Goal: Task Accomplishment & Management: Complete application form

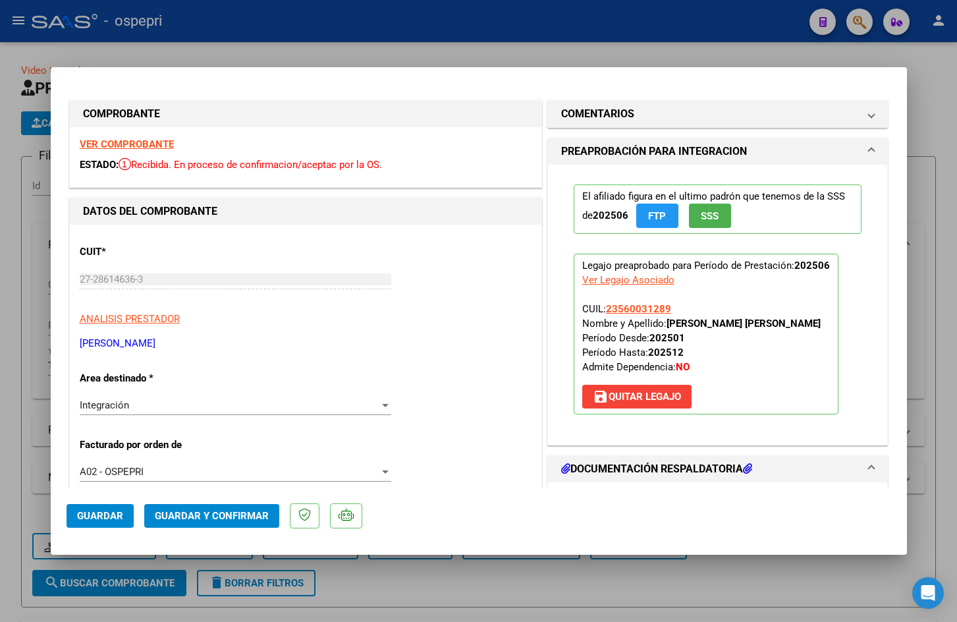
scroll to position [395, 0]
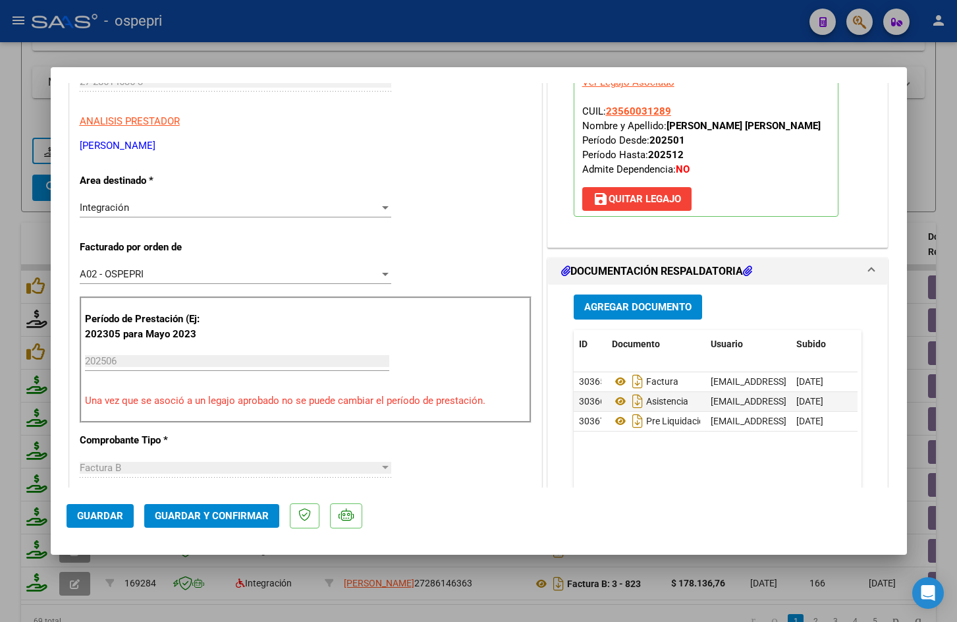
type input "$ 0,00"
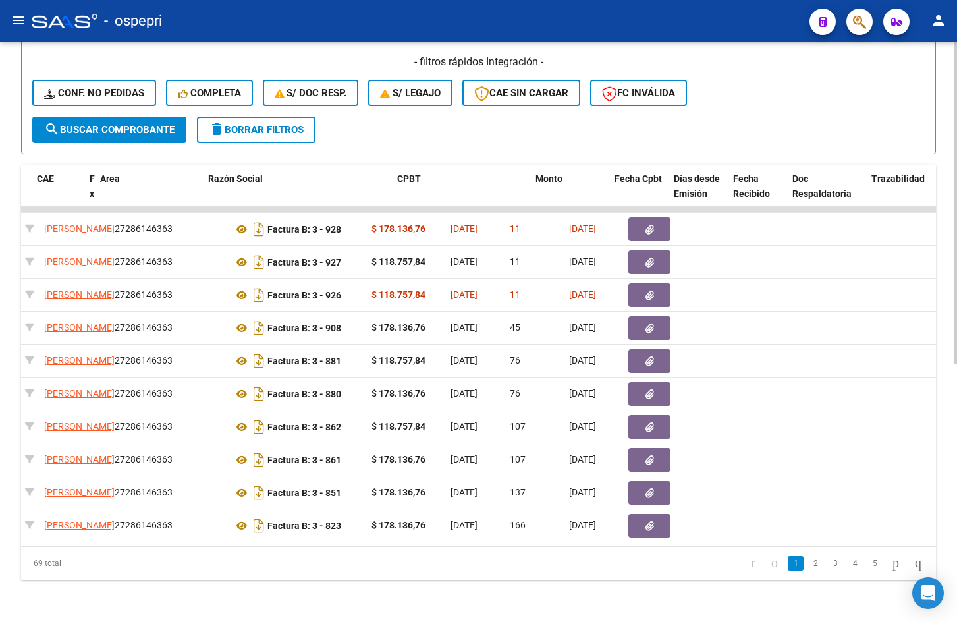
scroll to position [0, 0]
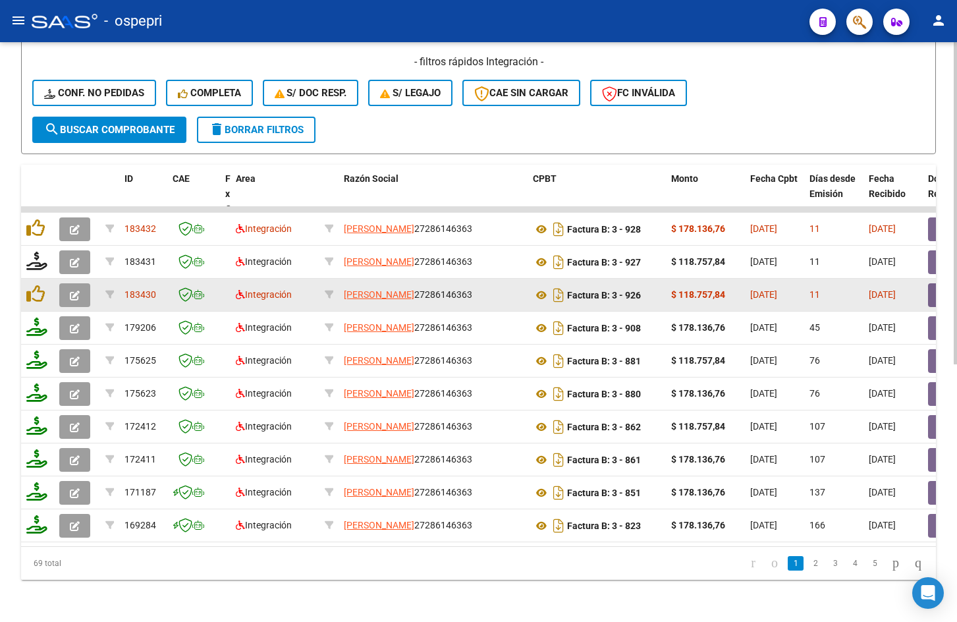
click at [79, 290] on icon "button" at bounding box center [75, 295] width 10 height 10
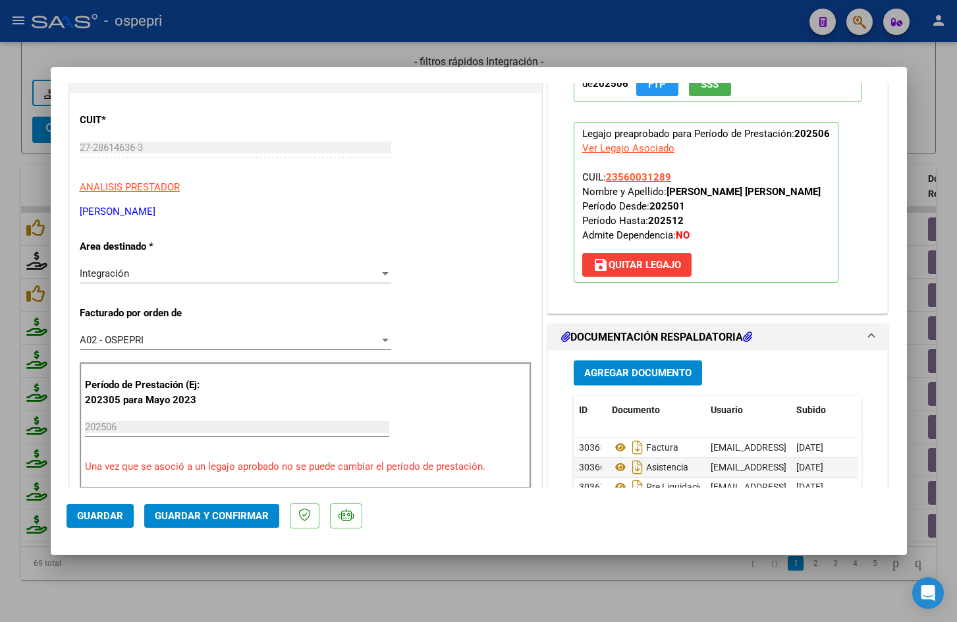
scroll to position [198, 0]
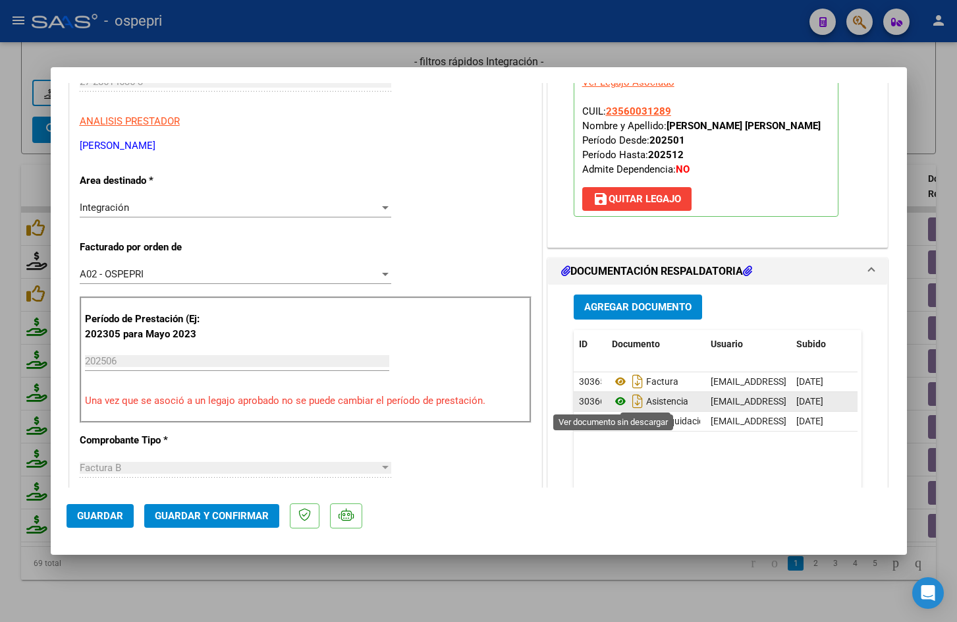
click at [616, 399] on icon at bounding box center [620, 401] width 17 height 16
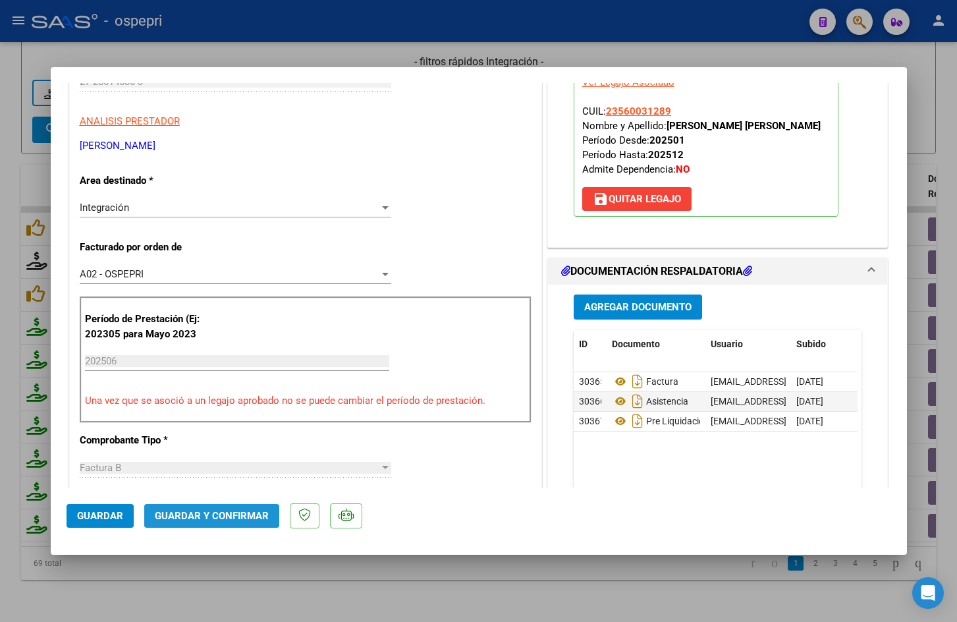
click at [219, 514] on span "Guardar y Confirmar" at bounding box center [212, 516] width 114 height 12
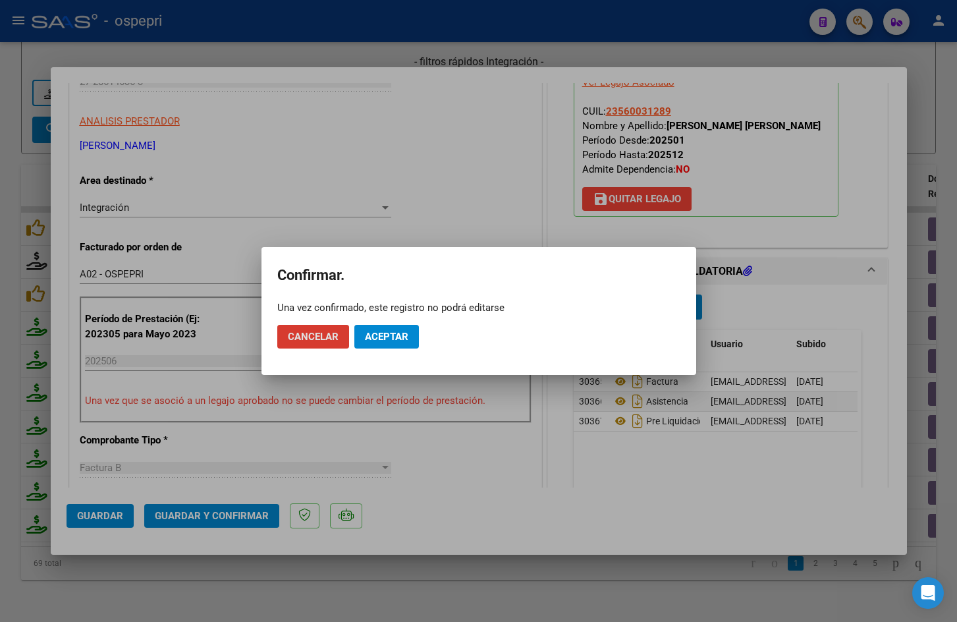
click at [381, 333] on span "Aceptar" at bounding box center [386, 337] width 43 height 12
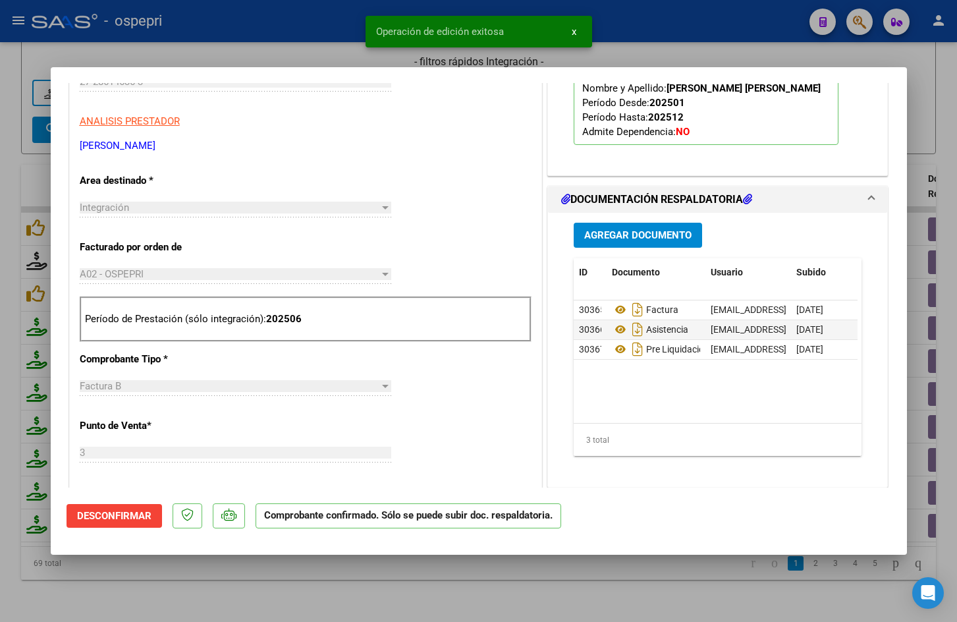
type input "$ 0,00"
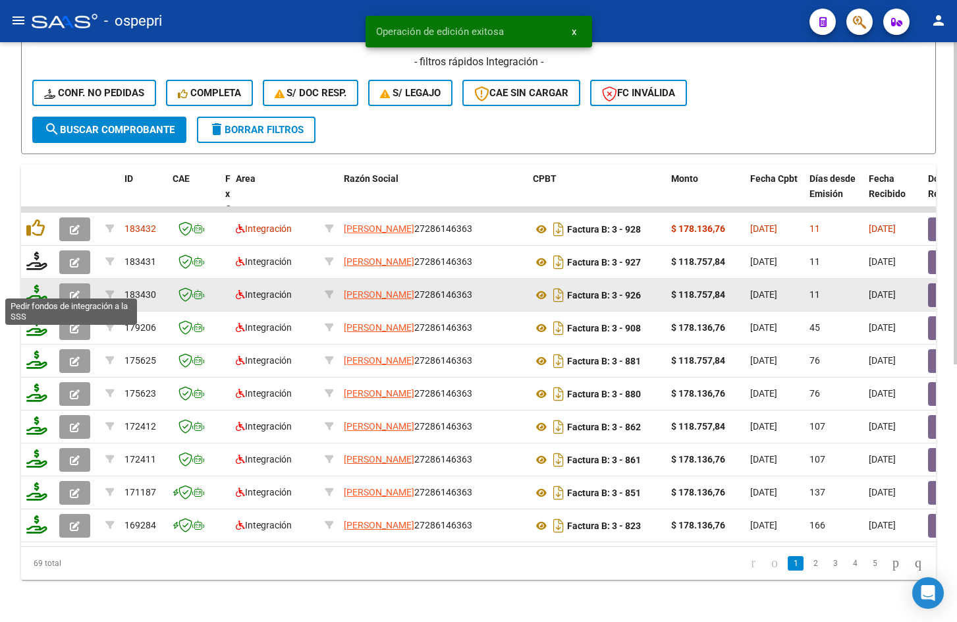
click at [36, 285] on icon at bounding box center [36, 294] width 21 height 18
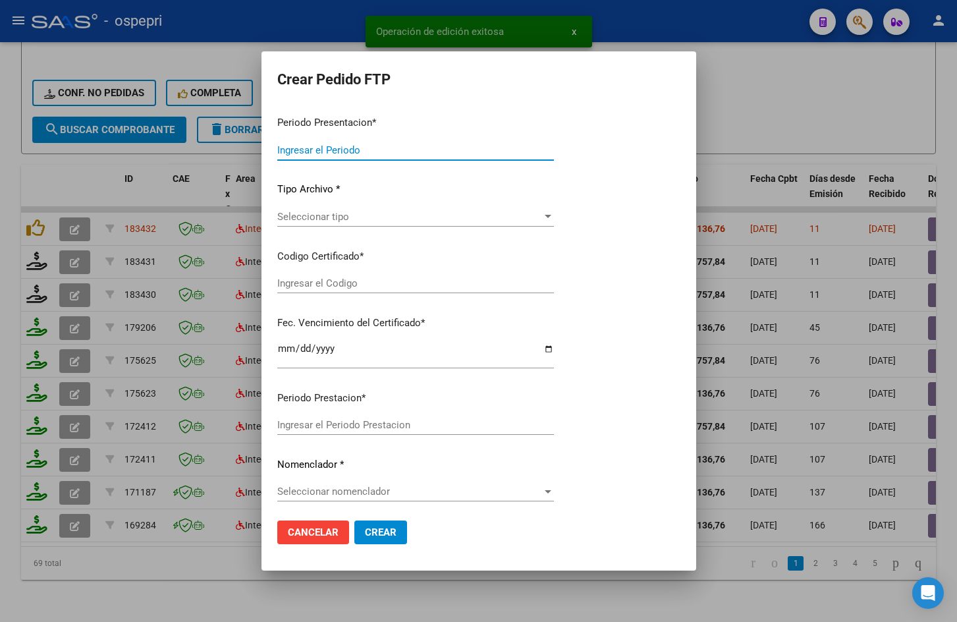
type input "202507"
type input "202506"
type input "$ 118.757,84"
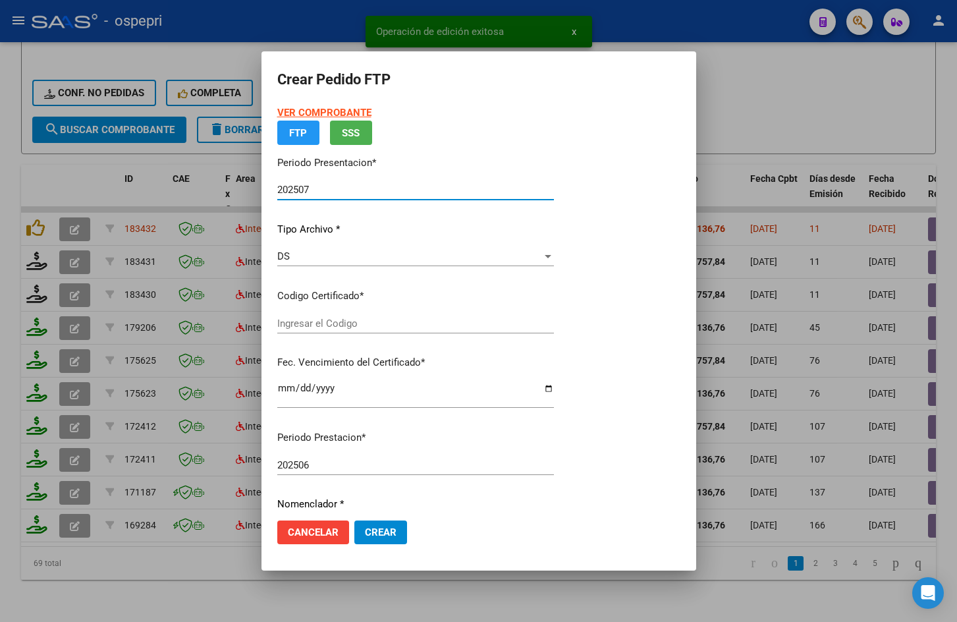
type input "2356003128-9"
type input "2025-09-10"
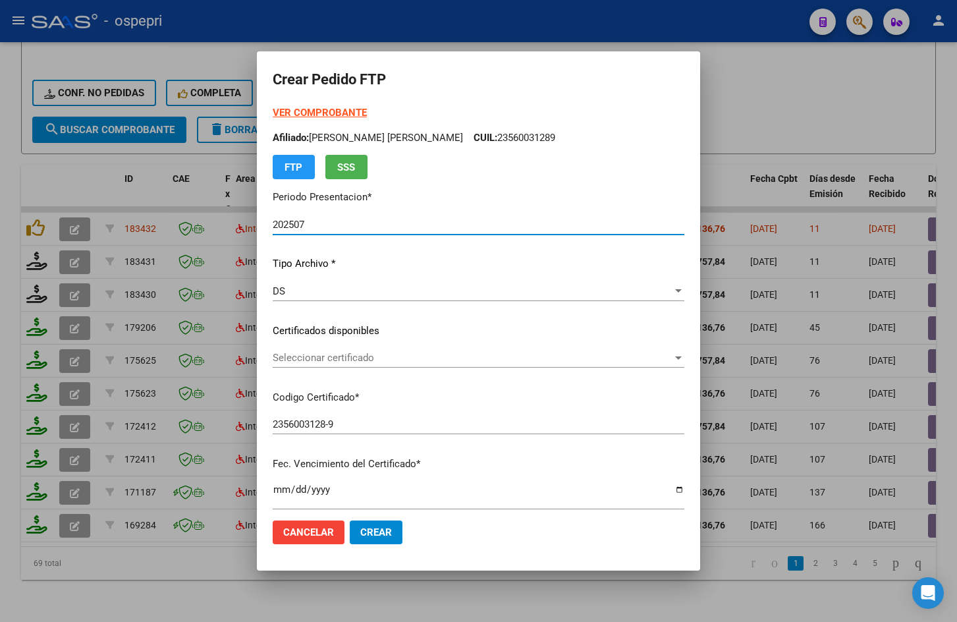
click at [362, 360] on span "Seleccionar certificado" at bounding box center [473, 358] width 400 height 12
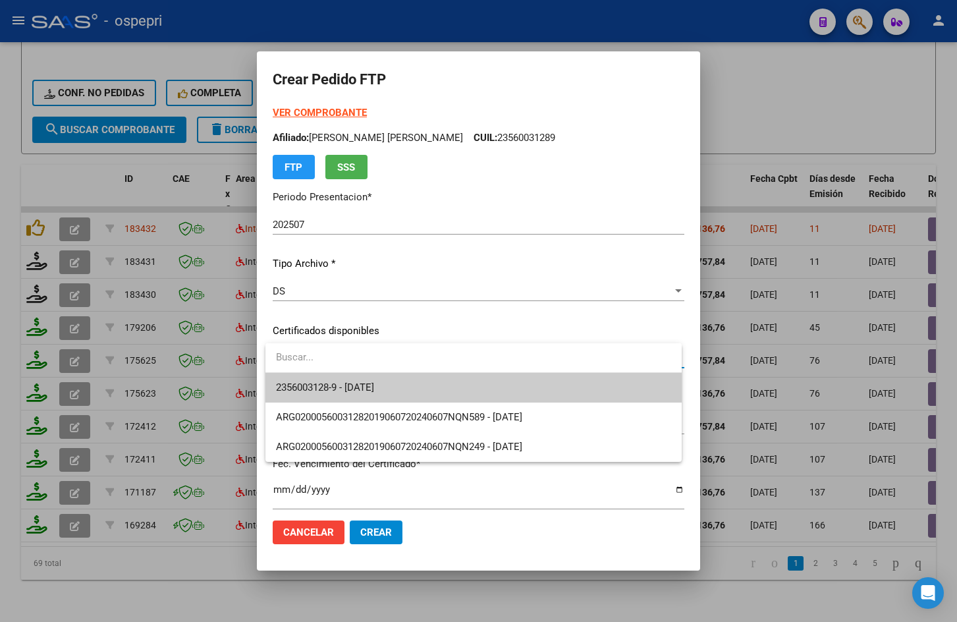
click at [426, 393] on span "2356003128-9 - 2025-09-10" at bounding box center [473, 388] width 395 height 30
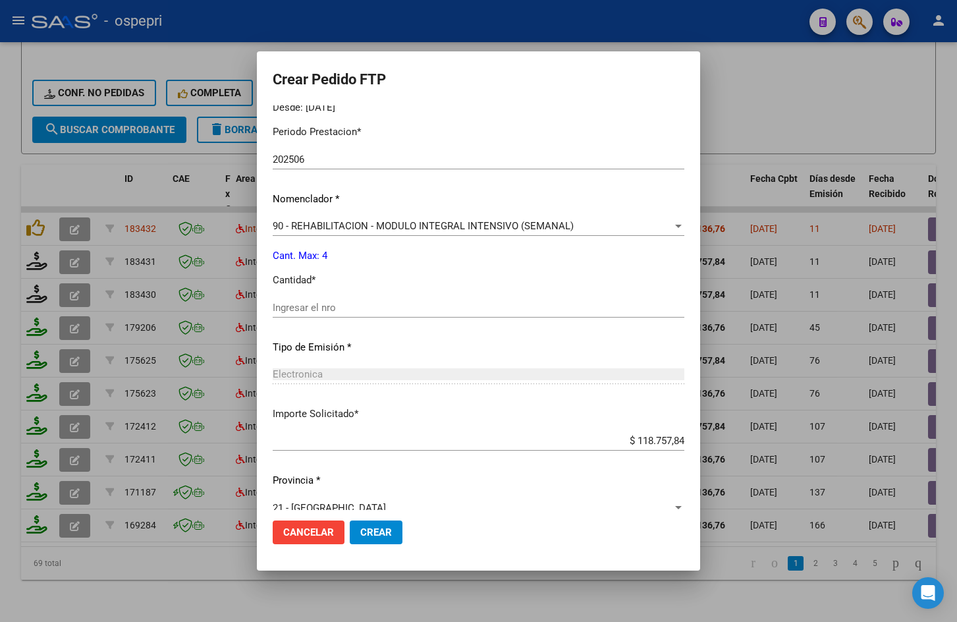
scroll to position [441, 0]
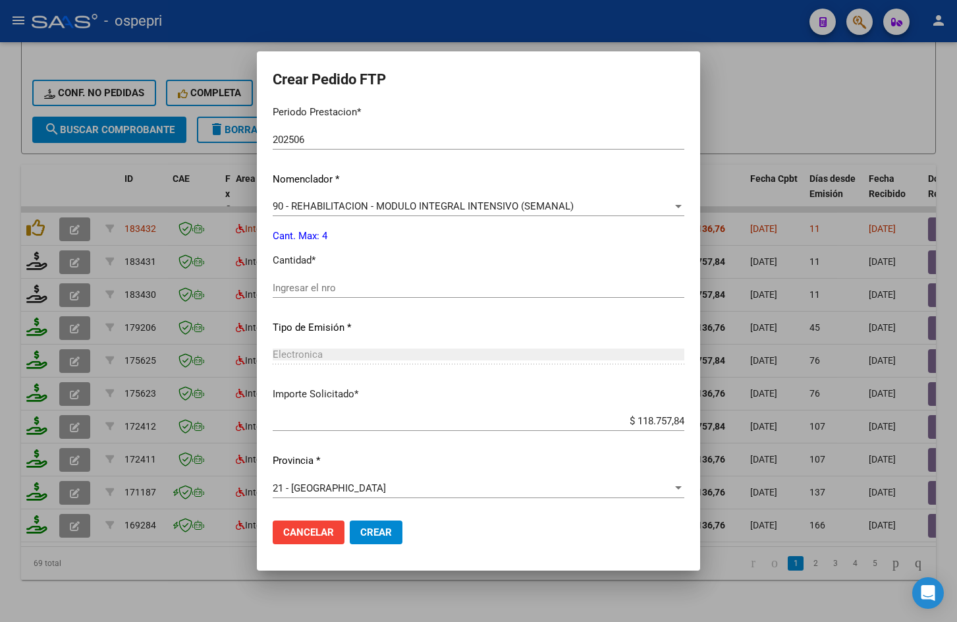
click at [323, 294] on div "Ingresar el nro" at bounding box center [479, 288] width 412 height 20
click at [323, 292] on input "Ingresar el nro" at bounding box center [479, 288] width 412 height 12
type input "4"
click at [387, 534] on span "Crear" at bounding box center [376, 532] width 32 height 12
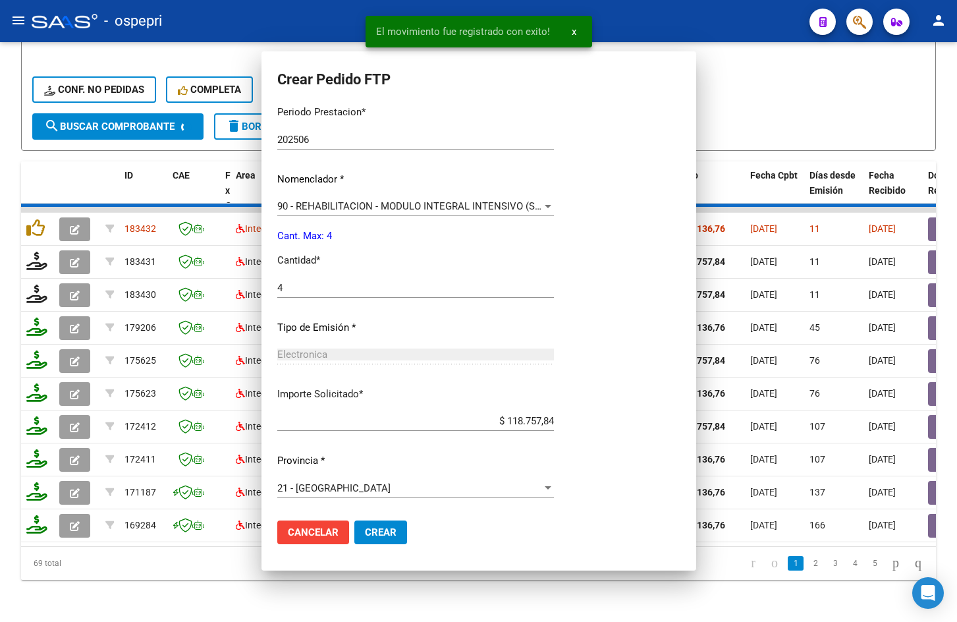
scroll to position [0, 0]
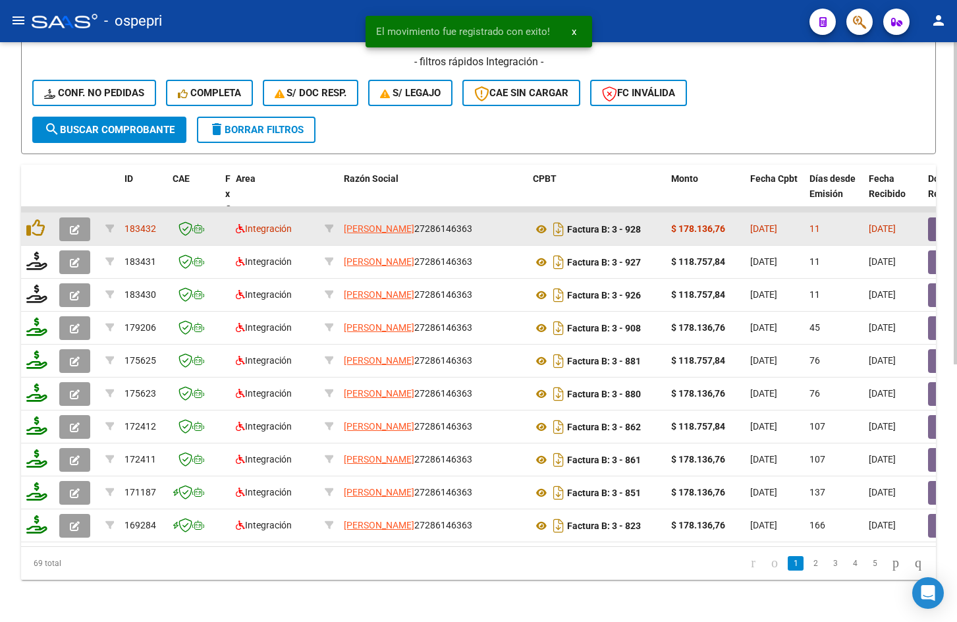
click at [75, 225] on icon "button" at bounding box center [75, 230] width 10 height 10
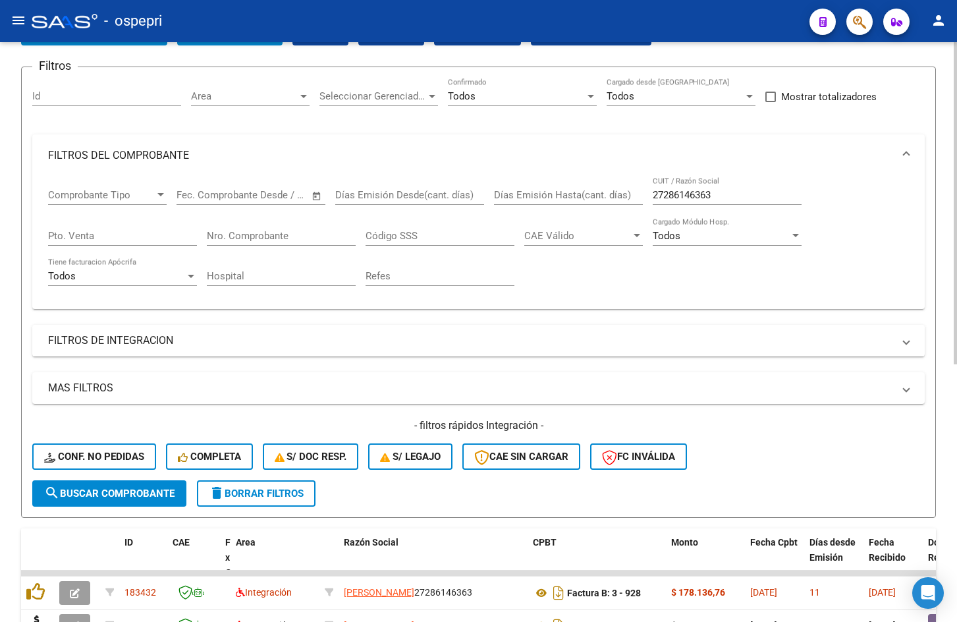
scroll to position [68, 0]
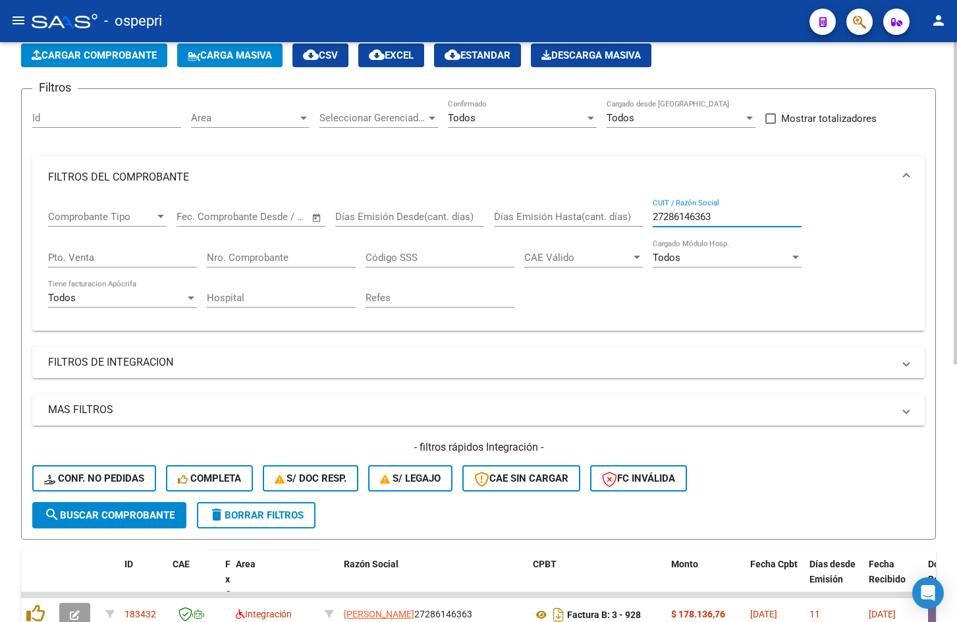
click at [747, 211] on input "27286146363" at bounding box center [727, 217] width 149 height 12
click at [748, 211] on input "27286146363" at bounding box center [727, 217] width 149 height 12
paste input "4597260"
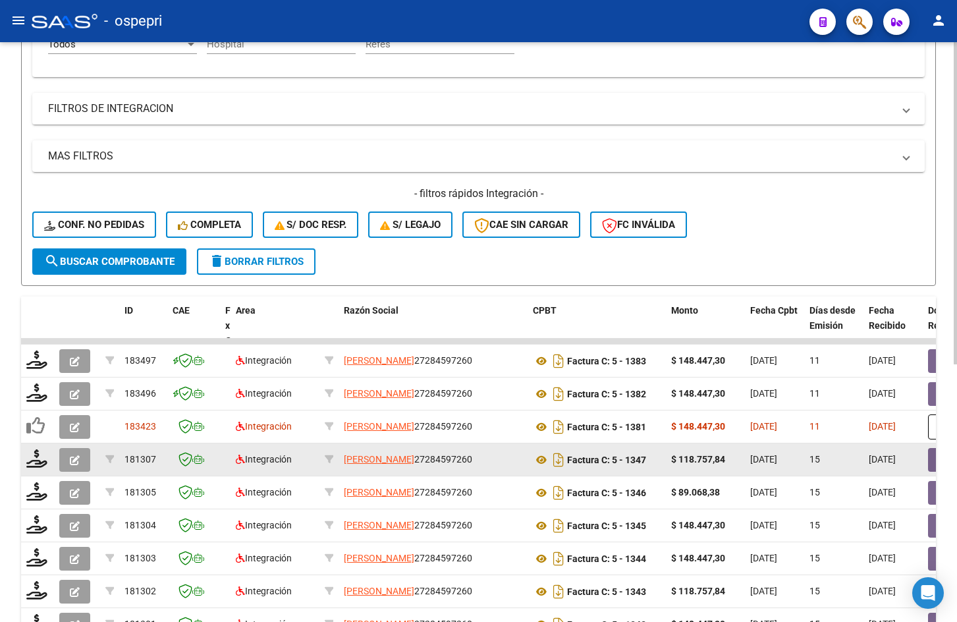
scroll to position [463, 0]
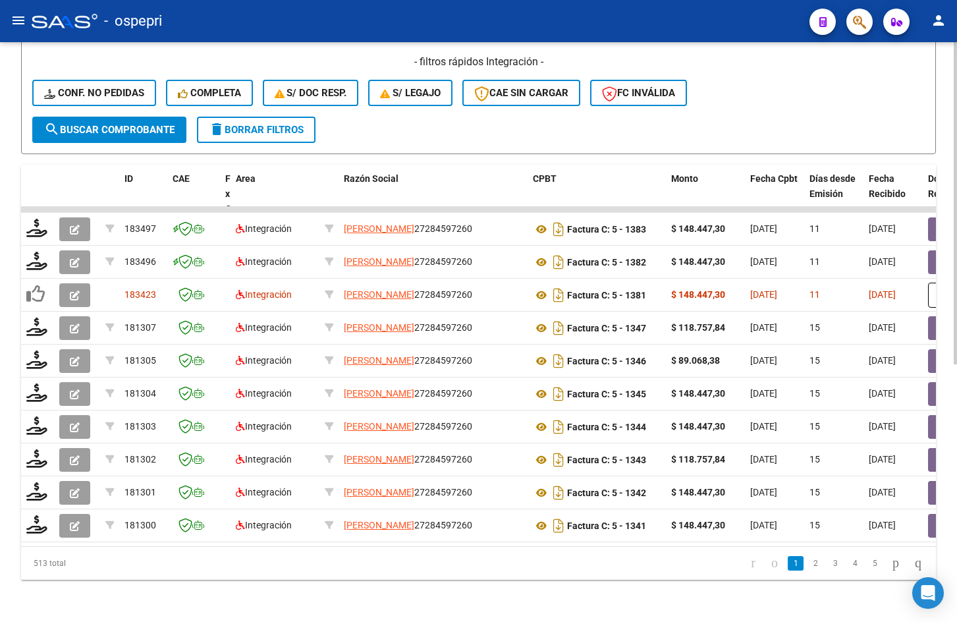
type input "27284597260"
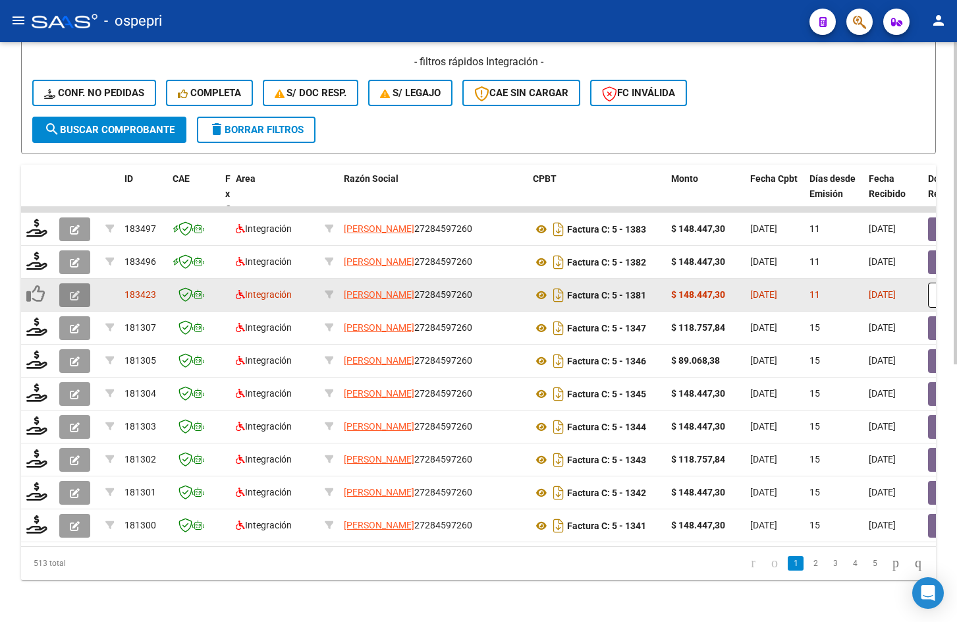
click at [82, 288] on button "button" at bounding box center [74, 295] width 31 height 24
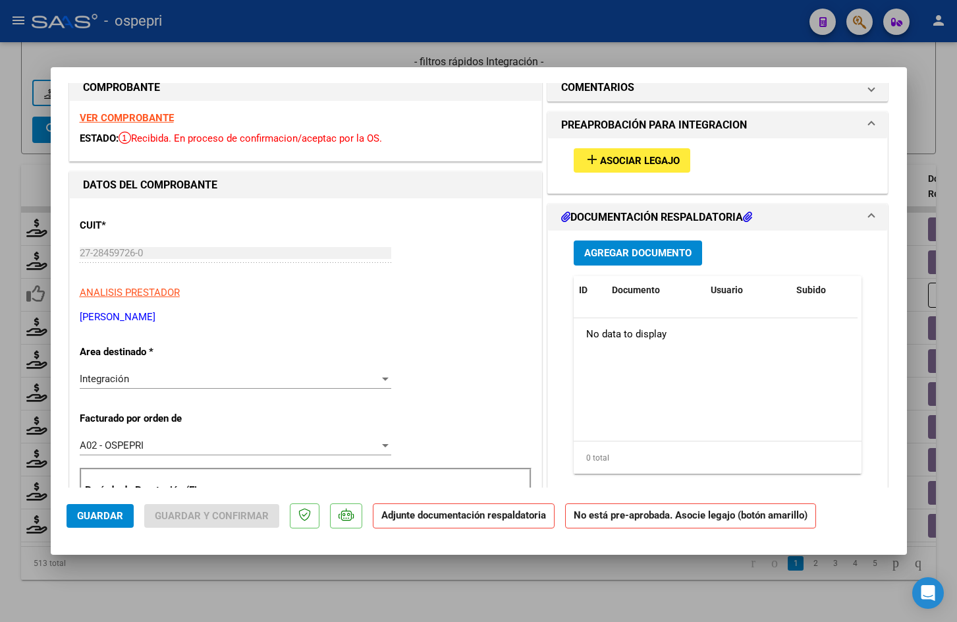
scroll to position [0, 0]
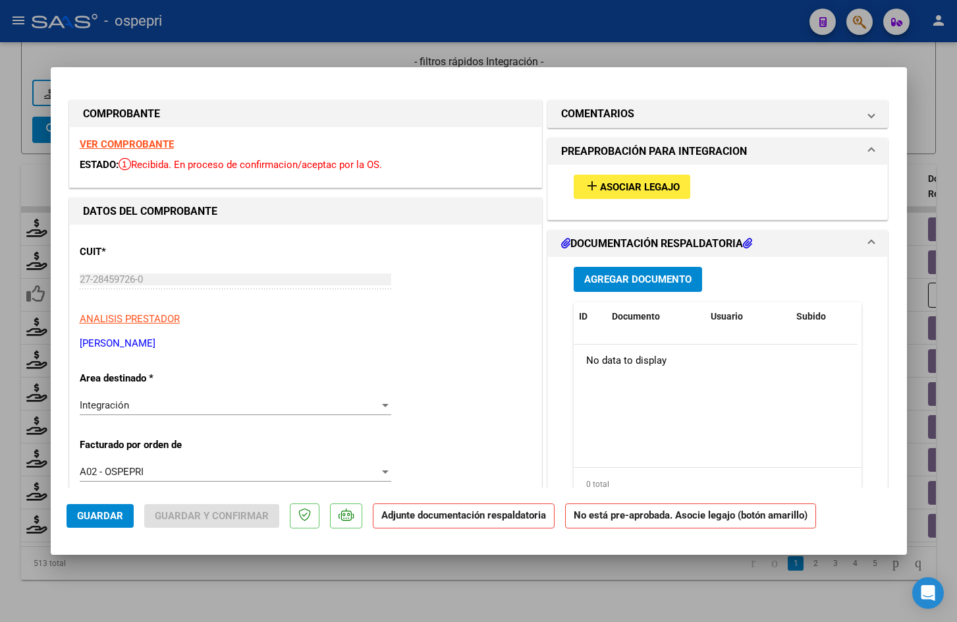
click at [129, 146] on strong "VER COMPROBANTE" at bounding box center [127, 144] width 94 height 12
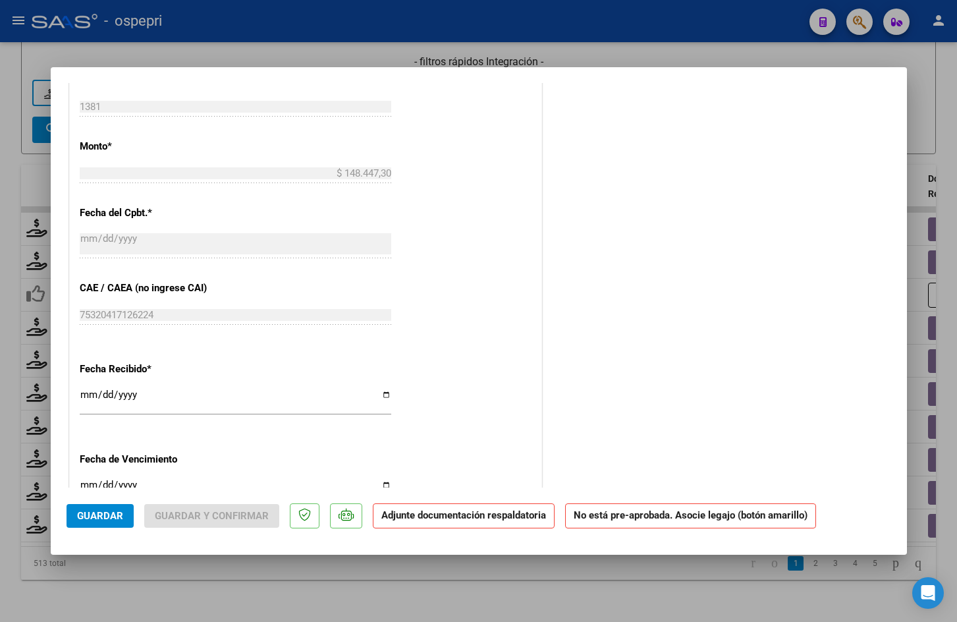
scroll to position [659, 0]
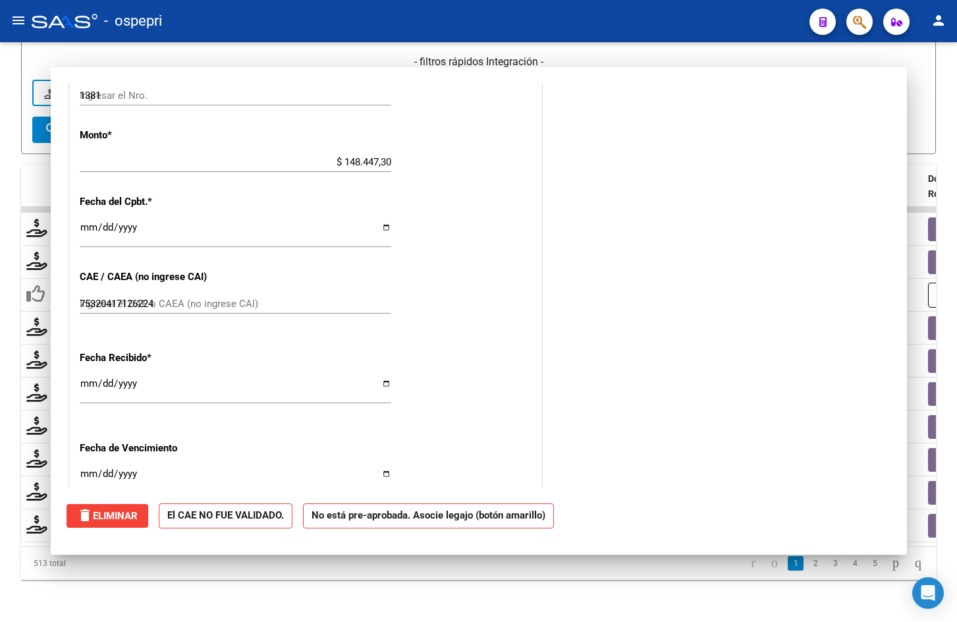
type input "$ 0,00"
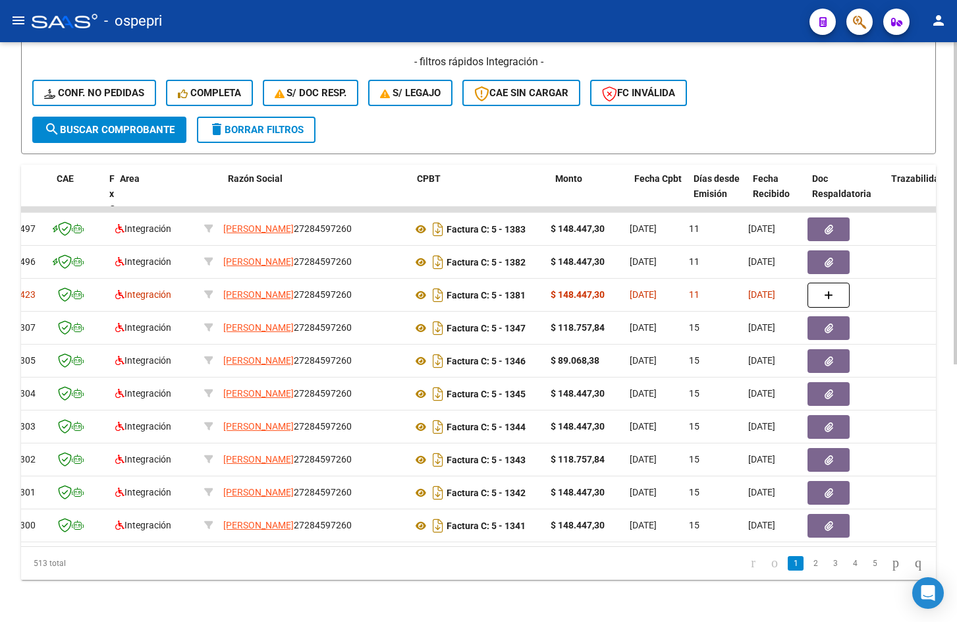
scroll to position [0, 0]
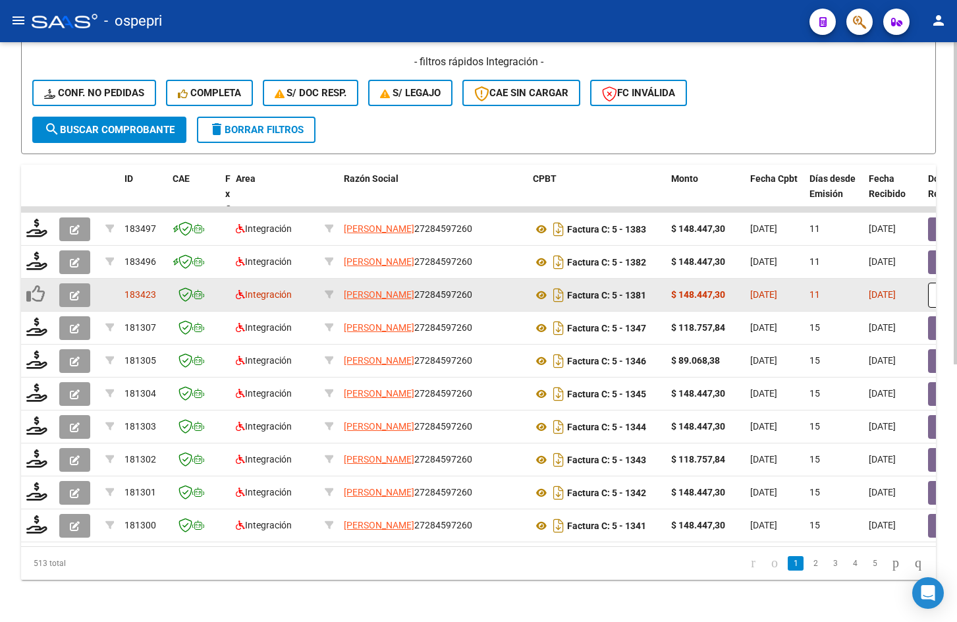
click at [76, 289] on span "button" at bounding box center [75, 295] width 10 height 12
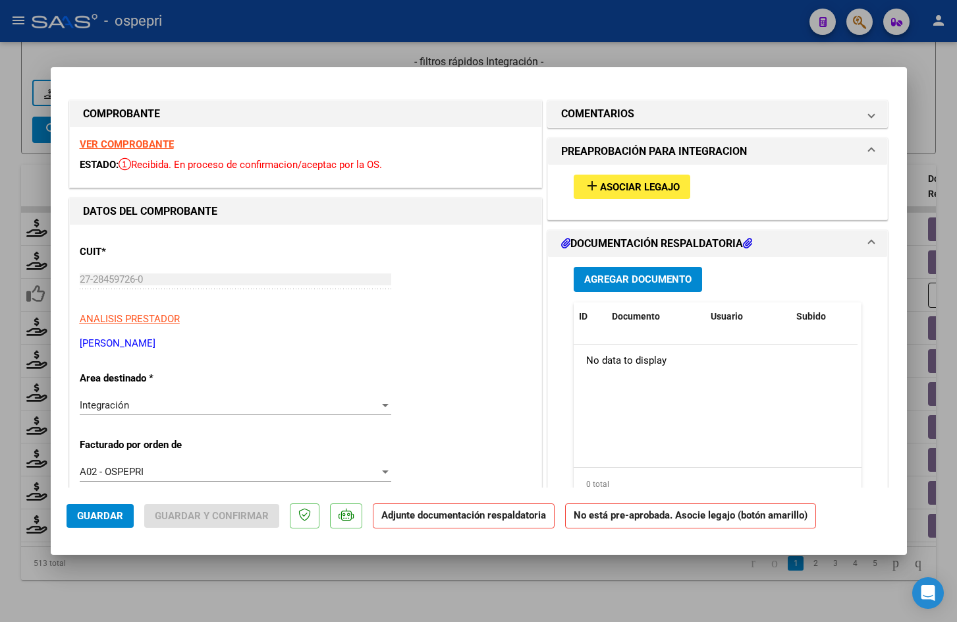
click at [121, 143] on strong "VER COMPROBANTE" at bounding box center [127, 144] width 94 height 12
type input "$ 0,00"
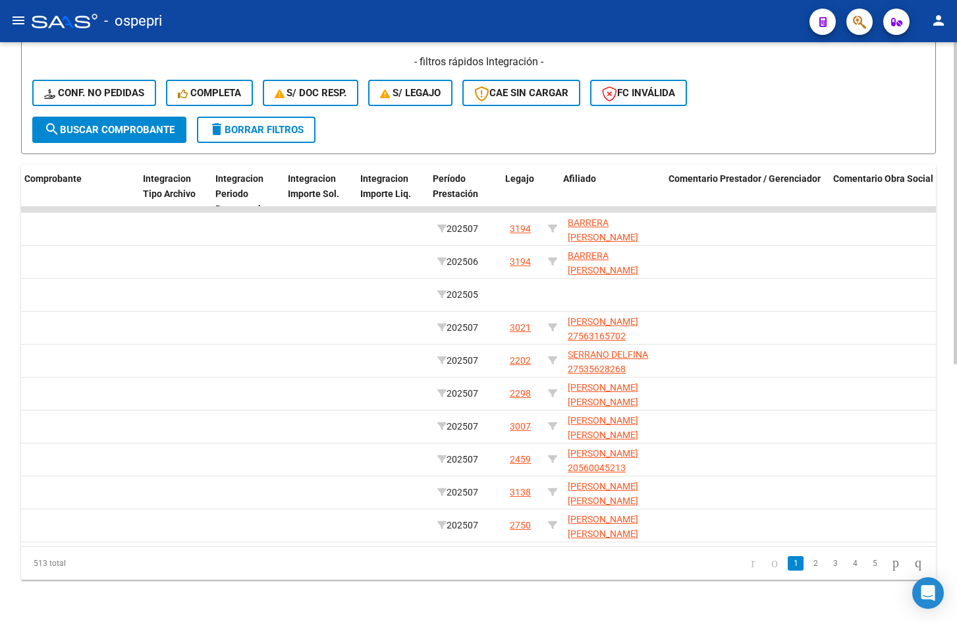
scroll to position [0, 1500]
click at [808, 561] on link "2" at bounding box center [816, 563] width 16 height 14
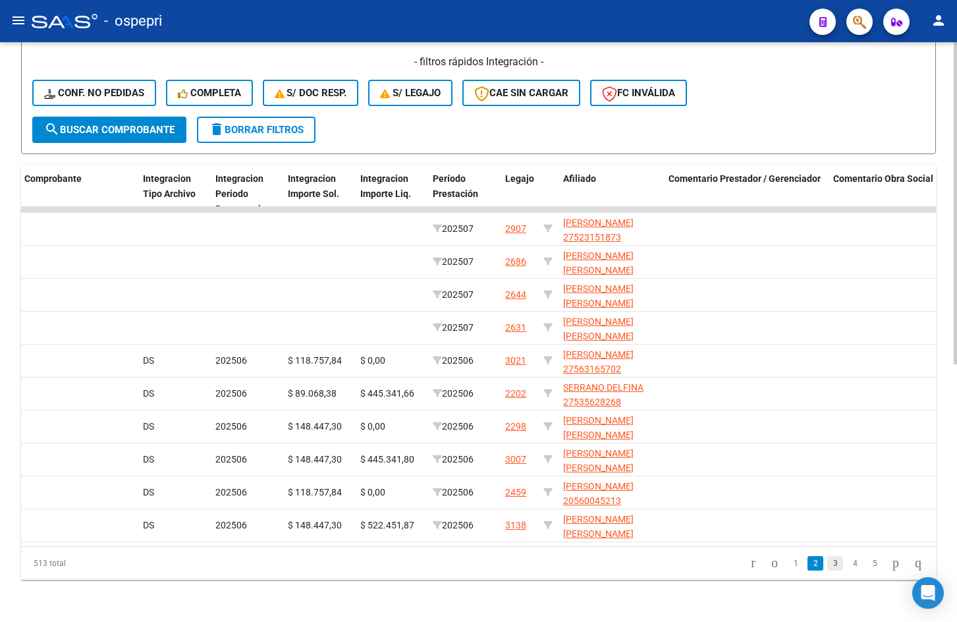
click at [827, 562] on link "3" at bounding box center [835, 563] width 16 height 14
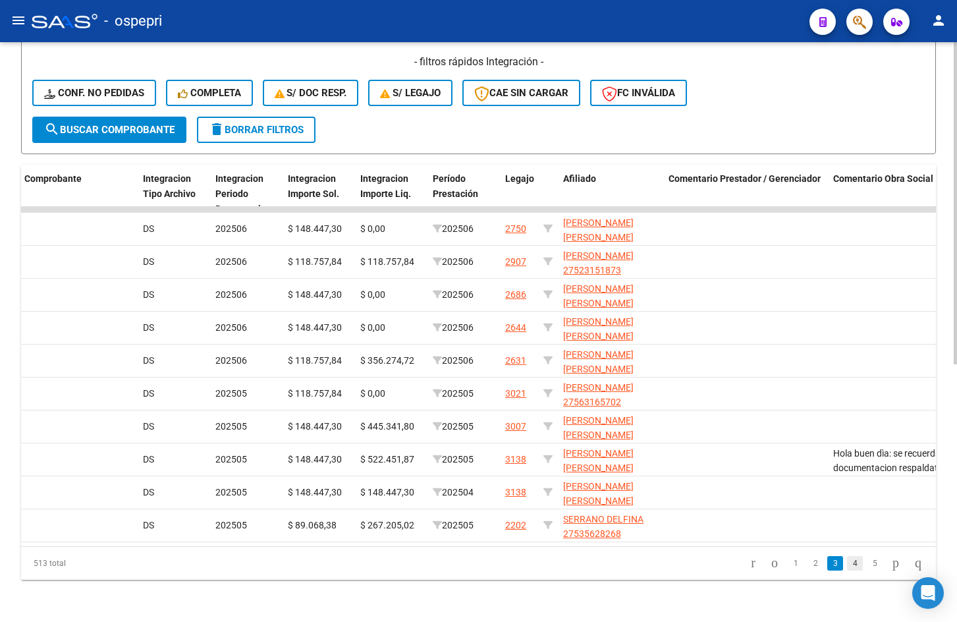
click at [847, 563] on link "4" at bounding box center [855, 563] width 16 height 14
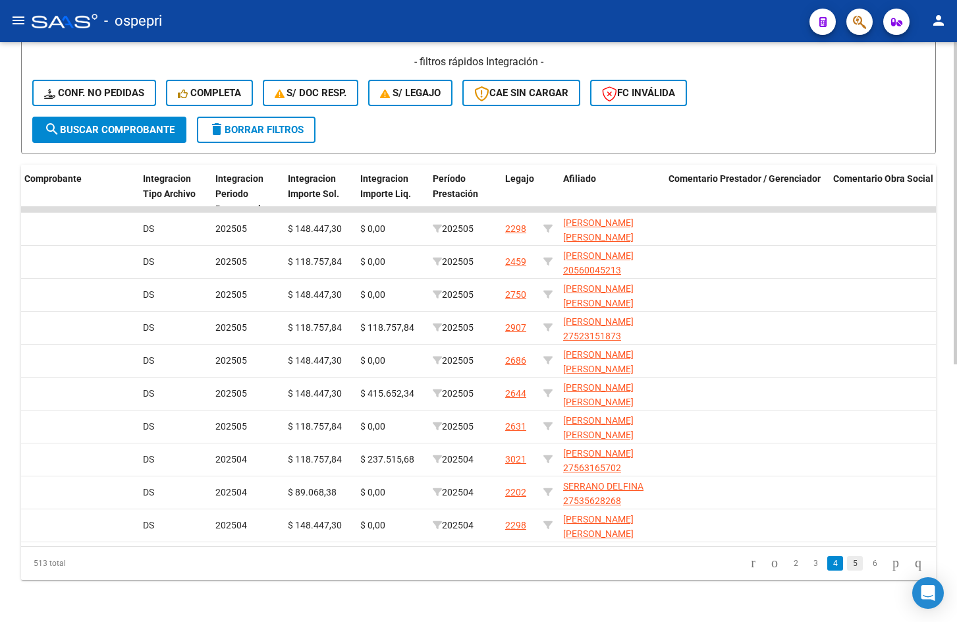
click at [847, 562] on link "5" at bounding box center [855, 563] width 16 height 14
click at [749, 562] on icon "go to first page" at bounding box center [753, 563] width 9 height 16
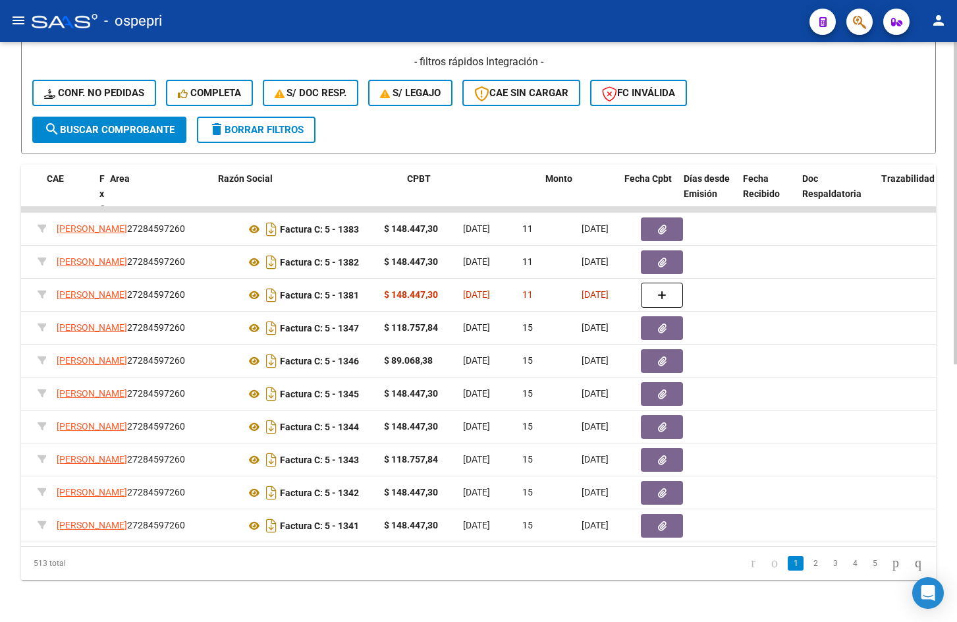
scroll to position [0, 0]
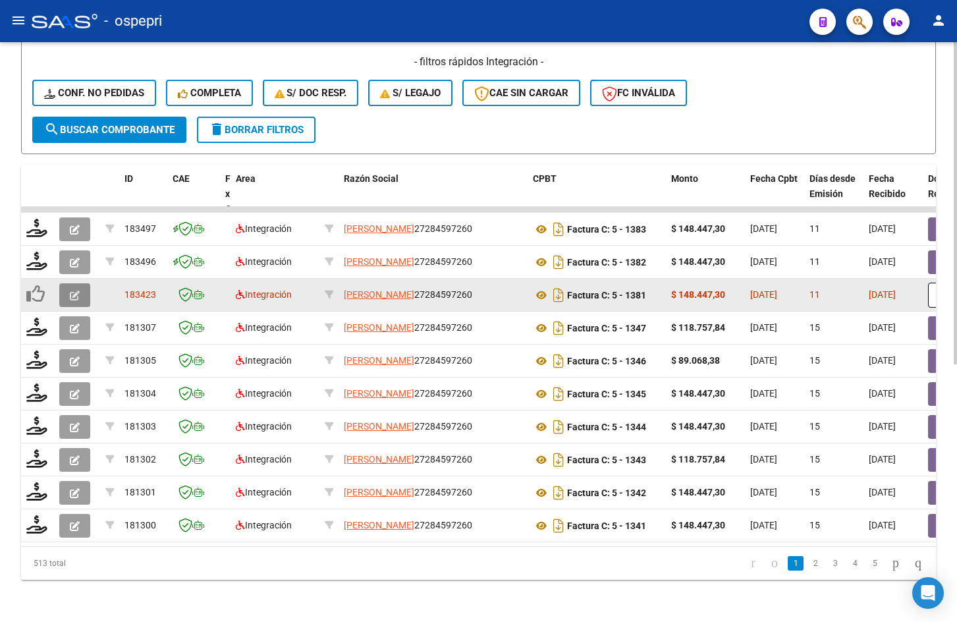
click at [76, 290] on icon "button" at bounding box center [75, 295] width 10 height 10
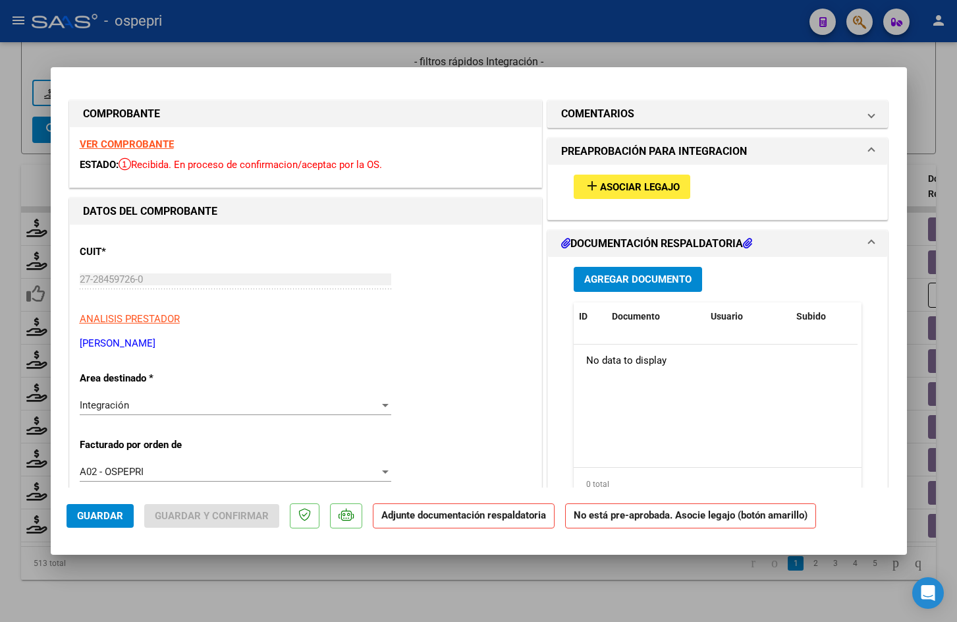
click at [728, 37] on div at bounding box center [478, 311] width 957 height 622
type input "$ 0,00"
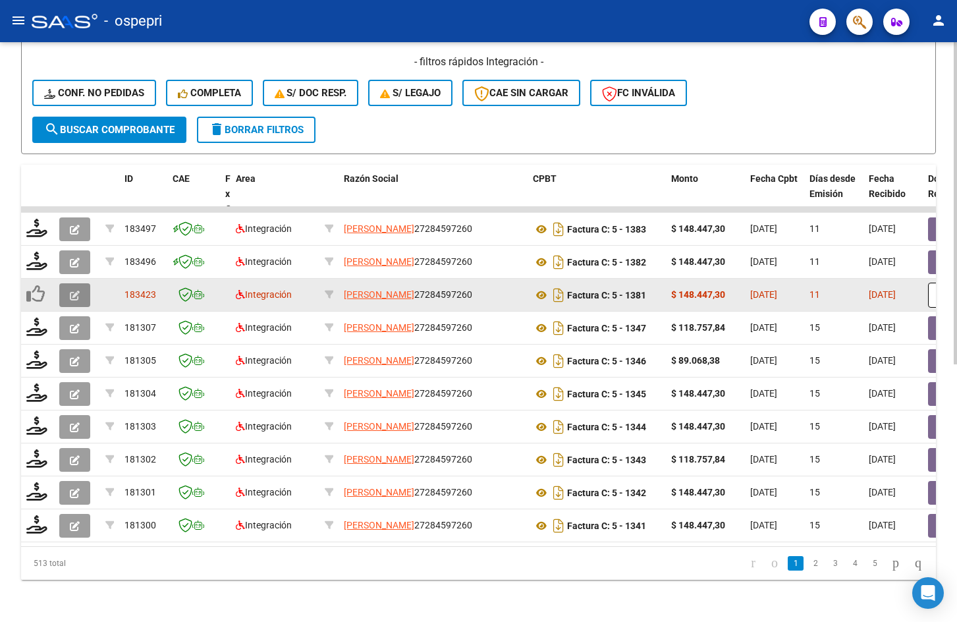
click at [82, 283] on button "button" at bounding box center [74, 295] width 31 height 24
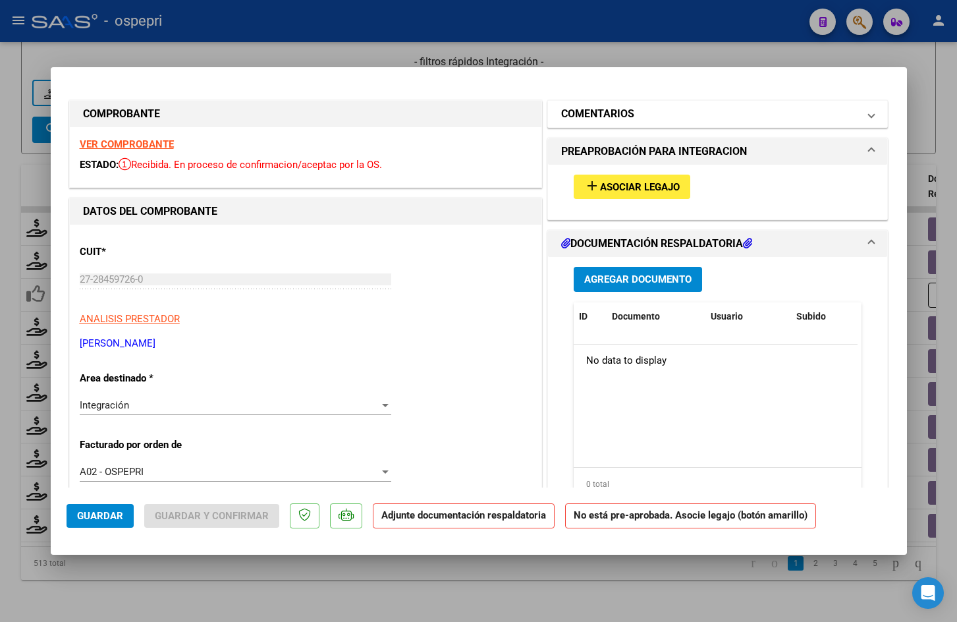
click at [657, 115] on mat-panel-title "COMENTARIOS" at bounding box center [710, 114] width 298 height 16
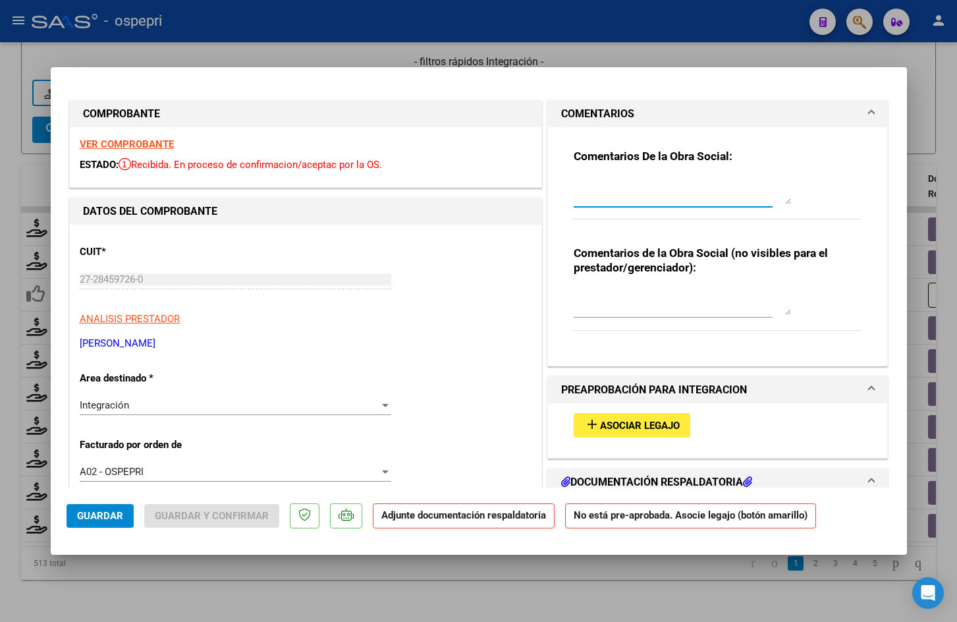
click at [616, 182] on textarea at bounding box center [682, 191] width 217 height 26
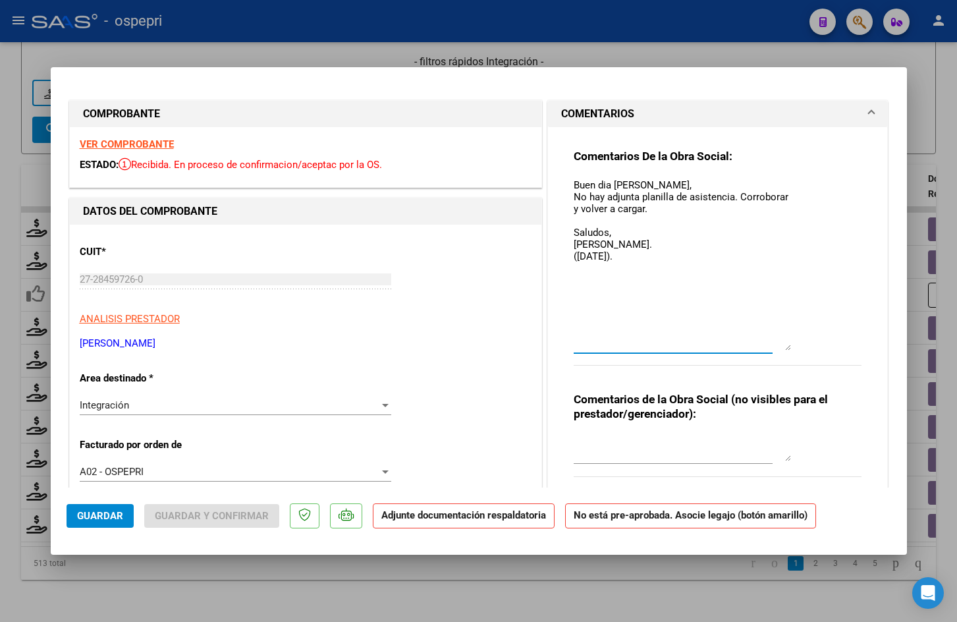
drag, startPoint x: 784, startPoint y: 200, endPoint x: 854, endPoint y: 348, distance: 163.5
click at [854, 348] on div "Comentarios De la Obra Social: Buen dia Nancy, No hay adjunta planilla de asist…" at bounding box center [718, 314] width 308 height 374
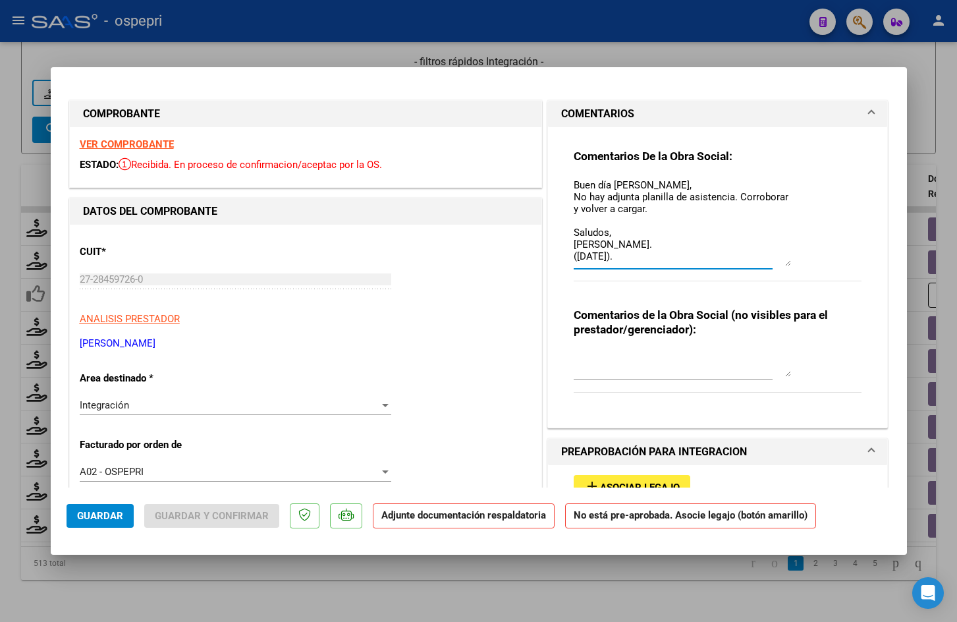
drag, startPoint x: 782, startPoint y: 346, endPoint x: 777, endPoint y: 260, distance: 85.8
click at [777, 260] on textarea "Buen día Nancy, No hay adjunta planilla de asistencia. Corroborar y volver a ca…" at bounding box center [682, 222] width 217 height 88
type textarea "Buen día Nancy, No hay adjunta planilla de asistencia. Corroborar y volver a ca…"
click at [642, 368] on textarea at bounding box center [682, 363] width 217 height 26
type textarea "n"
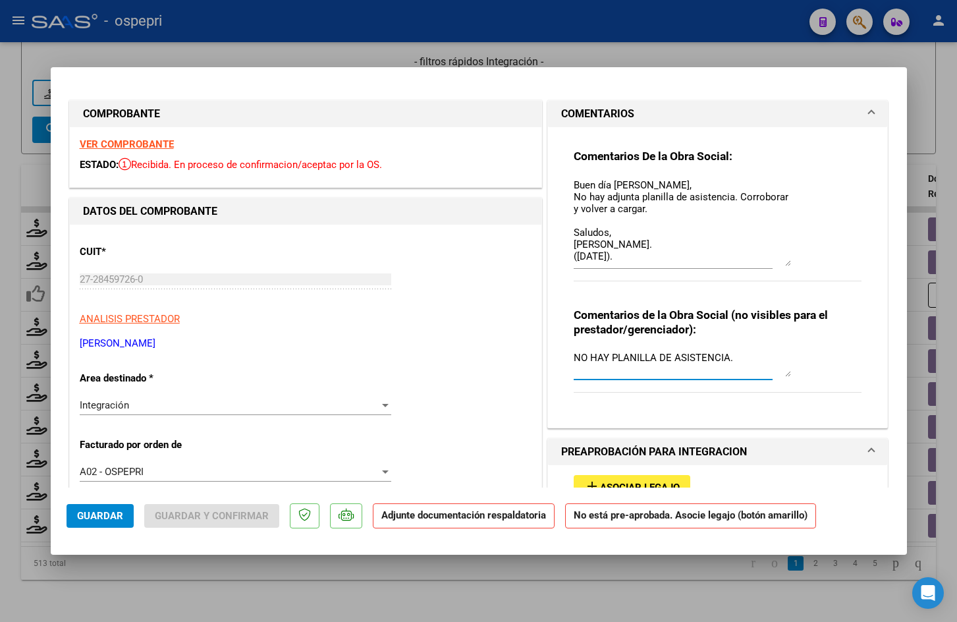
drag, startPoint x: 729, startPoint y: 363, endPoint x: 558, endPoint y: 358, distance: 171.3
click at [564, 358] on div "Comentarios De la Obra Social: Buen día Nancy, No hay adjunta planilla de asist…" at bounding box center [718, 272] width 308 height 290
type textarea "NO HAY PLANILLA DE ASISTENCIA."
click at [104, 519] on span "Guardar" at bounding box center [100, 516] width 46 height 12
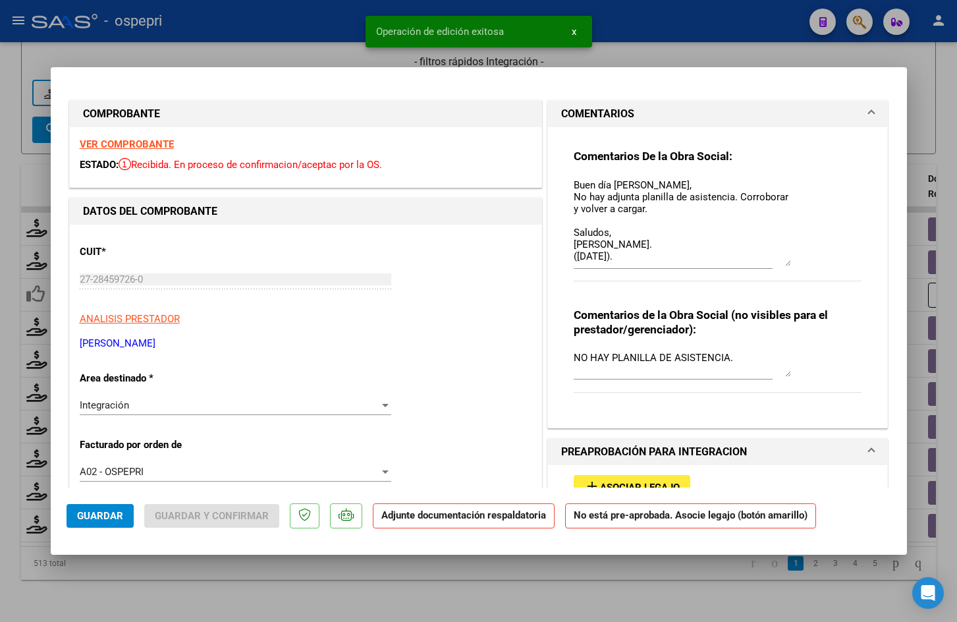
type input "$ 0,00"
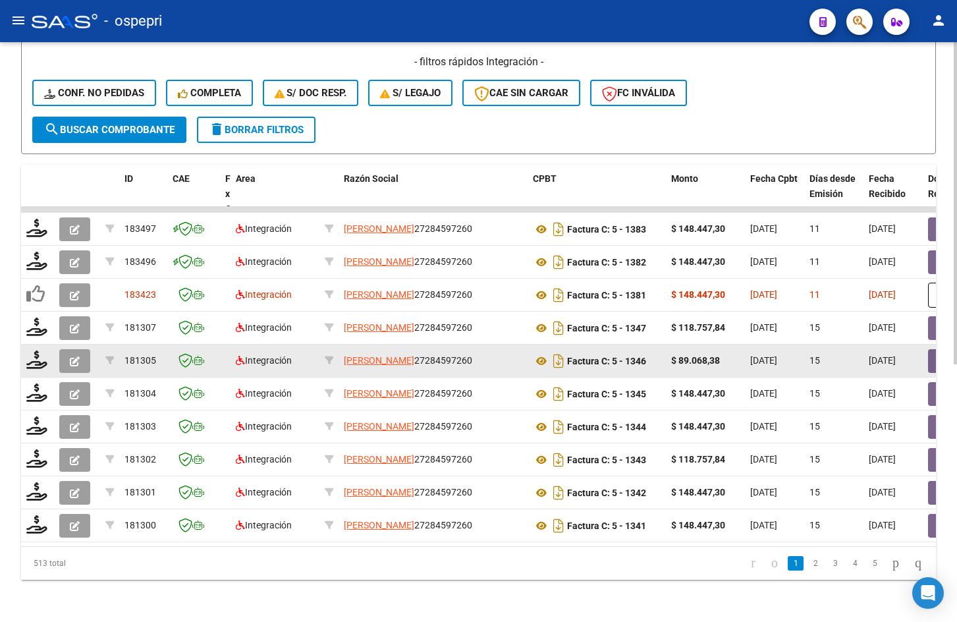
scroll to position [2, 0]
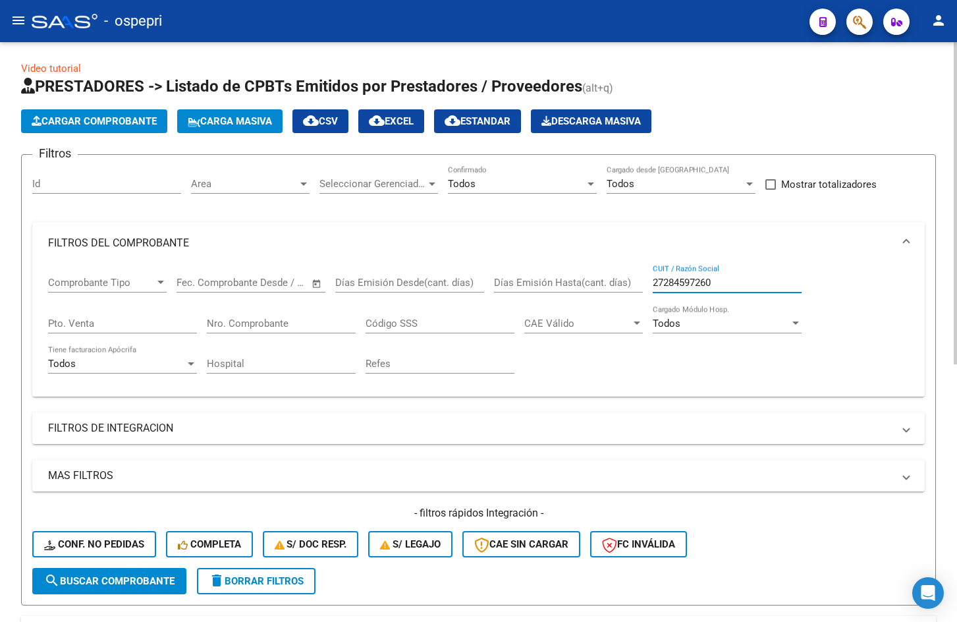
click at [743, 284] on input "27284597260" at bounding box center [727, 283] width 149 height 12
paste input "6390619"
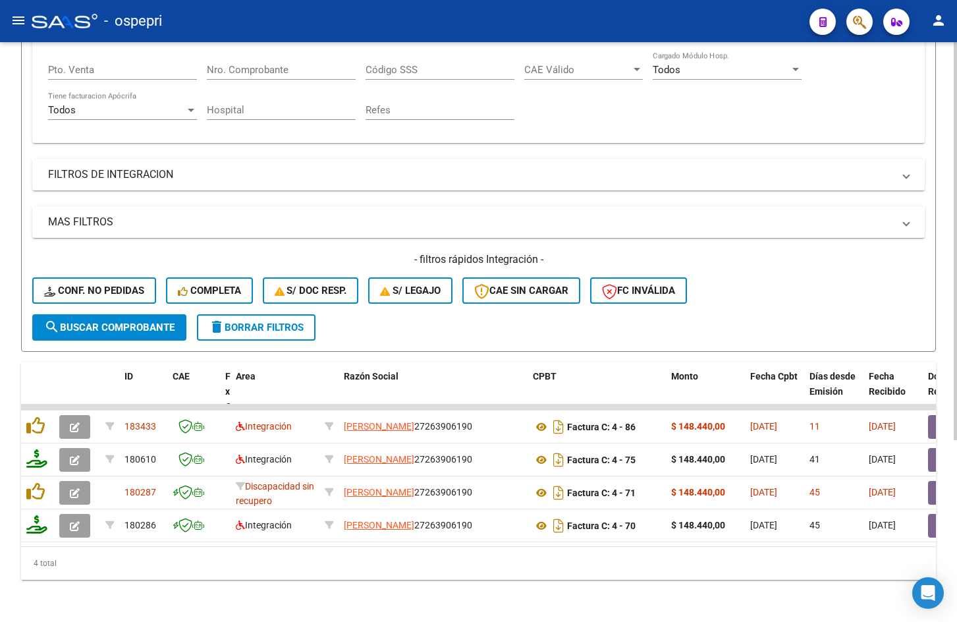
type input "27263906190"
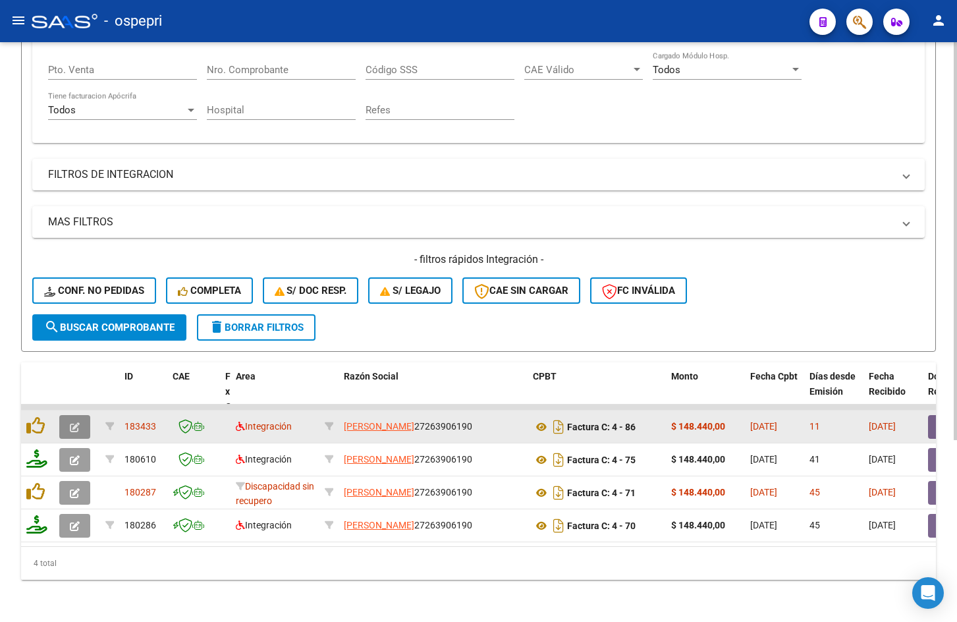
click at [80, 415] on button "button" at bounding box center [74, 427] width 31 height 24
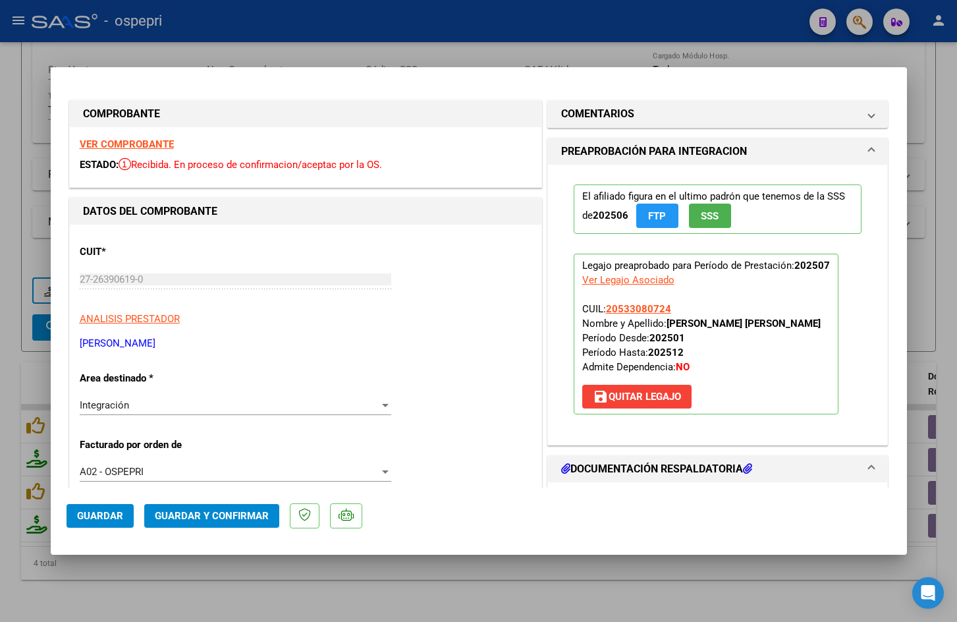
click at [149, 143] on strong "VER COMPROBANTE" at bounding box center [127, 144] width 94 height 12
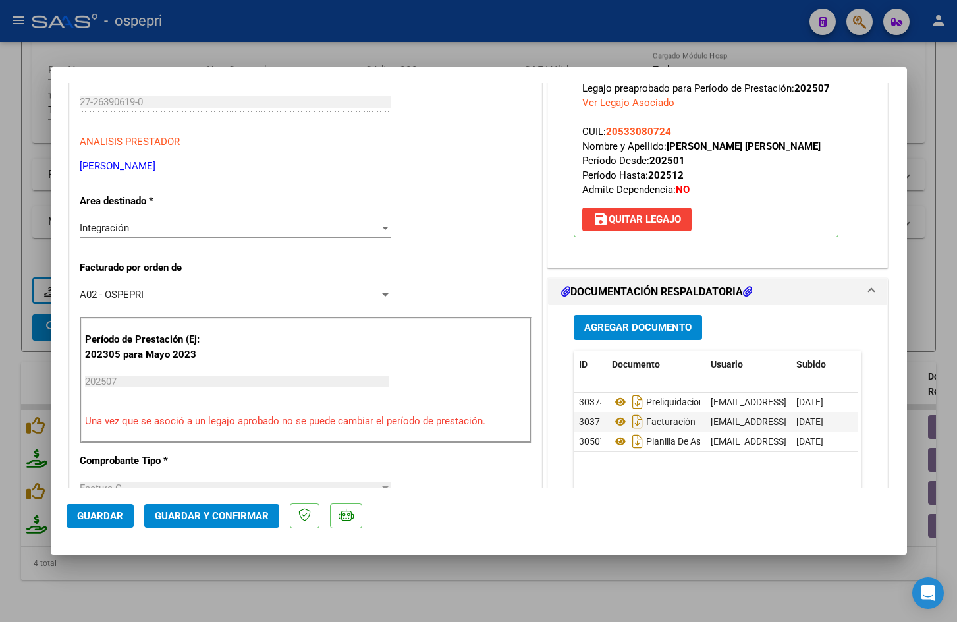
scroll to position [198, 0]
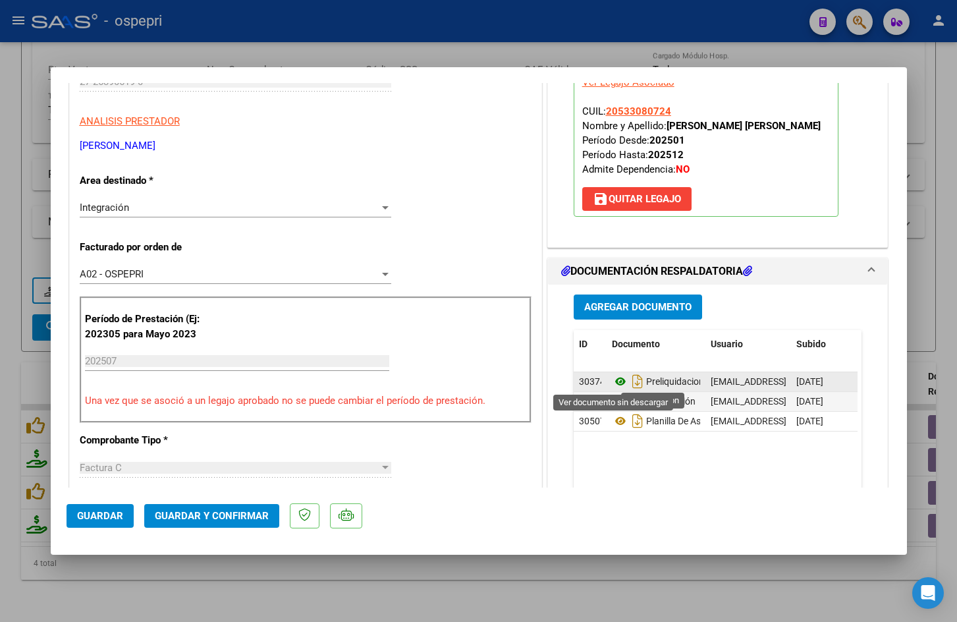
click at [613, 379] on icon at bounding box center [620, 381] width 17 height 16
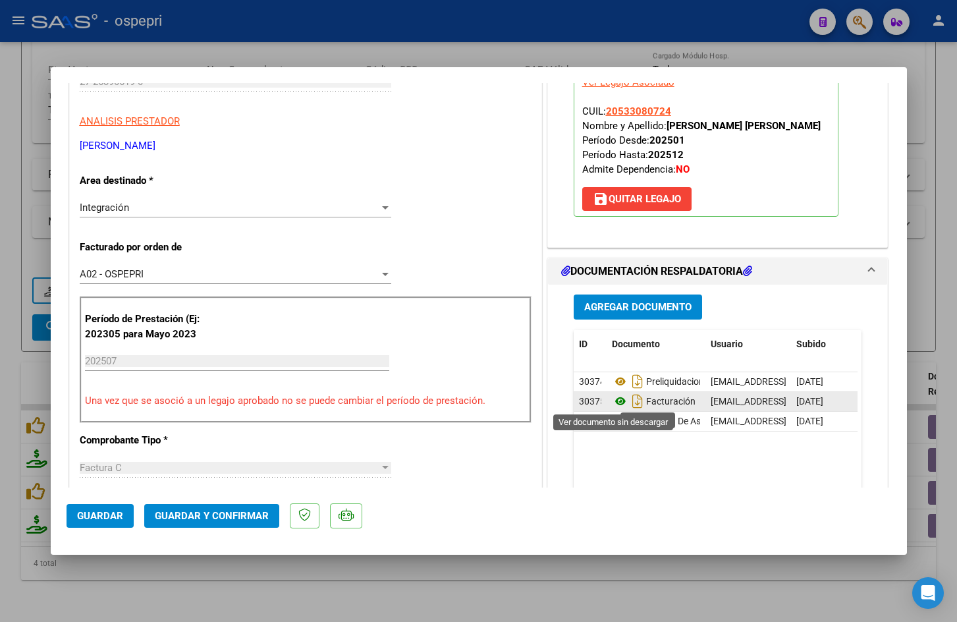
click at [612, 399] on icon at bounding box center [620, 401] width 17 height 16
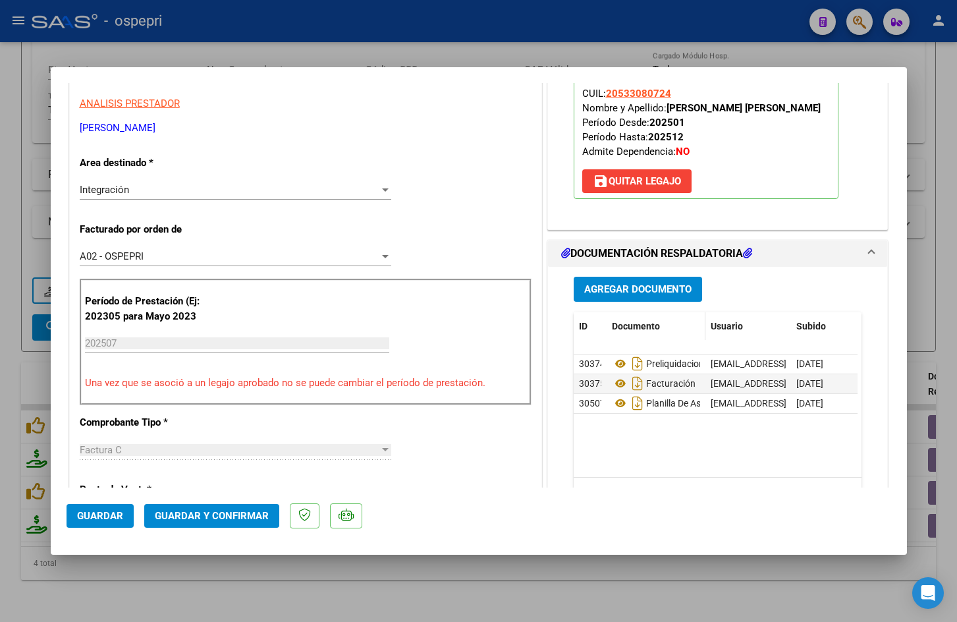
scroll to position [329, 0]
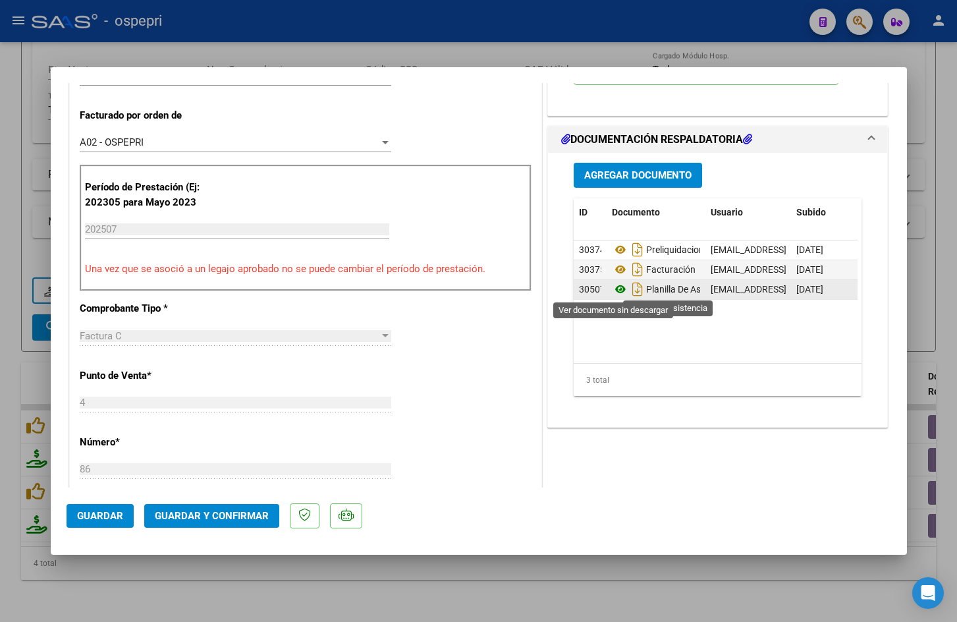
click at [616, 288] on icon at bounding box center [620, 289] width 17 height 16
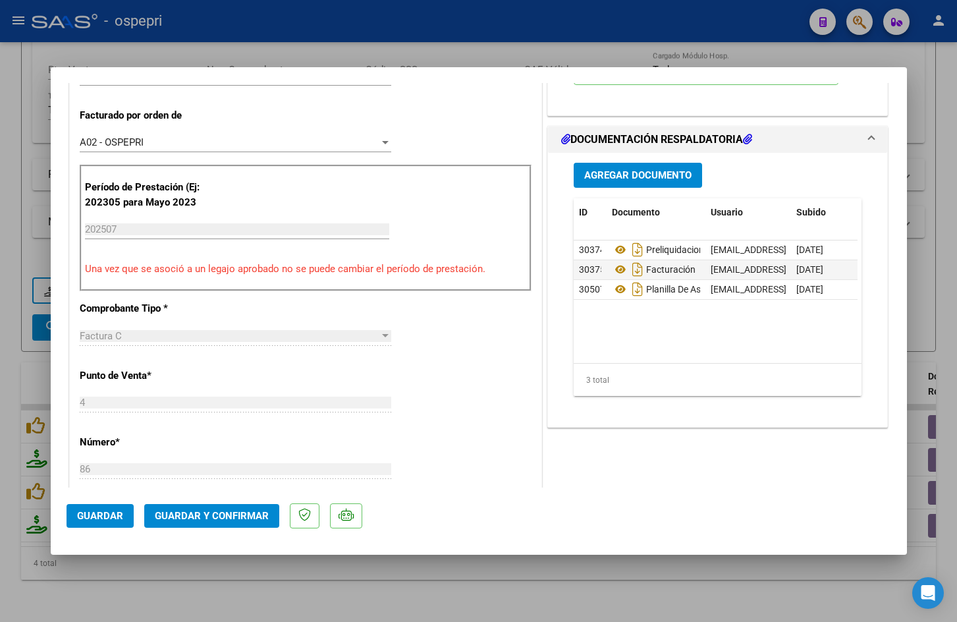
click at [232, 519] on span "Guardar y Confirmar" at bounding box center [212, 516] width 114 height 12
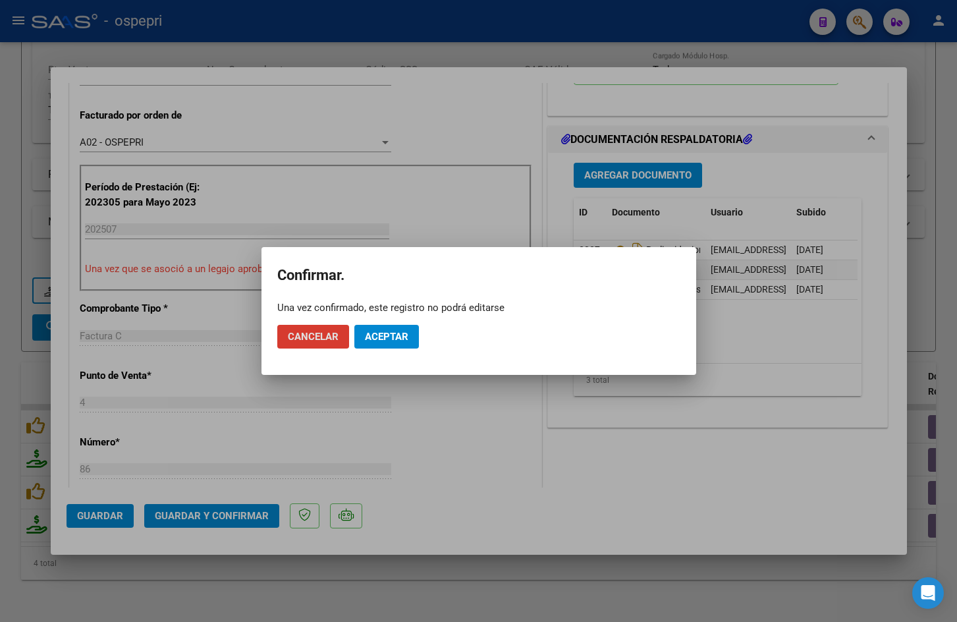
click at [377, 327] on button "Aceptar" at bounding box center [386, 337] width 65 height 24
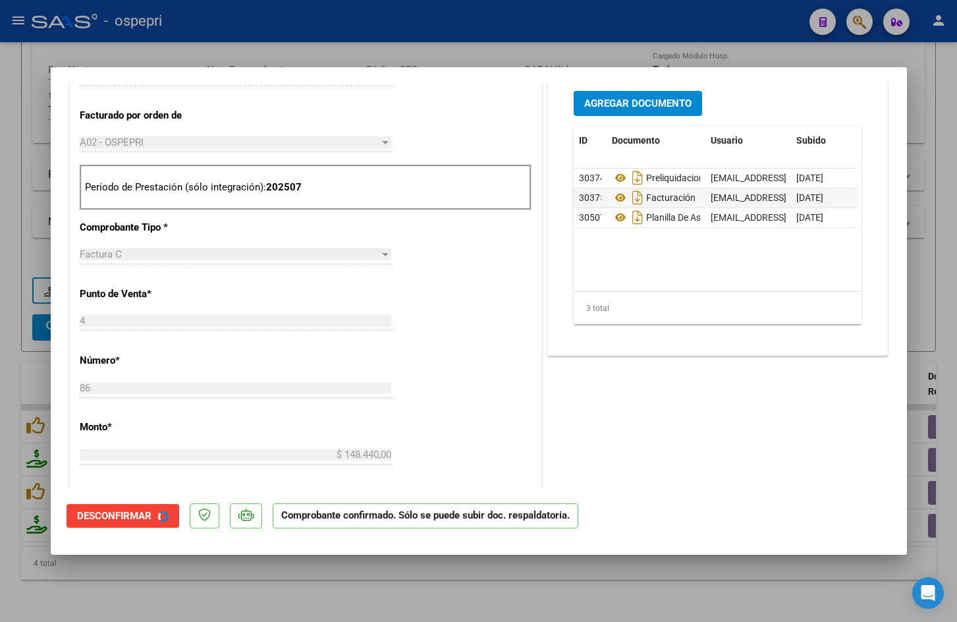
type input "$ 0,00"
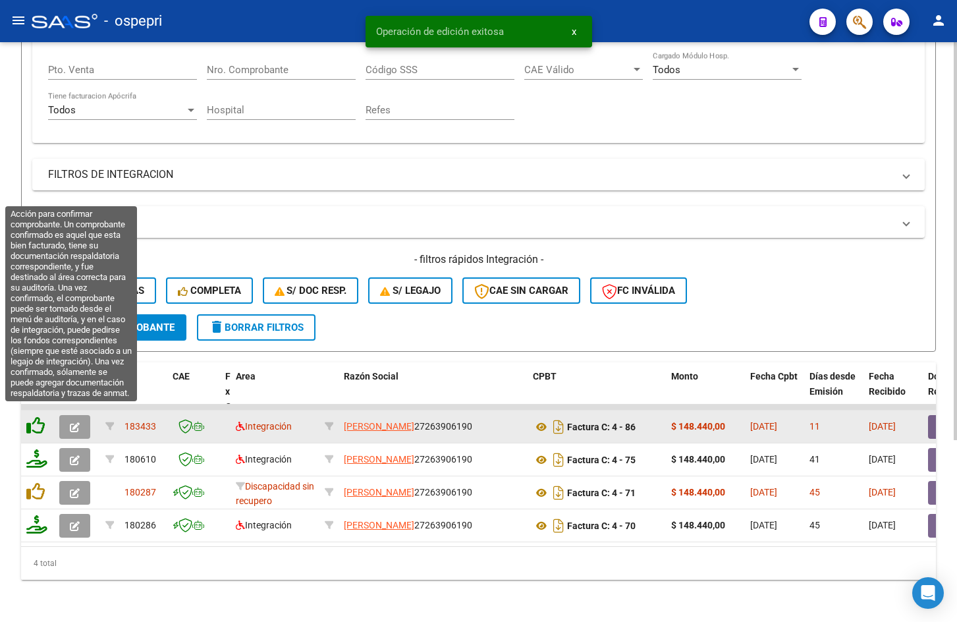
click at [35, 418] on icon at bounding box center [35, 425] width 18 height 18
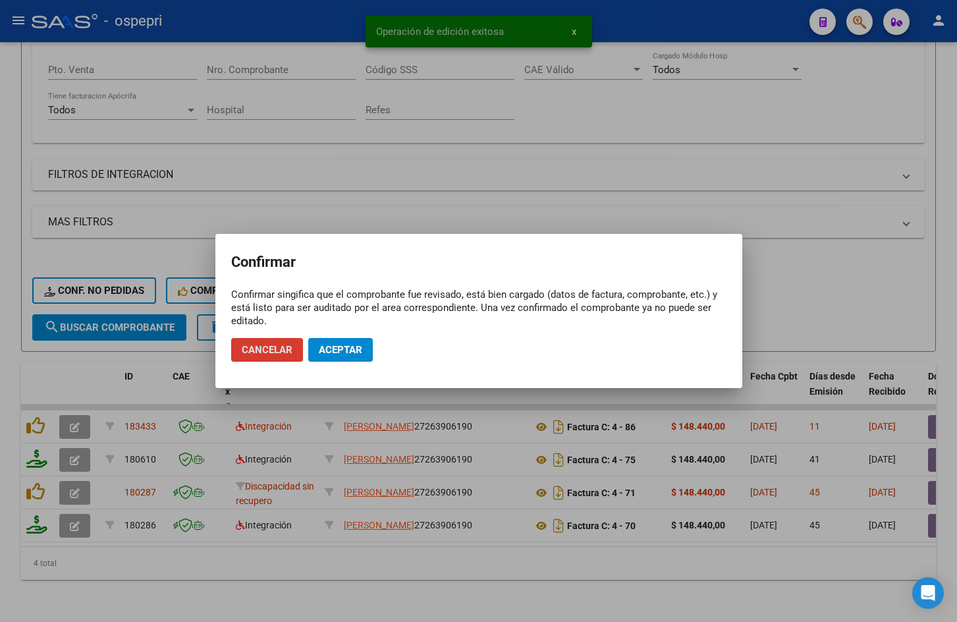
click at [346, 334] on mat-dialog-actions "Cancelar Aceptar" at bounding box center [478, 349] width 495 height 45
click at [347, 341] on button "Aceptar" at bounding box center [340, 350] width 65 height 24
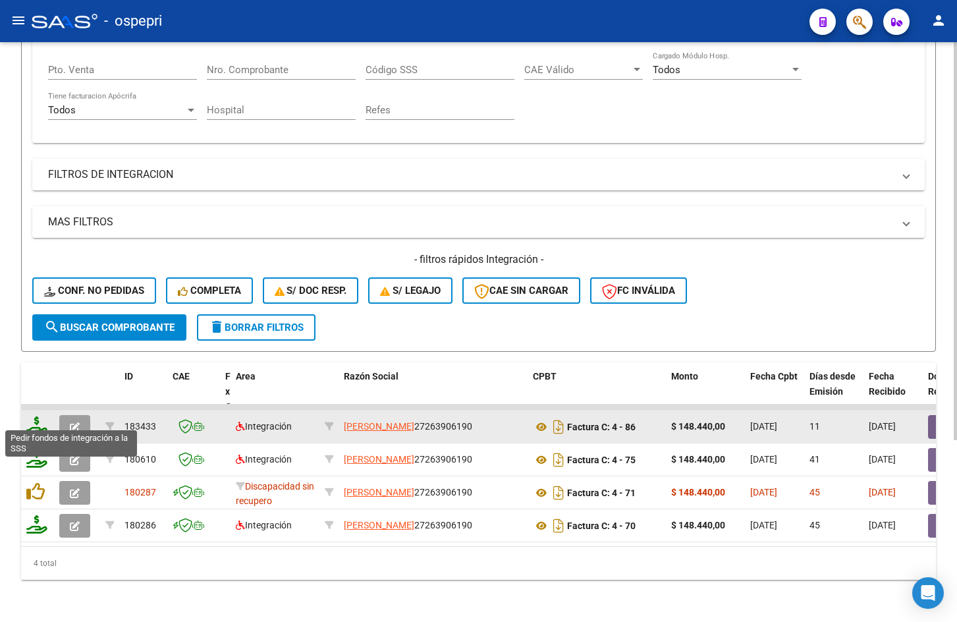
click at [38, 420] on icon at bounding box center [36, 425] width 21 height 18
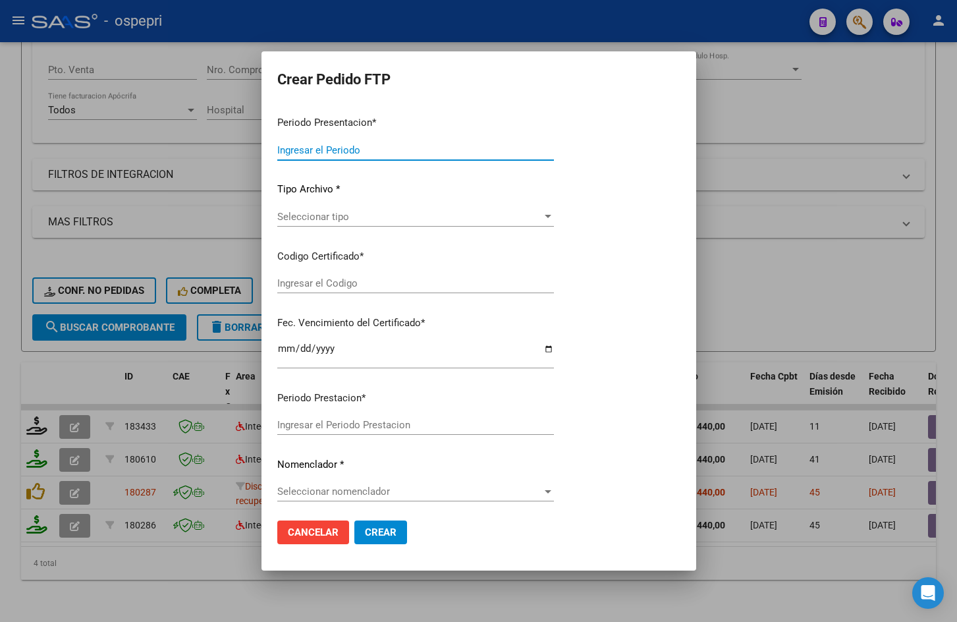
type input "202507"
type input "$ 148.440,00"
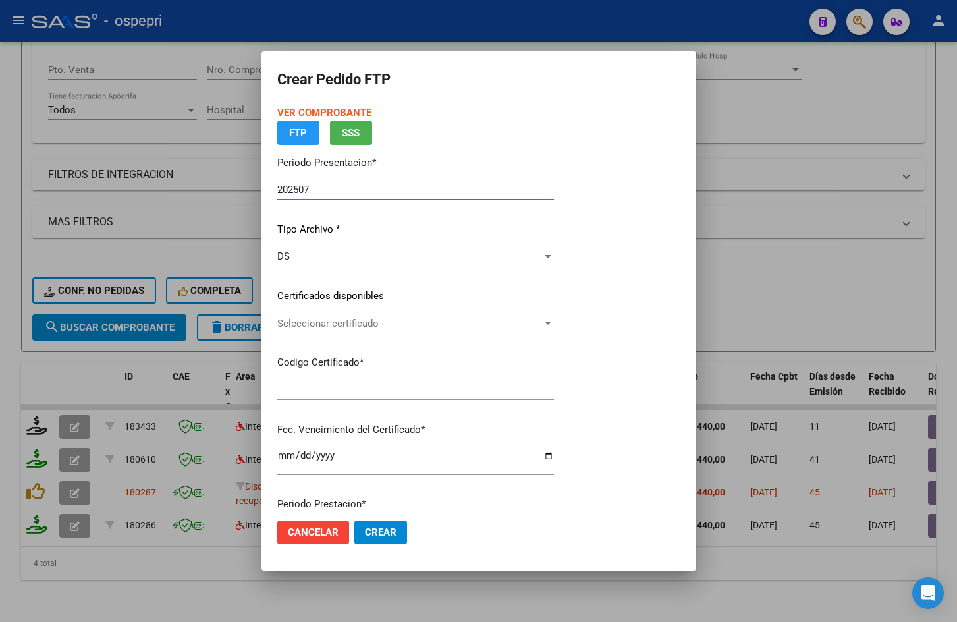
type input "2053308072-4"
type input "2028-04-01"
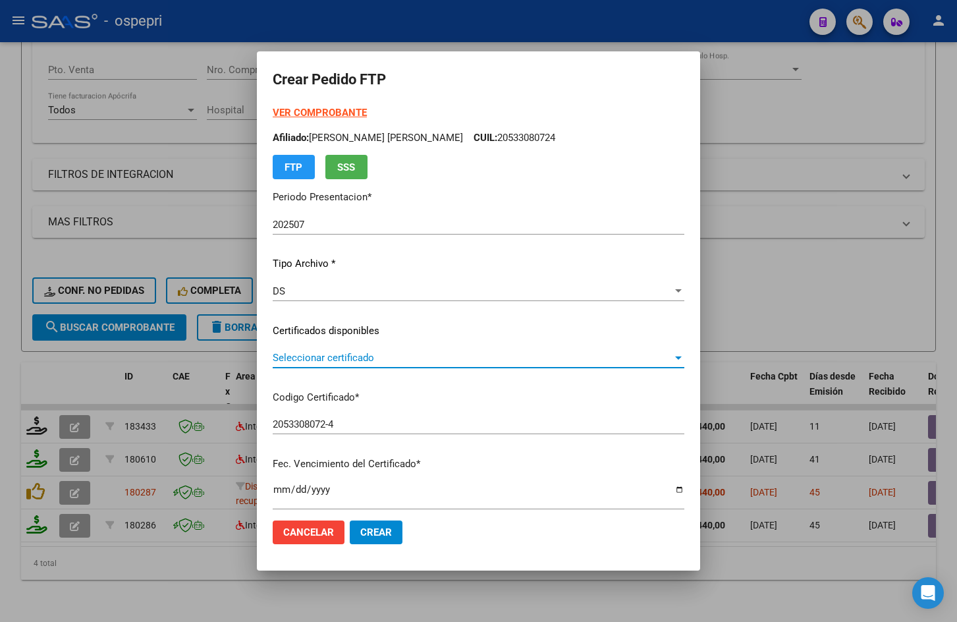
click at [340, 359] on span "Seleccionar certificado" at bounding box center [473, 358] width 400 height 12
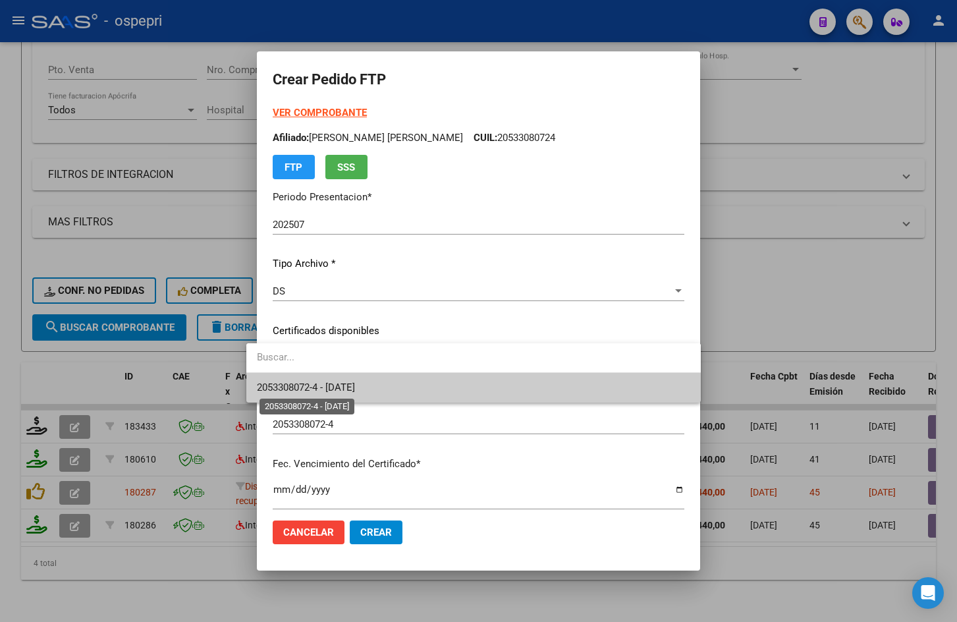
click at [355, 388] on span "2053308072-4 - 2028-04-01" at bounding box center [306, 387] width 98 height 12
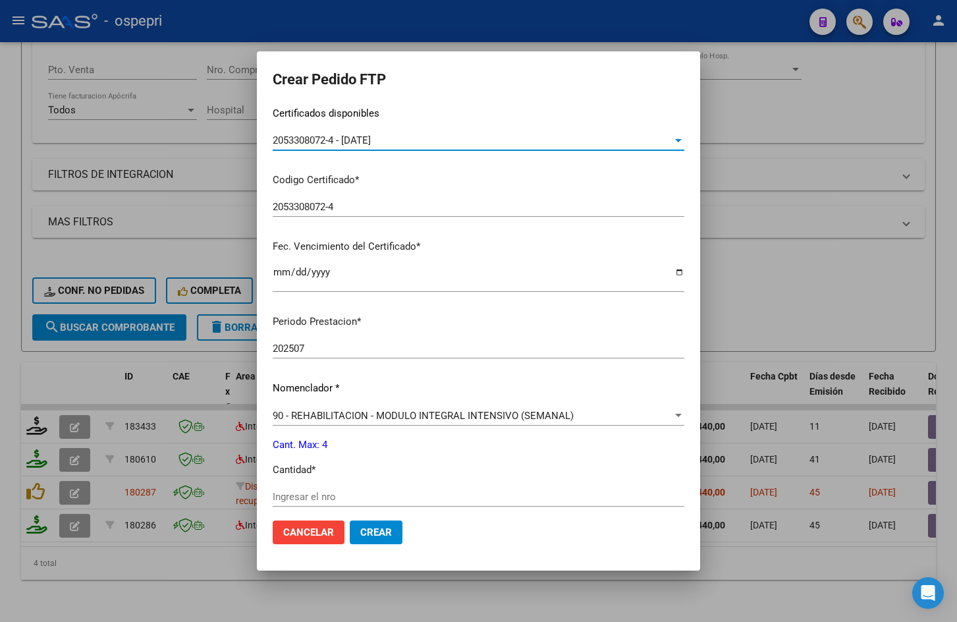
scroll to position [263, 0]
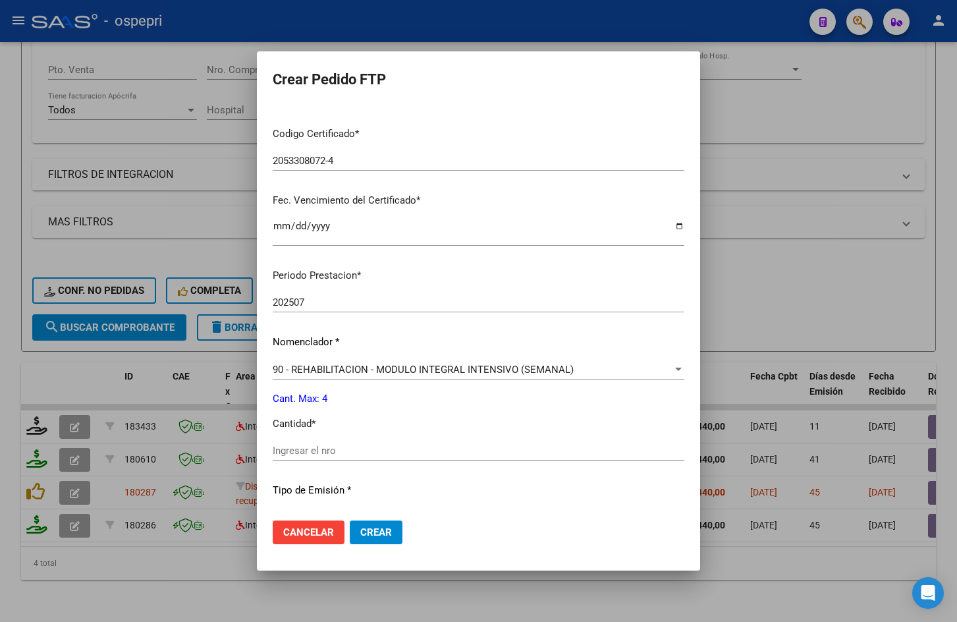
click at [337, 447] on input "Ingresar el nro" at bounding box center [479, 451] width 412 height 12
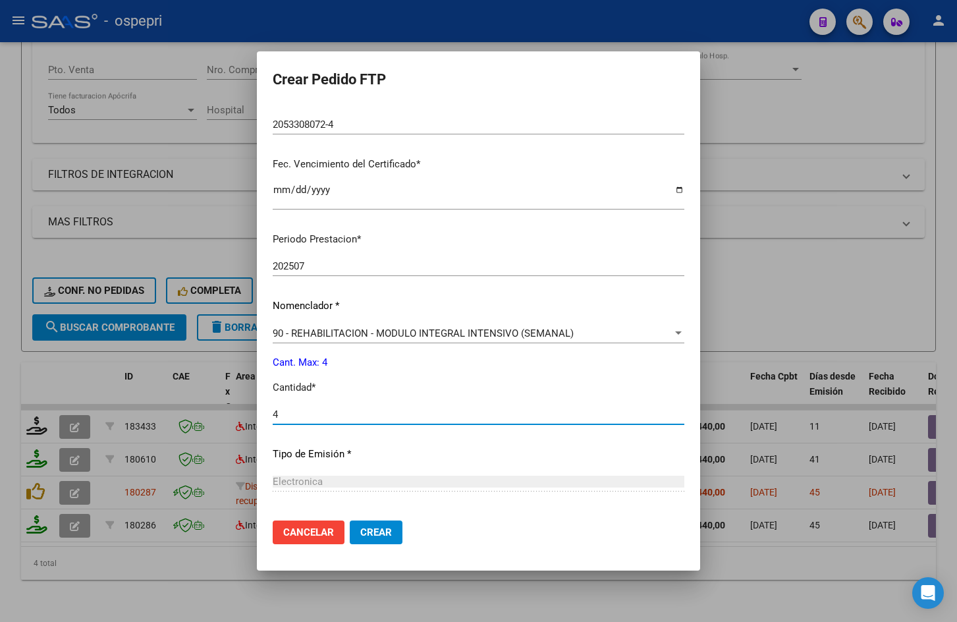
scroll to position [427, 0]
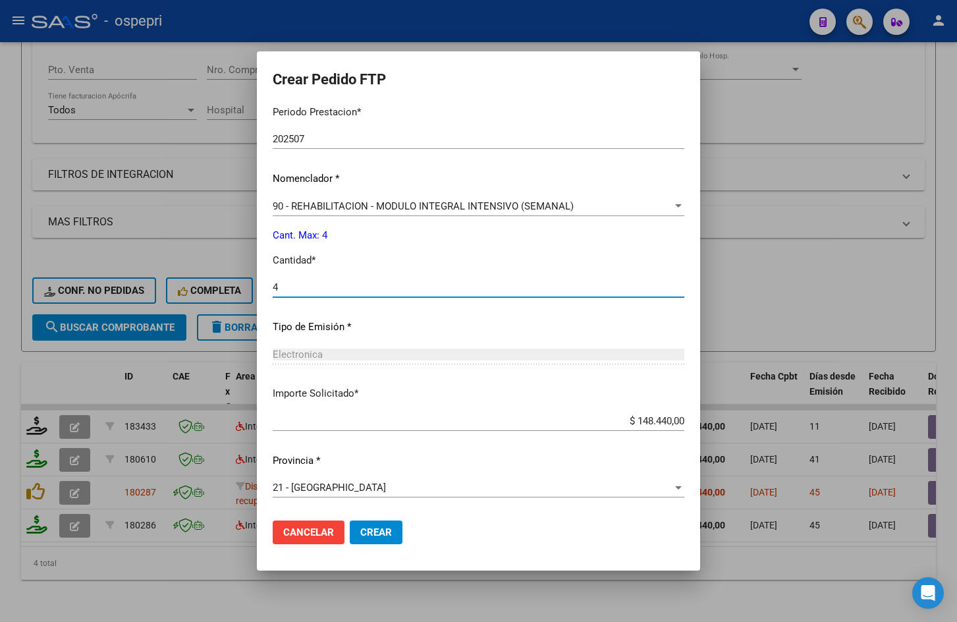
type input "4"
click at [368, 532] on span "Crear" at bounding box center [376, 532] width 32 height 12
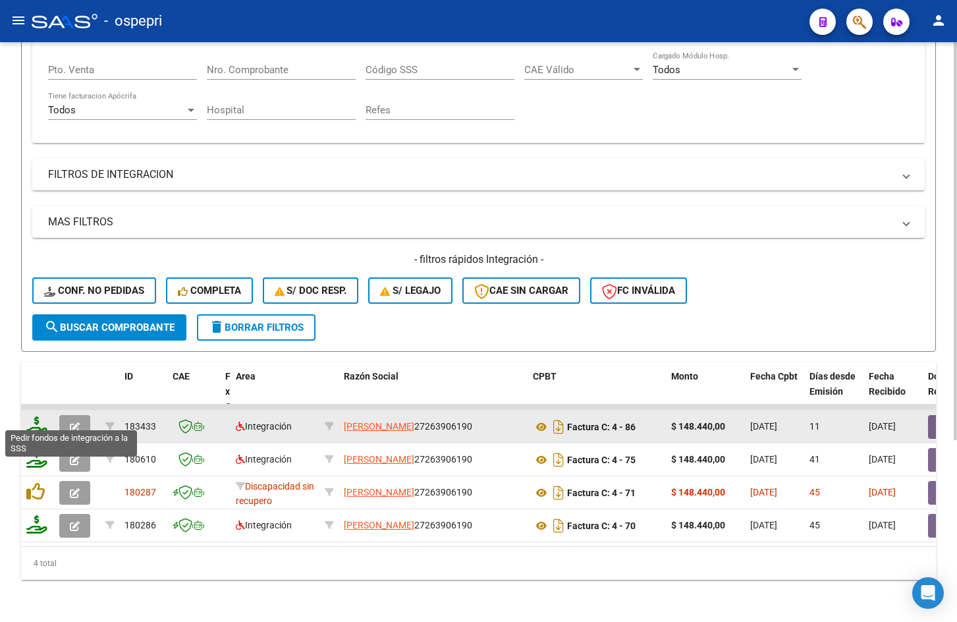
click at [35, 417] on icon at bounding box center [36, 425] width 21 height 18
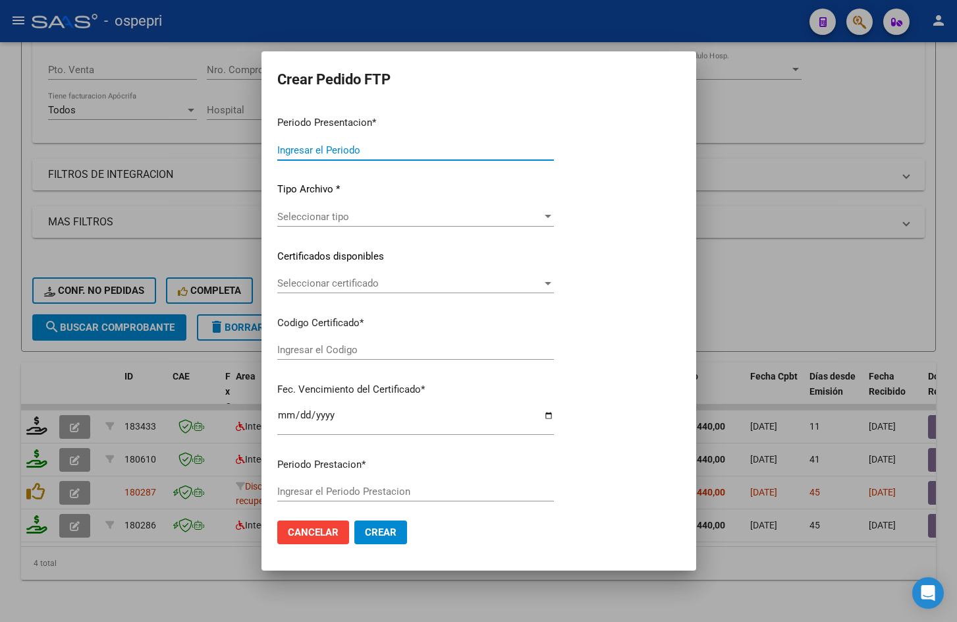
type input "202507"
type input "$ 148.440,00"
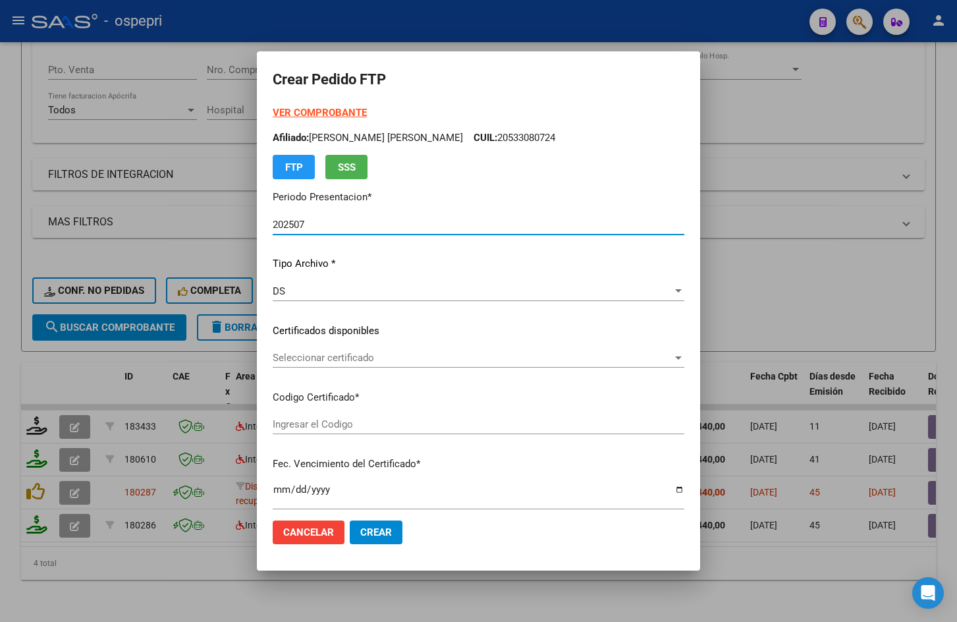
type input "2053308072-4"
type input "2028-04-01"
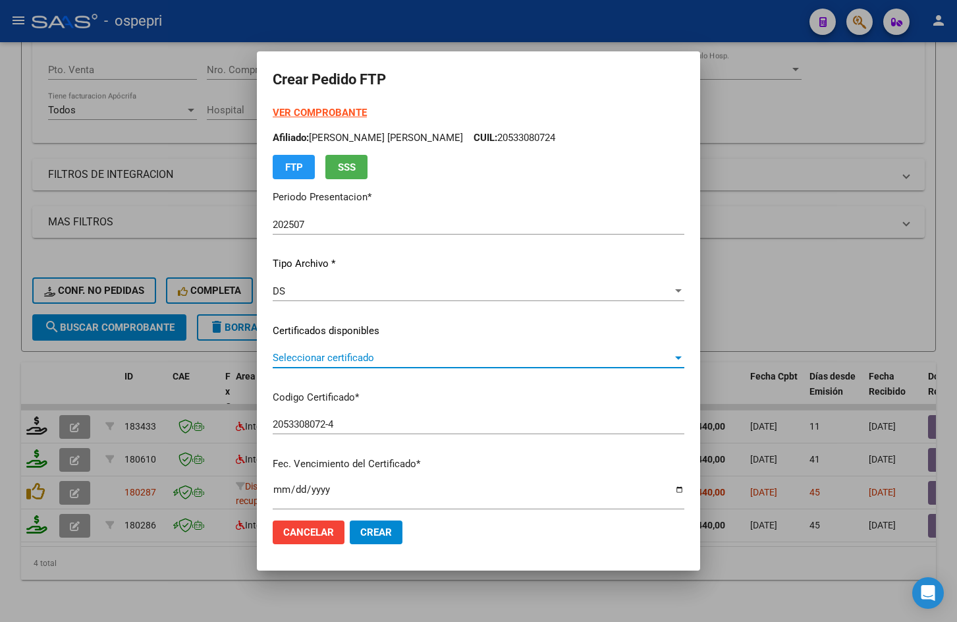
click at [377, 354] on span "Seleccionar certificado" at bounding box center [473, 358] width 400 height 12
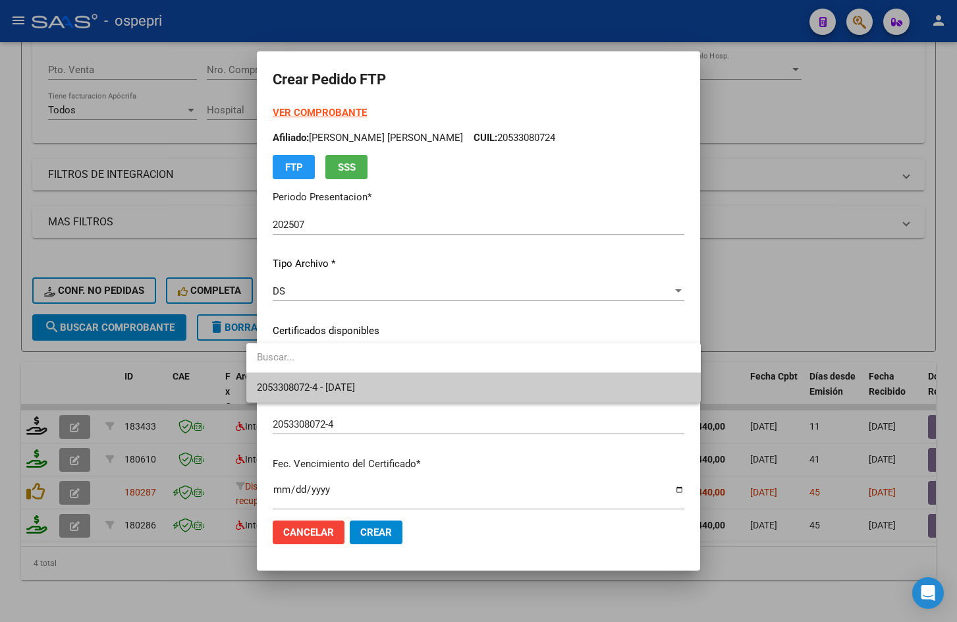
click at [381, 381] on span "2053308072-4 - 2028-04-01" at bounding box center [473, 388] width 433 height 30
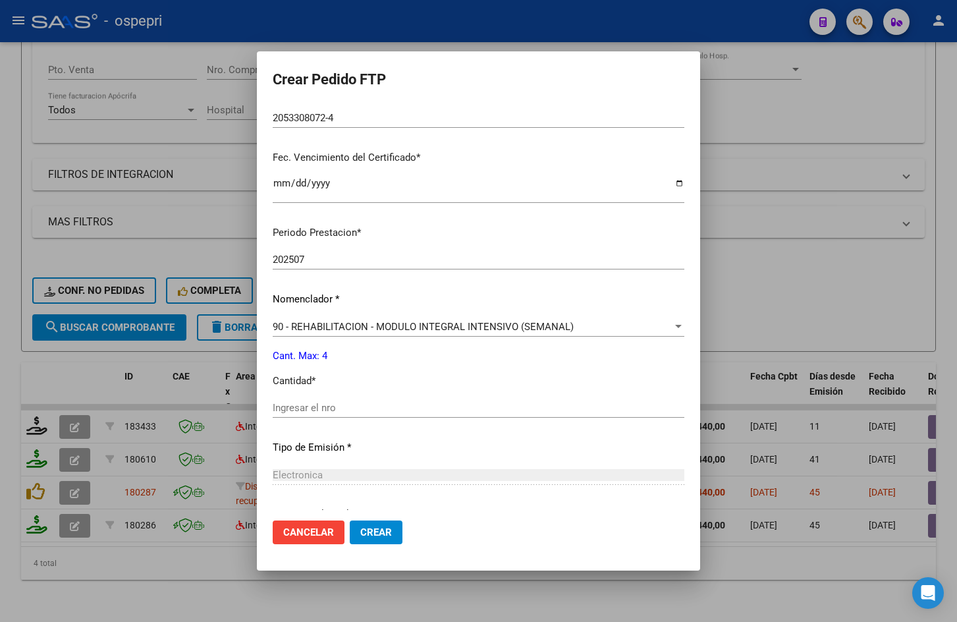
scroll to position [395, 0]
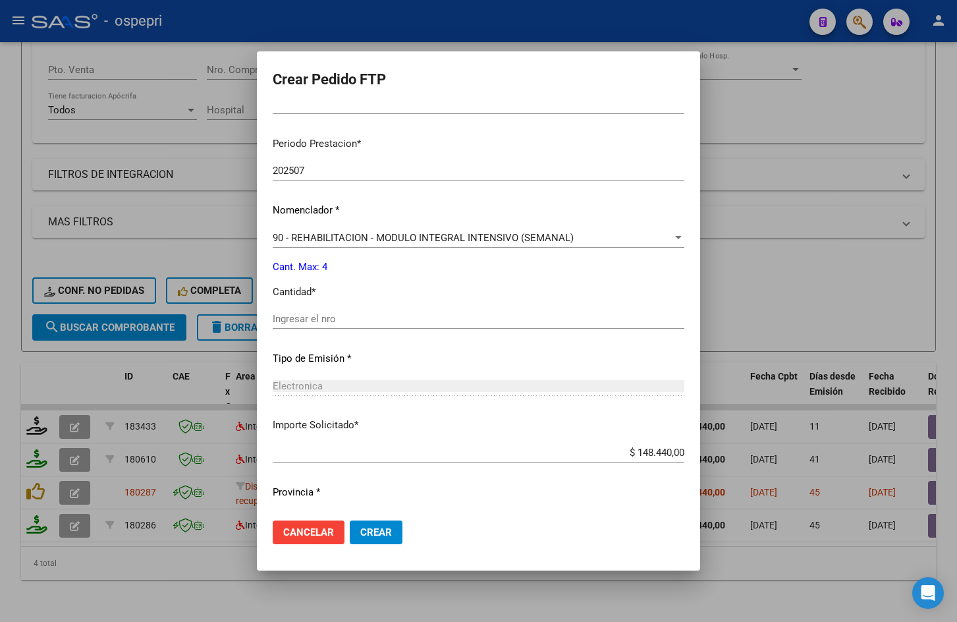
click at [329, 319] on input "Ingresar el nro" at bounding box center [479, 319] width 412 height 12
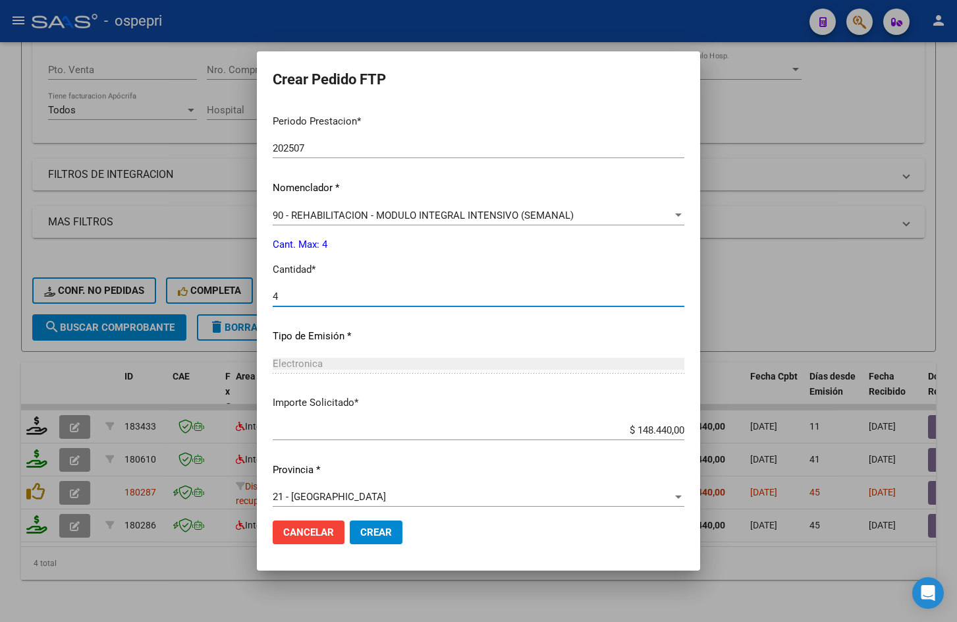
scroll to position [427, 0]
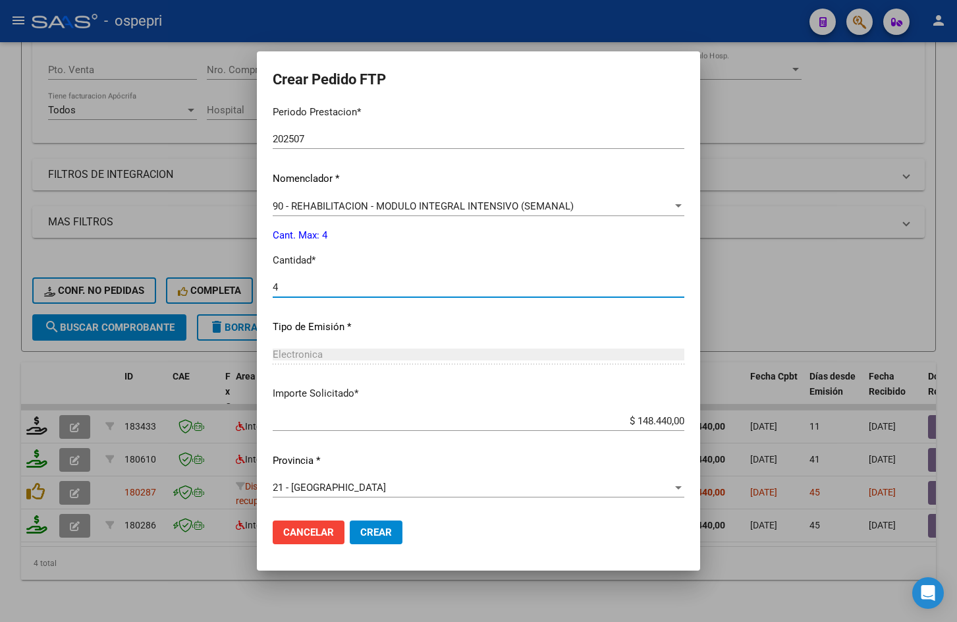
type input "4"
click at [373, 527] on span "Crear" at bounding box center [376, 532] width 32 height 12
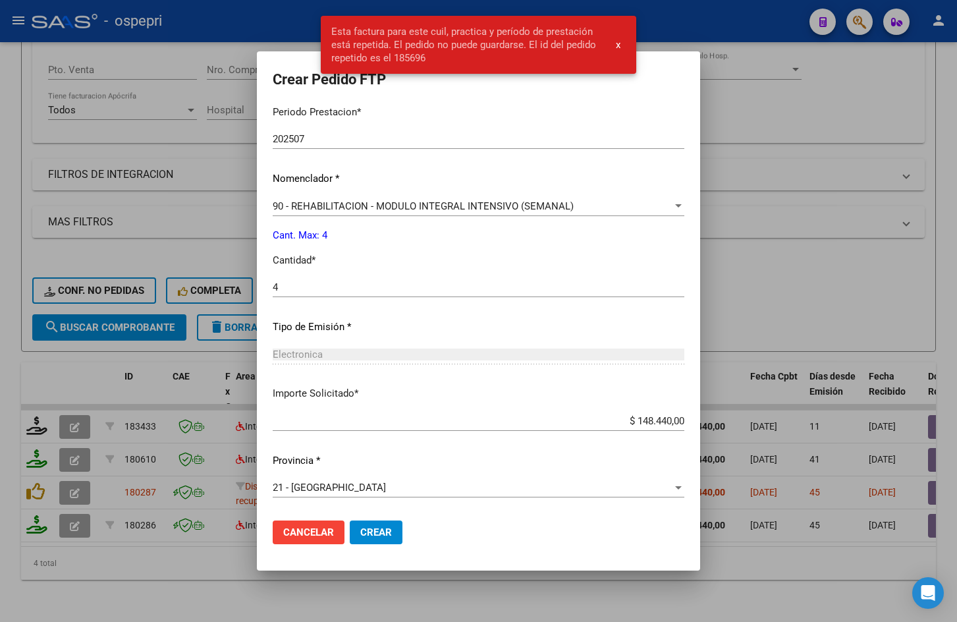
click at [617, 47] on span "x" at bounding box center [618, 45] width 5 height 12
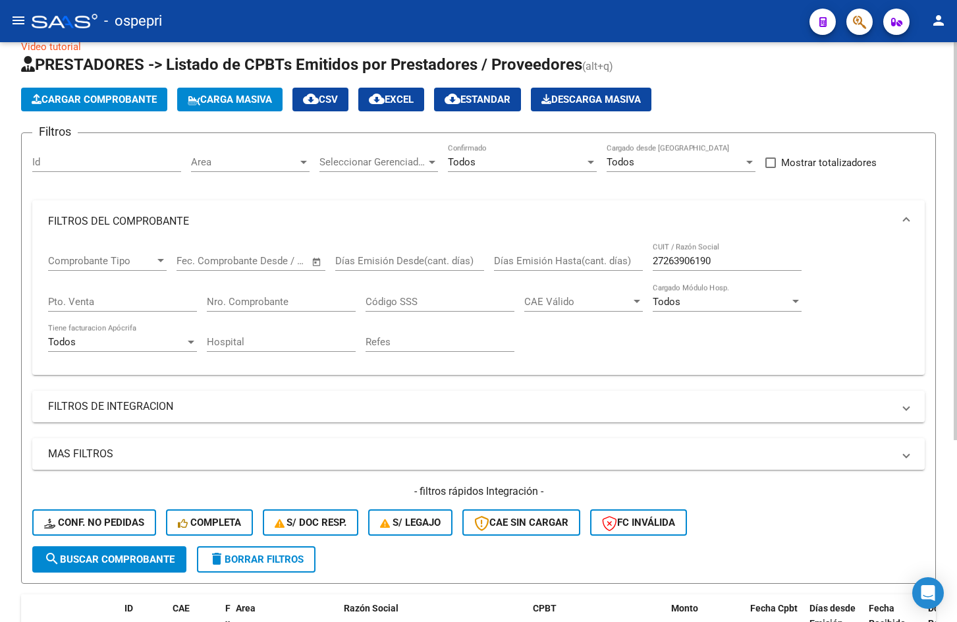
scroll to position [0, 0]
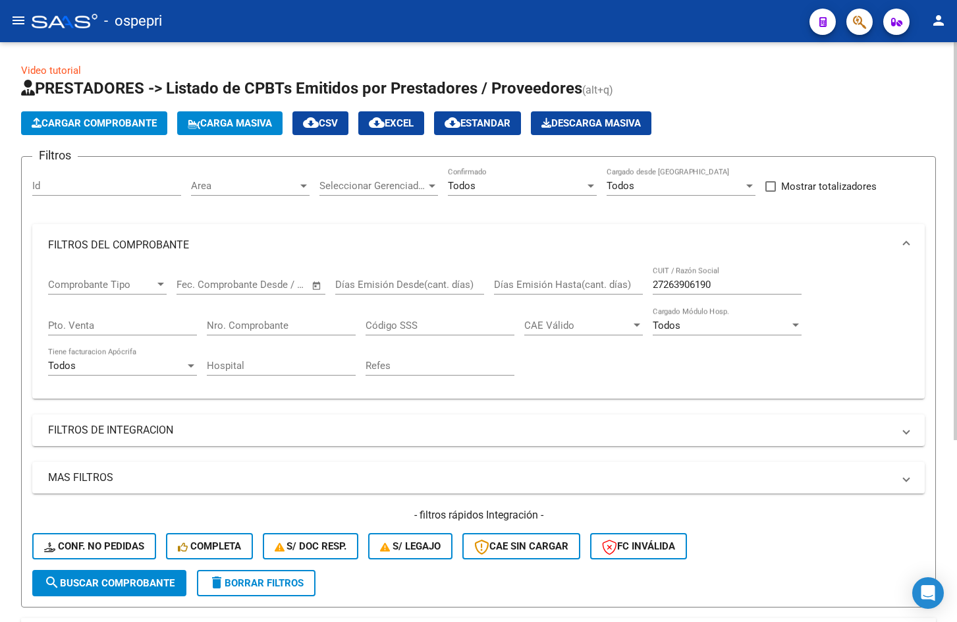
click at [736, 280] on input "27263906190" at bounding box center [727, 285] width 149 height 12
click at [734, 279] on input "27263906190" at bounding box center [727, 285] width 149 height 12
paste input "167023563"
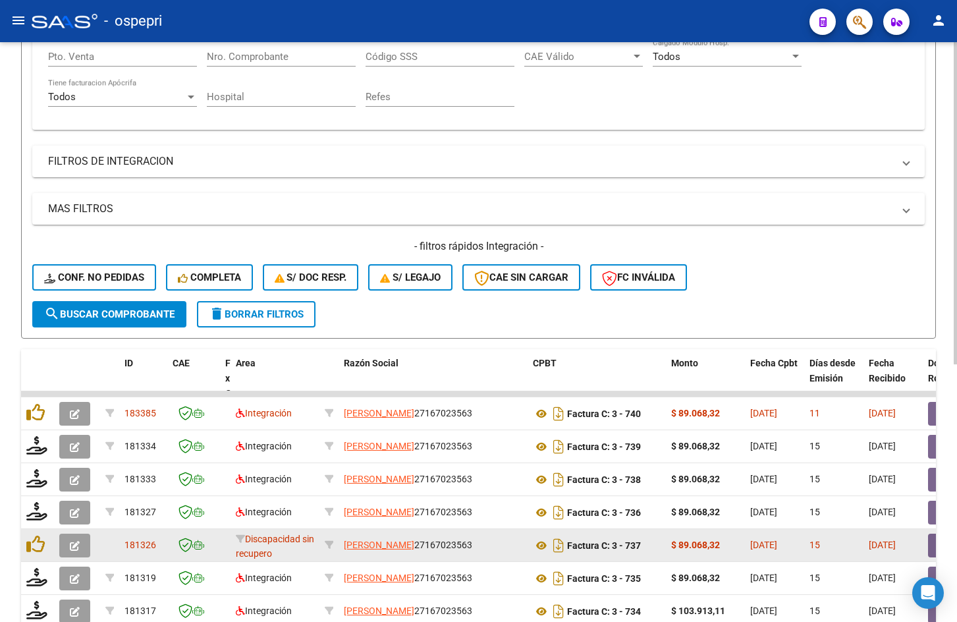
scroll to position [1, 0]
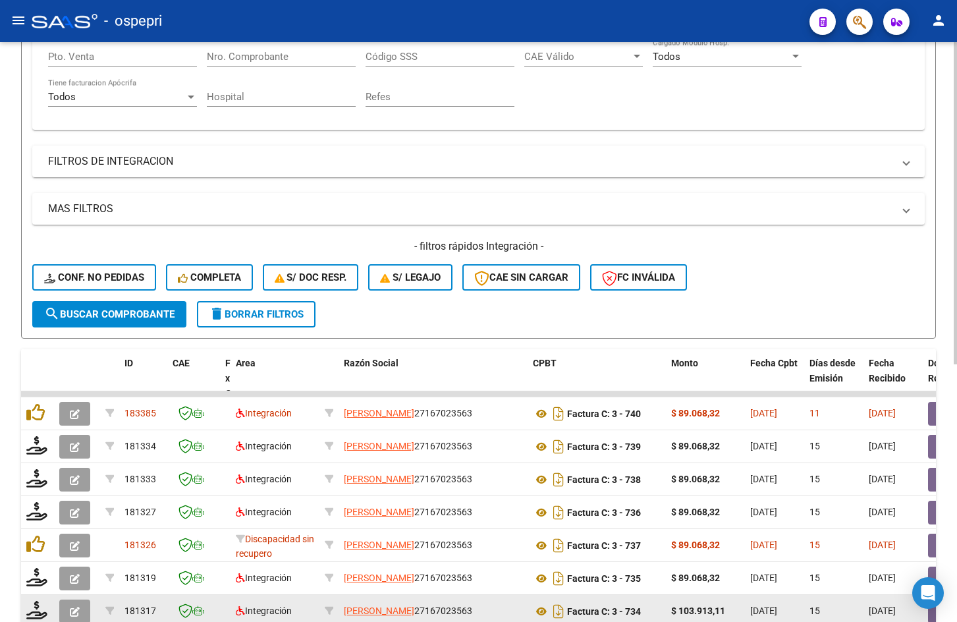
type input "27167023563"
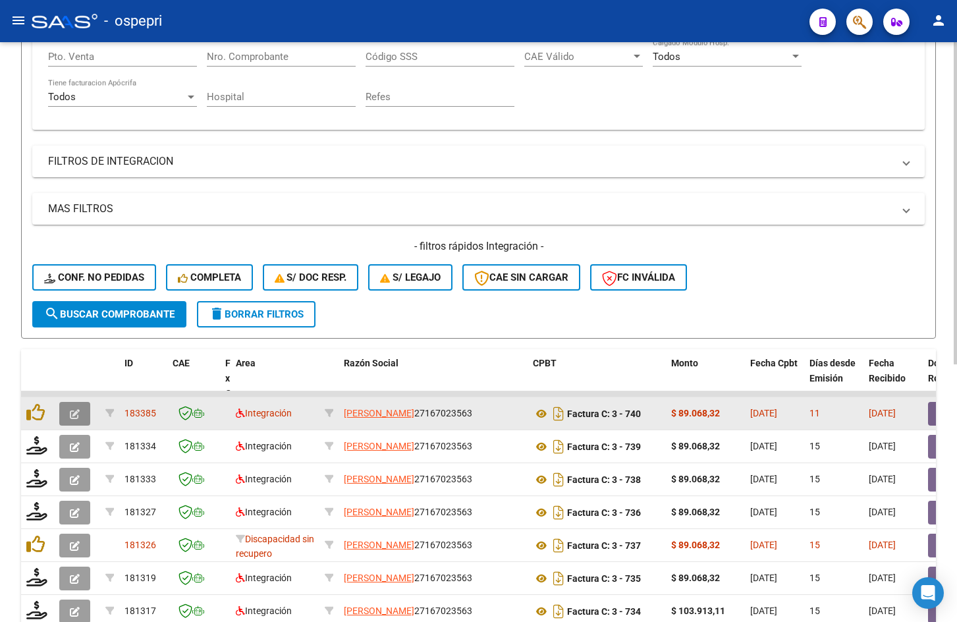
click at [70, 412] on icon "button" at bounding box center [75, 414] width 10 height 10
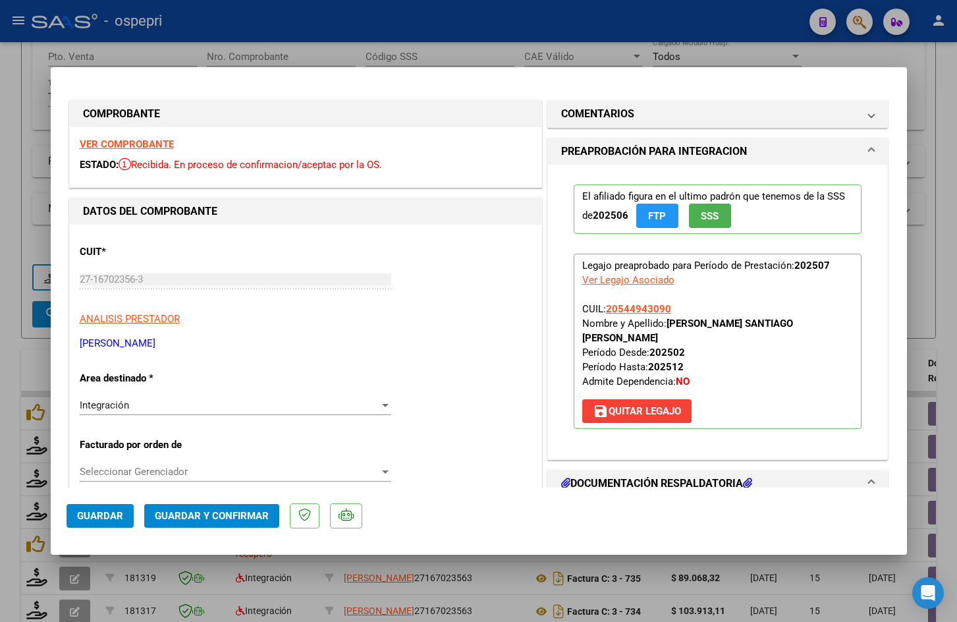
click at [150, 146] on strong "VER COMPROBANTE" at bounding box center [127, 144] width 94 height 12
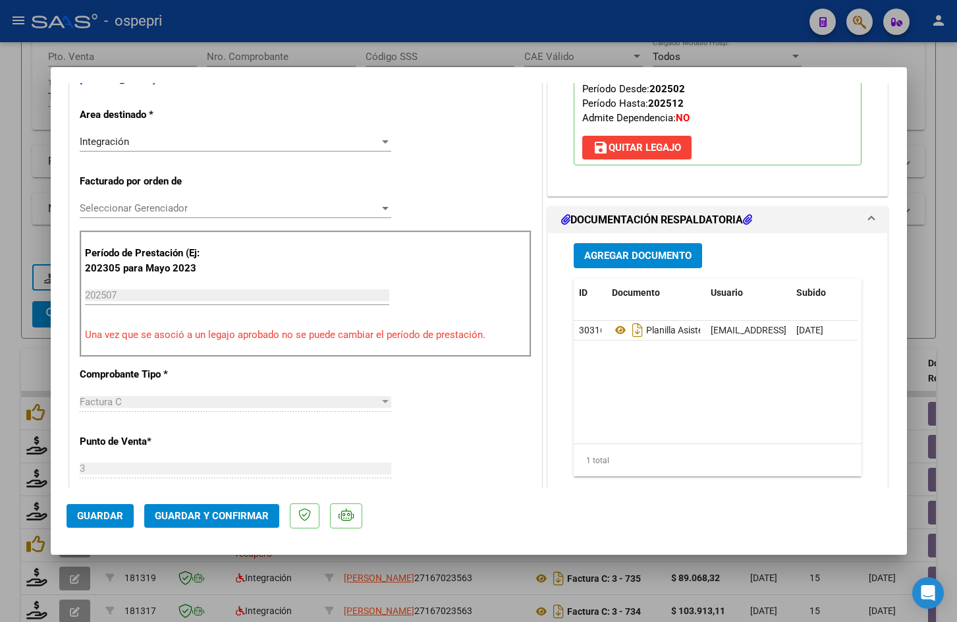
scroll to position [461, 0]
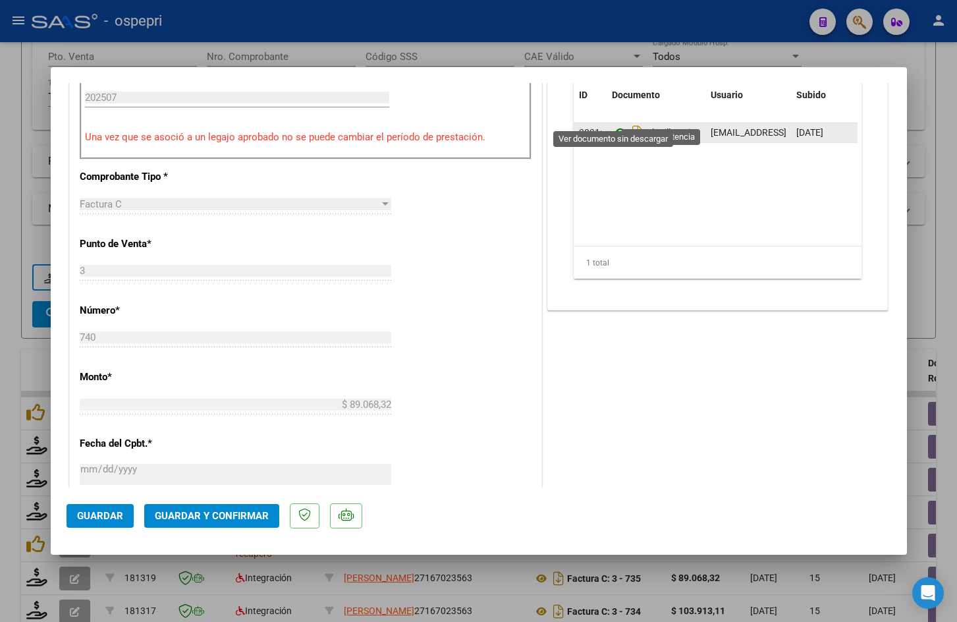
click at [613, 124] on icon at bounding box center [620, 132] width 17 height 16
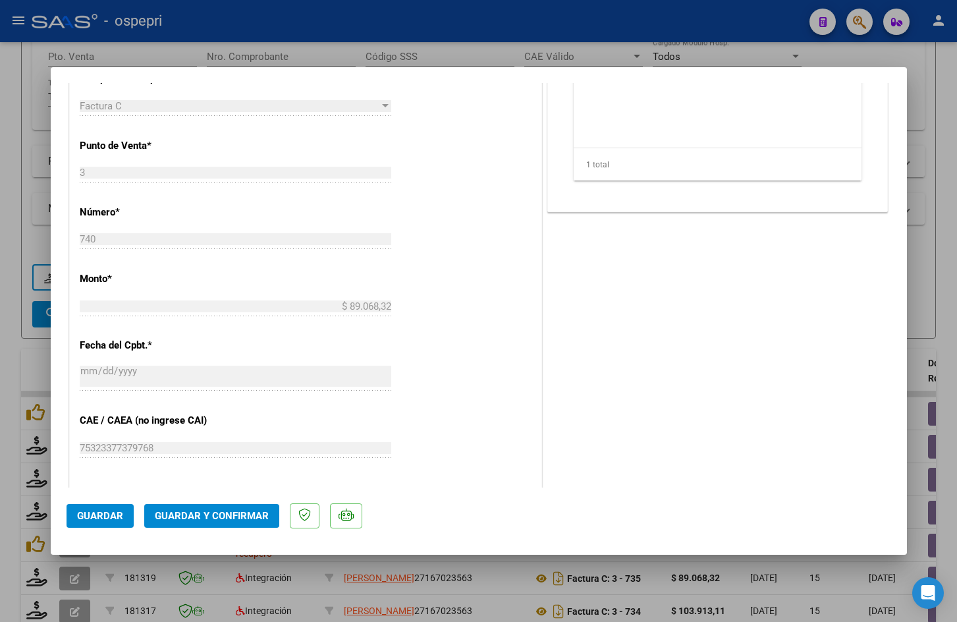
scroll to position [593, 0]
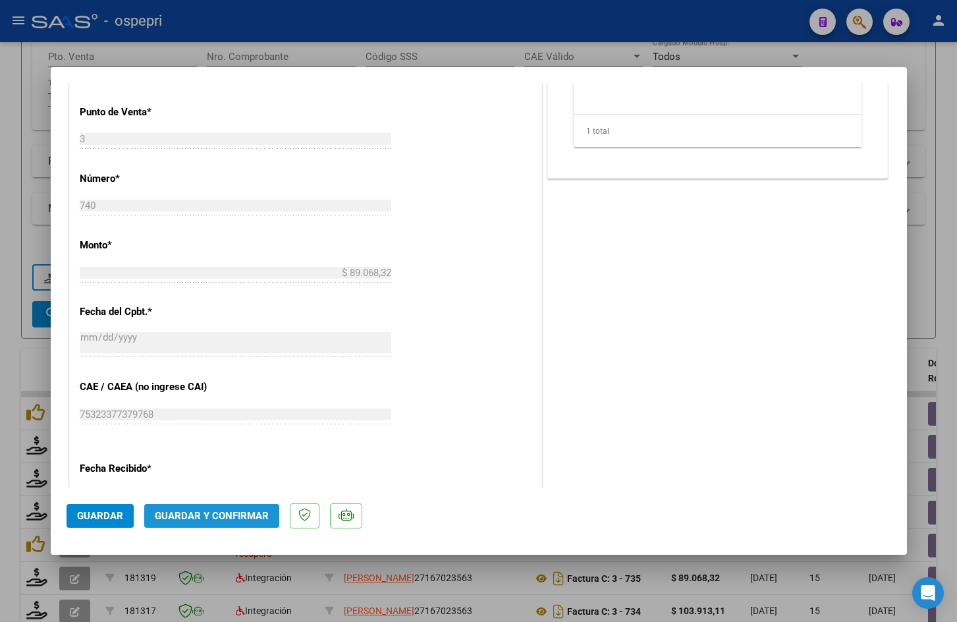
click at [242, 512] on span "Guardar y Confirmar" at bounding box center [212, 516] width 114 height 12
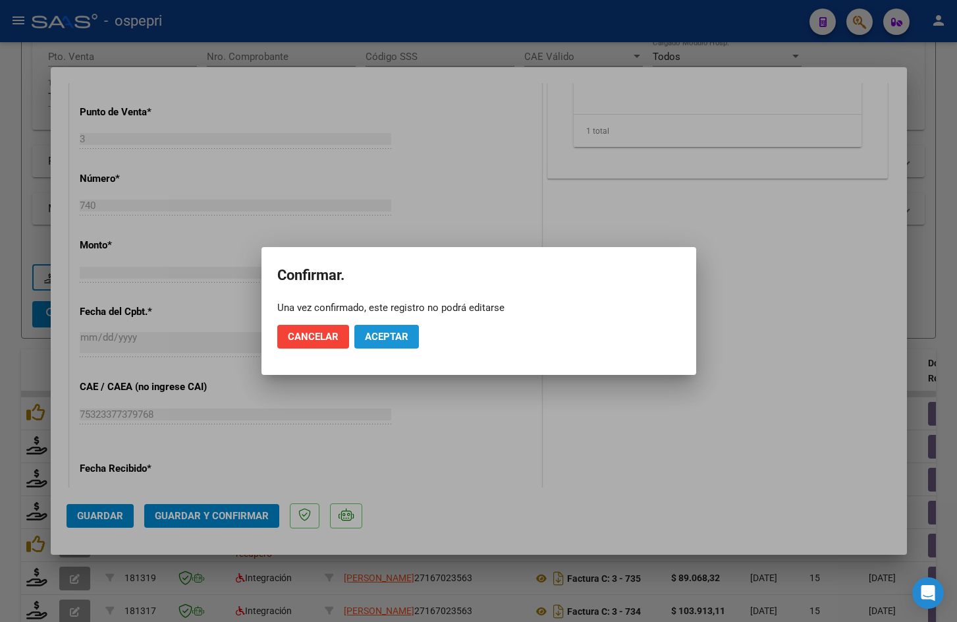
click at [383, 334] on span "Aceptar" at bounding box center [386, 337] width 43 height 12
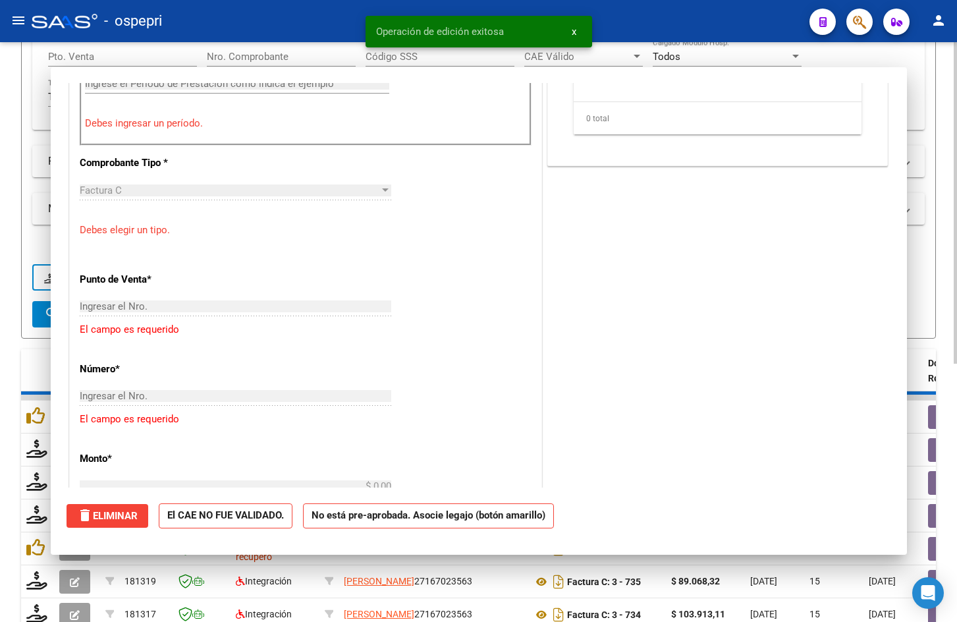
scroll to position [0, 0]
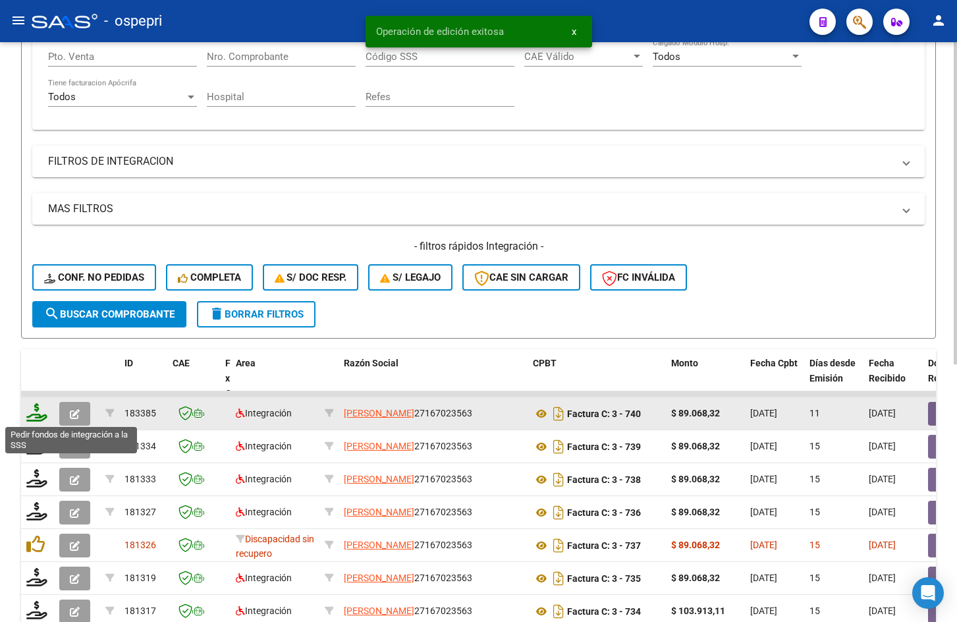
click at [37, 414] on icon at bounding box center [36, 412] width 21 height 18
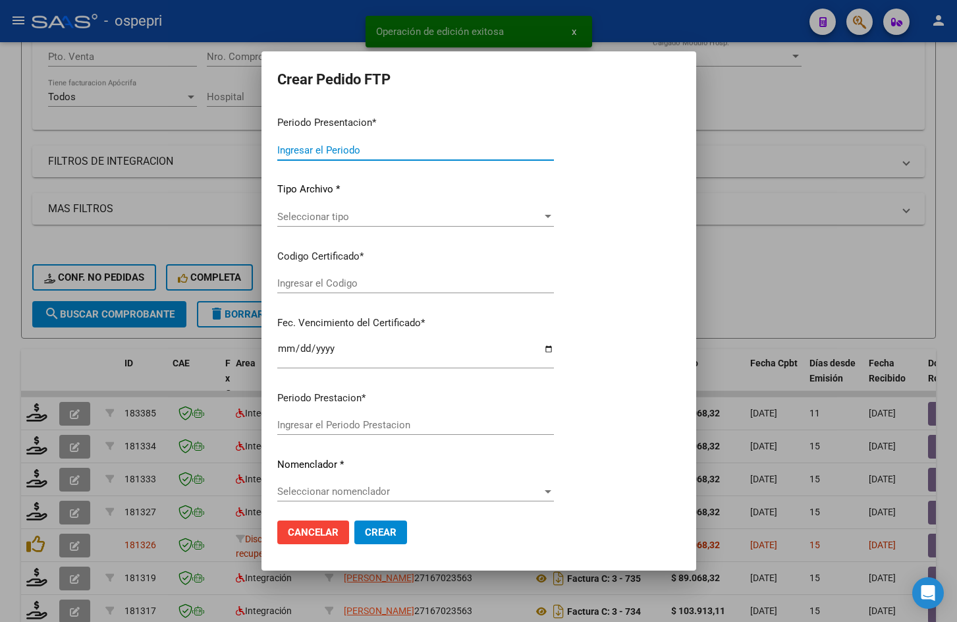
type input "202507"
type input "$ 89.068,32"
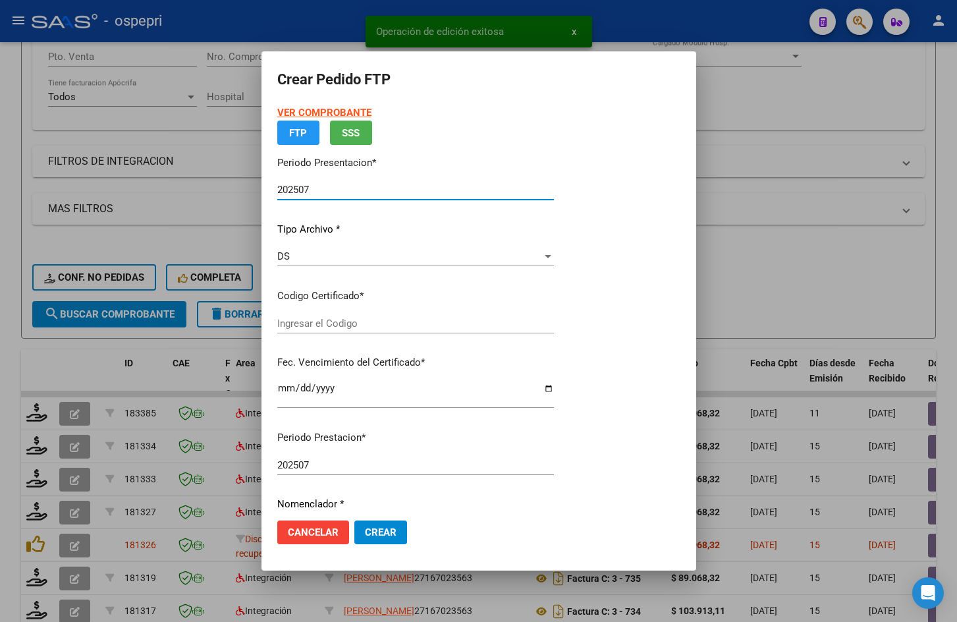
type input "2054494309-0"
type input "2031-10-01"
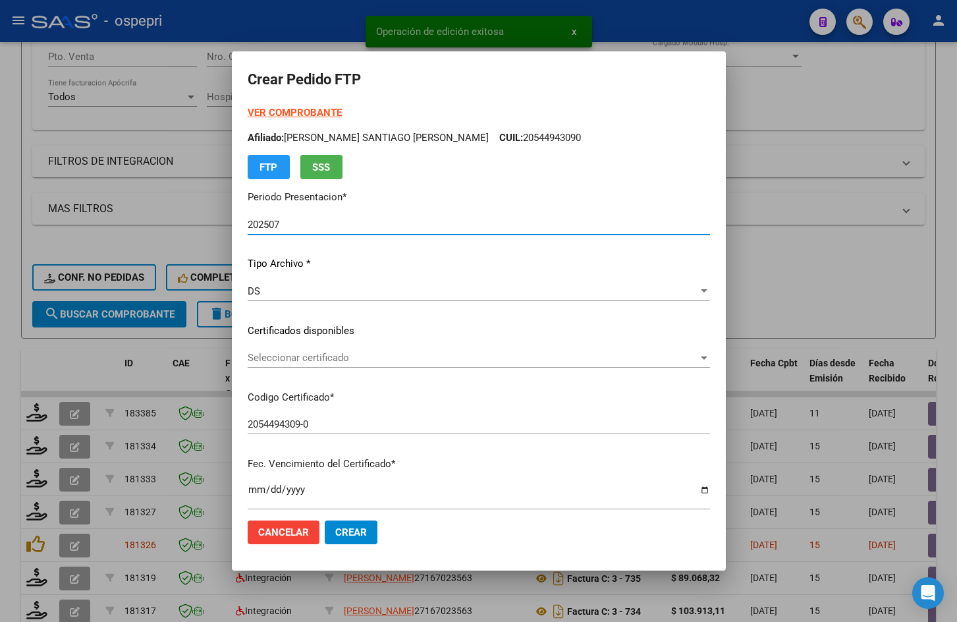
click at [347, 365] on div "Seleccionar certificado Seleccionar certificado" at bounding box center [479, 358] width 462 height 20
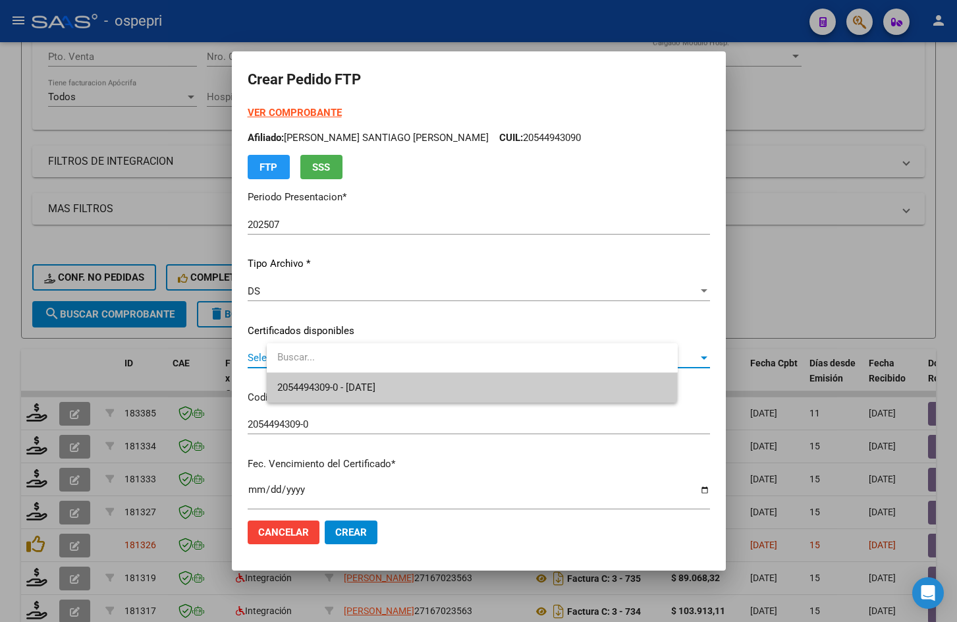
click at [368, 381] on span "2054494309-0 - 2031-10-01" at bounding box center [472, 388] width 390 height 30
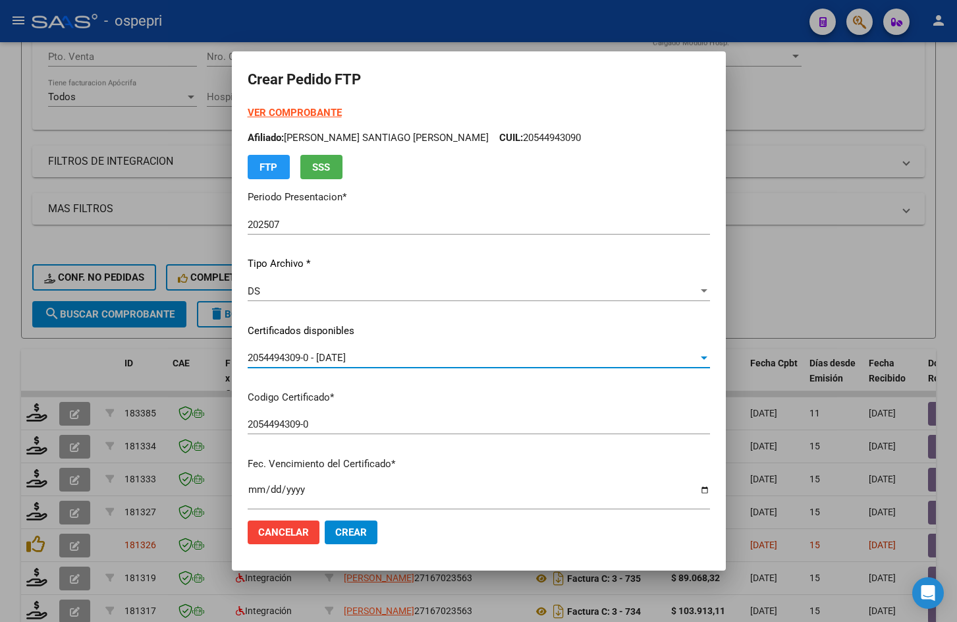
scroll to position [329, 0]
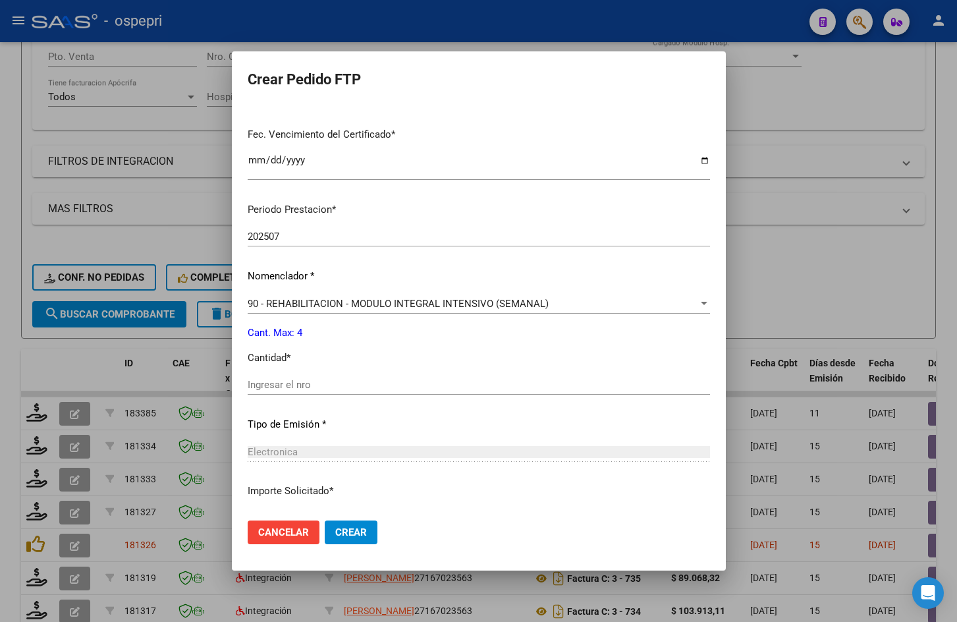
click at [344, 381] on input "Ingresar el nro" at bounding box center [479, 385] width 462 height 12
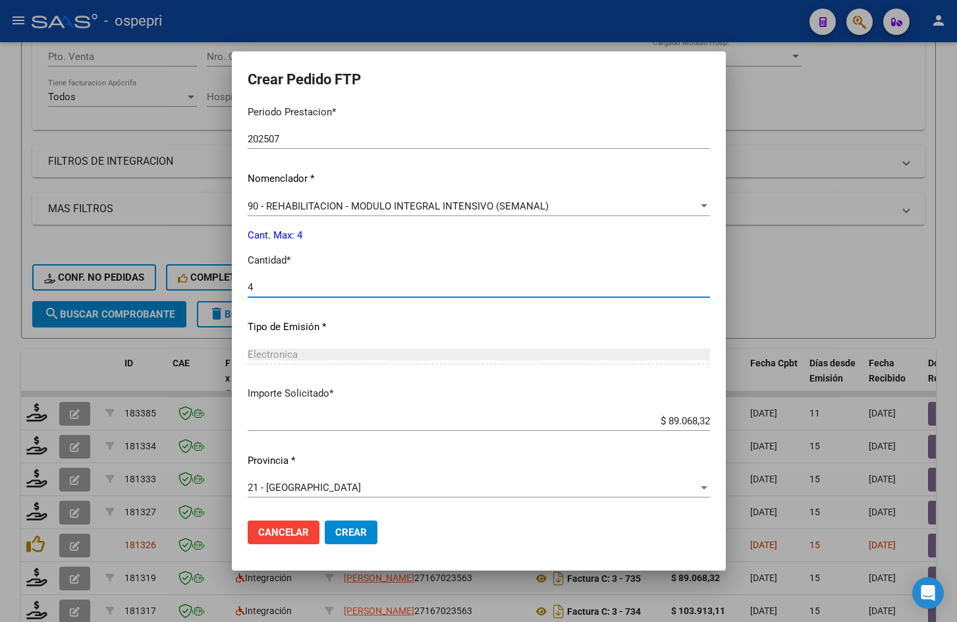
type input "4"
click at [367, 535] on span "Crear" at bounding box center [351, 532] width 32 height 12
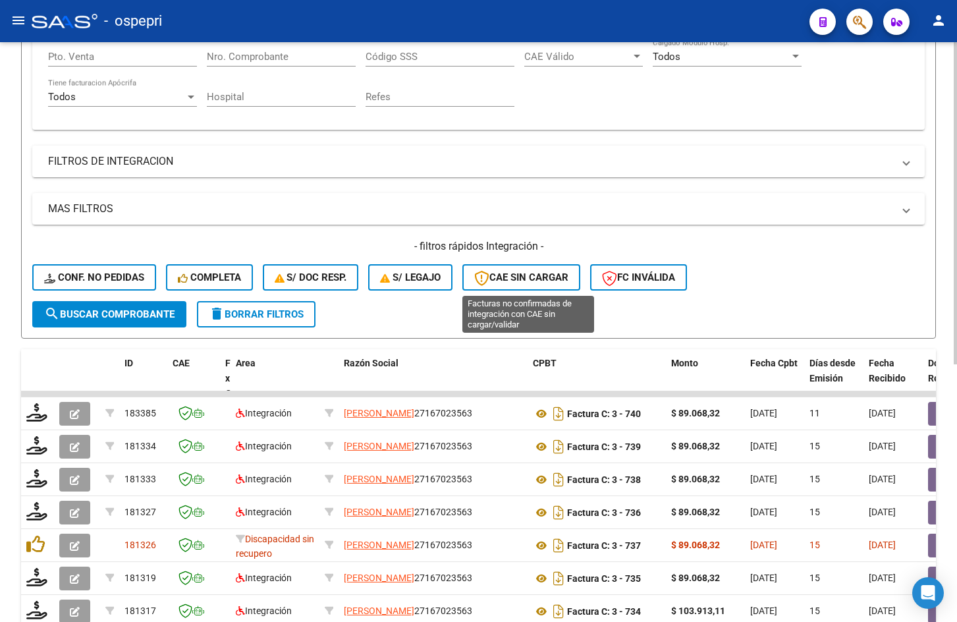
scroll to position [0, 0]
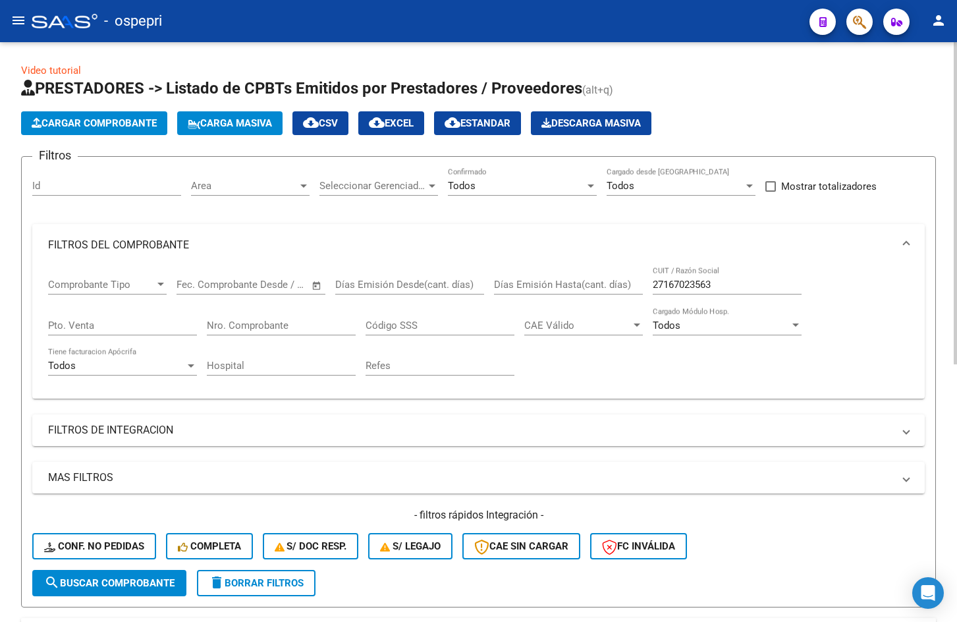
click at [736, 283] on input "27167023563" at bounding box center [727, 285] width 149 height 12
paste input "valeriatronelli@hotmail.com"
click at [786, 288] on input "valeriatronelli@hotmail.com" at bounding box center [727, 285] width 149 height 12
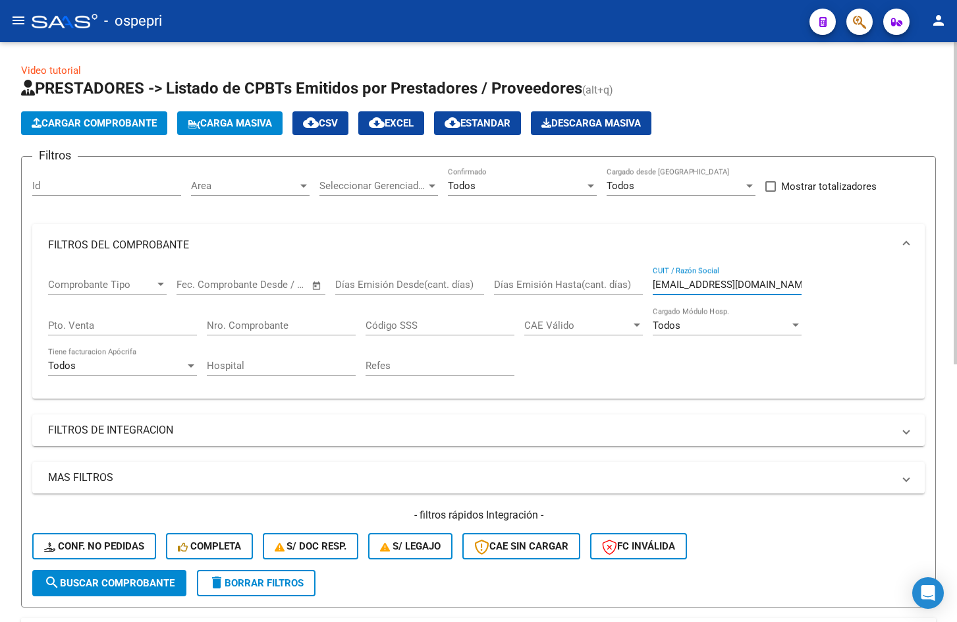
click at [785, 288] on input "valeriatronelli@hotmail.com" at bounding box center [727, 285] width 149 height 12
click at [785, 287] on input "valeriatronelli@hotmail.com" at bounding box center [727, 285] width 149 height 12
paste input "27284374393"
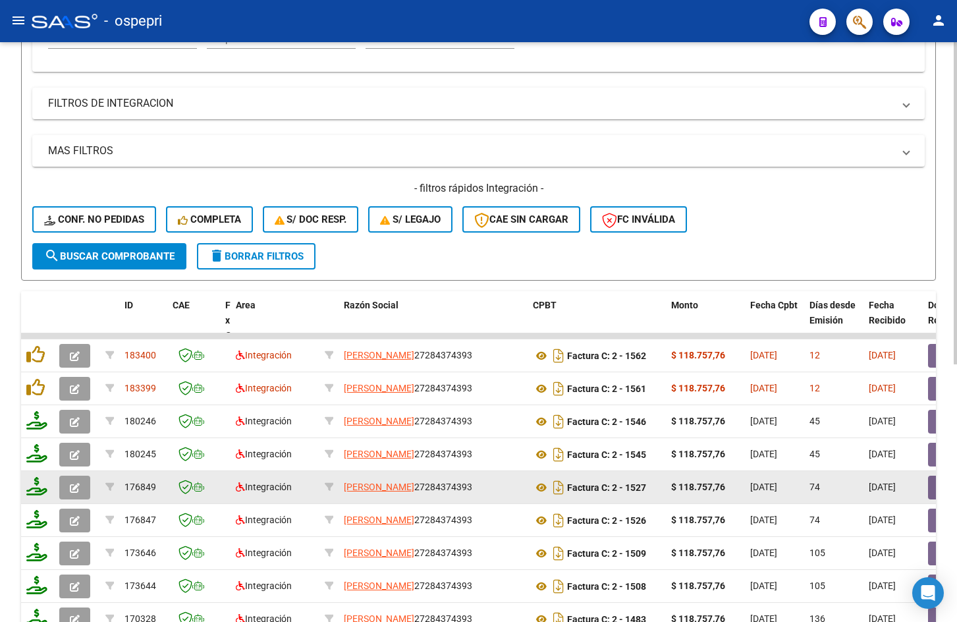
scroll to position [329, 0]
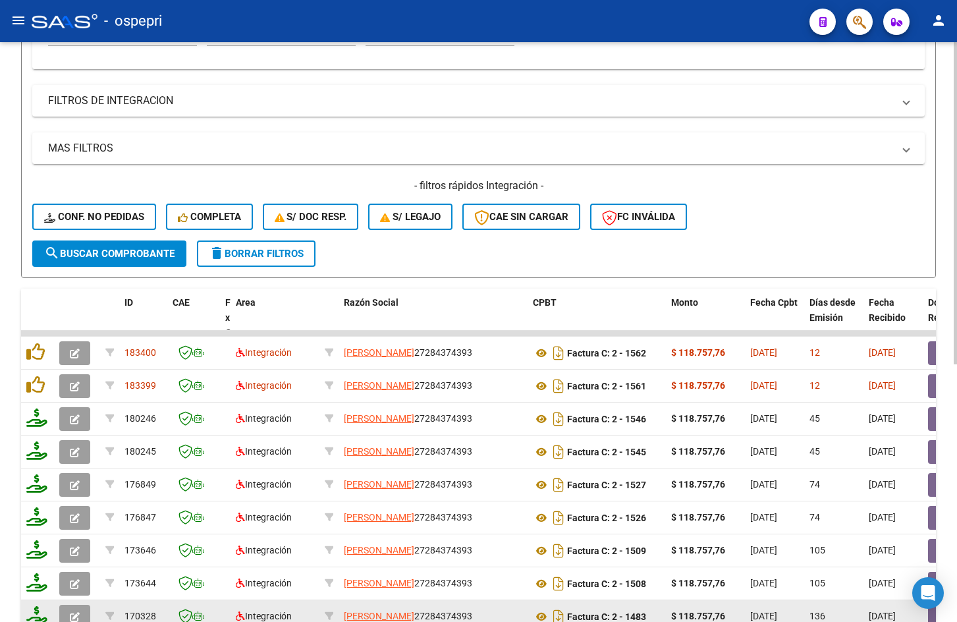
type input "27284374393"
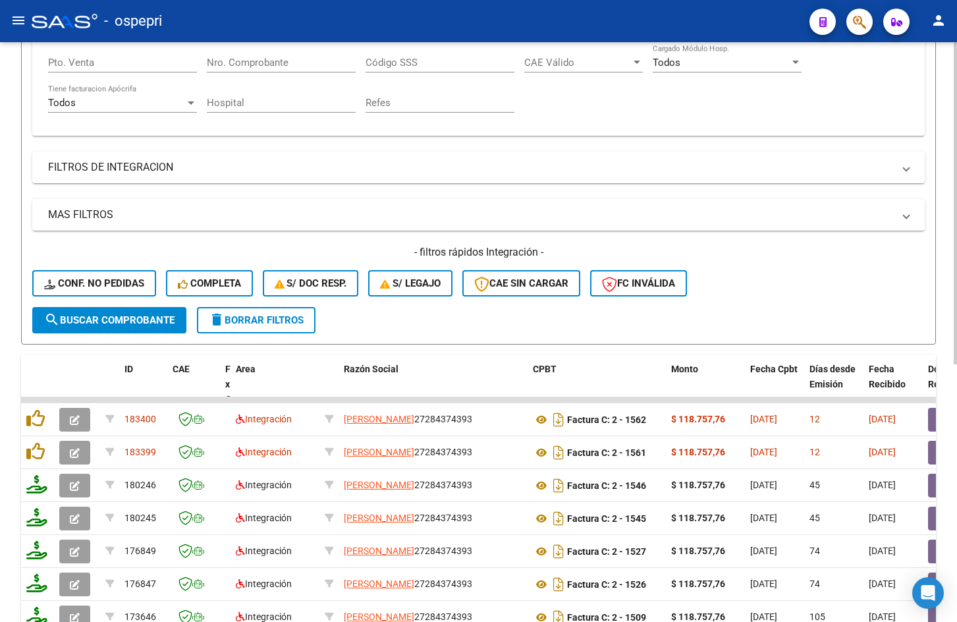
scroll to position [263, 0]
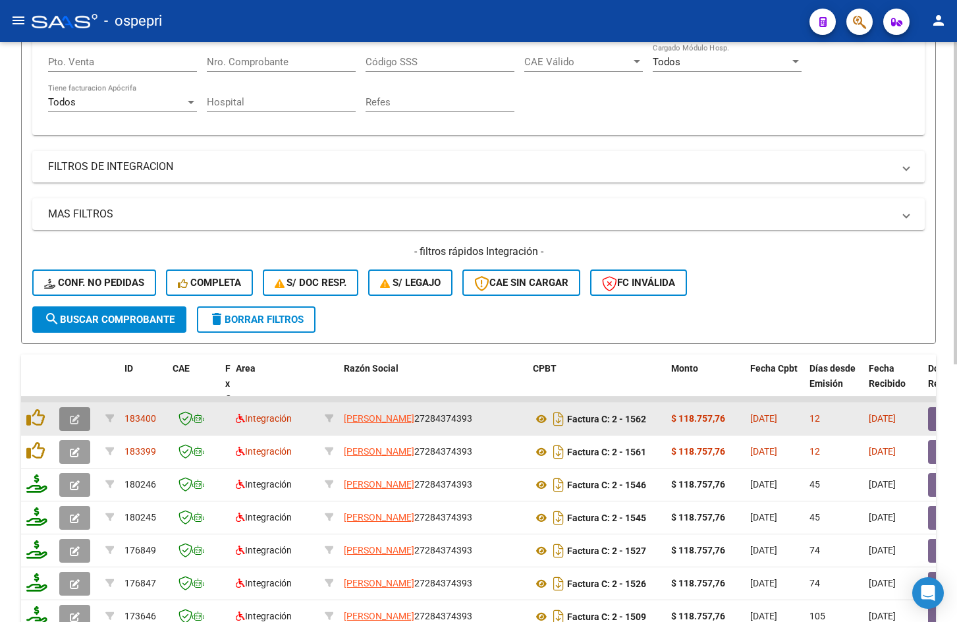
click at [72, 417] on icon "button" at bounding box center [75, 419] width 10 height 10
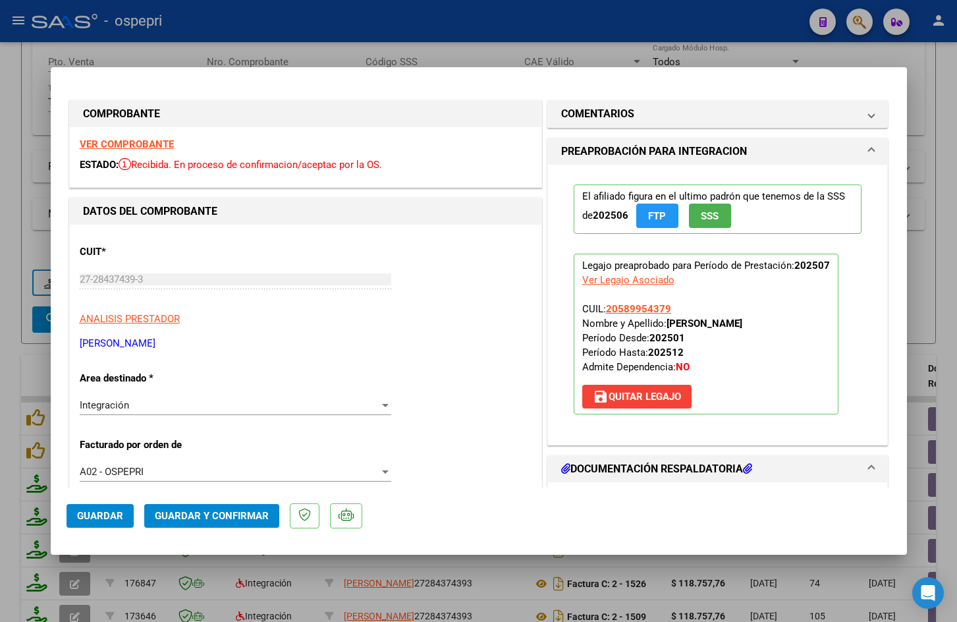
click at [161, 146] on strong "VER COMPROBANTE" at bounding box center [127, 144] width 94 height 12
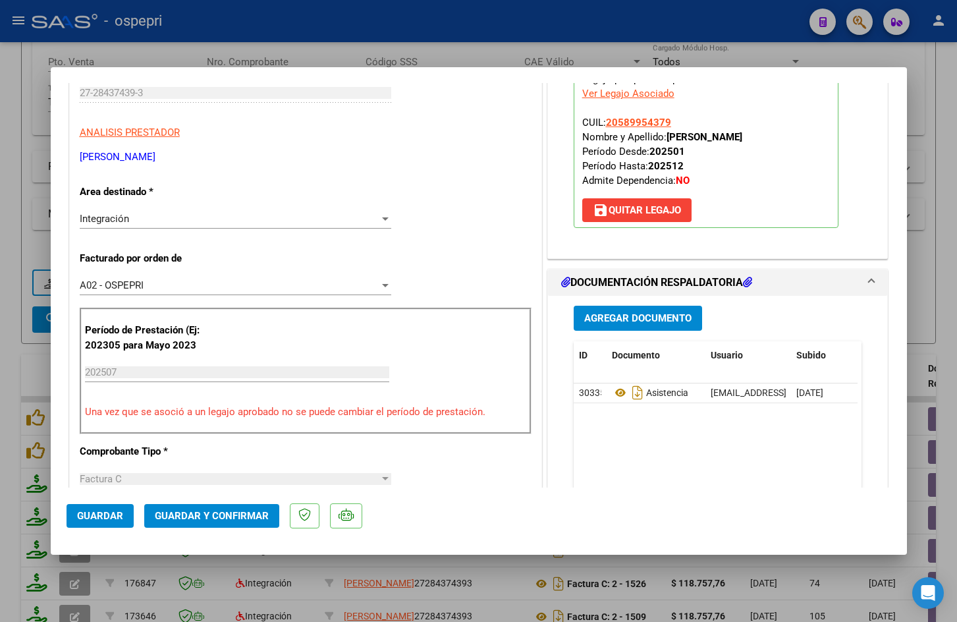
scroll to position [198, 0]
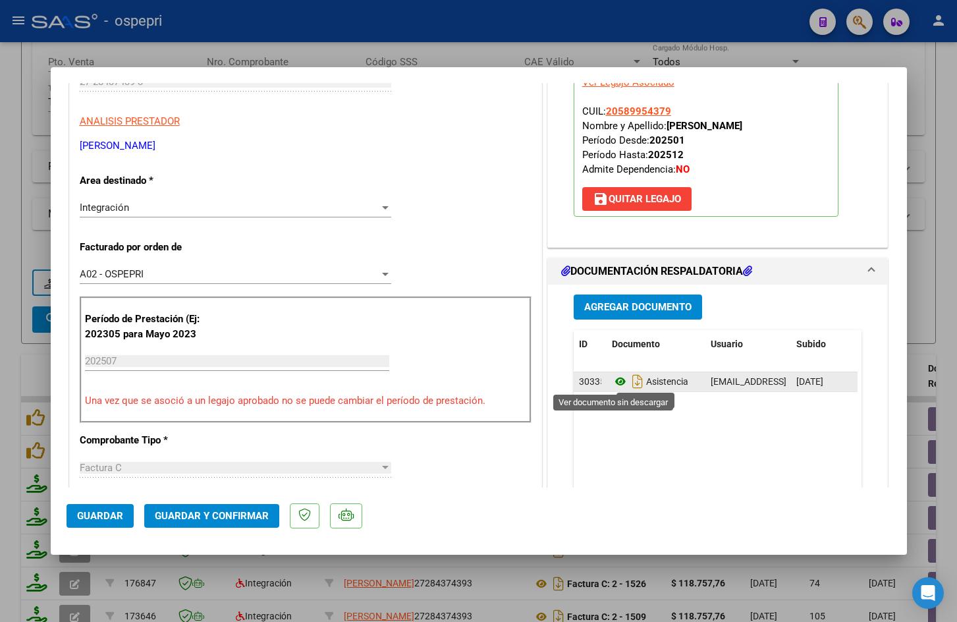
click at [613, 377] on icon at bounding box center [620, 381] width 17 height 16
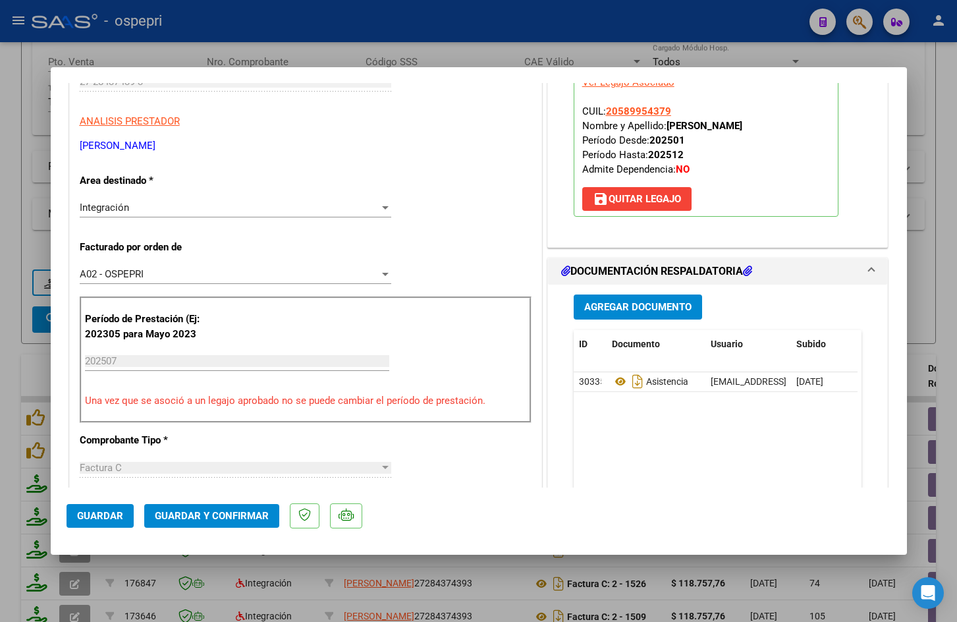
scroll to position [395, 0]
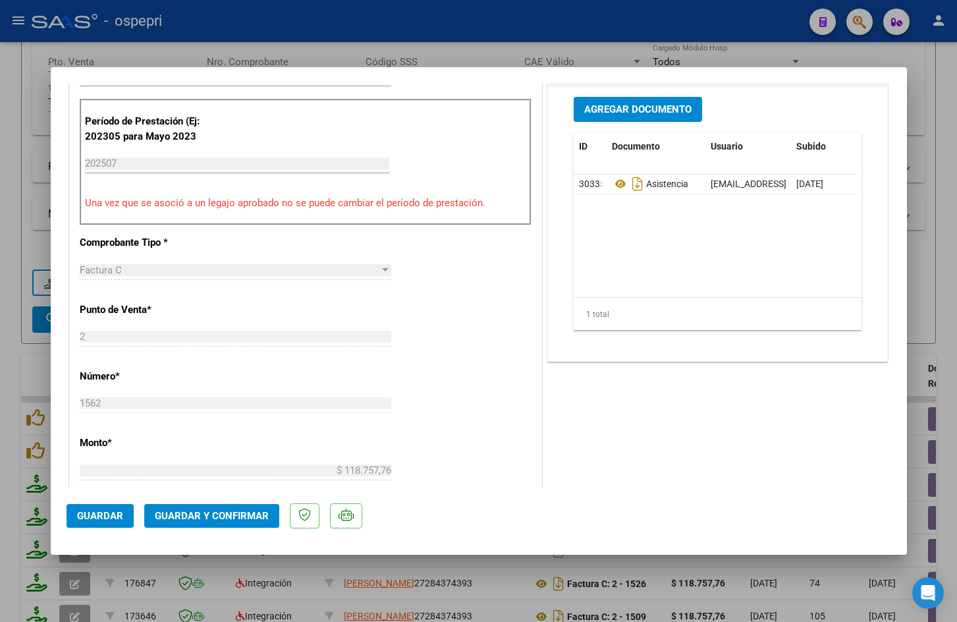
click at [232, 514] on span "Guardar y Confirmar" at bounding box center [212, 516] width 114 height 12
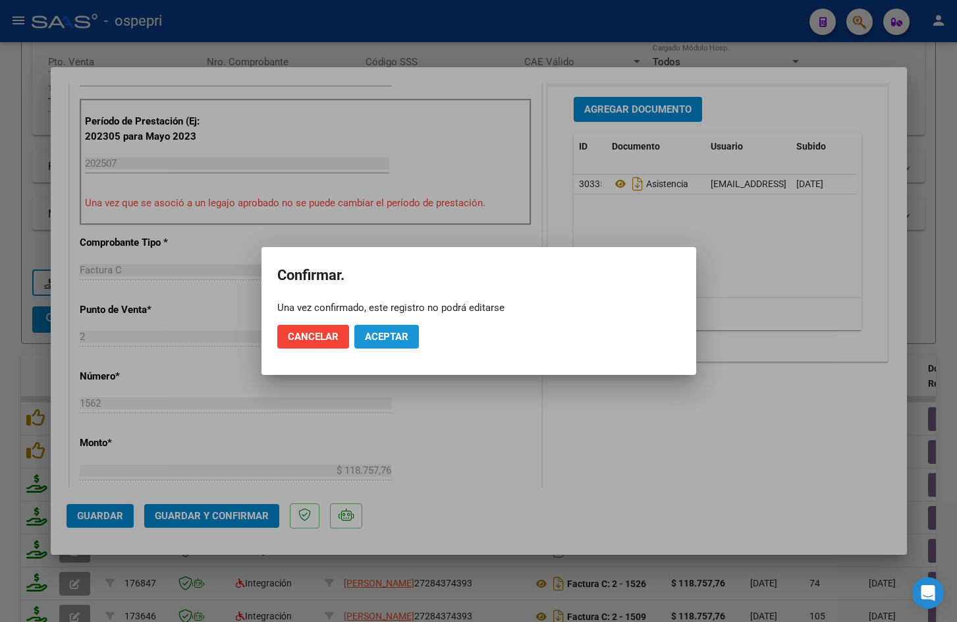
click at [379, 332] on span "Aceptar" at bounding box center [386, 337] width 43 height 12
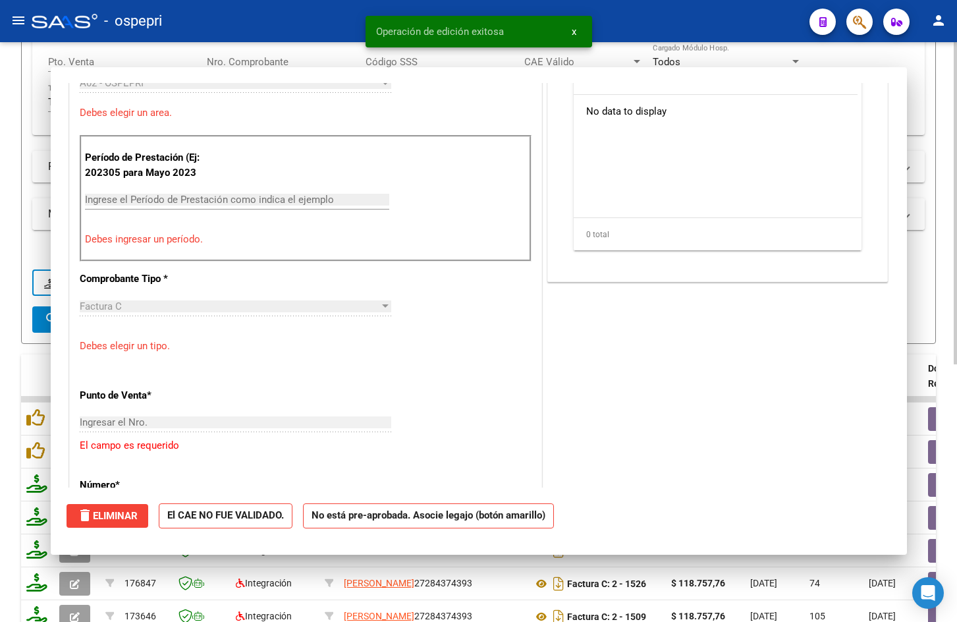
scroll to position [0, 0]
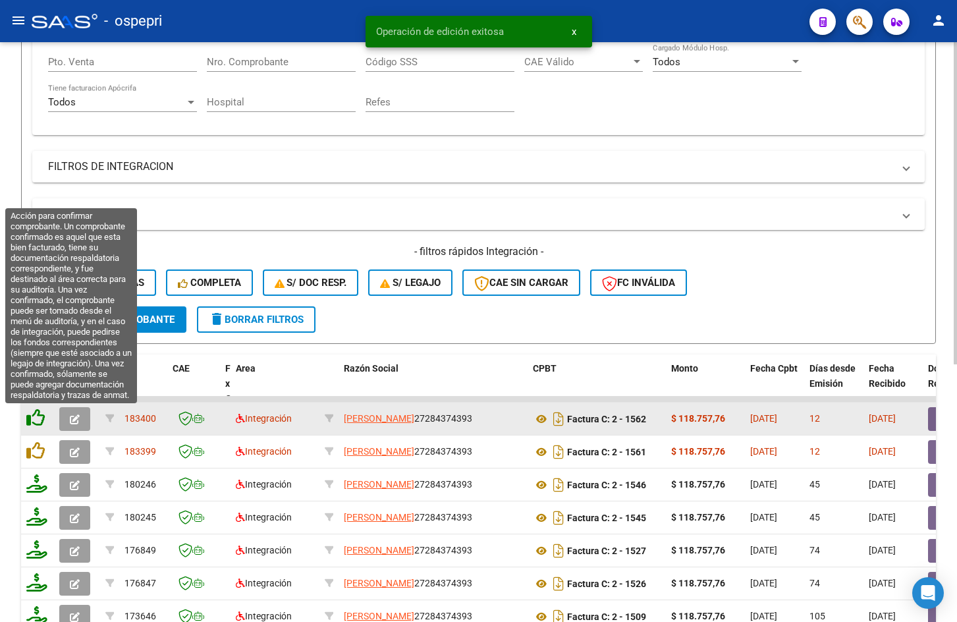
click at [35, 420] on icon at bounding box center [35, 417] width 18 height 18
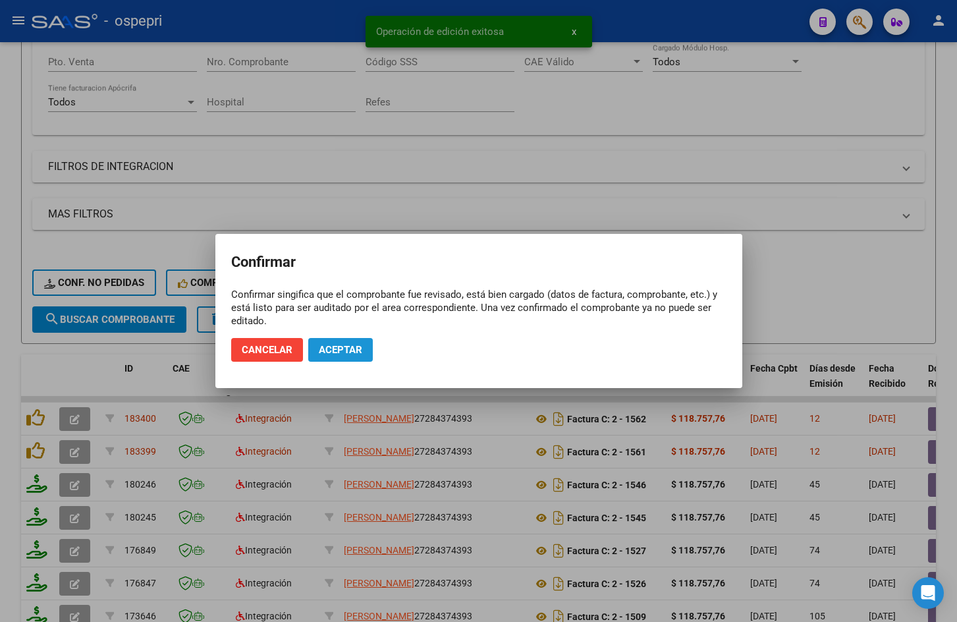
click at [346, 345] on span "Aceptar" at bounding box center [340, 350] width 43 height 12
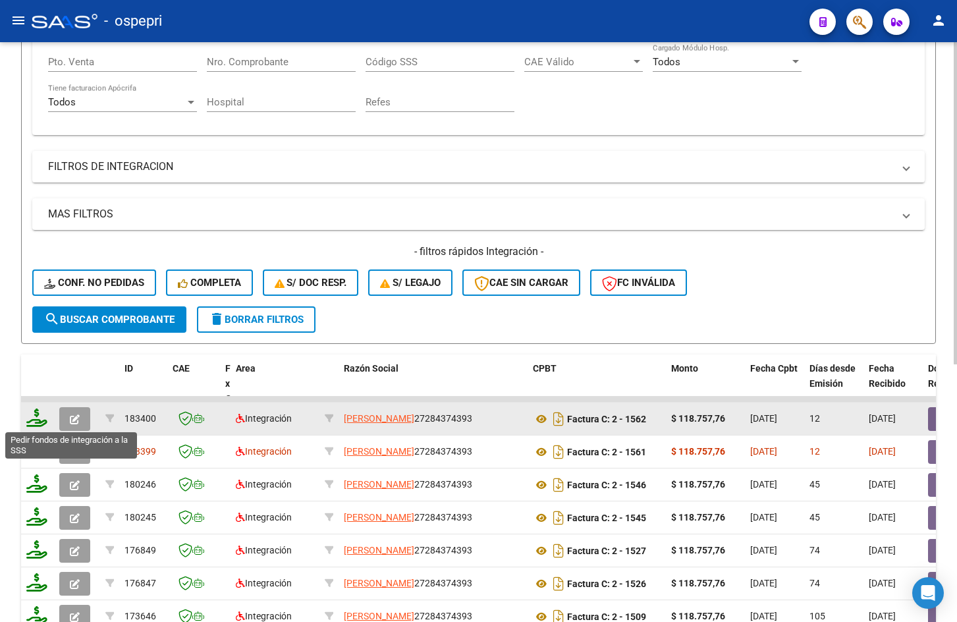
click at [44, 417] on icon at bounding box center [36, 417] width 21 height 18
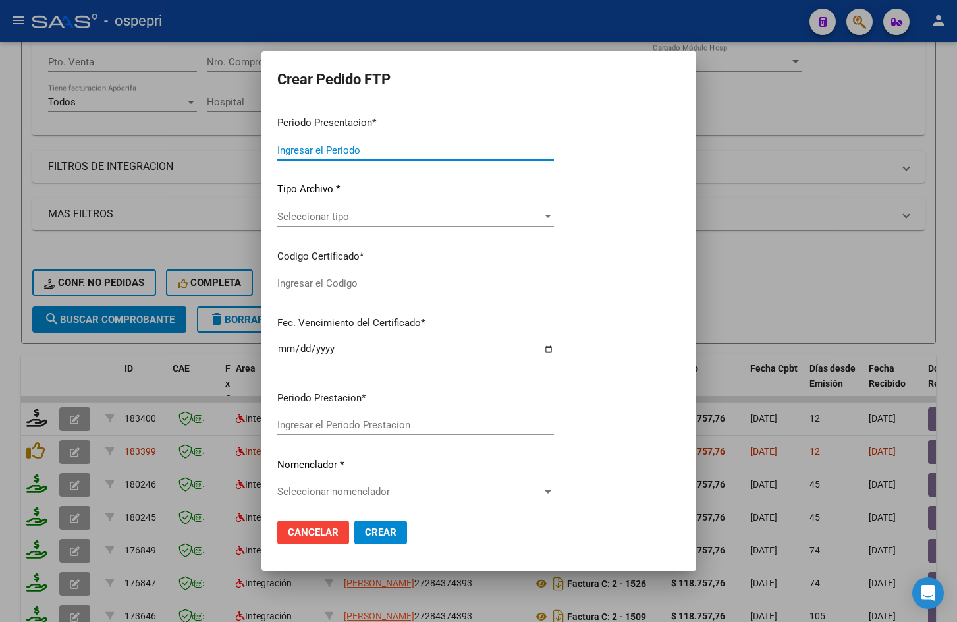
type input "202507"
type input "$ 118.757,76"
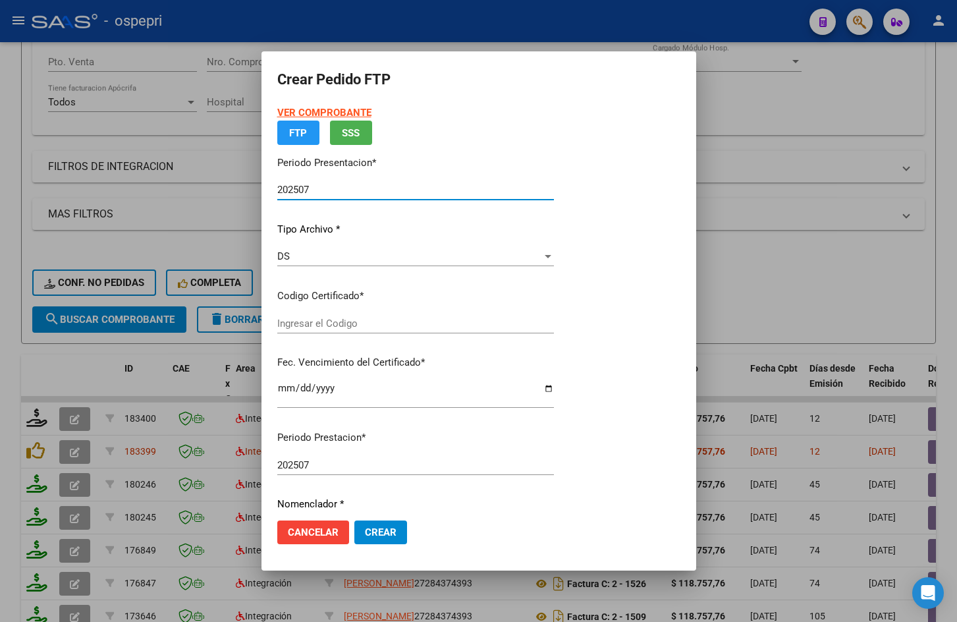
type input "2058995437-9"
type input "2027-11-01"
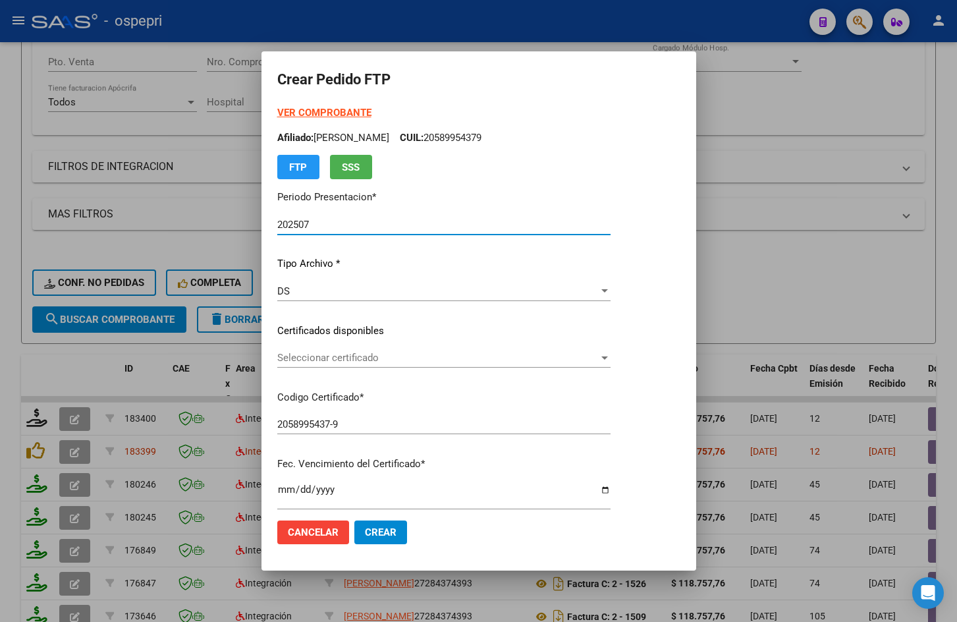
click at [341, 361] on span "Seleccionar certificado" at bounding box center [437, 358] width 321 height 12
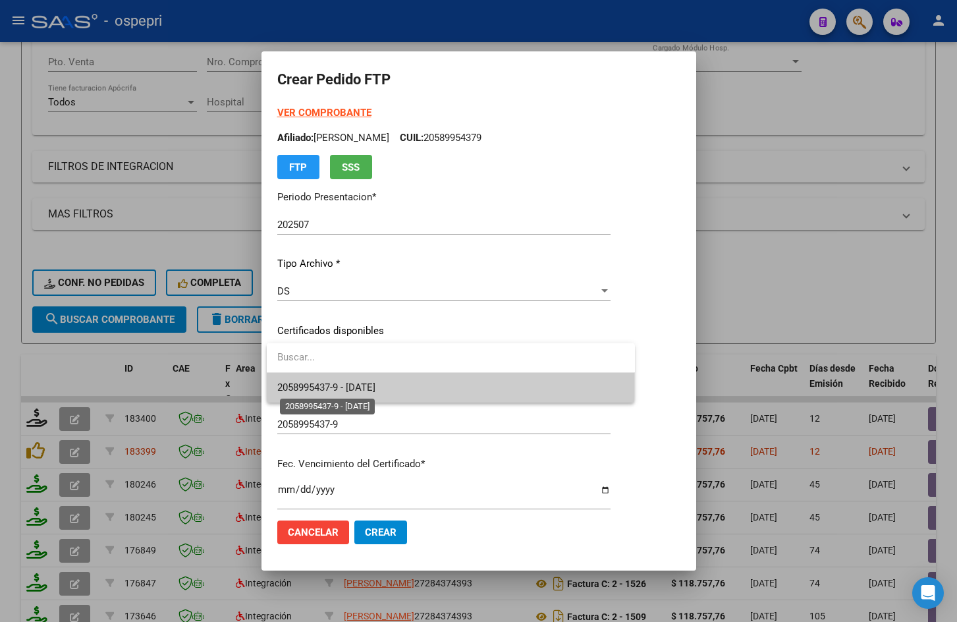
click at [362, 387] on span "2058995437-9 - 2027-11-01" at bounding box center [326, 387] width 98 height 12
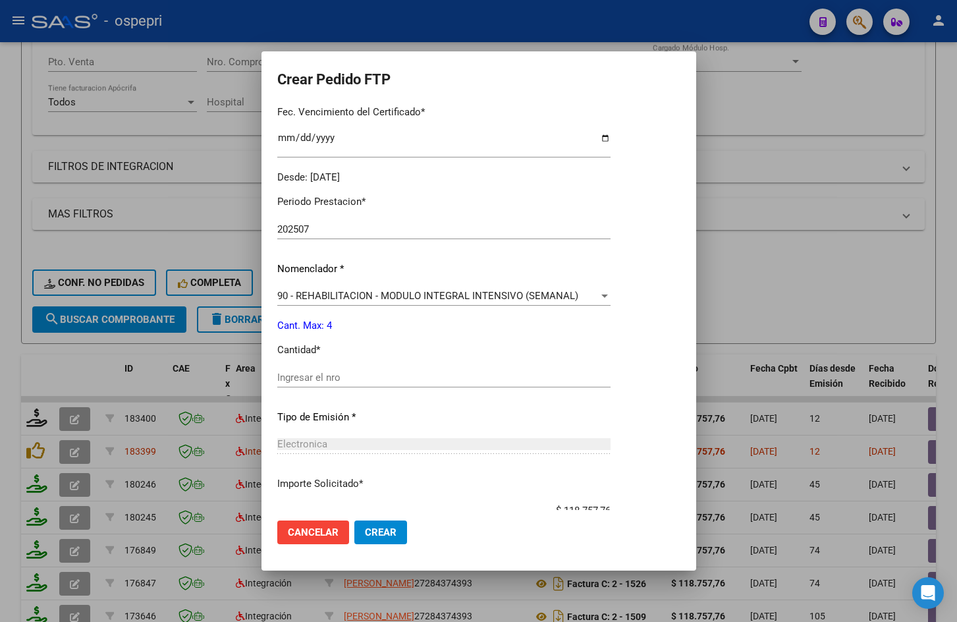
scroll to position [395, 0]
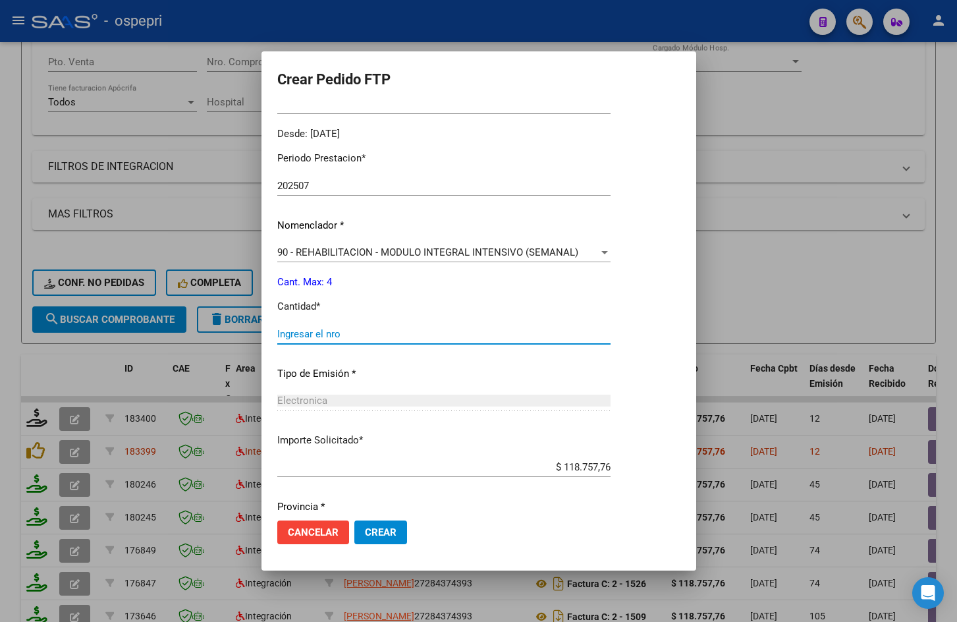
click at [353, 333] on input "Ingresar el nro" at bounding box center [443, 334] width 333 height 12
type input "4"
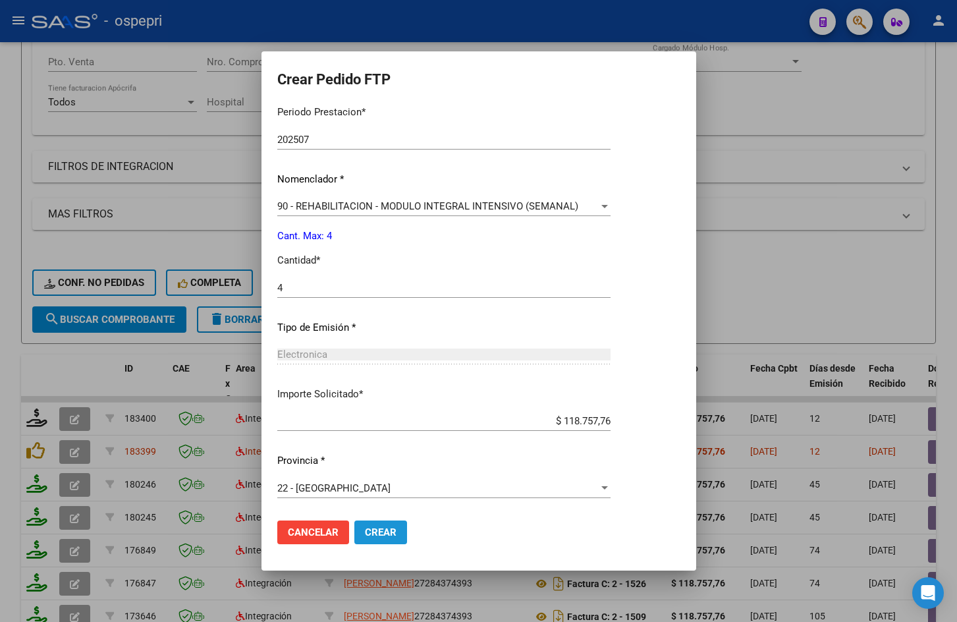
click at [390, 535] on span "Crear" at bounding box center [381, 532] width 32 height 12
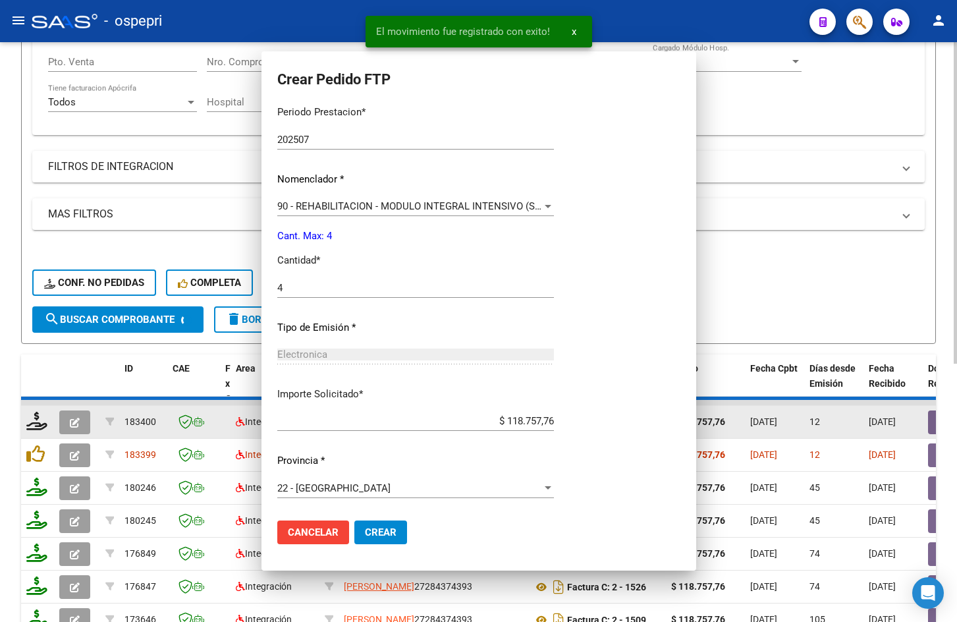
scroll to position [0, 0]
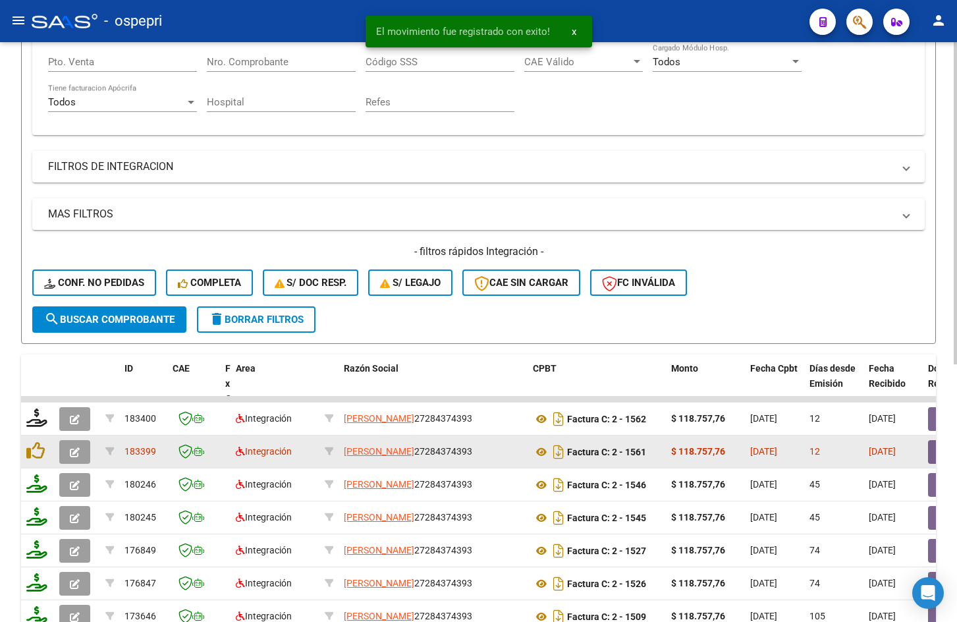
click at [72, 452] on icon "button" at bounding box center [75, 452] width 10 height 10
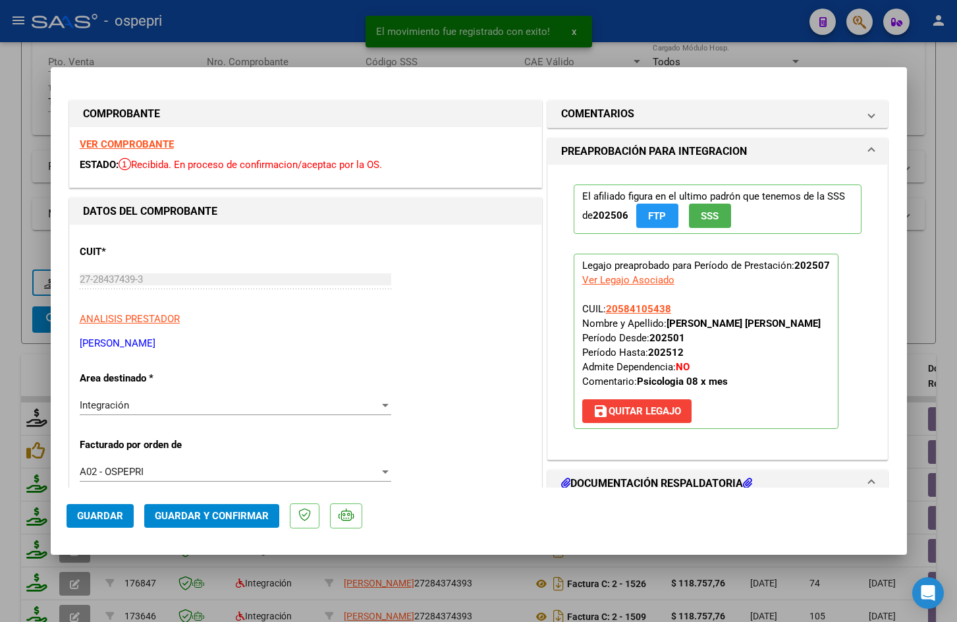
click at [121, 143] on strong "VER COMPROBANTE" at bounding box center [127, 144] width 94 height 12
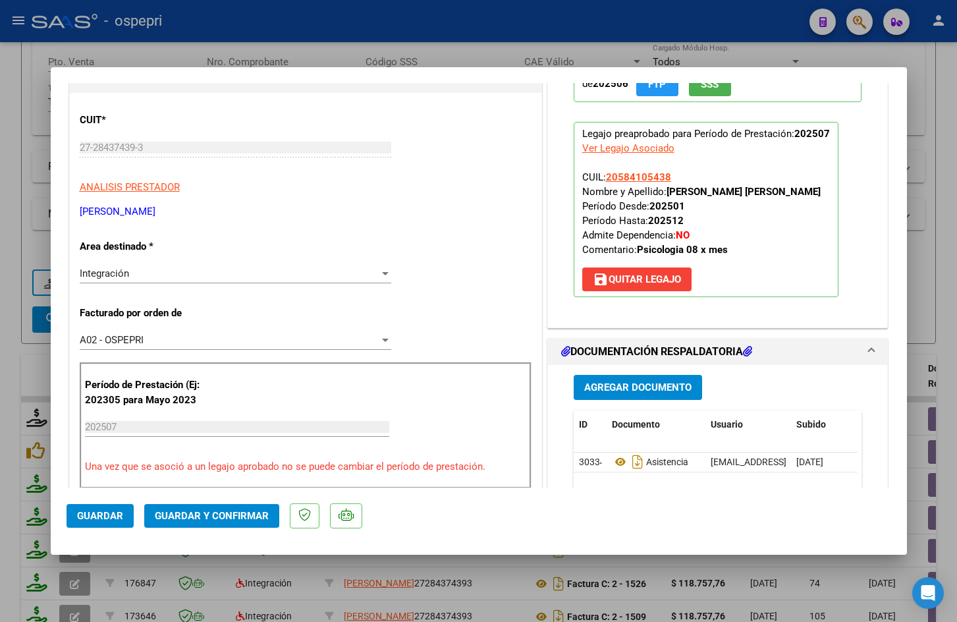
scroll to position [198, 0]
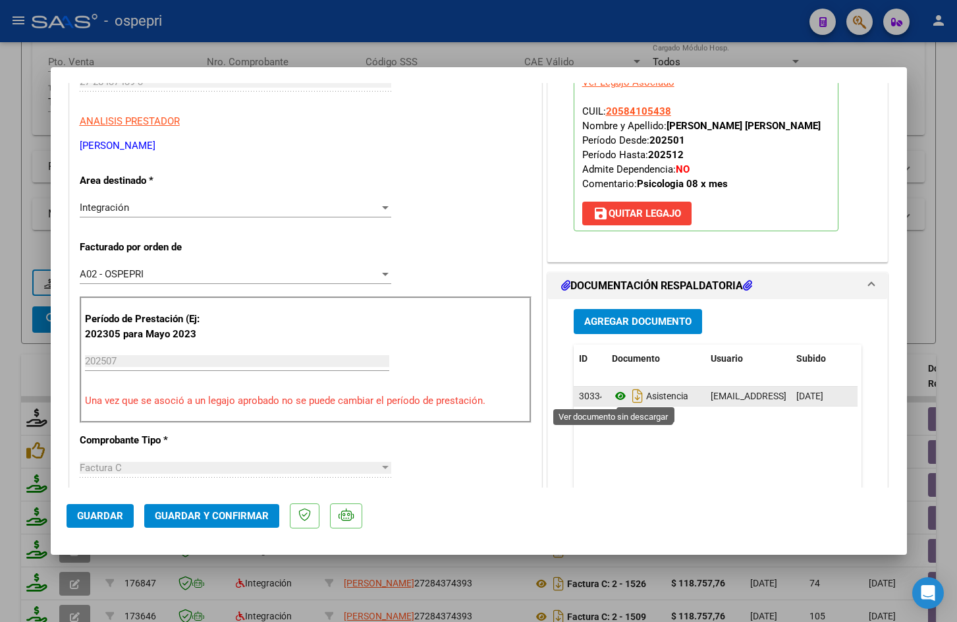
click at [616, 396] on icon at bounding box center [620, 396] width 17 height 16
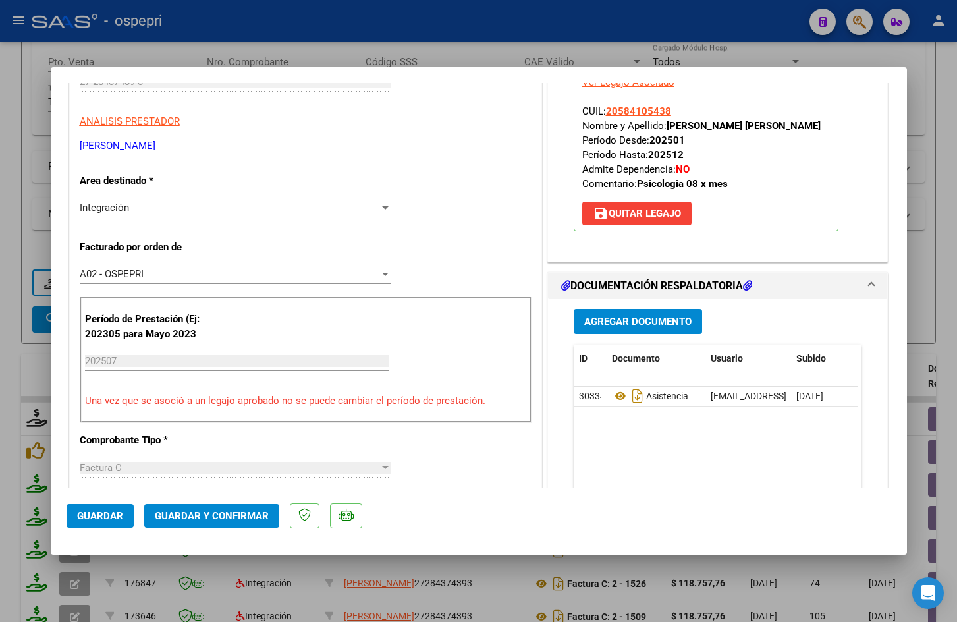
click at [221, 516] on span "Guardar y Confirmar" at bounding box center [212, 516] width 114 height 12
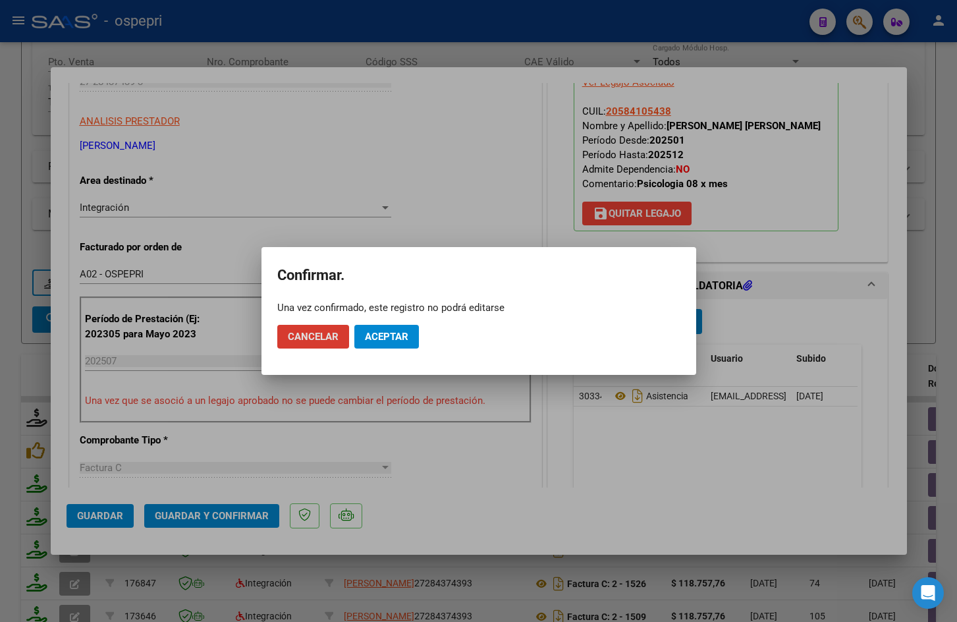
click at [390, 332] on span "Aceptar" at bounding box center [386, 337] width 43 height 12
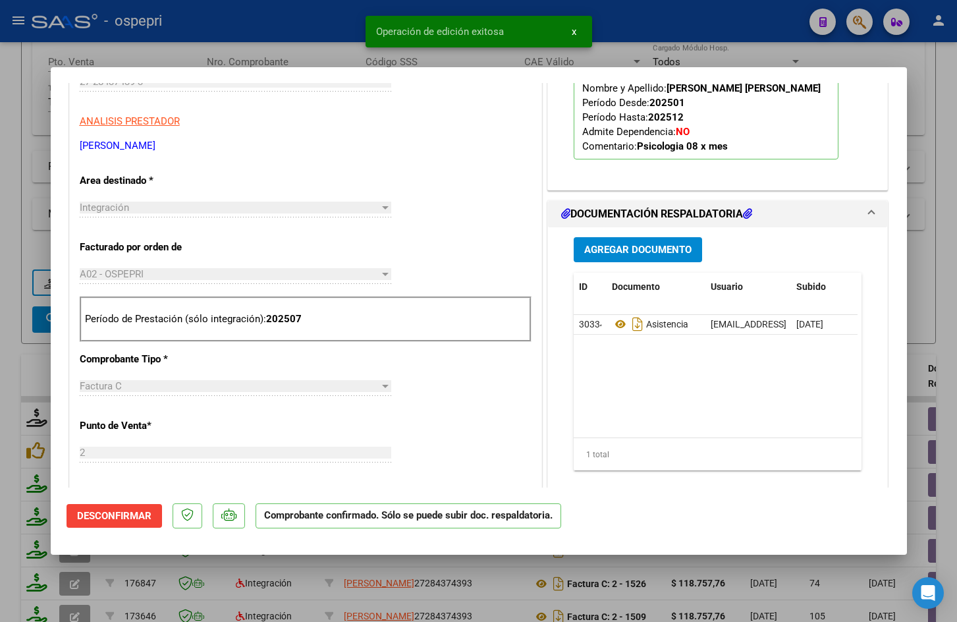
type input "$ 0,00"
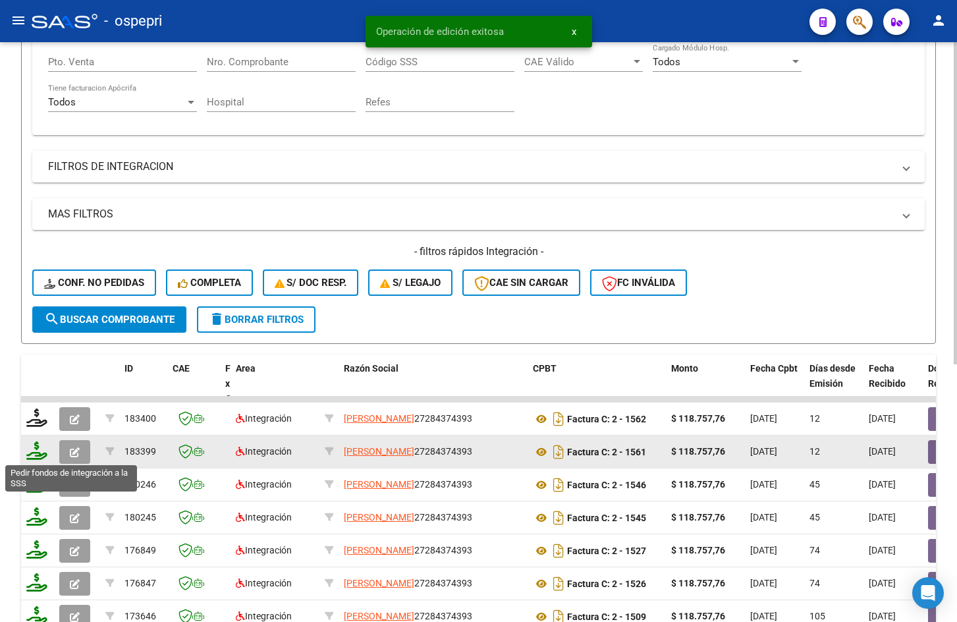
click at [36, 453] on icon at bounding box center [36, 450] width 21 height 18
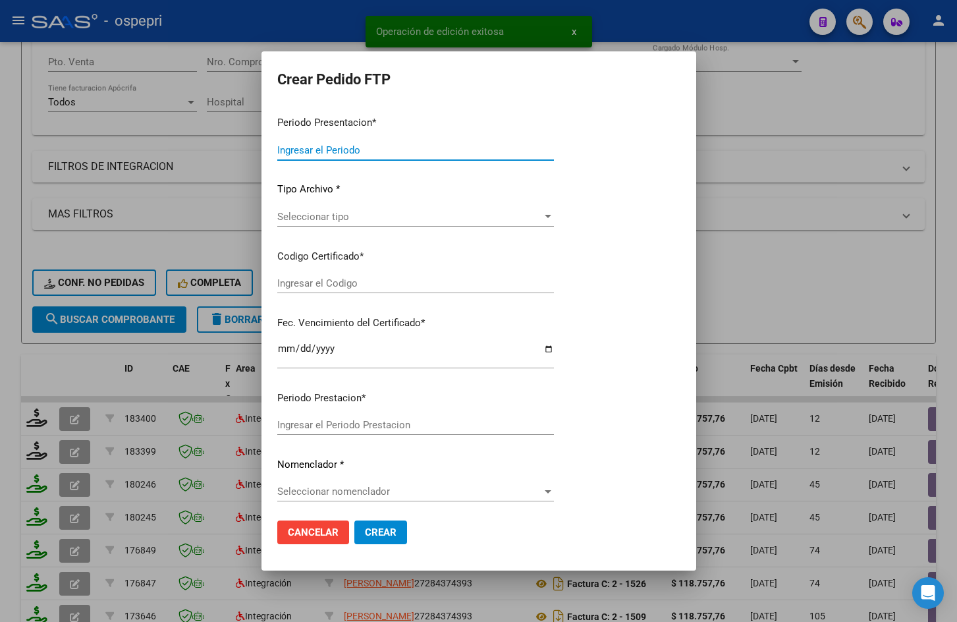
type input "202507"
type input "$ 118.757,76"
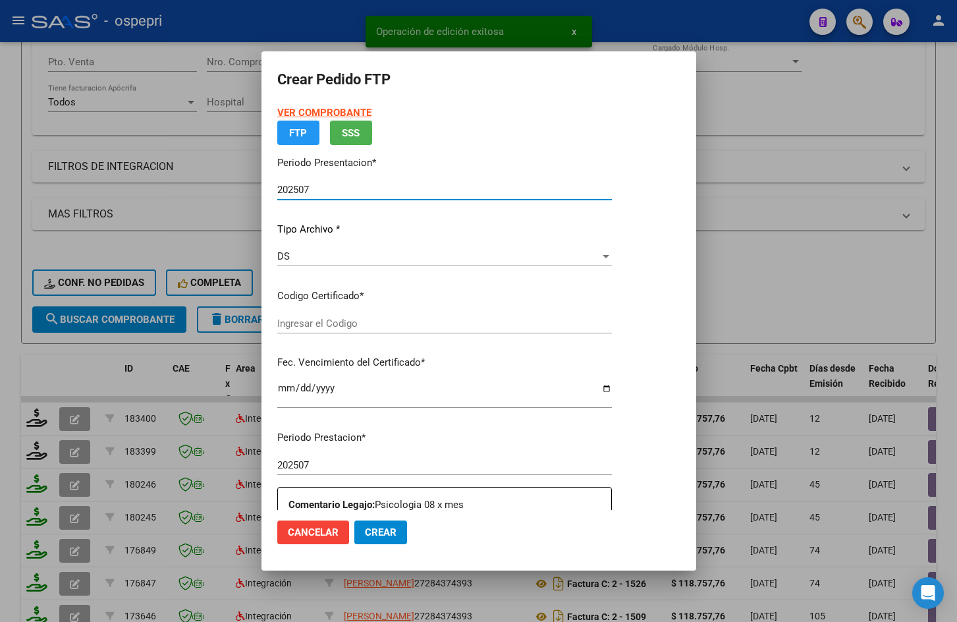
type input "20584105438"
type input "2029-07-22"
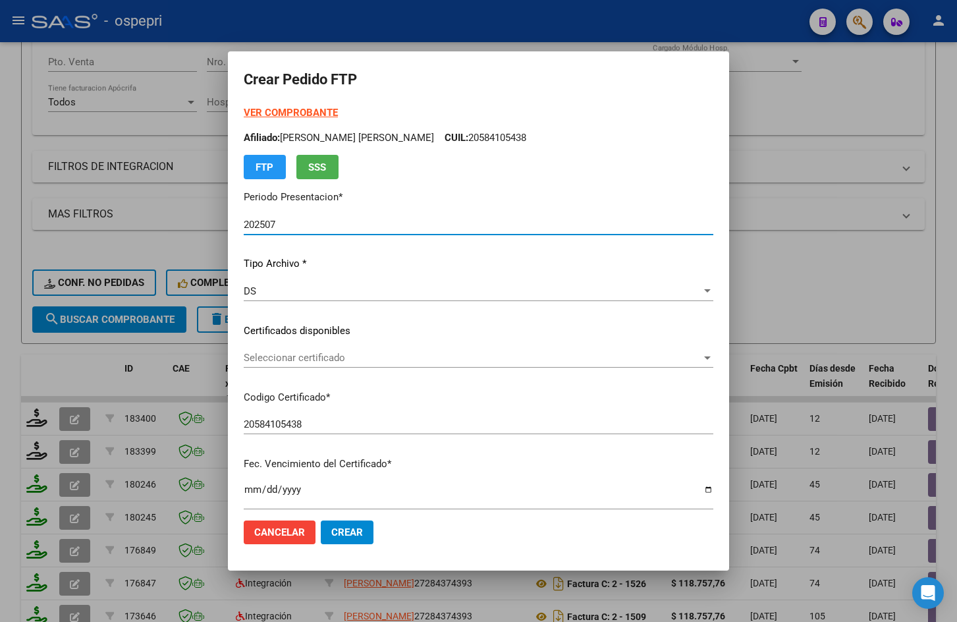
click at [348, 352] on span "Seleccionar certificado" at bounding box center [473, 358] width 458 height 12
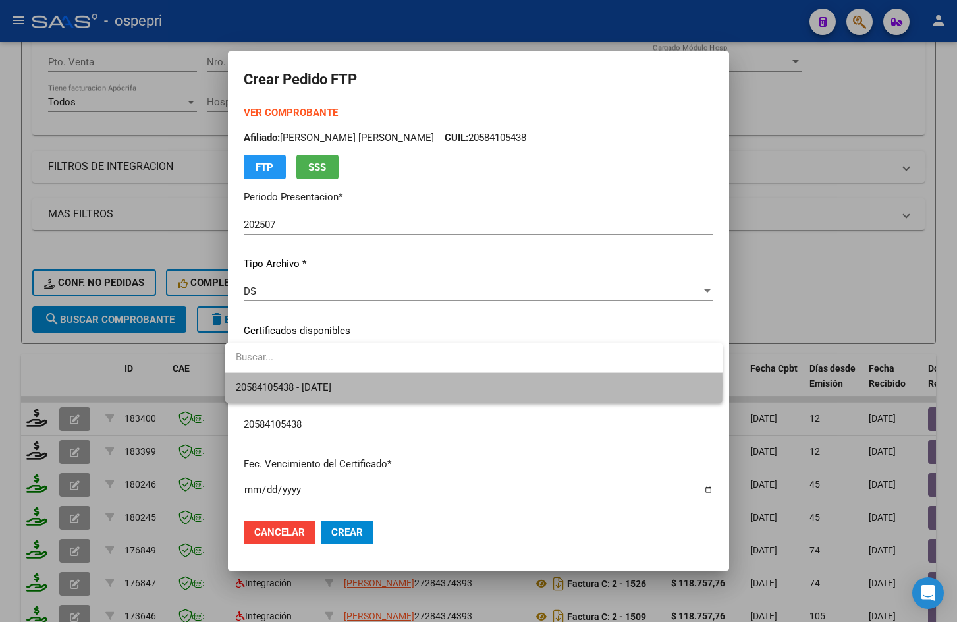
click at [356, 385] on span "20584105438 - 2029-07-22" at bounding box center [474, 388] width 476 height 30
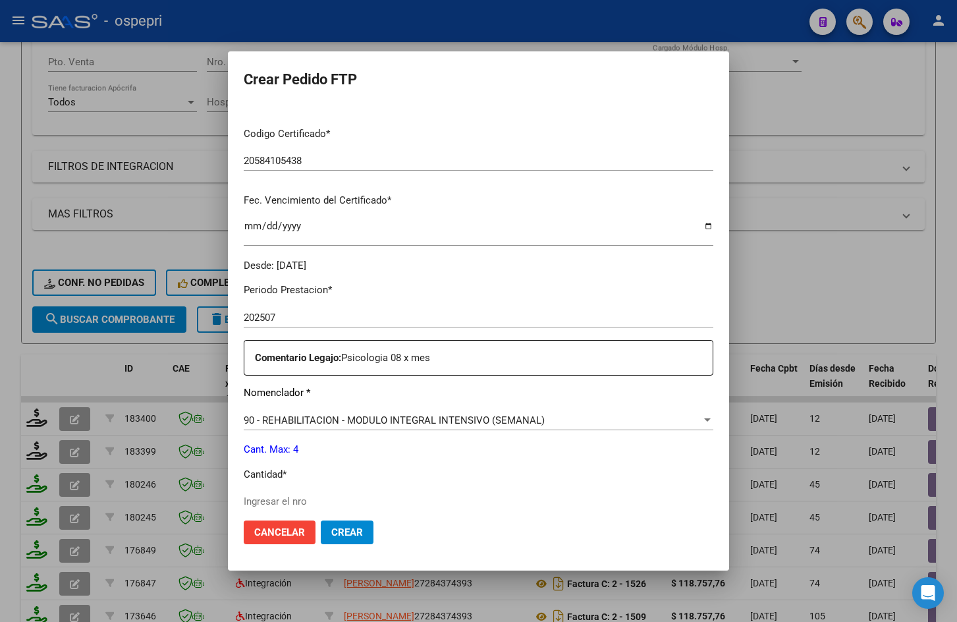
scroll to position [461, 0]
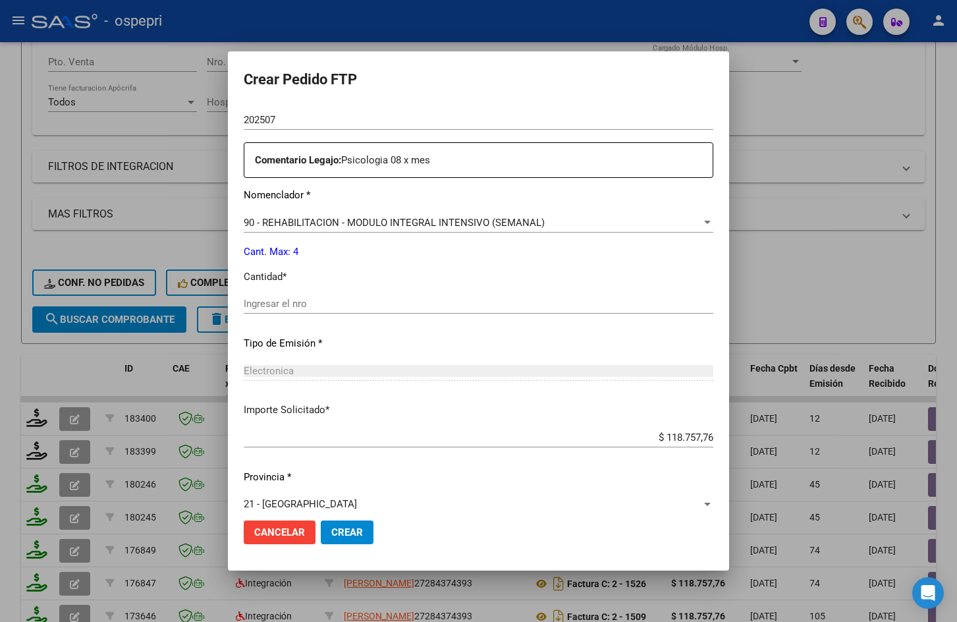
click at [300, 314] on div "Ingresar el nro" at bounding box center [479, 310] width 470 height 32
click at [300, 306] on input "Ingresar el nro" at bounding box center [479, 304] width 470 height 12
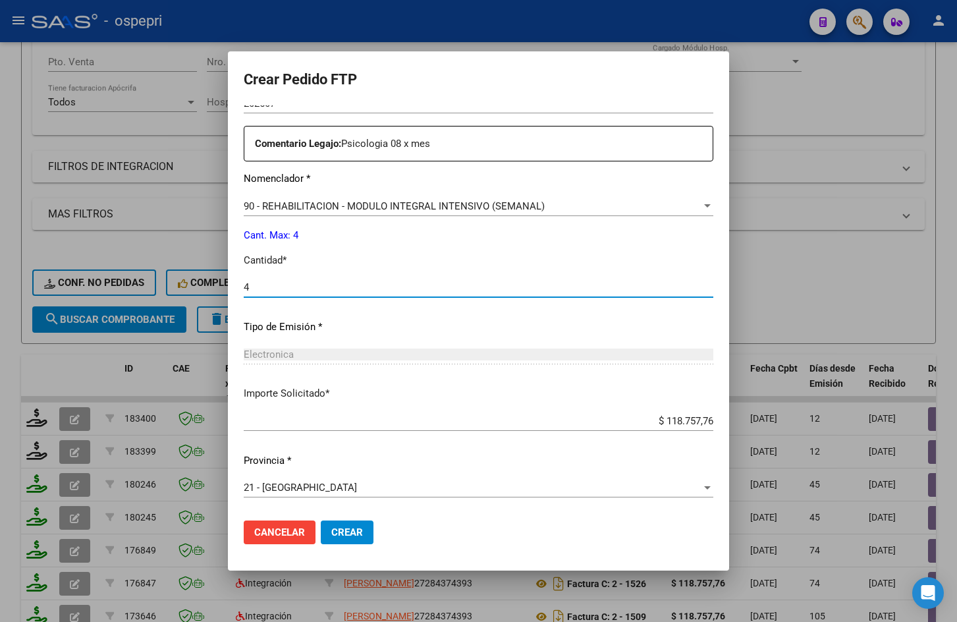
type input "4"
click at [335, 535] on span "Crear" at bounding box center [347, 532] width 32 height 12
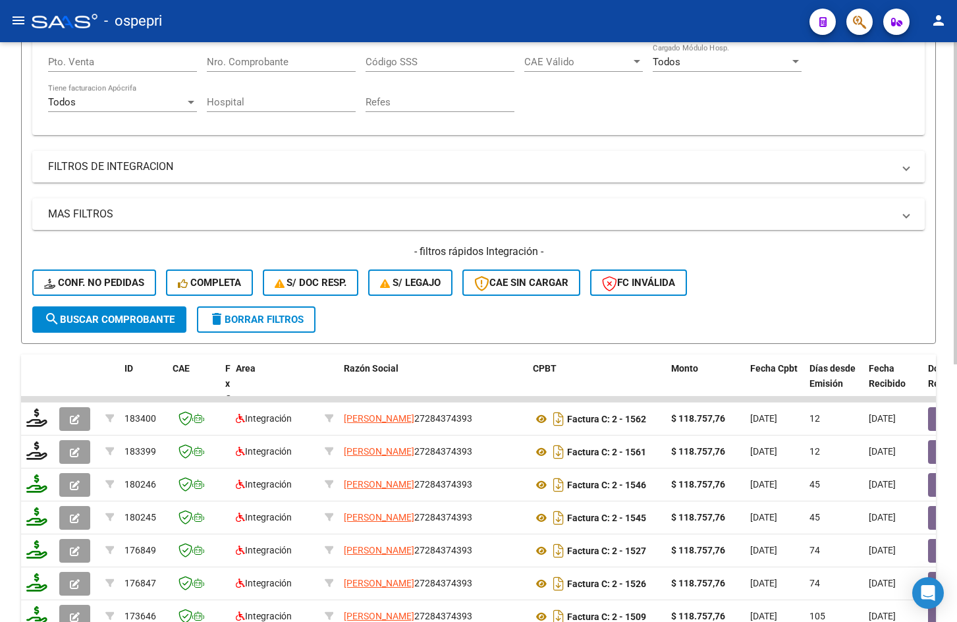
scroll to position [0, 0]
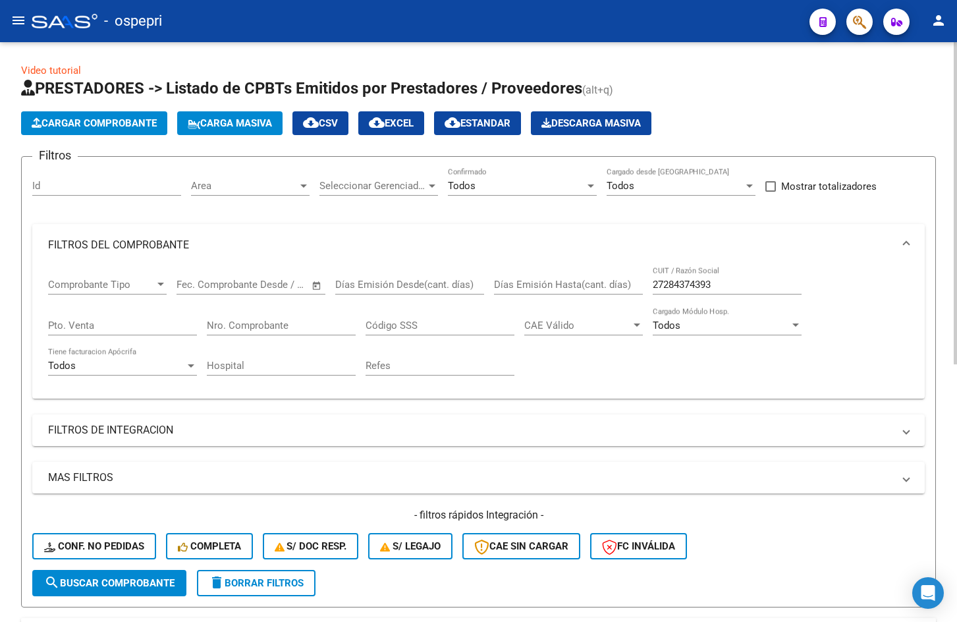
click at [740, 286] on input "27284374393" at bounding box center [727, 285] width 149 height 12
paste input "362246607"
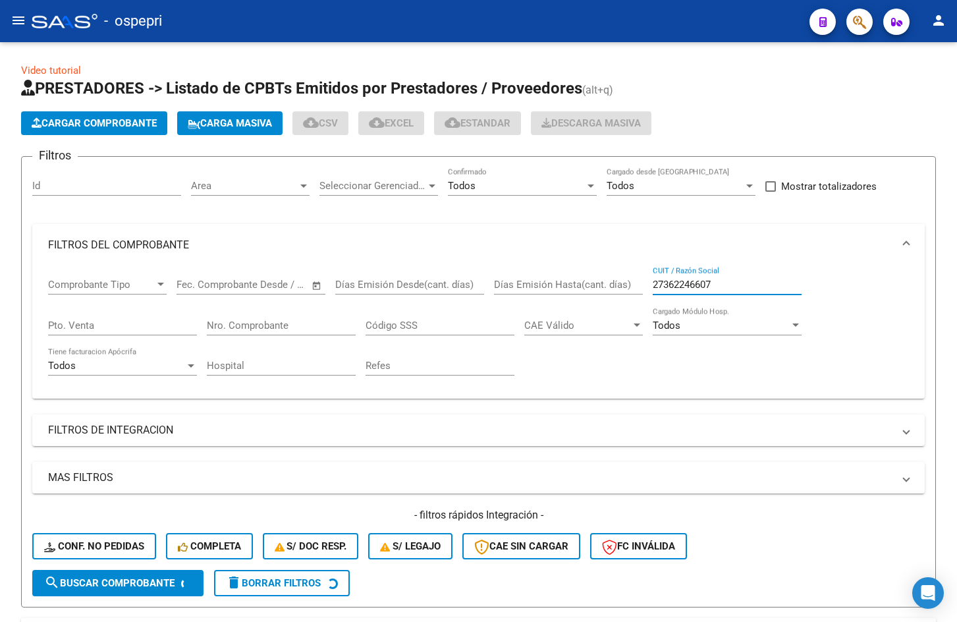
type input "27362246607"
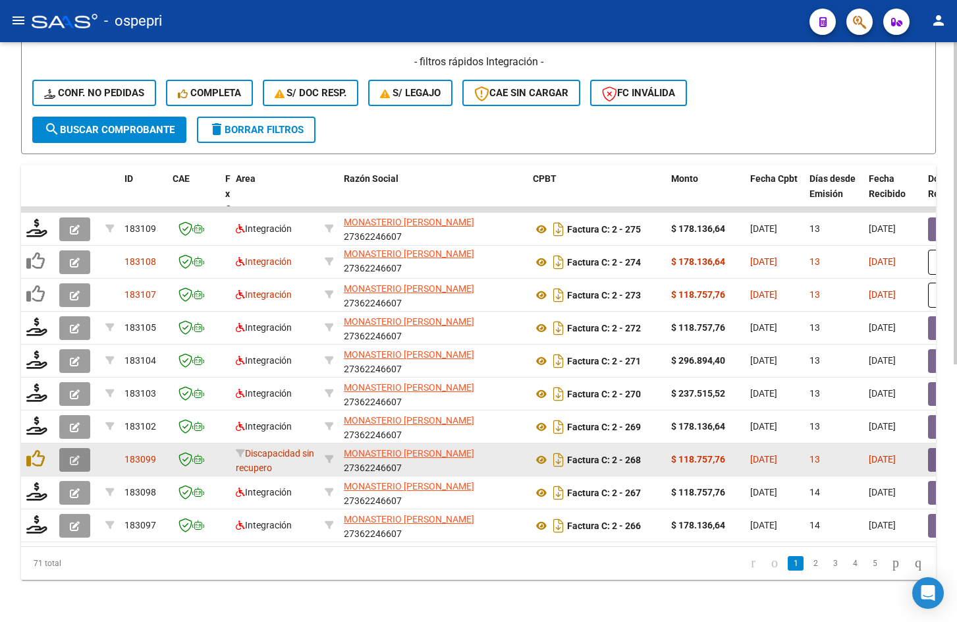
click at [73, 454] on span "button" at bounding box center [75, 460] width 10 height 12
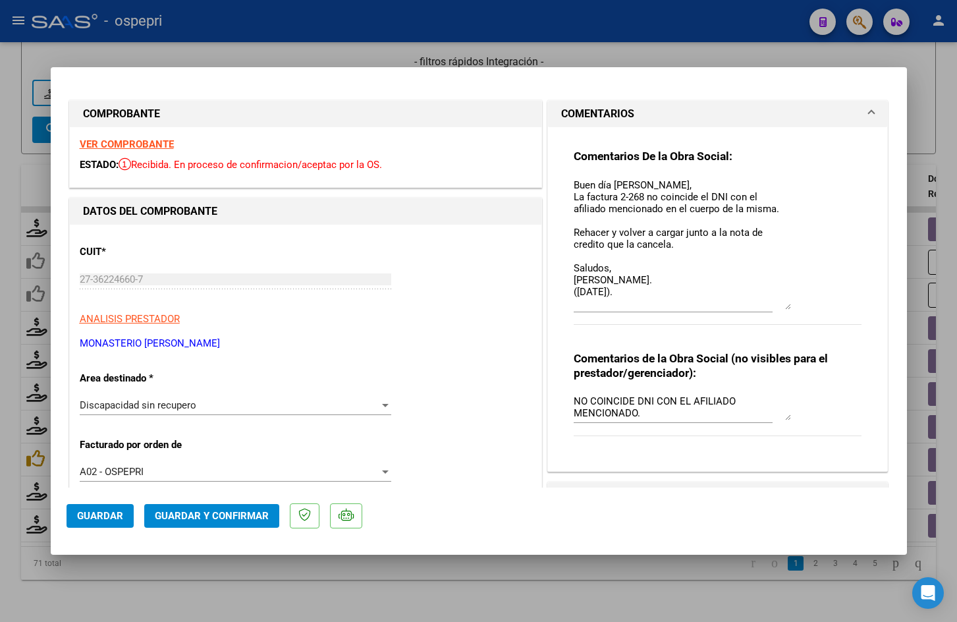
drag, startPoint x: 779, startPoint y: 200, endPoint x: 785, endPoint y: 306, distance: 105.6
click at [785, 306] on div "Comentarios De la Obra Social: Buen día Veronica, La factura 2-268 no coincide …" at bounding box center [718, 244] width 288 height 190
click at [154, 142] on strong "VER COMPROBANTE" at bounding box center [127, 144] width 94 height 12
click at [163, 143] on strong "VER COMPROBANTE" at bounding box center [127, 144] width 94 height 12
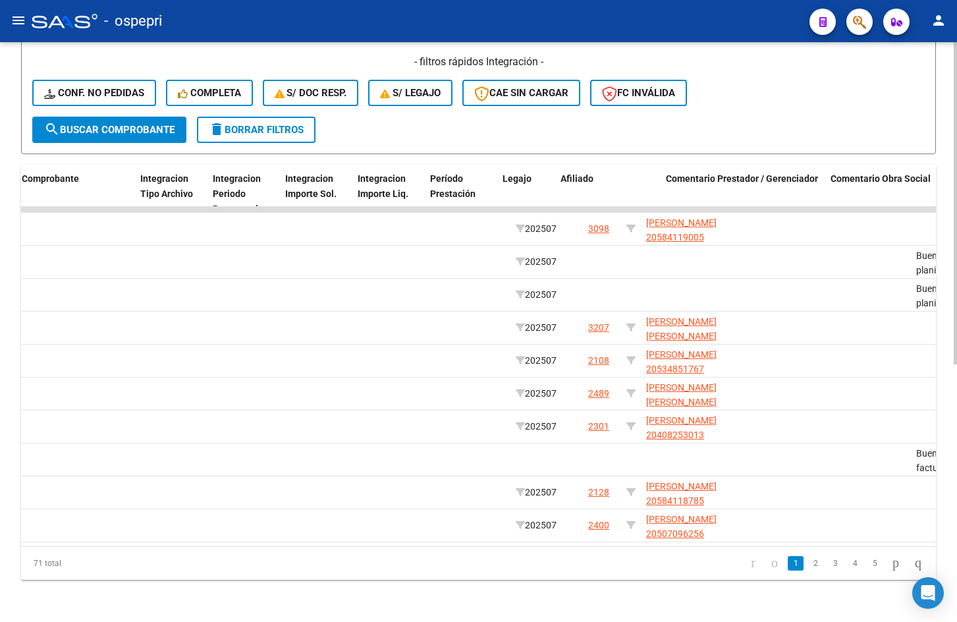
scroll to position [0, 1502]
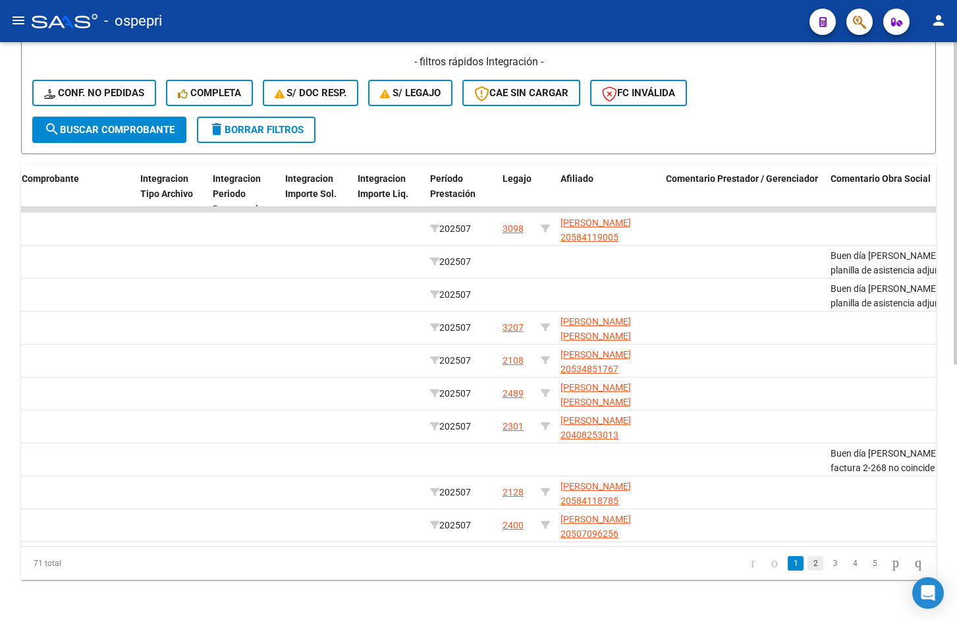
click at [808, 557] on link "2" at bounding box center [816, 563] width 16 height 14
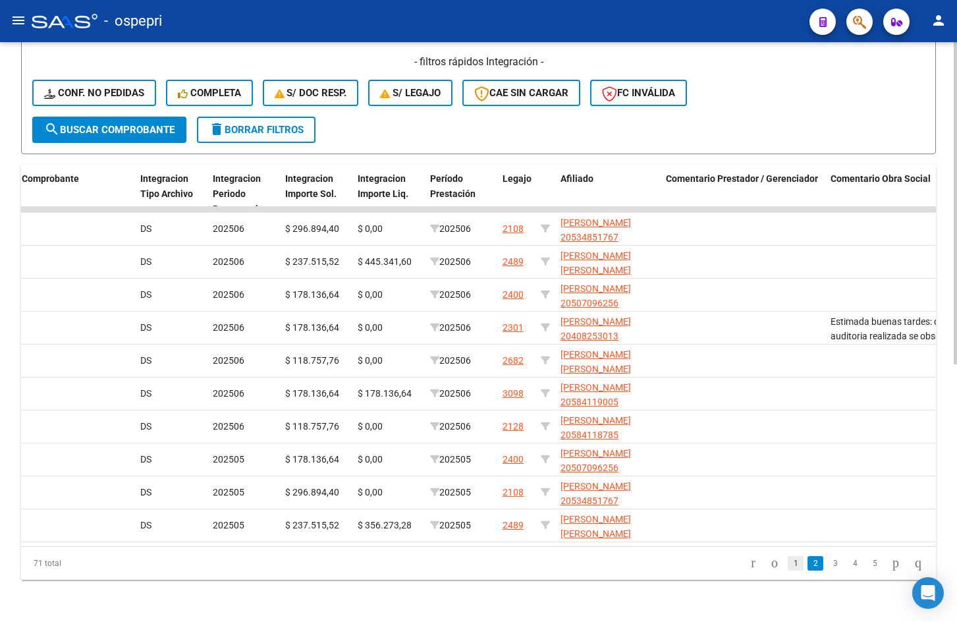
click at [788, 563] on link "1" at bounding box center [796, 563] width 16 height 14
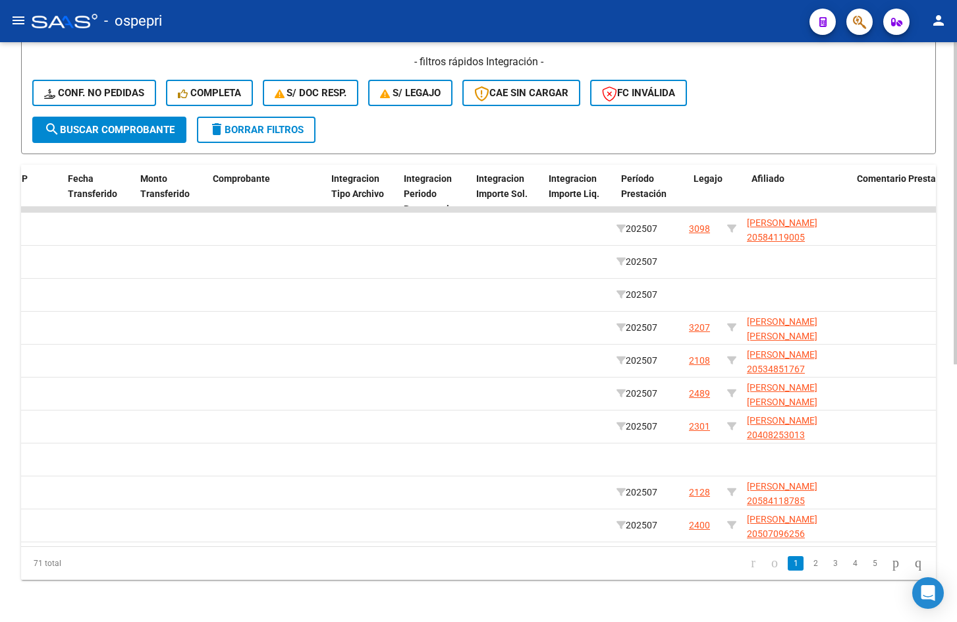
scroll to position [0, 1311]
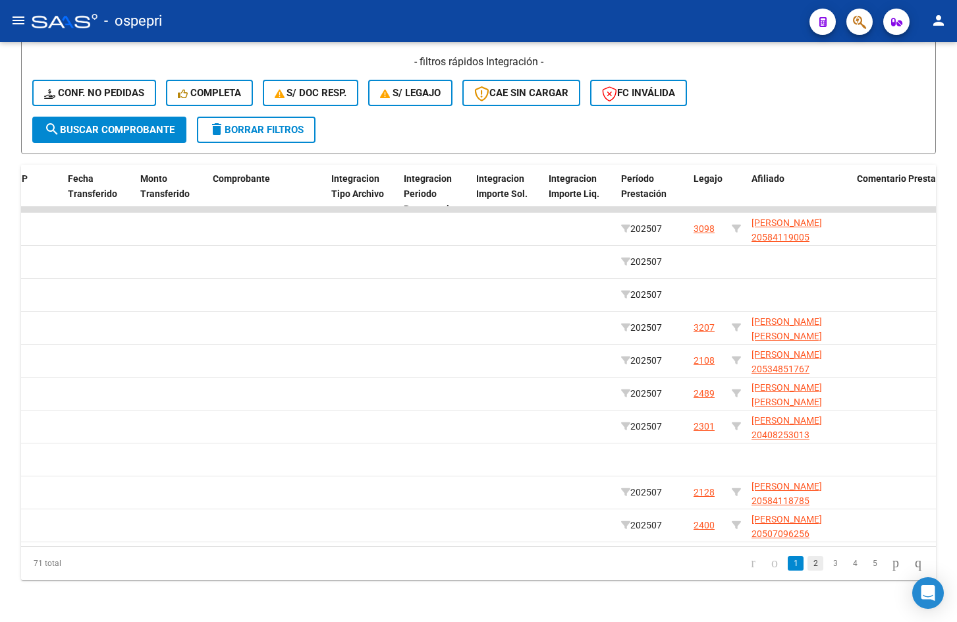
click at [808, 562] on link "2" at bounding box center [816, 563] width 16 height 14
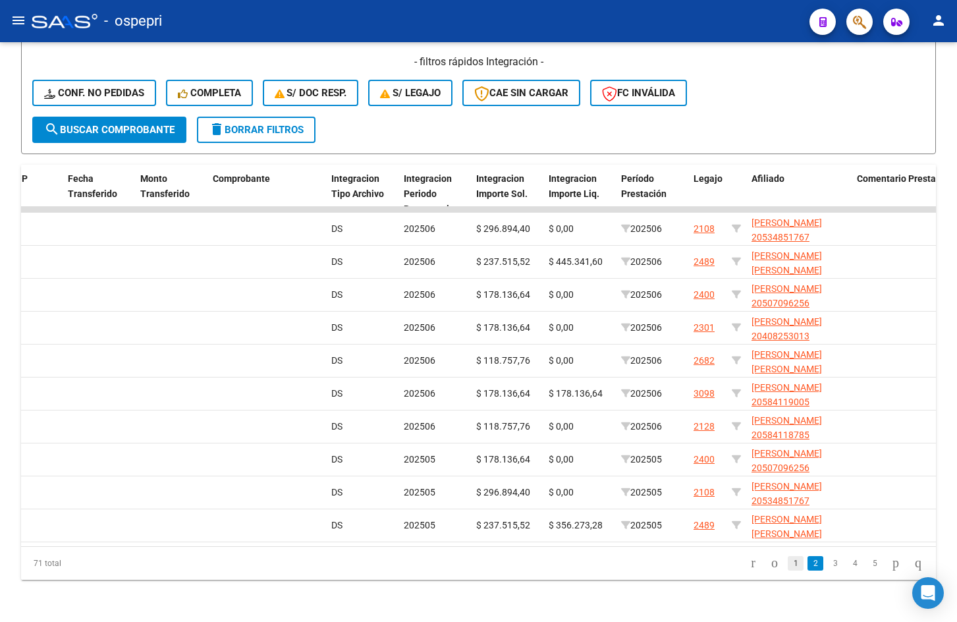
click at [788, 566] on link "1" at bounding box center [796, 563] width 16 height 14
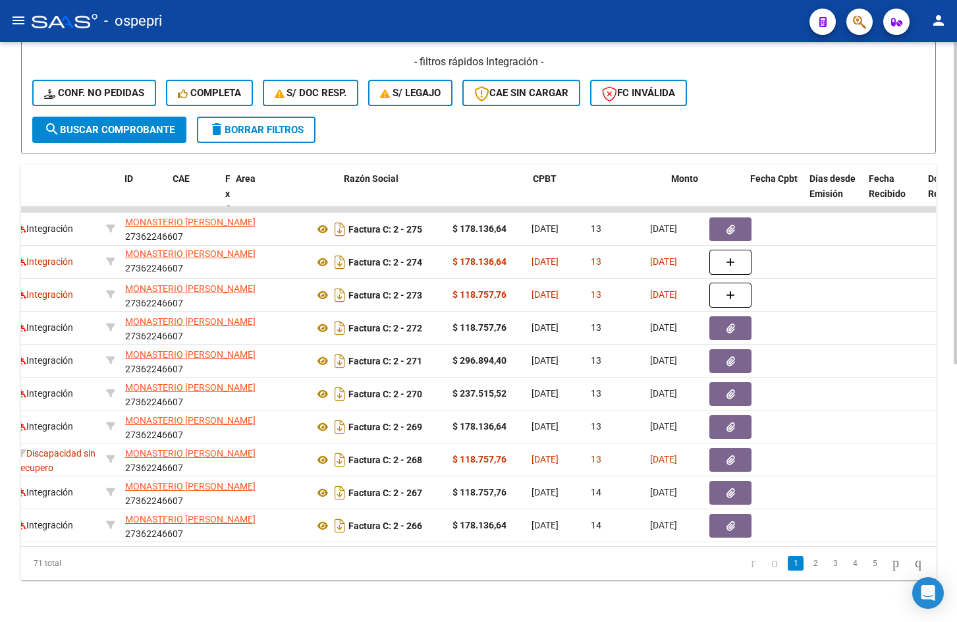
scroll to position [0, 0]
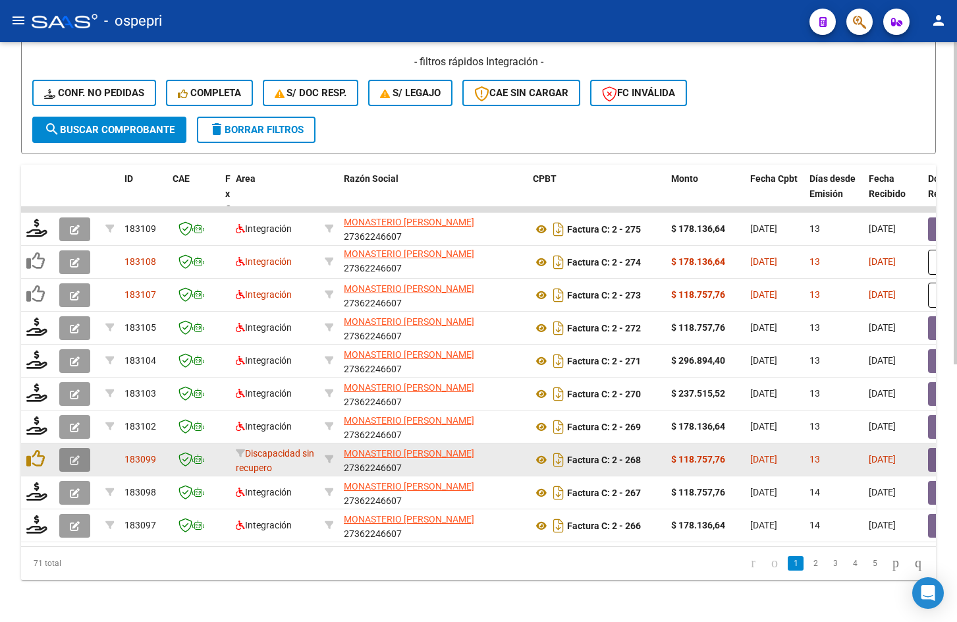
click at [69, 449] on button "button" at bounding box center [74, 460] width 31 height 24
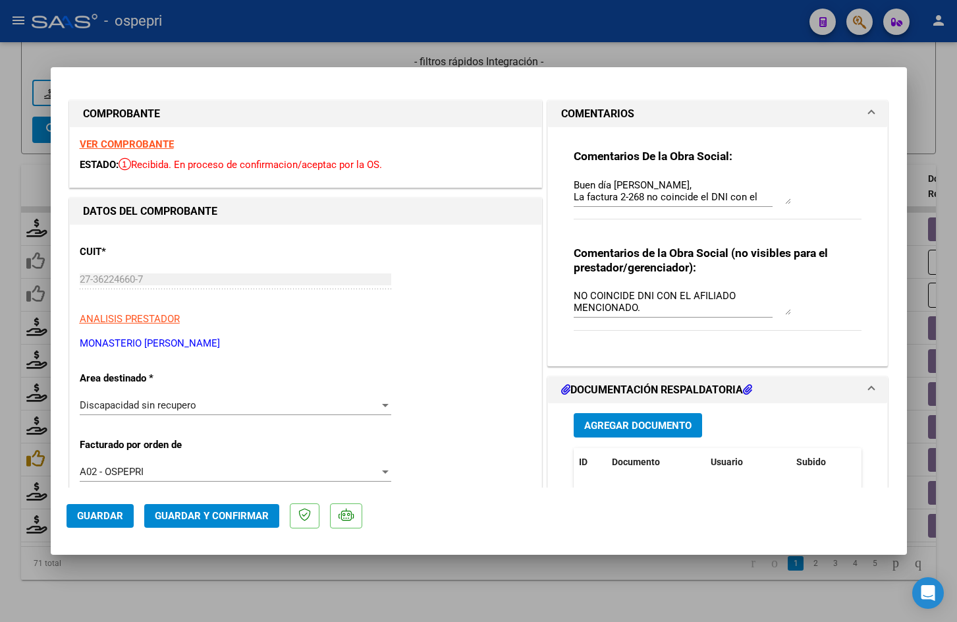
click at [142, 146] on strong "VER COMPROBANTE" at bounding box center [127, 144] width 94 height 12
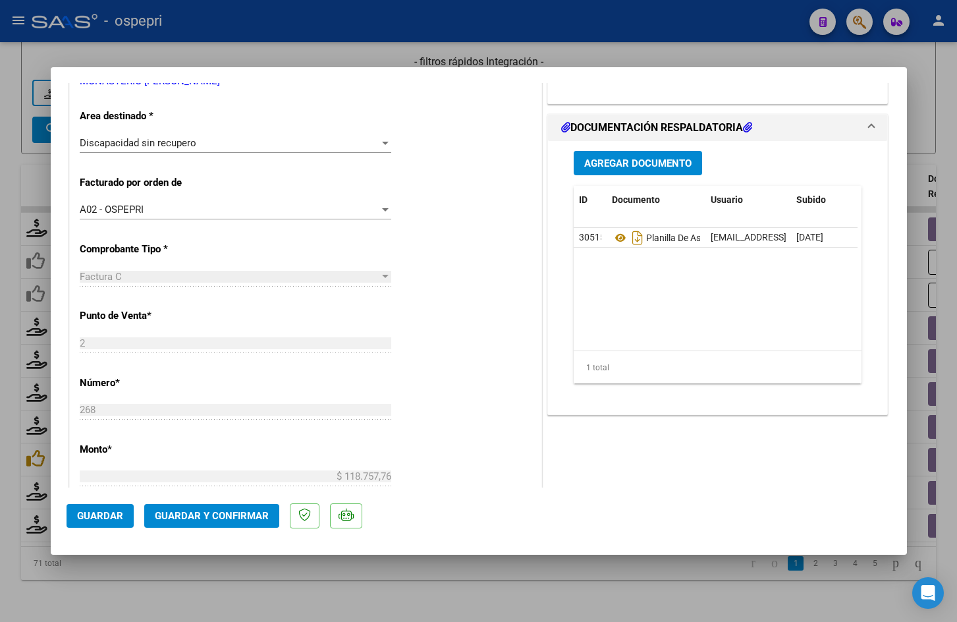
scroll to position [263, 0]
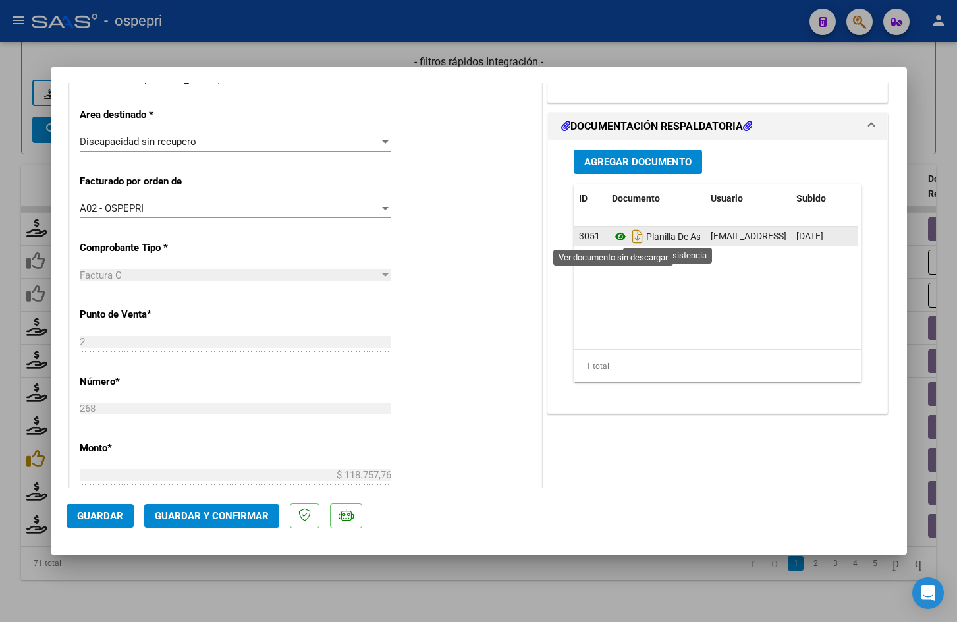
click at [617, 236] on icon at bounding box center [620, 237] width 17 height 16
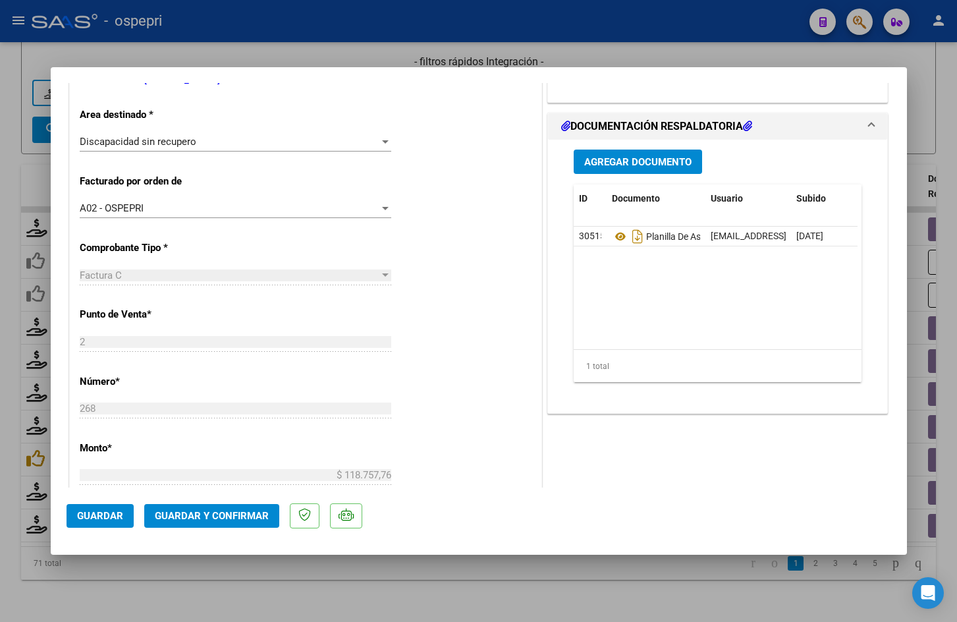
type input "$ 0,00"
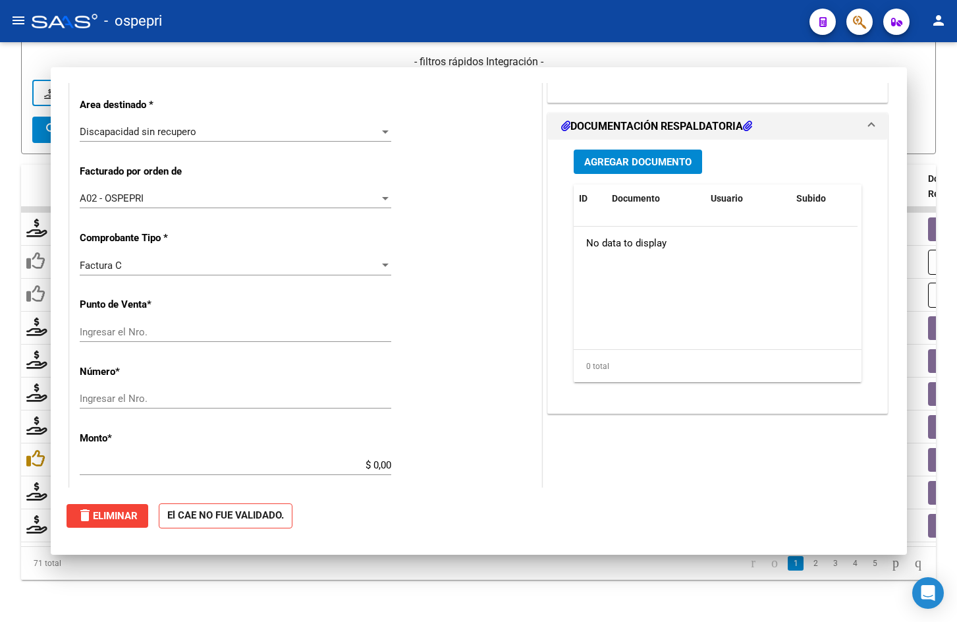
scroll to position [254, 0]
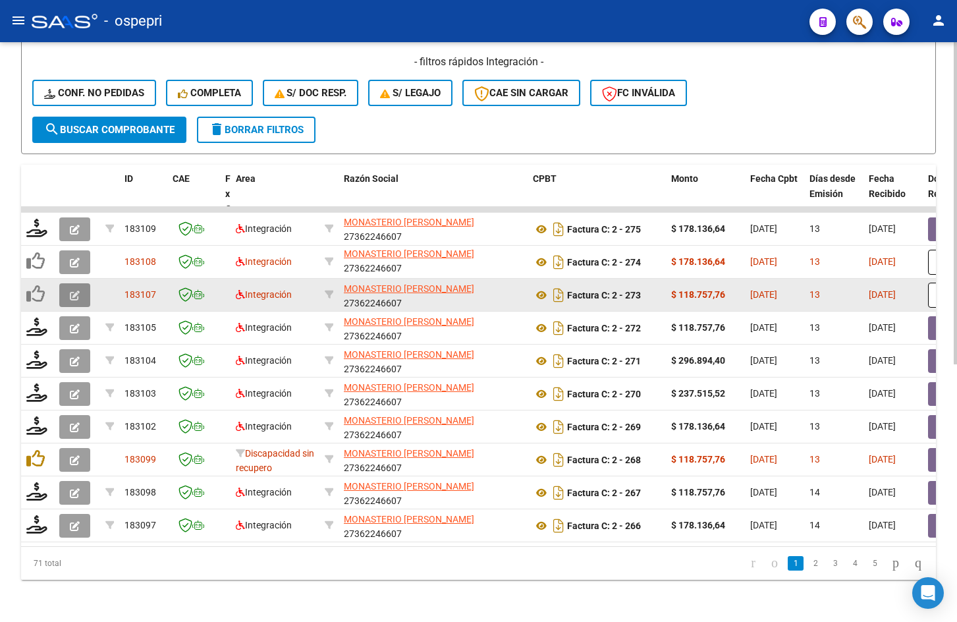
click at [72, 290] on icon "button" at bounding box center [75, 295] width 10 height 10
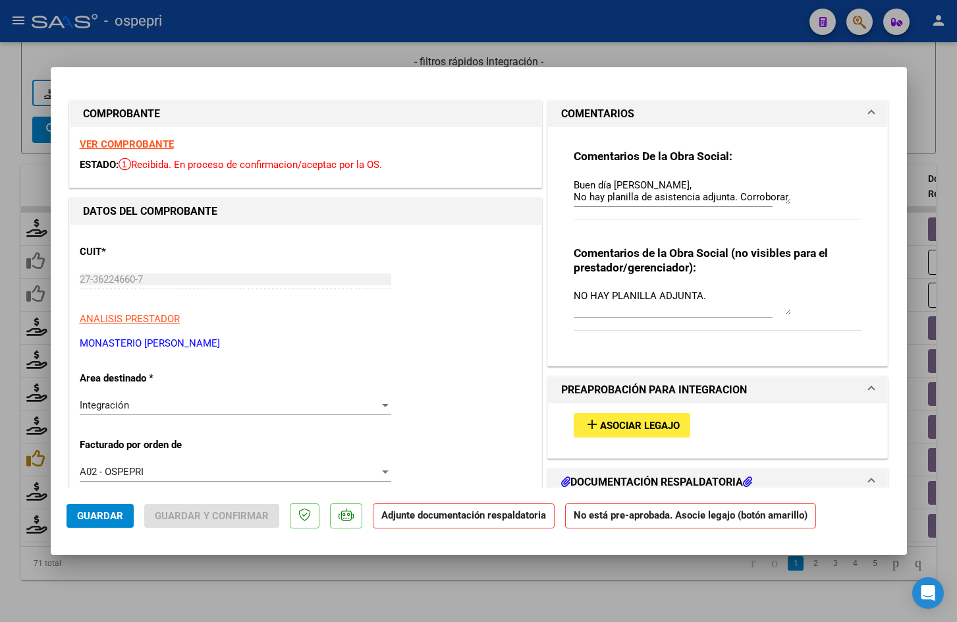
click at [152, 141] on strong "VER COMPROBANTE" at bounding box center [127, 144] width 94 height 12
type input "$ 0,00"
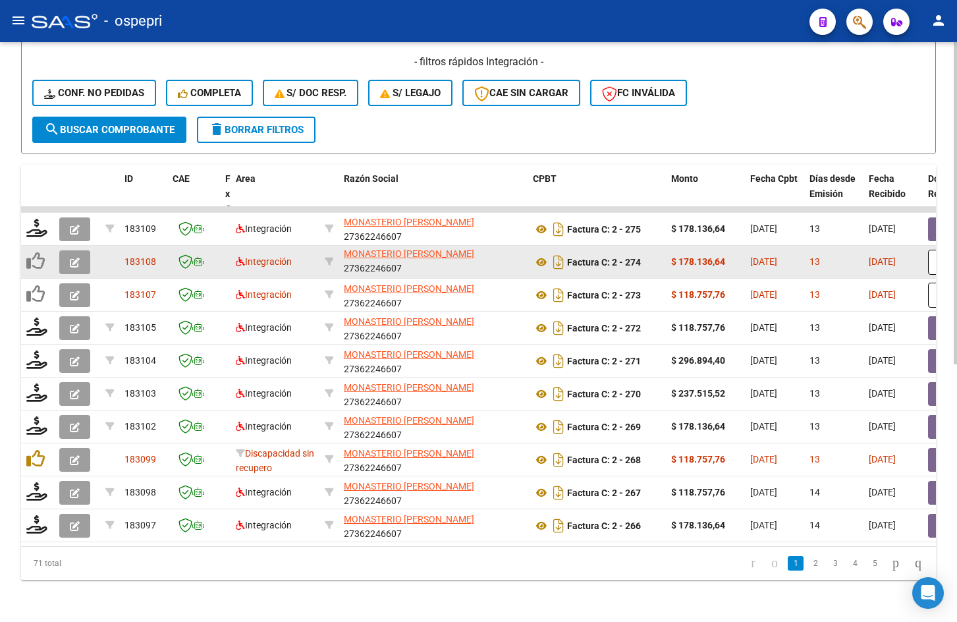
click at [73, 258] on icon "button" at bounding box center [75, 263] width 10 height 10
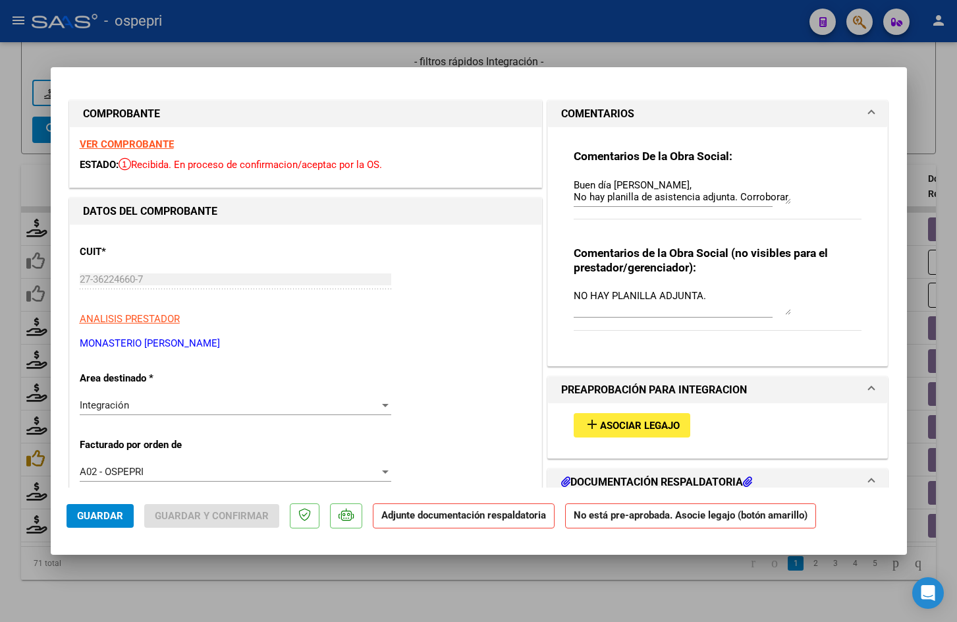
click at [152, 142] on strong "VER COMPROBANTE" at bounding box center [127, 144] width 94 height 12
type input "$ 0,00"
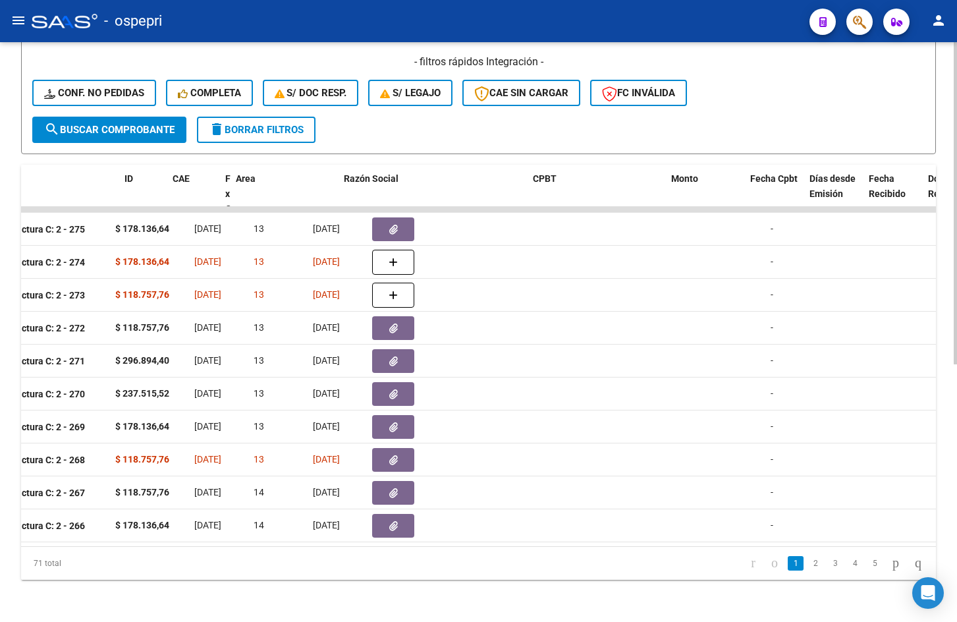
scroll to position [0, 0]
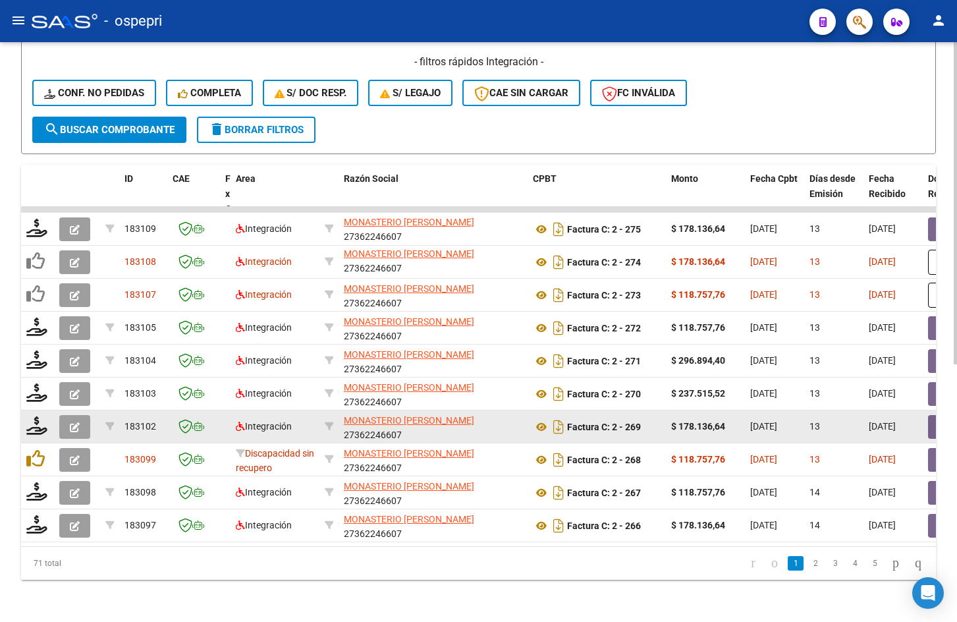
click at [79, 422] on icon "button" at bounding box center [75, 427] width 10 height 10
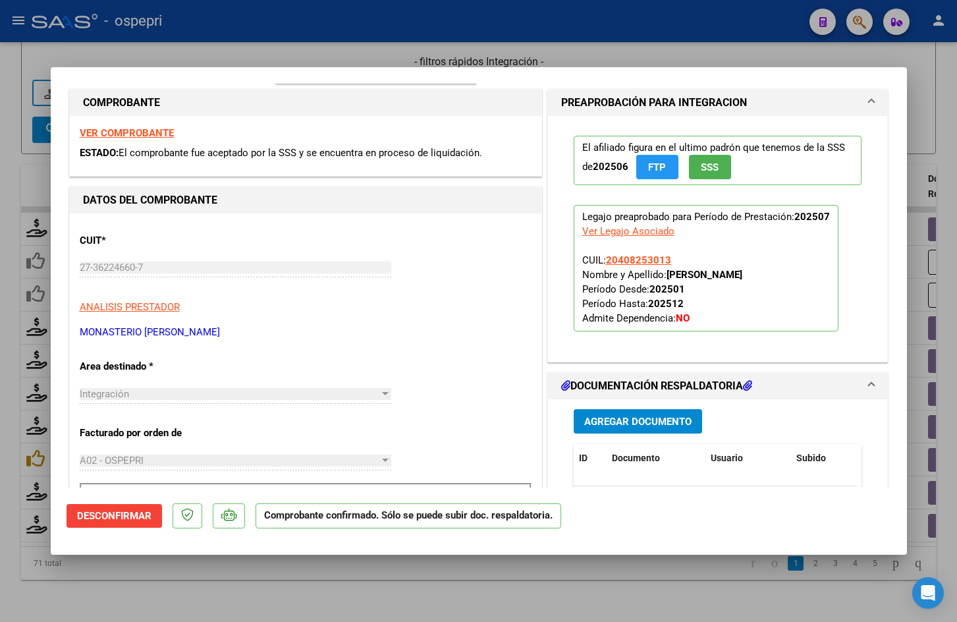
scroll to position [66, 0]
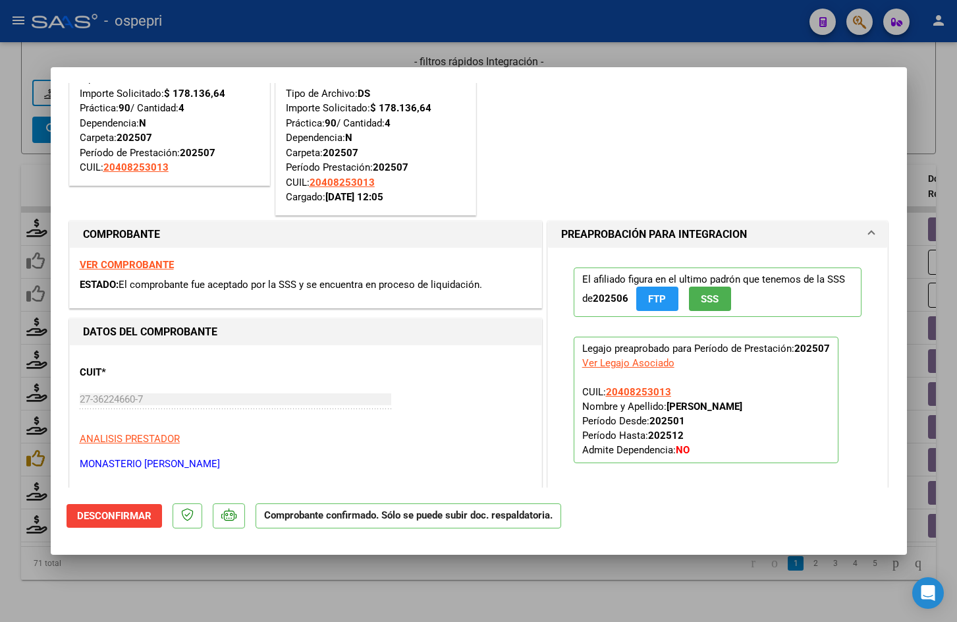
click at [116, 263] on strong "VER COMPROBANTE" at bounding box center [127, 265] width 94 height 12
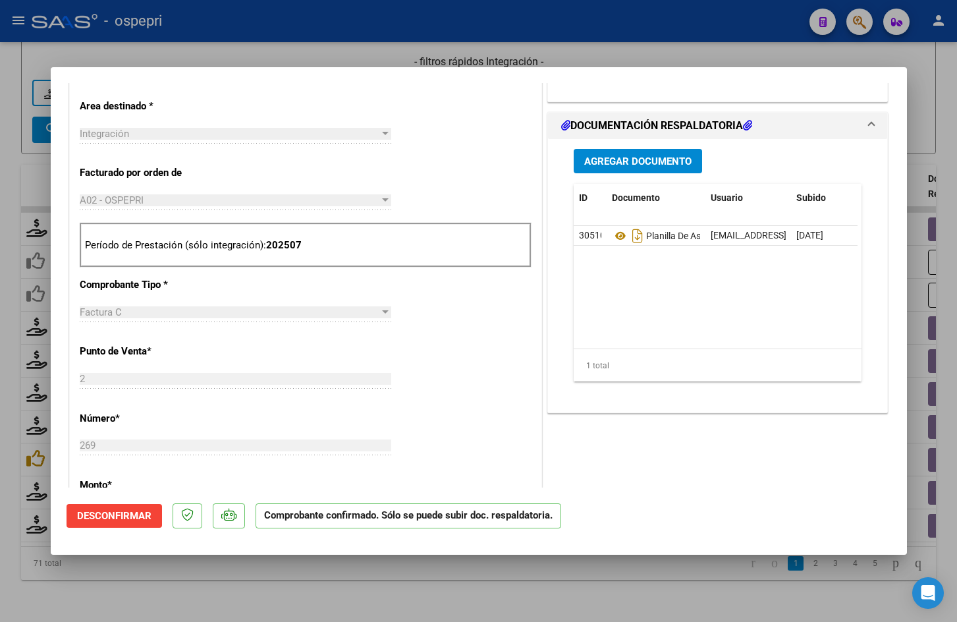
scroll to position [527, 0]
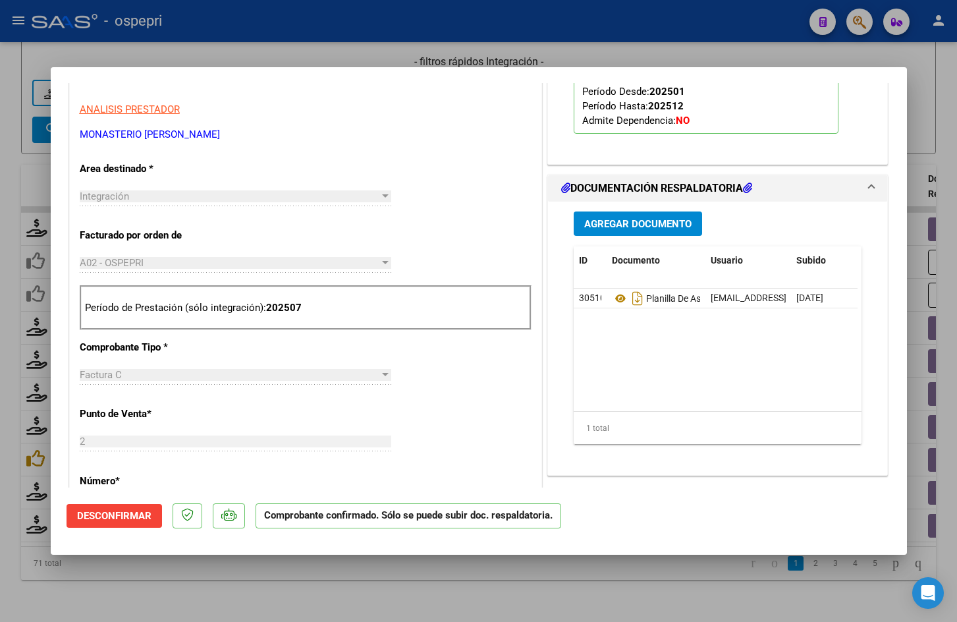
type input "$ 0,00"
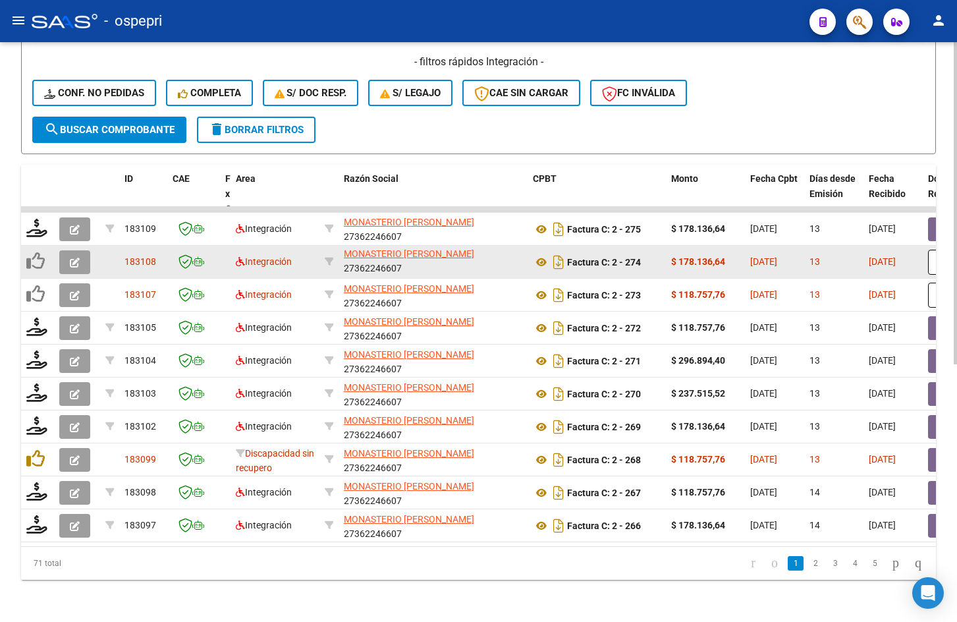
click at [80, 252] on button "button" at bounding box center [74, 262] width 31 height 24
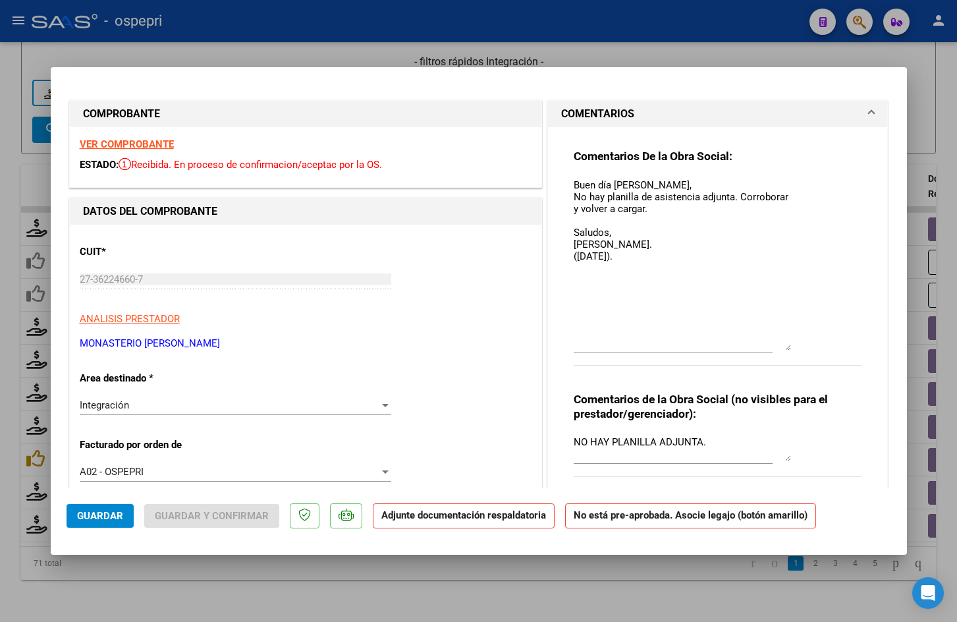
drag, startPoint x: 784, startPoint y: 196, endPoint x: 797, endPoint y: 352, distance: 156.0
click at [797, 352] on div "Comentarios De la Obra Social: Buen día Veronica, No hay planilla de asistencia…" at bounding box center [718, 264] width 288 height 231
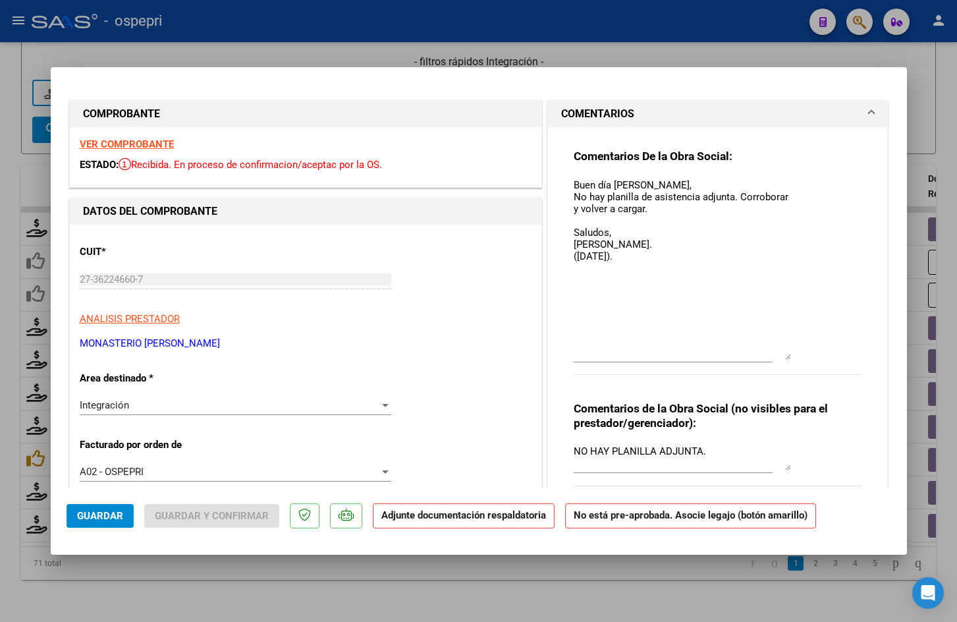
click at [640, 263] on textarea "Buen día Veronica, No hay planilla de asistencia adjunta. Corroborar y volver a…" at bounding box center [682, 269] width 217 height 182
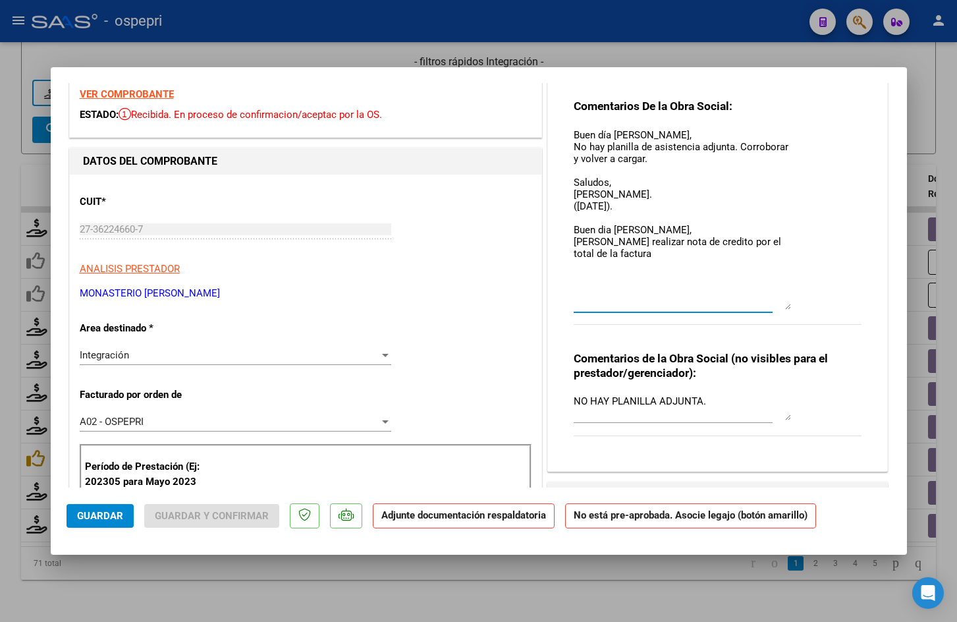
scroll to position [0, 0]
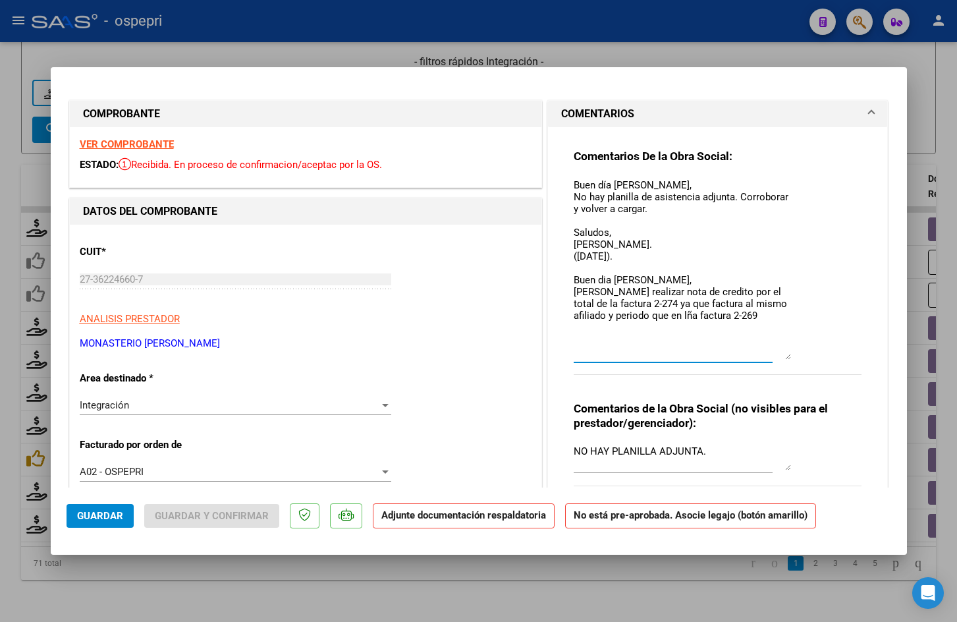
click at [719, 315] on textarea "Buen día Veronica, No hay planilla de asistencia adjunta. Corroborar y volver a…" at bounding box center [682, 269] width 217 height 182
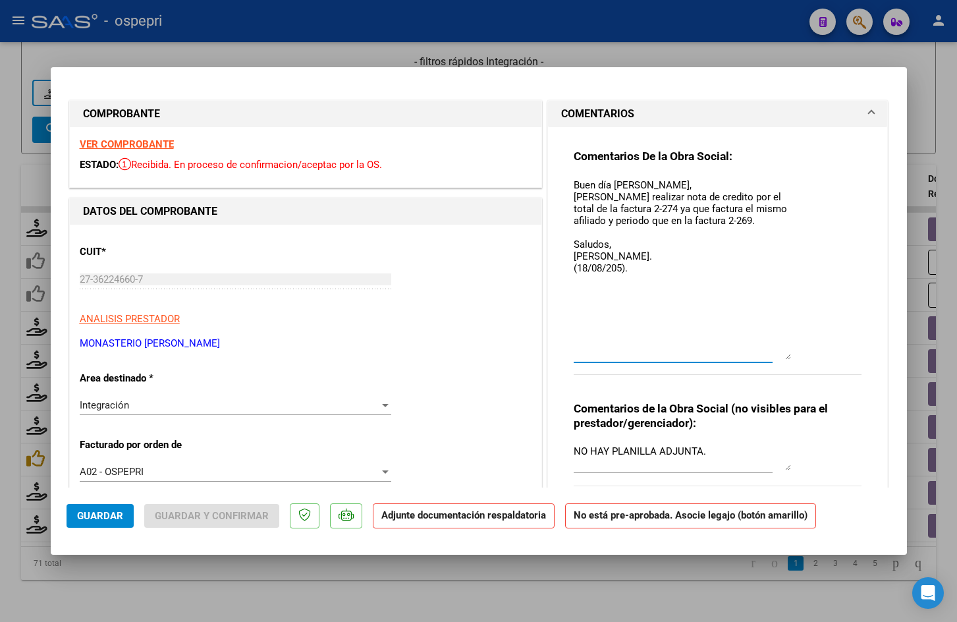
type textarea "Buen día Veronica, Debe realizar nota de credito por el total de la factura 2-2…"
click at [707, 448] on textarea "NO HAY PLANILLA ADJUNTA." at bounding box center [682, 457] width 217 height 26
paste textarea "Buen día Veronica, No hay planilla de asistencia adjunta. Corroborar y volver a…"
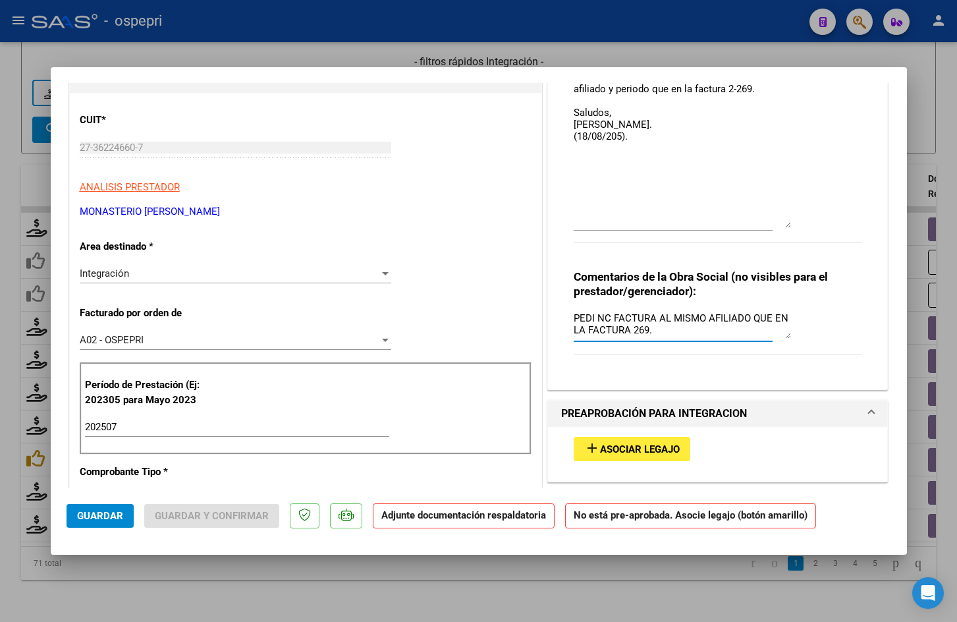
scroll to position [329, 0]
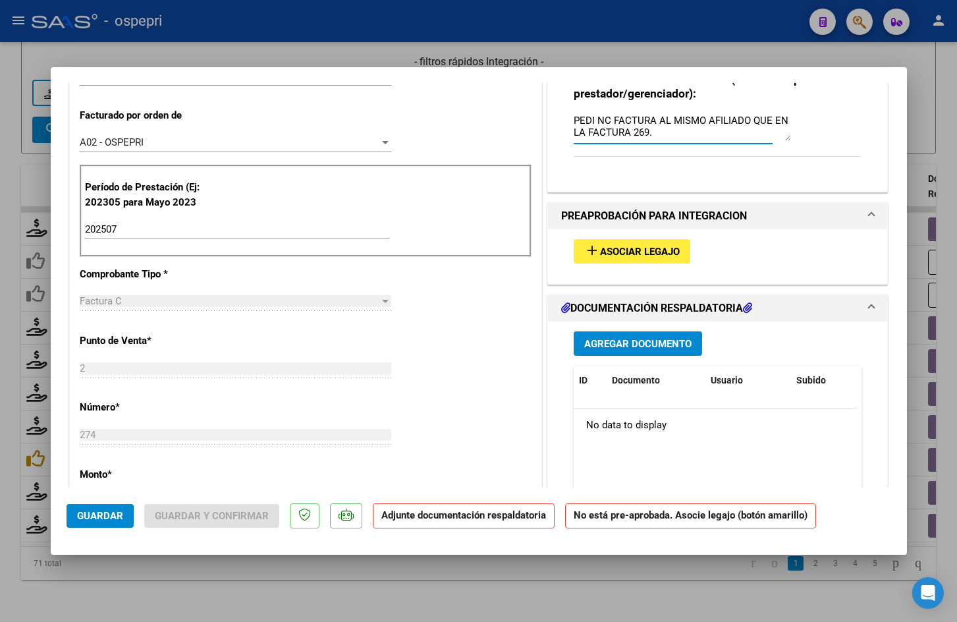
type textarea "PEDI NC FACTURA AL MISMO AFILIADO QUE EN LA FACTURA 269. Buen día Veronica, No …"
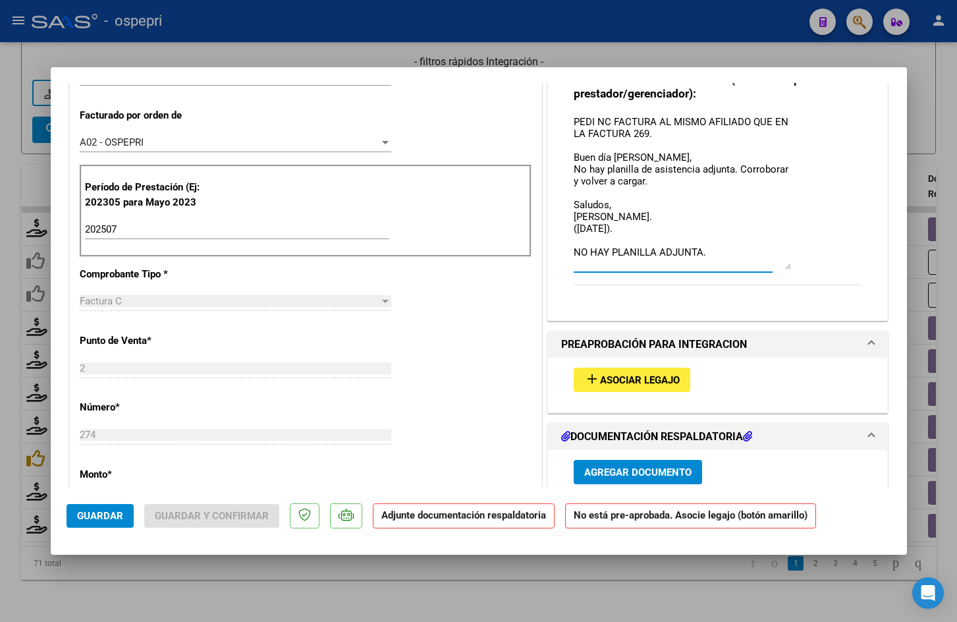
scroll to position [0, 0]
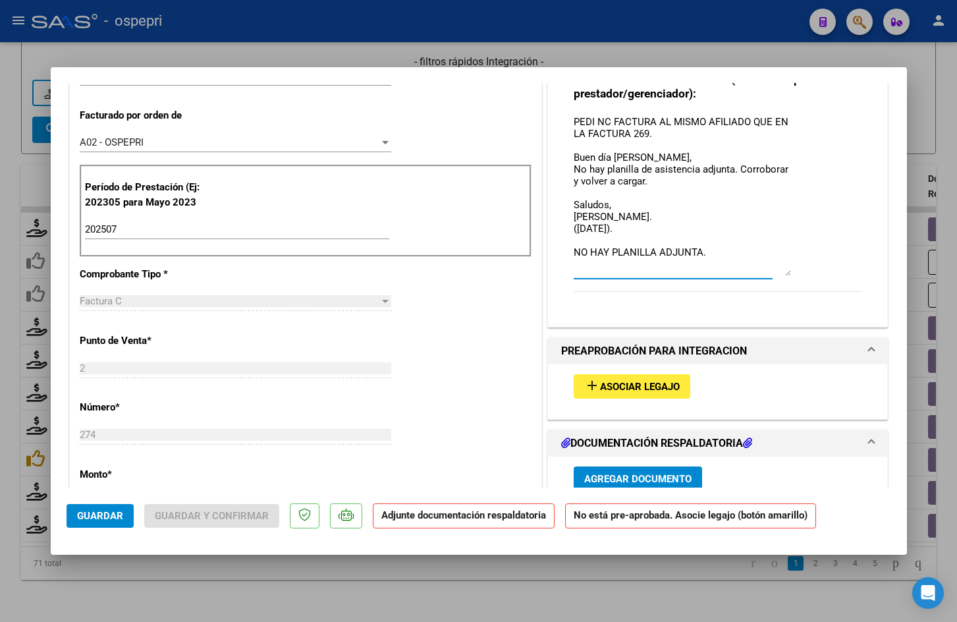
drag, startPoint x: 781, startPoint y: 134, endPoint x: 845, endPoint y: 269, distance: 149.7
click at [845, 269] on div "Comentarios de la Obra Social (no visibles para el prestador/gerenciador): PEDI…" at bounding box center [718, 189] width 288 height 234
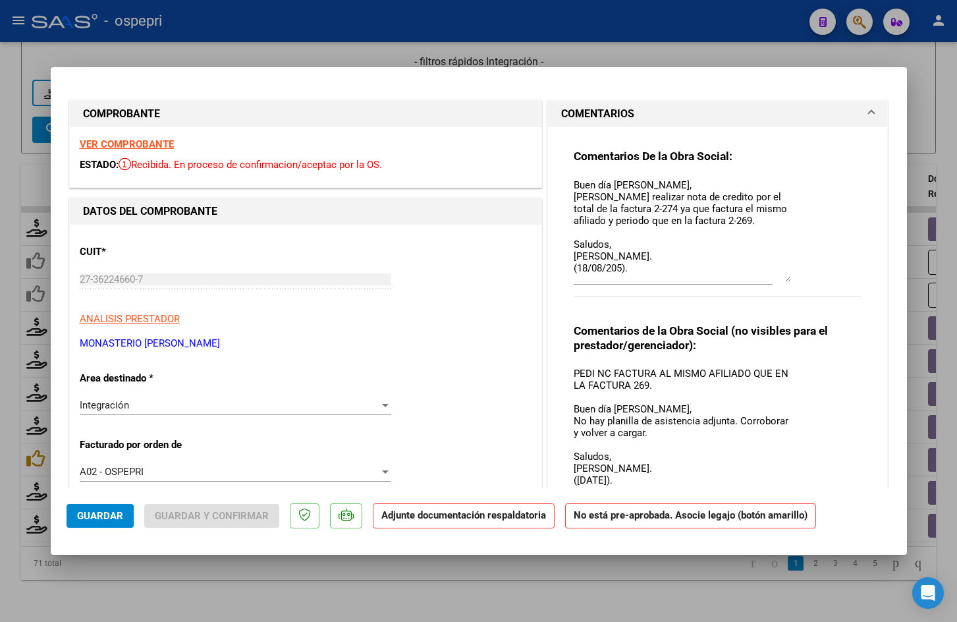
drag, startPoint x: 784, startPoint y: 358, endPoint x: 773, endPoint y: 281, distance: 78.5
click at [773, 281] on textarea "Buen día Veronica, Debe realizar nota de credito por el total de la factura 2-2…" at bounding box center [682, 230] width 217 height 104
click at [84, 517] on span "Guardar" at bounding box center [100, 516] width 46 height 12
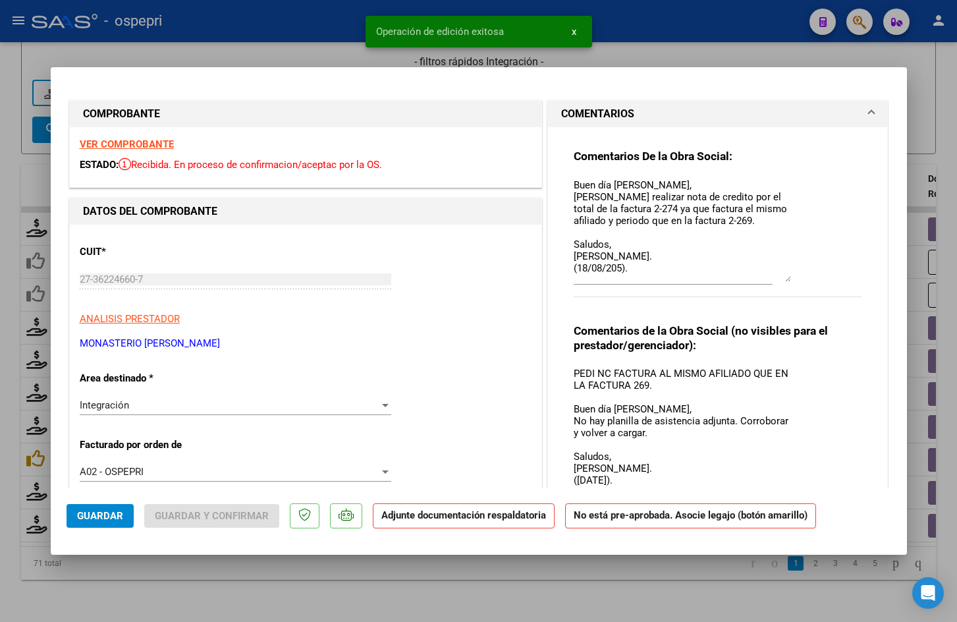
click at [153, 407] on div "Integración" at bounding box center [230, 405] width 300 height 12
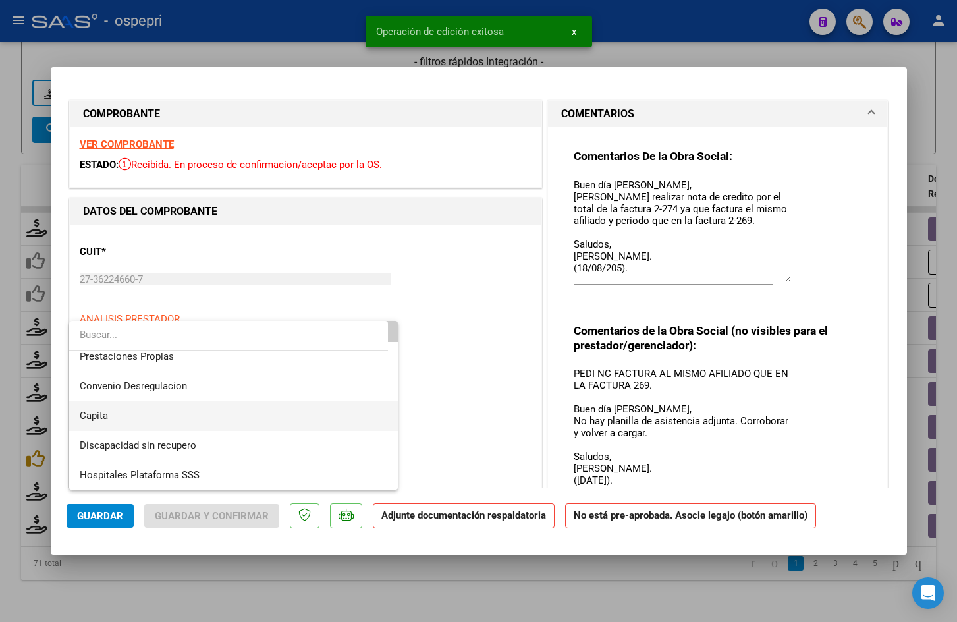
scroll to position [128, 0]
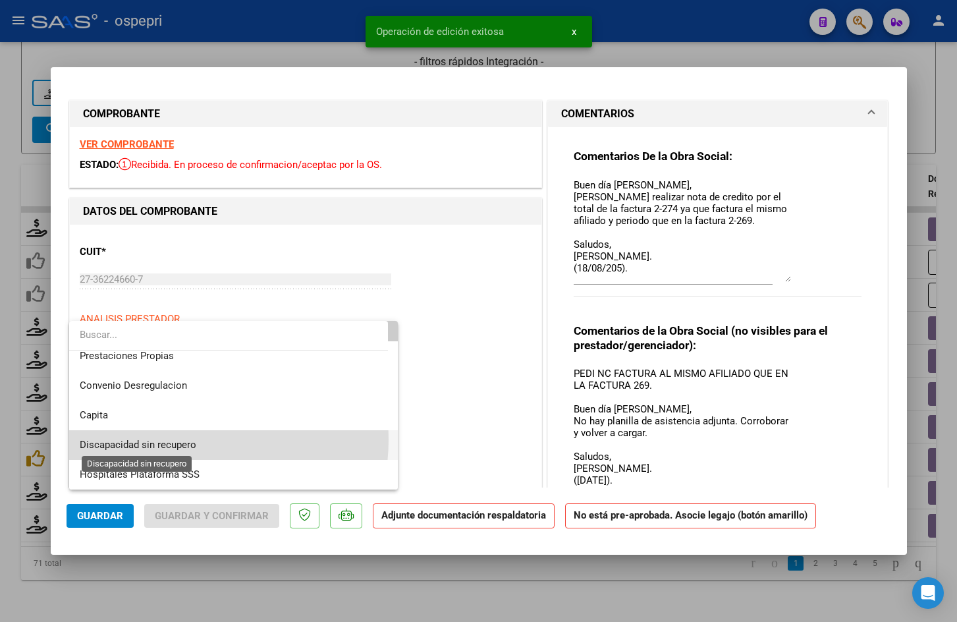
click at [180, 439] on span "Discapacidad sin recupero" at bounding box center [138, 445] width 117 height 12
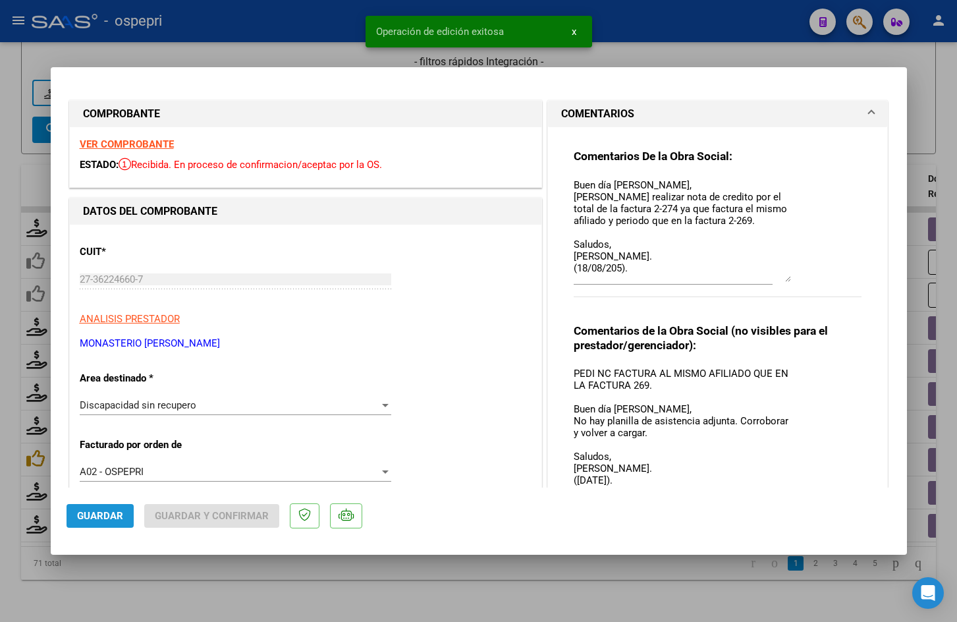
click at [107, 514] on span "Guardar" at bounding box center [100, 516] width 46 height 12
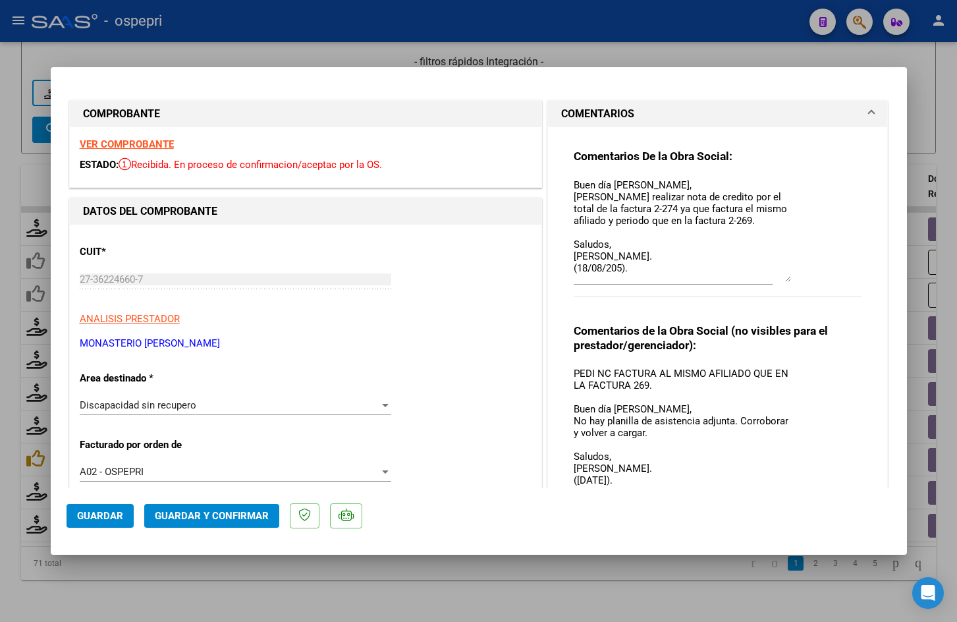
type input "$ 0,00"
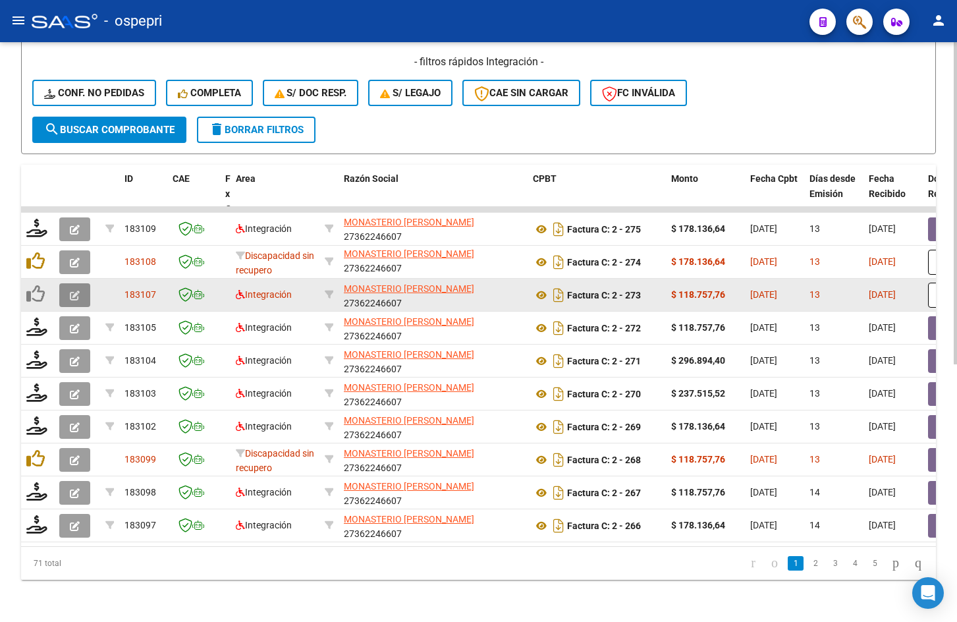
click at [74, 290] on icon "button" at bounding box center [75, 295] width 10 height 10
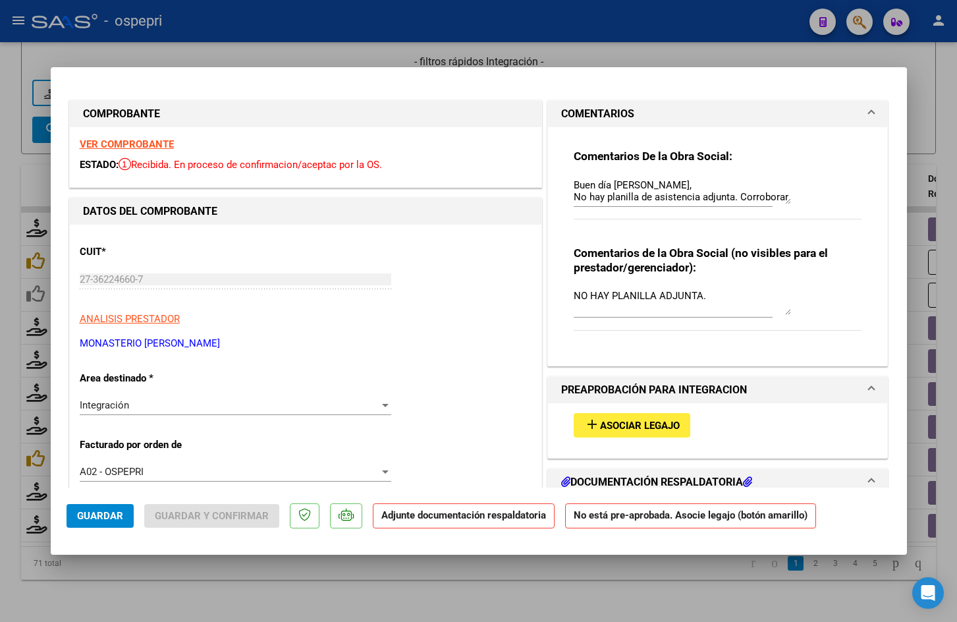
click at [163, 142] on strong "VER COMPROBANTE" at bounding box center [127, 144] width 94 height 12
click at [927, 58] on div at bounding box center [478, 311] width 957 height 622
type input "$ 0,00"
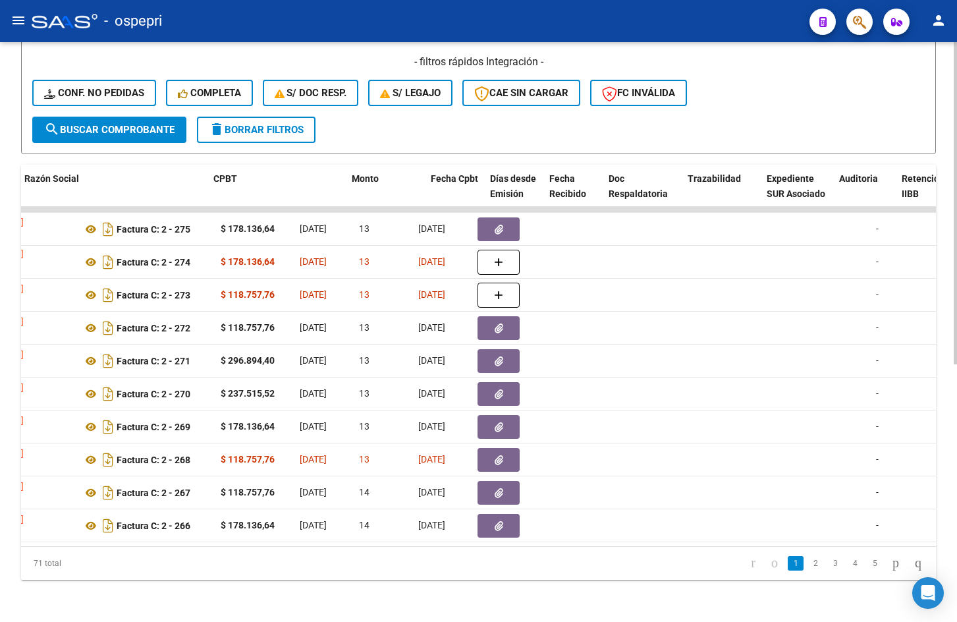
scroll to position [0, 0]
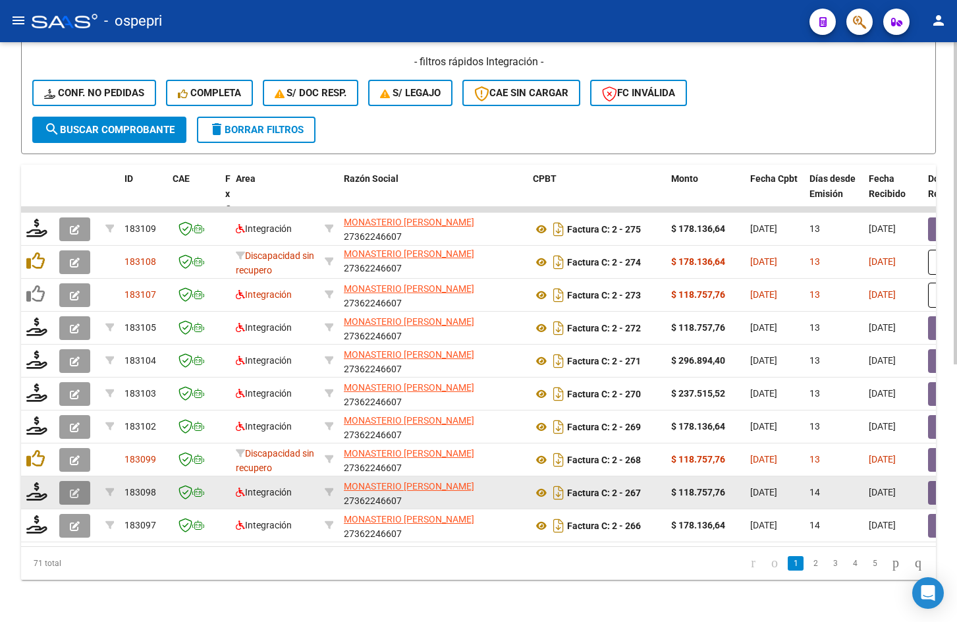
click at [84, 483] on button "button" at bounding box center [74, 493] width 31 height 24
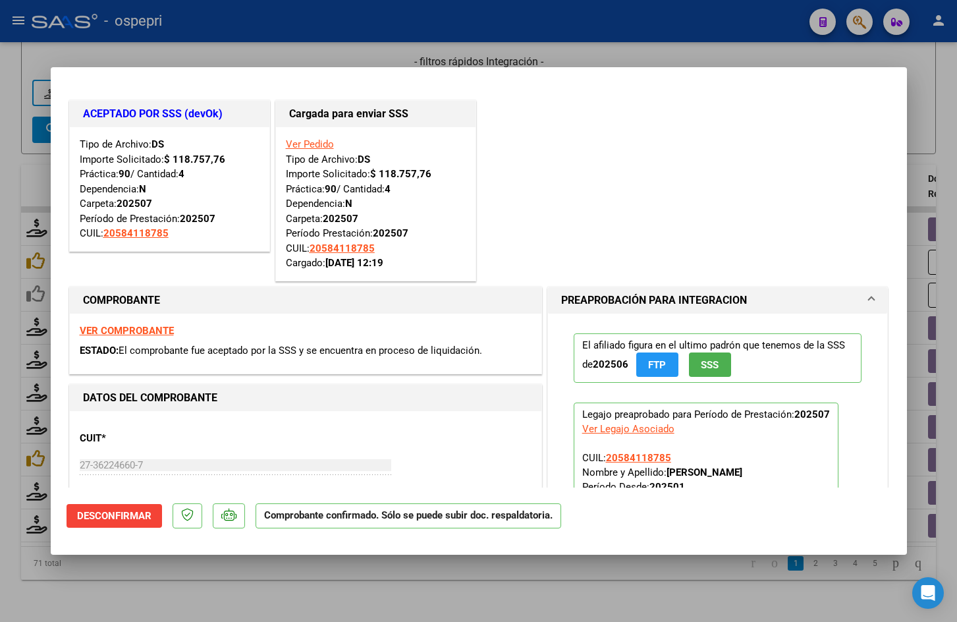
click at [153, 330] on strong "VER COMPROBANTE" at bounding box center [127, 331] width 94 height 12
type input "$ 0,00"
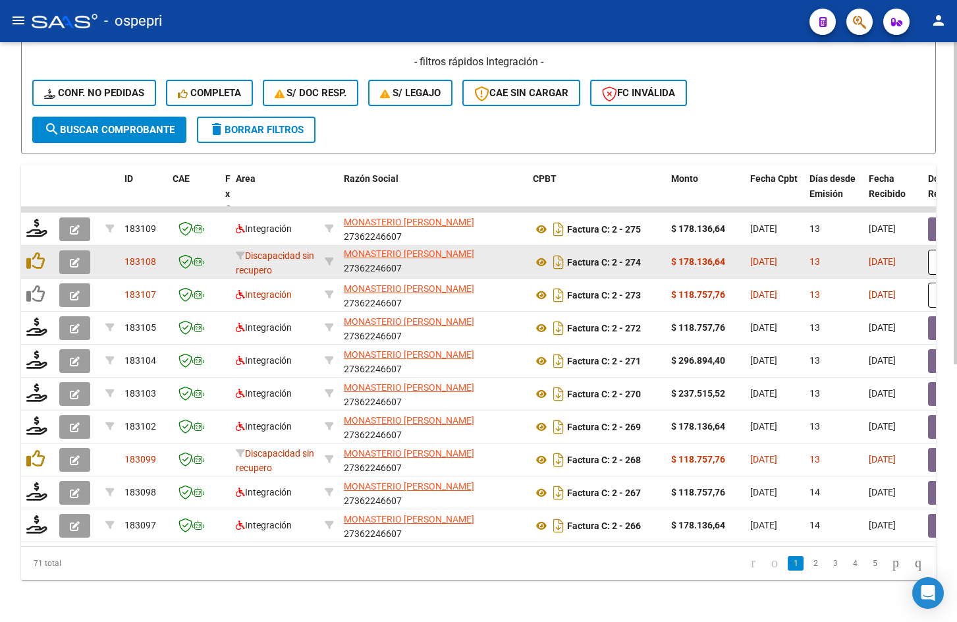
click at [70, 258] on icon "button" at bounding box center [75, 263] width 10 height 10
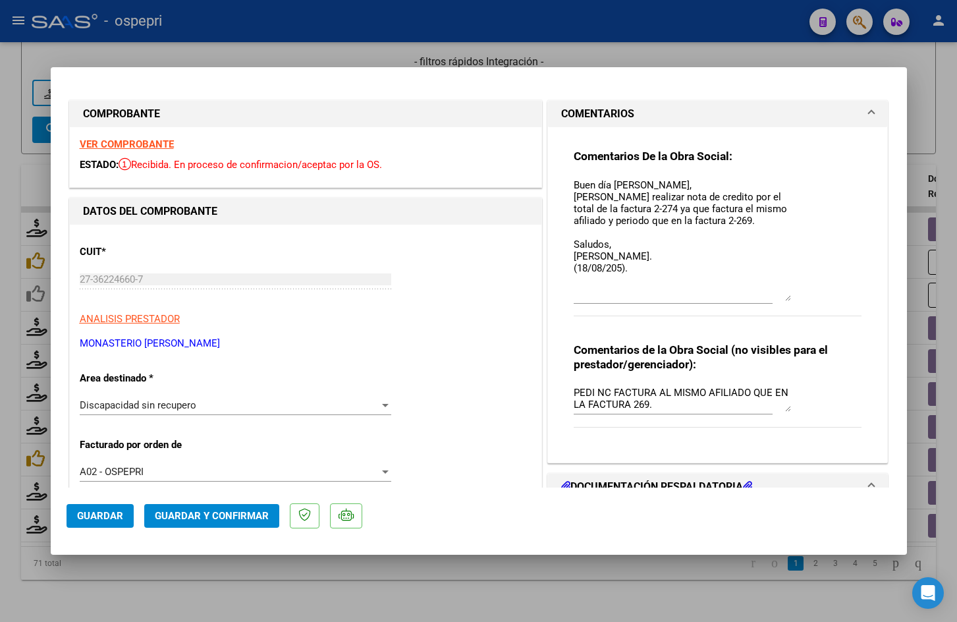
drag, startPoint x: 781, startPoint y: 199, endPoint x: 813, endPoint y: 319, distance: 124.1
click at [813, 320] on div "Comentarios De la Obra Social: Buen día Veronica, Debe realizar nota de credito…" at bounding box center [718, 240] width 288 height 182
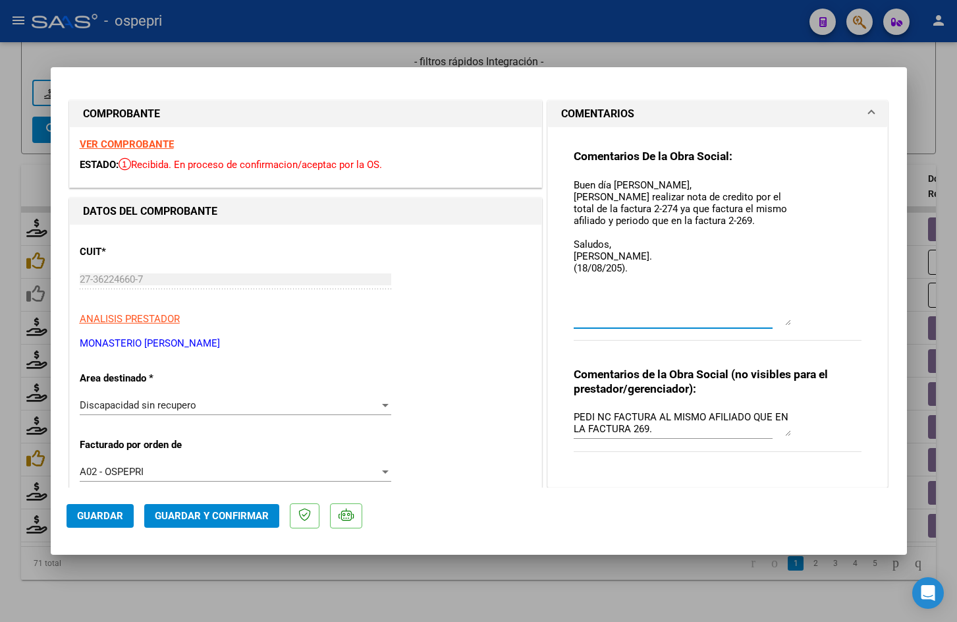
click at [574, 181] on textarea "Buen día Veronica, Debe realizar nota de credito por el total de la factura 2-2…" at bounding box center [682, 252] width 217 height 148
drag, startPoint x: 567, startPoint y: 181, endPoint x: 618, endPoint y: 268, distance: 100.7
click at [621, 270] on textarea "Buen día Veronica, Debe realizar nota de credito por el total de la factura 2-2…" at bounding box center [682, 252] width 217 height 148
type input "$ 0,00"
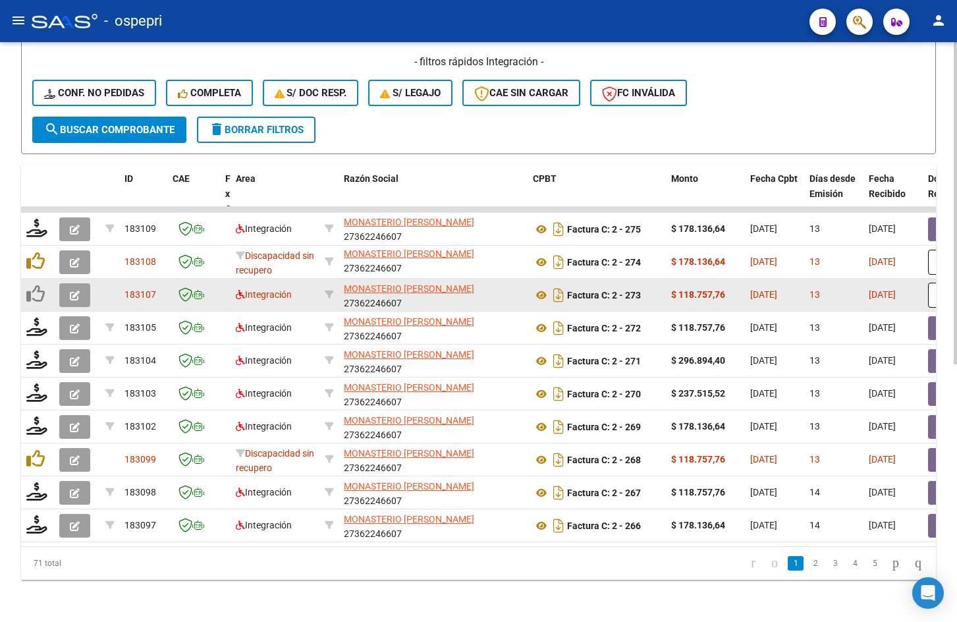
click at [80, 285] on button "button" at bounding box center [74, 295] width 31 height 24
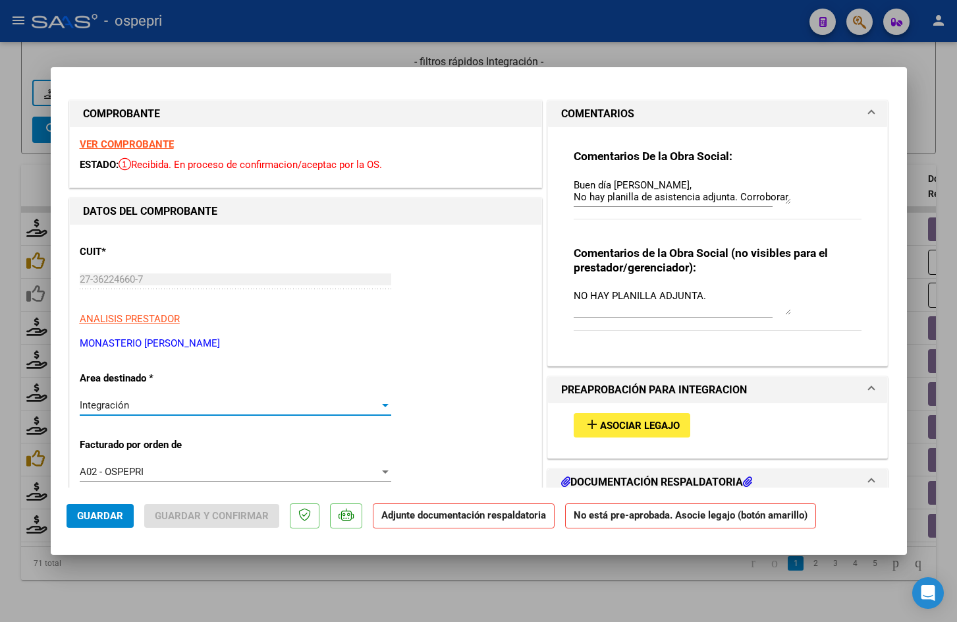
click at [171, 402] on div "Integración" at bounding box center [230, 405] width 300 height 12
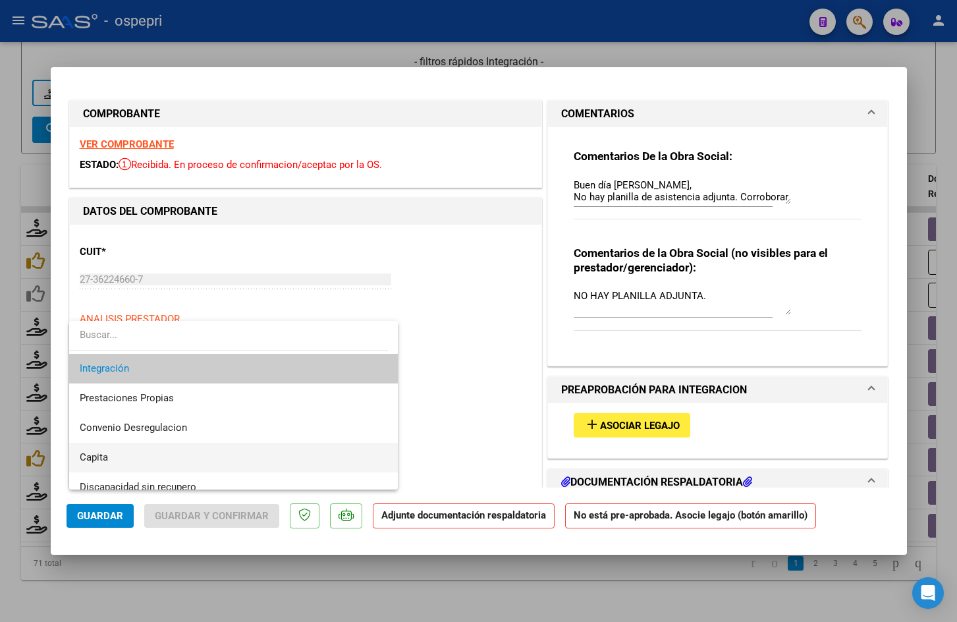
scroll to position [128, 0]
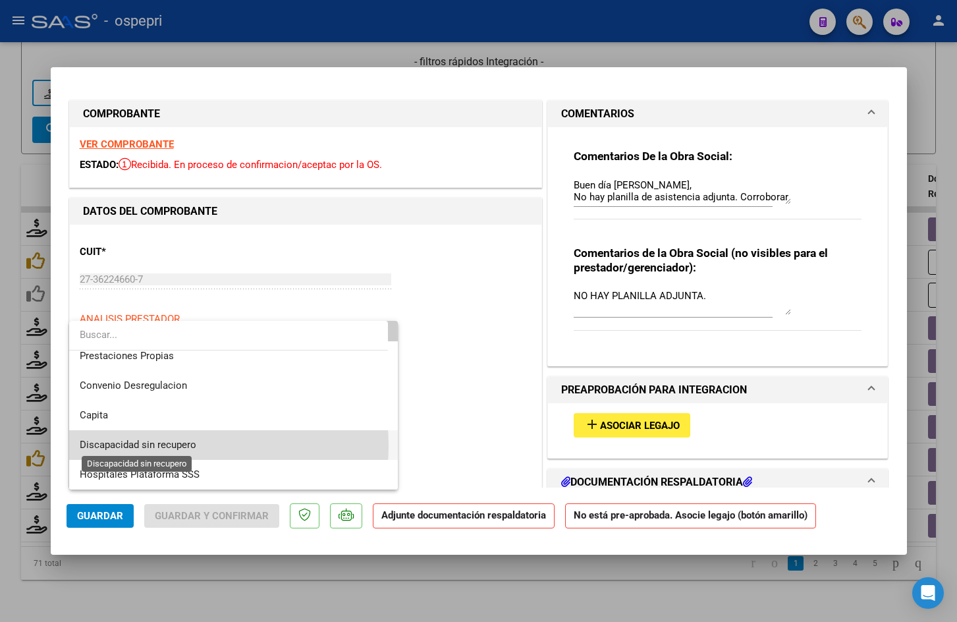
click at [179, 445] on span "Discapacidad sin recupero" at bounding box center [138, 445] width 117 height 12
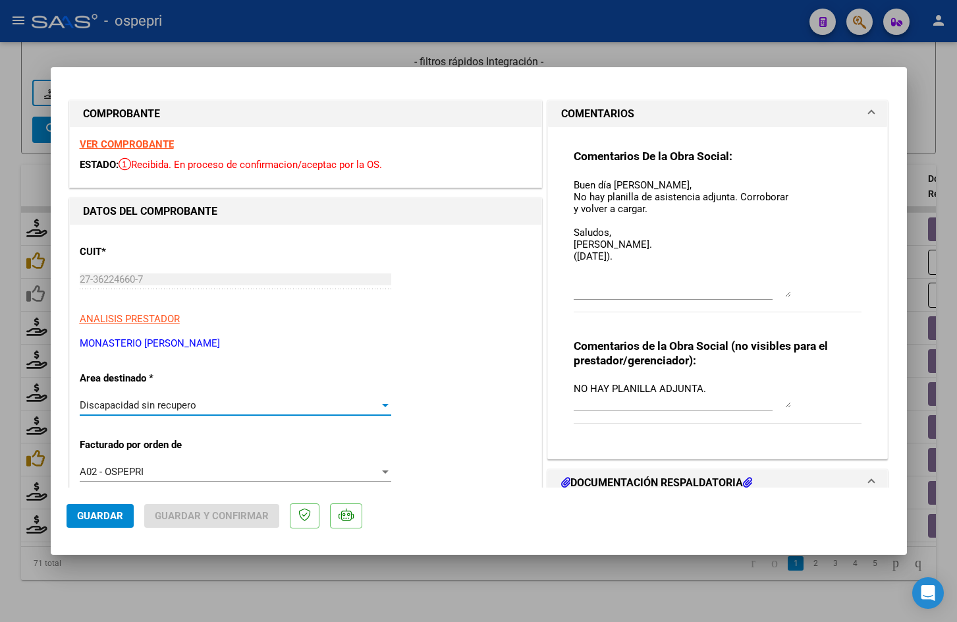
drag, startPoint x: 784, startPoint y: 201, endPoint x: 821, endPoint y: 295, distance: 101.2
click at [821, 295] on div "Comentarios De la Obra Social: Buen día Veronica, No hay planilla de asistencia…" at bounding box center [718, 238] width 288 height 178
click at [574, 184] on textarea "Buen día Veronica, No hay planilla de asistencia adjunta. Corroborar y volver a…" at bounding box center [682, 238] width 217 height 121
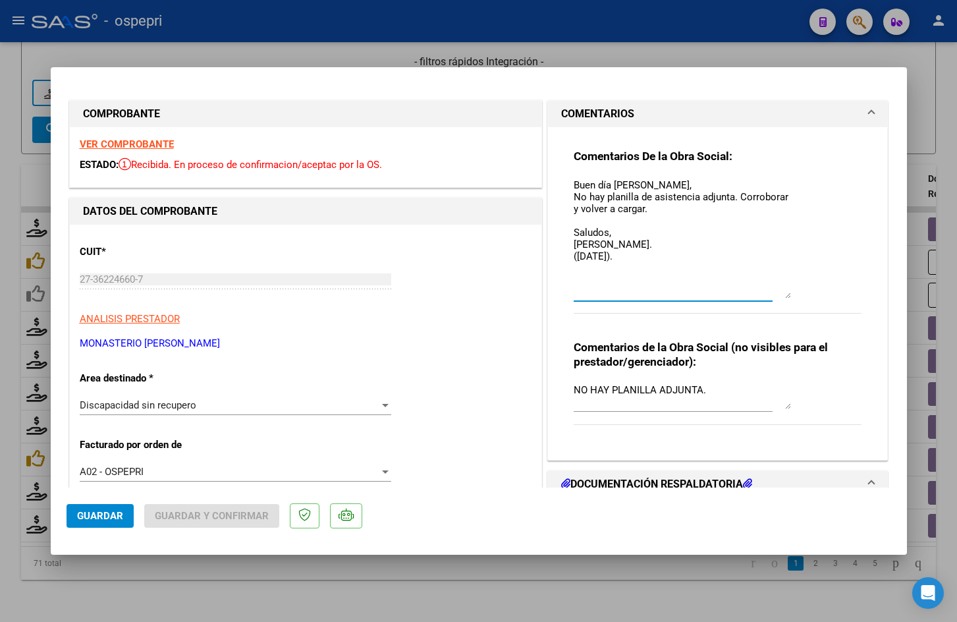
paste textarea "Buen día Veronica, Debe realizar nota de credito por el total de la factura 2-2…"
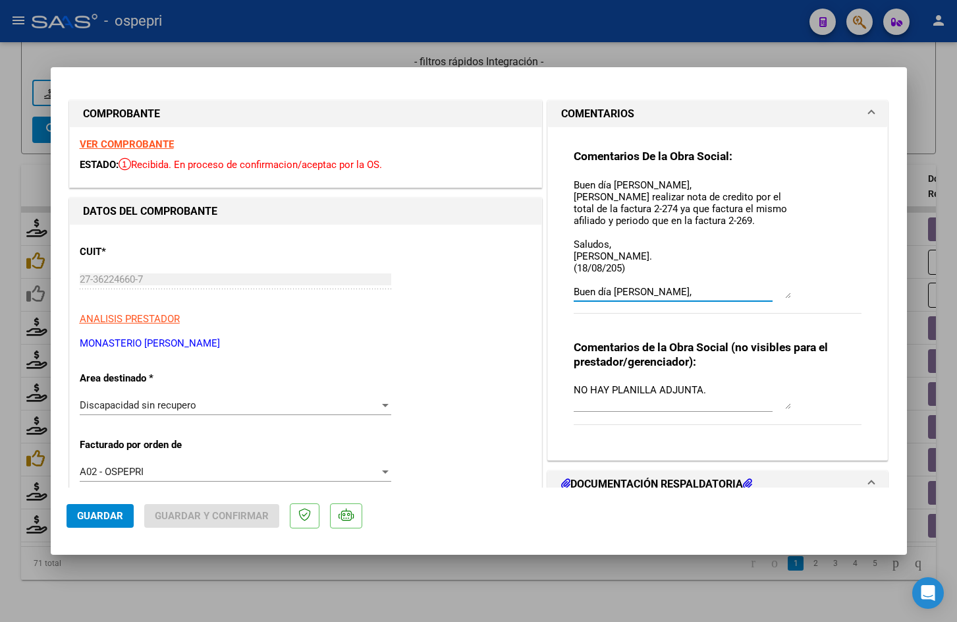
click at [628, 209] on textarea "Buen día Veronica, Debe realizar nota de credito por el total de la factura 2-2…" at bounding box center [682, 238] width 217 height 121
click at [711, 221] on textarea "Buen día Veronica, Debe realizar nota de credito por el total de la factura 2-2…" at bounding box center [682, 238] width 217 height 121
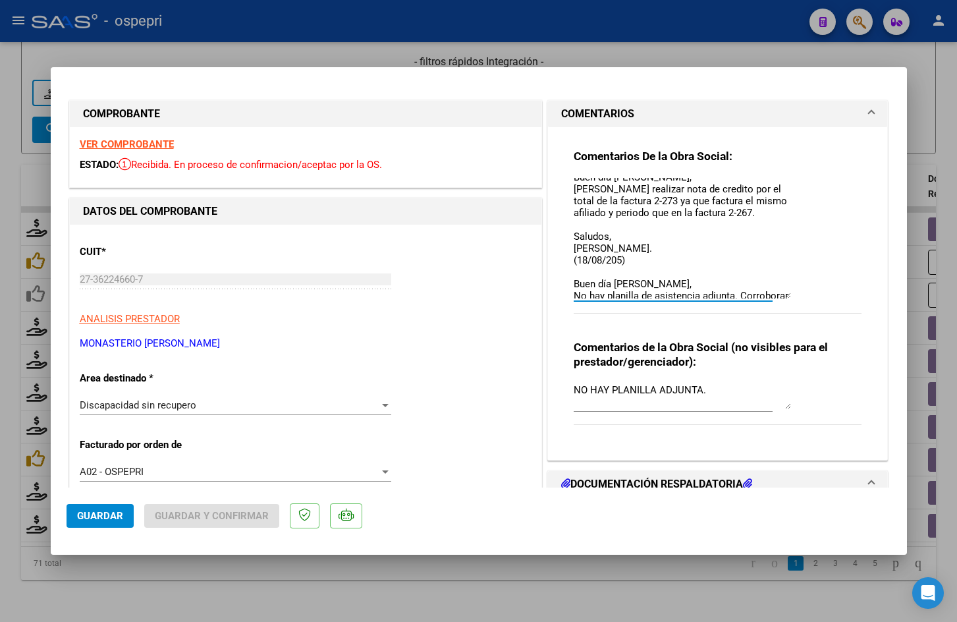
scroll to position [0, 0]
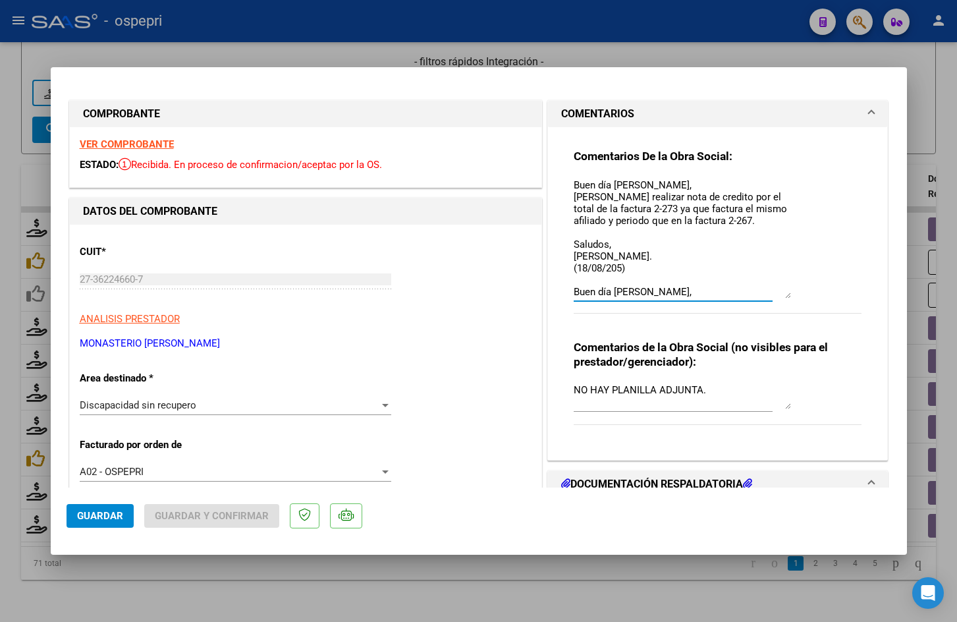
click at [566, 181] on div "Comentarios De la Obra Social: Buen día Veronica, Debe realizar nota de credito…" at bounding box center [718, 288] width 308 height 322
click at [574, 182] on textarea "Buen día Veronica, Debe realizar nota de credito por el total de la factura 2-2…" at bounding box center [682, 238] width 217 height 121
type textarea "Buen día Veronica, Debe realizar nota de credito por el total de la factura 2-2…"
click at [574, 390] on textarea "NO HAY PLANILLA ADJUNTA." at bounding box center [682, 396] width 217 height 26
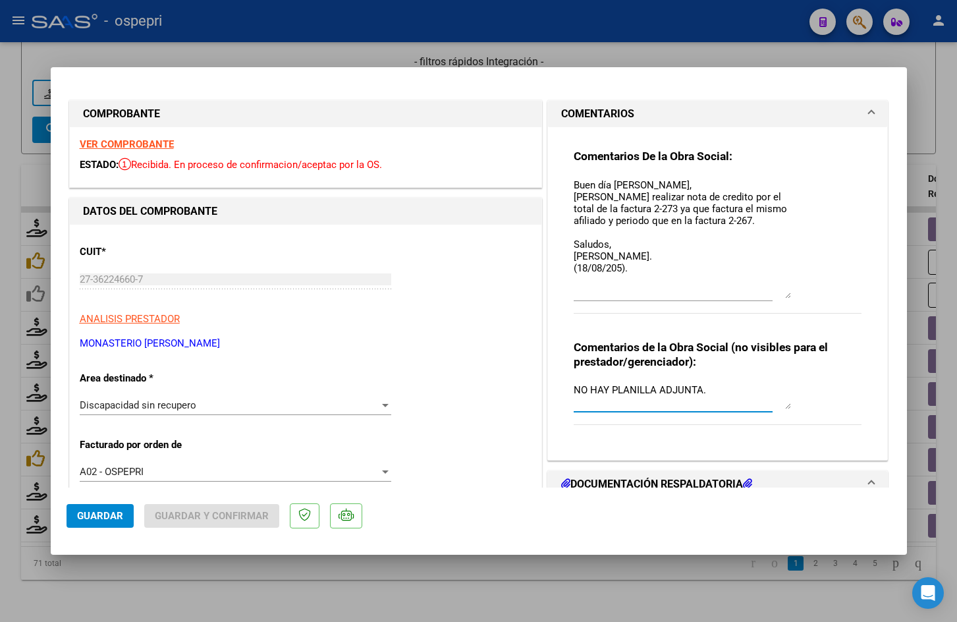
scroll to position [1, 0]
paste textarea "Buen día Veronica, No hay planilla de asistencia adjunta. Corroborar y volver a…"
paste textarea "PEDI NC FACTURA AL MISMO AFILIADO QUE EN LA FACTURA 269."
click at [657, 386] on textarea "PEDI NC FACTURA AL MISMO AFILIADO QUE EN LA FACTURA 269. Buen día Veronica, No …" at bounding box center [682, 396] width 217 height 26
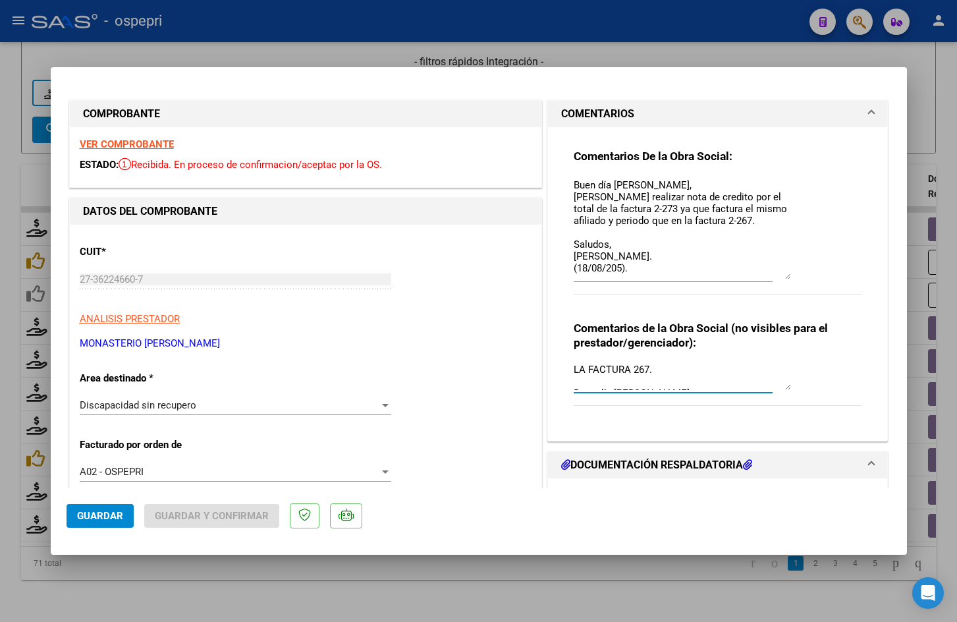
drag, startPoint x: 780, startPoint y: 294, endPoint x: 780, endPoint y: 275, distance: 19.1
click at [780, 275] on textarea "Buen día Veronica, Debe realizar nota de credito por el total de la factura 2-2…" at bounding box center [682, 228] width 217 height 101
type textarea "PEDI NC FACTURA AL MISMO AFILIADO QUE EN LA FACTURA 267. Buen día Veronica, No …"
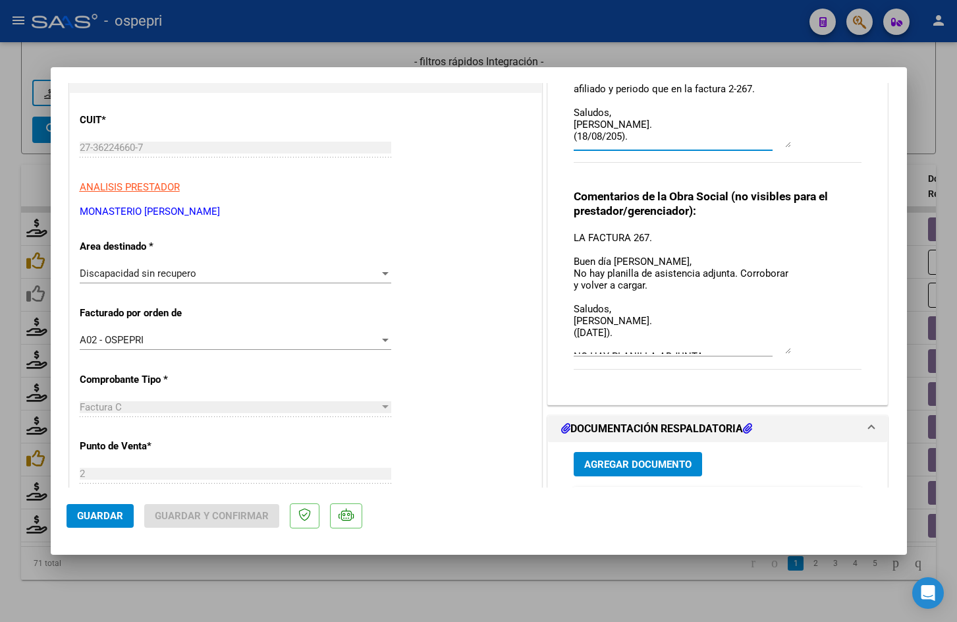
scroll to position [0, 0]
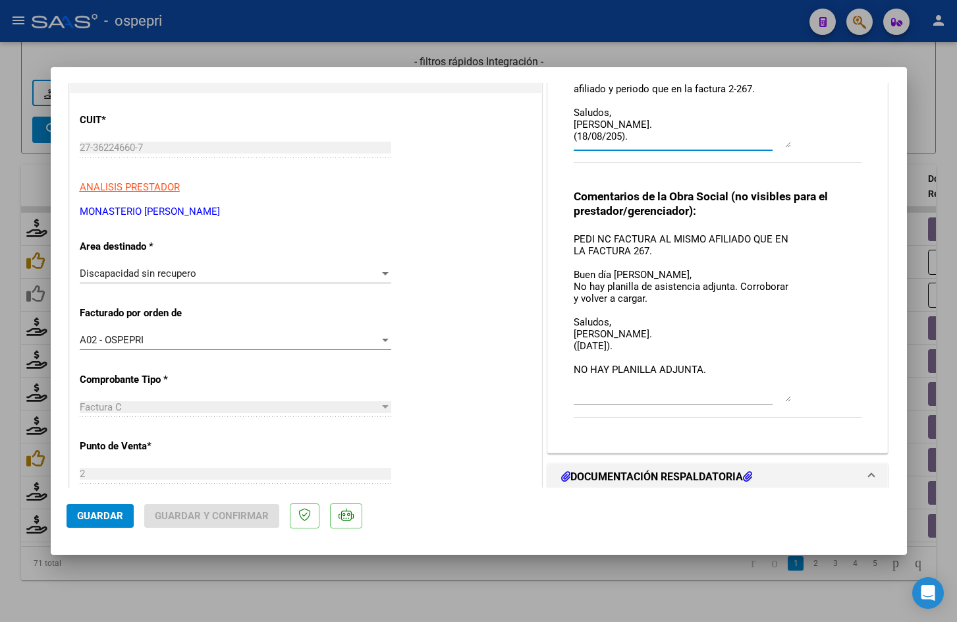
drag, startPoint x: 783, startPoint y: 252, endPoint x: 827, endPoint y: 395, distance: 150.2
click at [827, 395] on div "Comentarios de la Obra Social (no visibles para el prestador/gerenciador): PEDI…" at bounding box center [718, 310] width 288 height 243
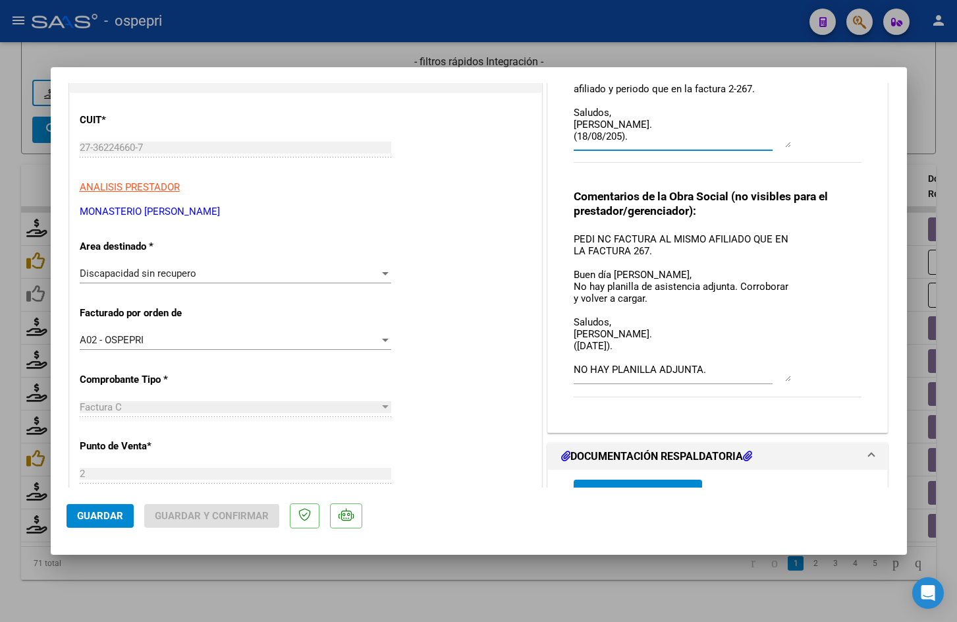
drag, startPoint x: 784, startPoint y: 396, endPoint x: 782, endPoint y: 375, distance: 20.5
click at [782, 375] on textarea "PEDI NC FACTURA AL MISMO AFILIADO QUE EN LA FACTURA 267. Buen día Veronica, No …" at bounding box center [682, 307] width 217 height 150
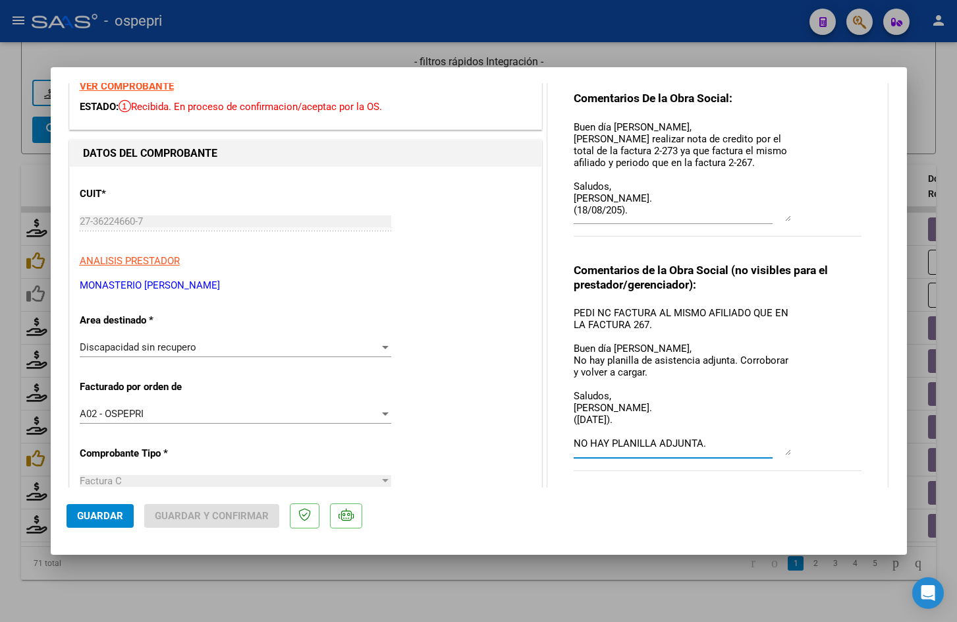
scroll to position [66, 0]
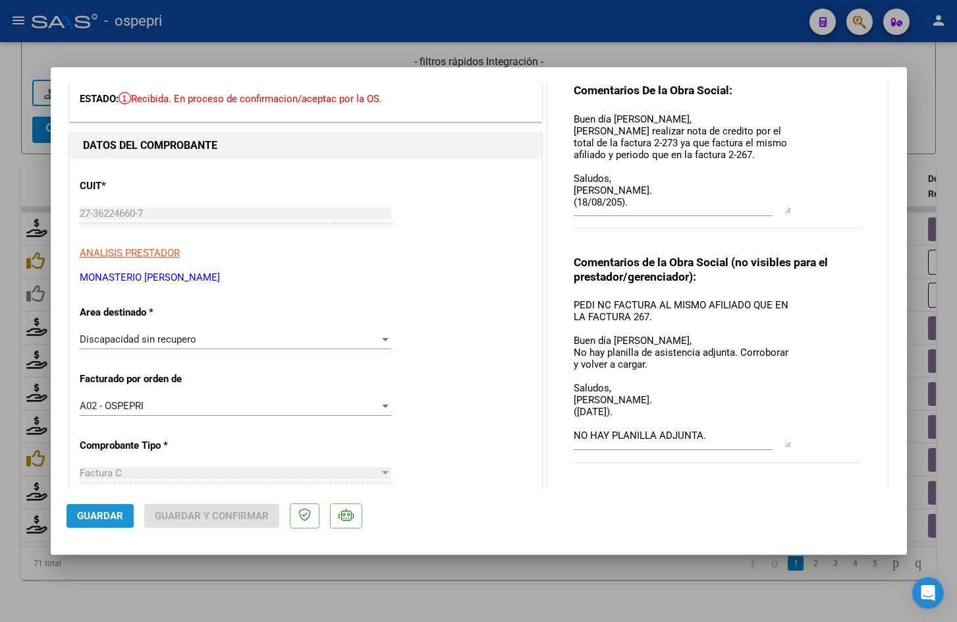
click at [88, 514] on span "Guardar" at bounding box center [100, 516] width 46 height 12
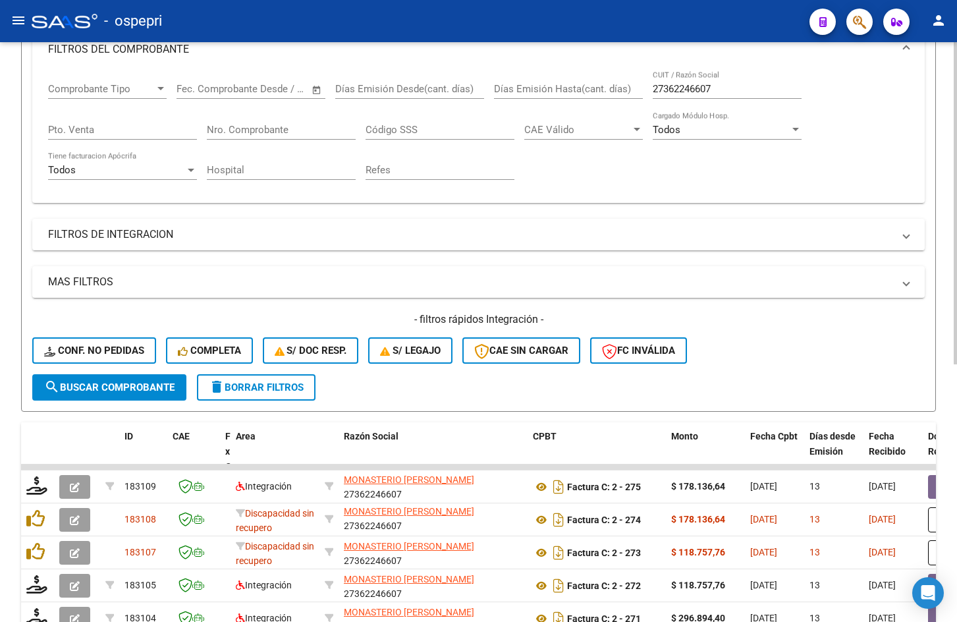
scroll to position [0, 0]
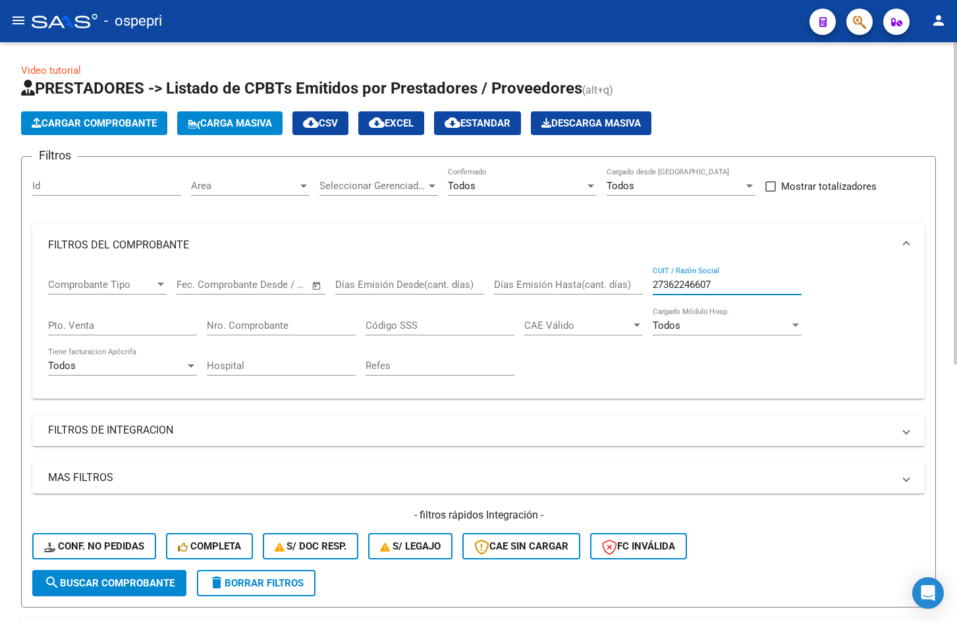
click at [718, 285] on input "27362246607" at bounding box center [727, 285] width 149 height 12
paste input "12520422"
type input "27312520422"
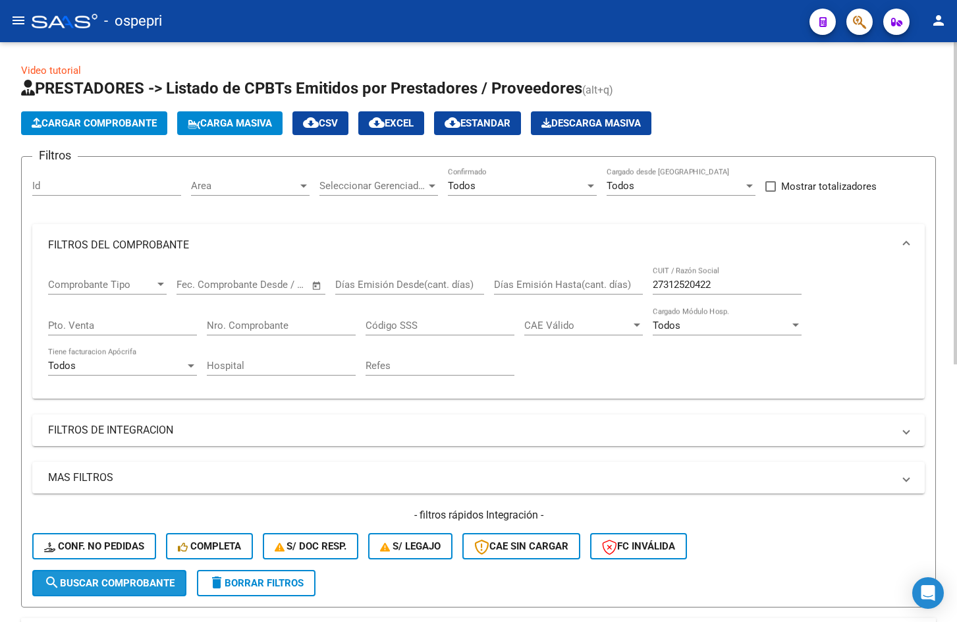
click at [121, 591] on button "search Buscar Comprobante" at bounding box center [109, 583] width 154 height 26
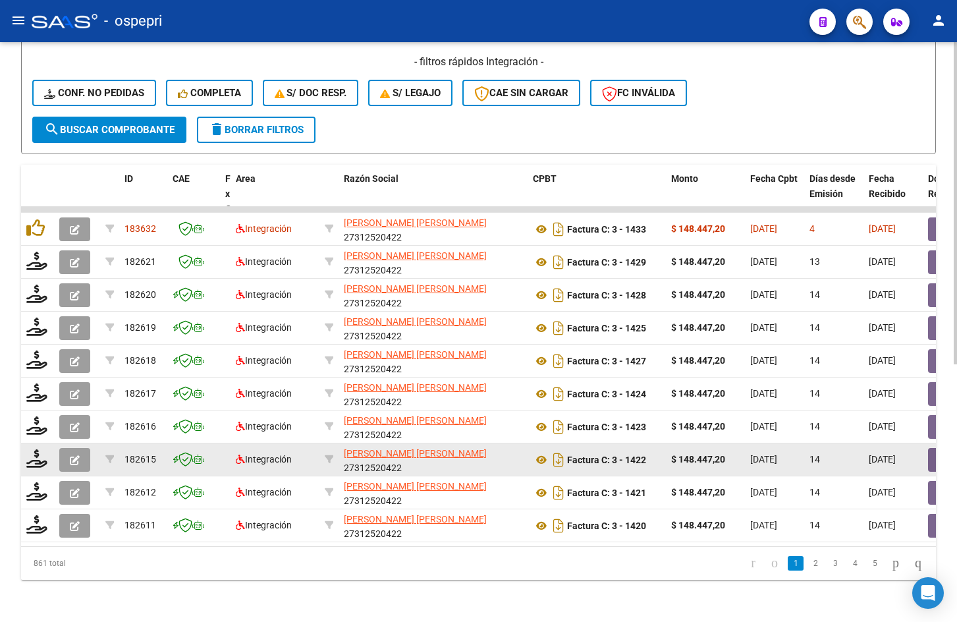
scroll to position [463, 0]
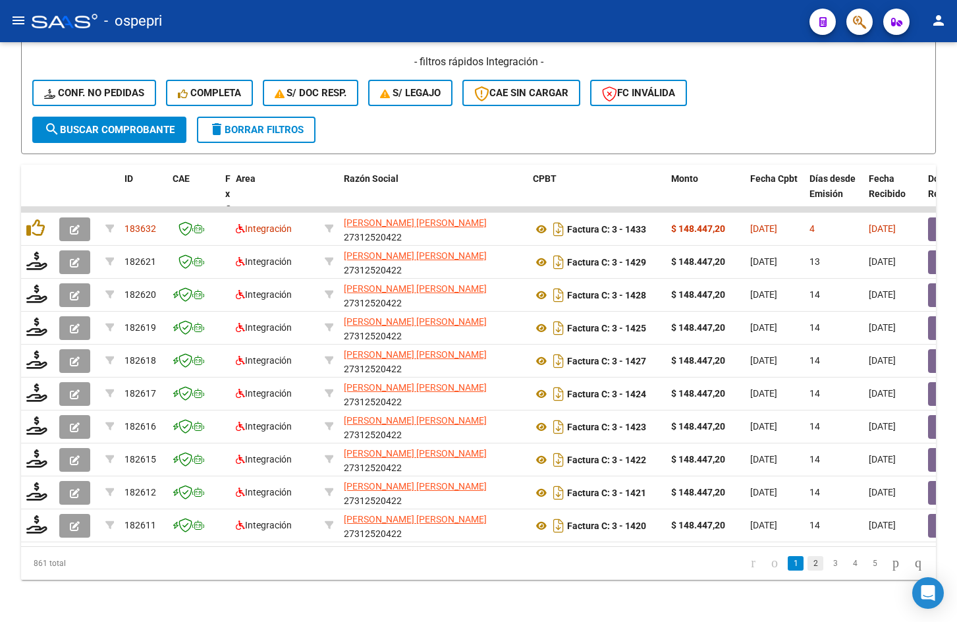
click at [808, 561] on link "2" at bounding box center [816, 563] width 16 height 14
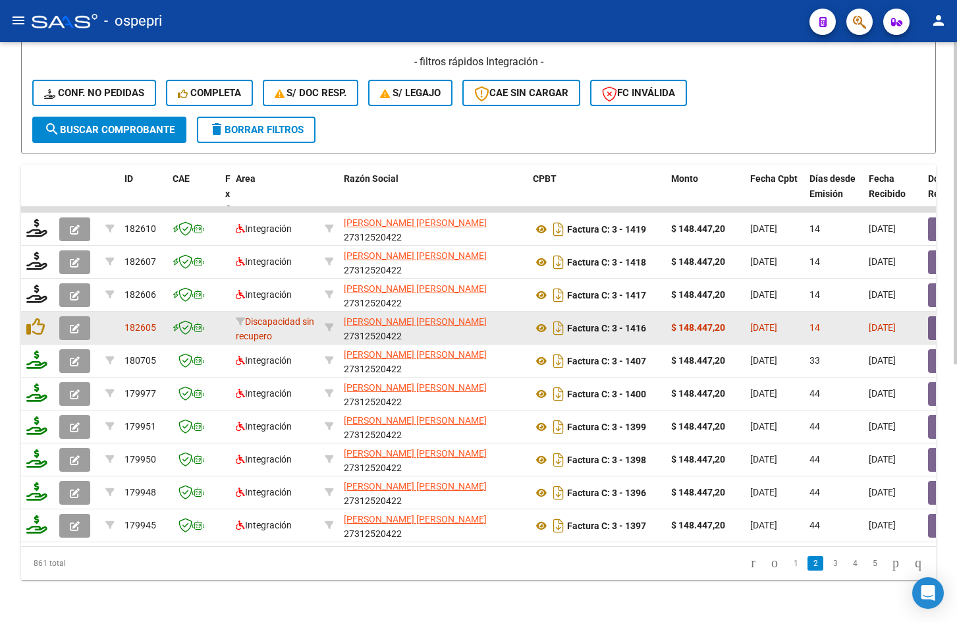
click at [71, 323] on icon "button" at bounding box center [75, 328] width 10 height 10
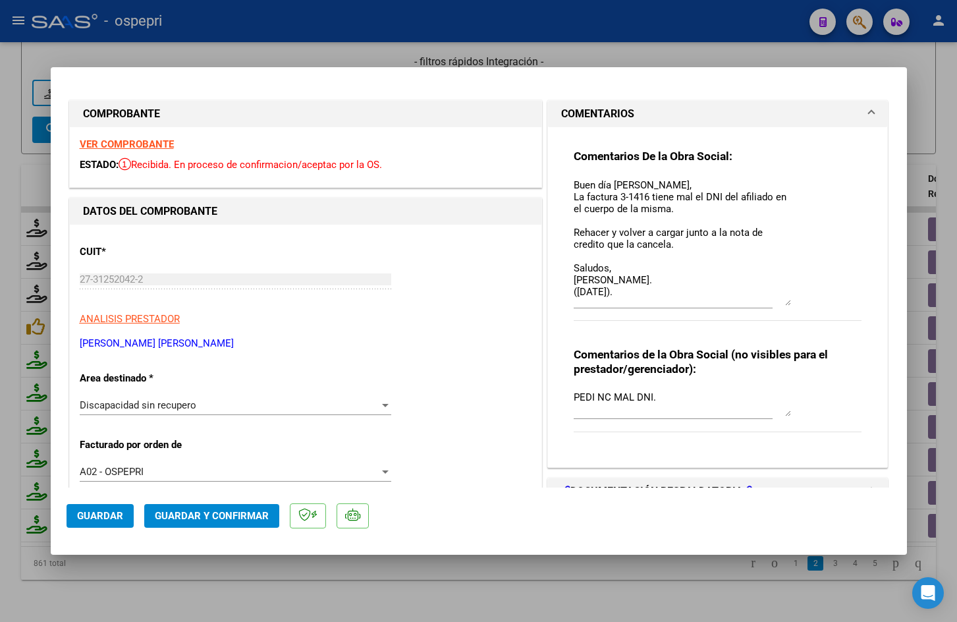
drag, startPoint x: 782, startPoint y: 199, endPoint x: 771, endPoint y: 300, distance: 102.0
click at [771, 300] on textarea "Buen día Ana, La factura 3-1416 tiene mal el DNI del afiliado en el cuerpo de l…" at bounding box center [682, 242] width 217 height 128
click at [138, 139] on strong "VER COMPROBANTE" at bounding box center [127, 144] width 94 height 12
type input "$ 0,00"
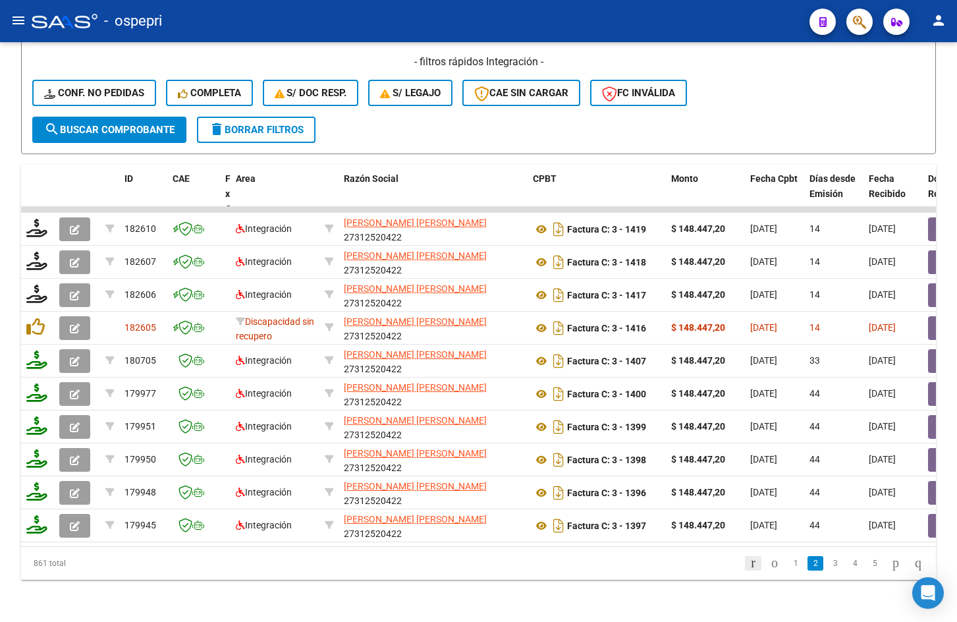
click at [749, 560] on icon "go to first page" at bounding box center [753, 563] width 9 height 16
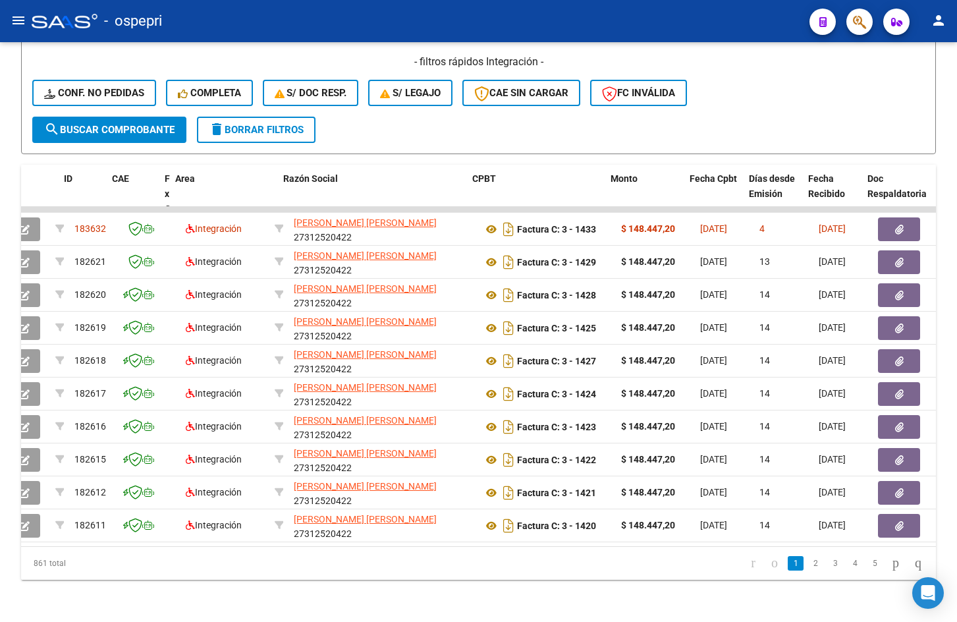
scroll to position [0, 0]
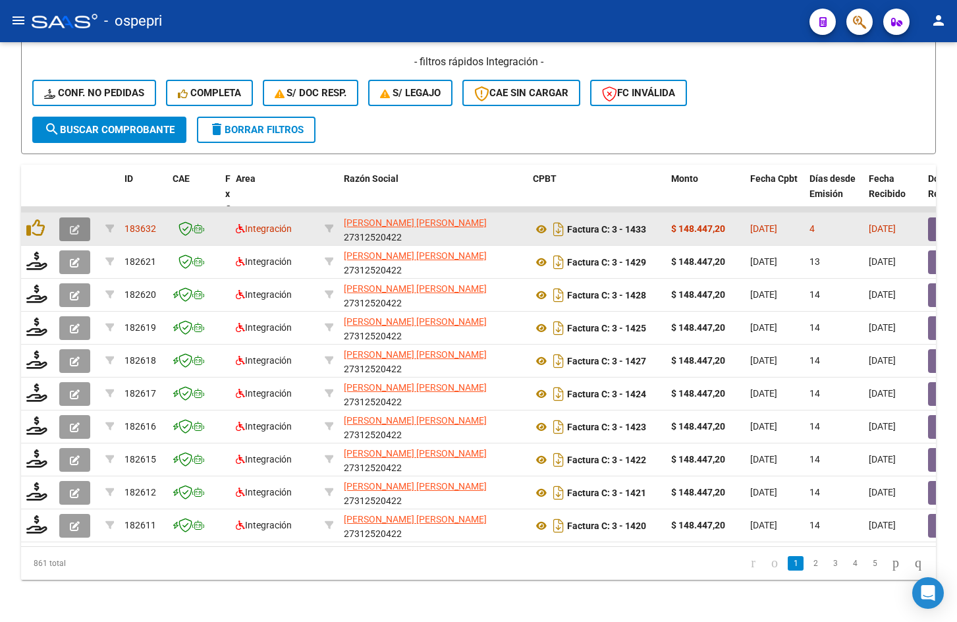
click at [68, 217] on button "button" at bounding box center [74, 229] width 31 height 24
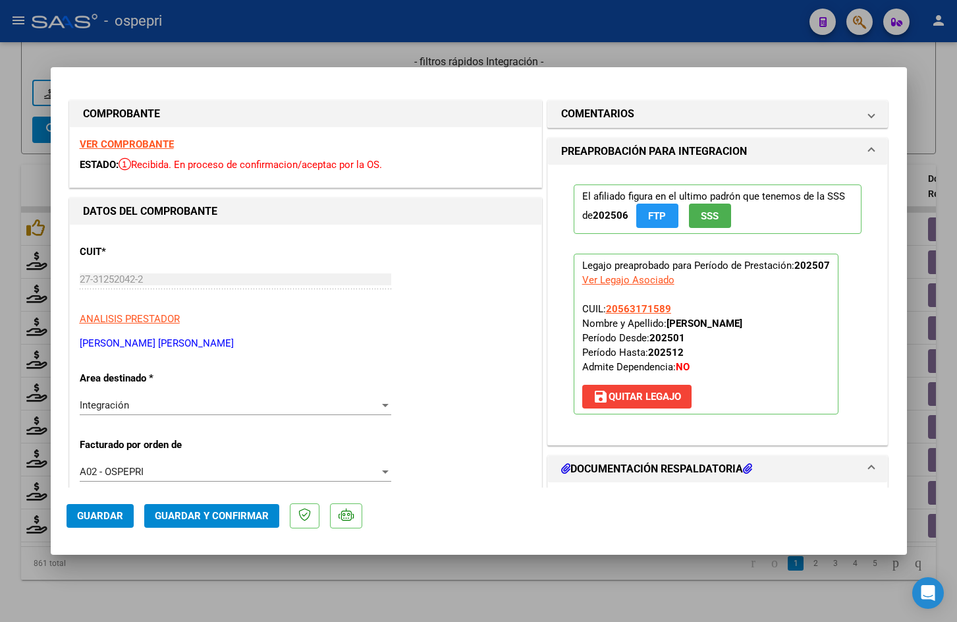
click at [132, 149] on strong "VER COMPROBANTE" at bounding box center [127, 144] width 94 height 12
click at [130, 142] on strong "VER COMPROBANTE" at bounding box center [127, 144] width 94 height 12
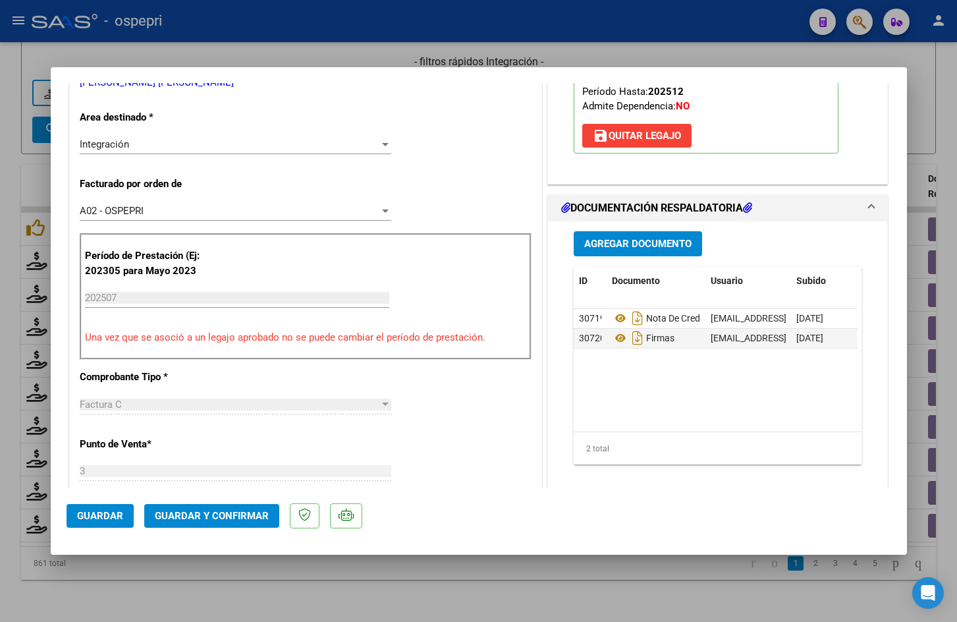
scroll to position [263, 0]
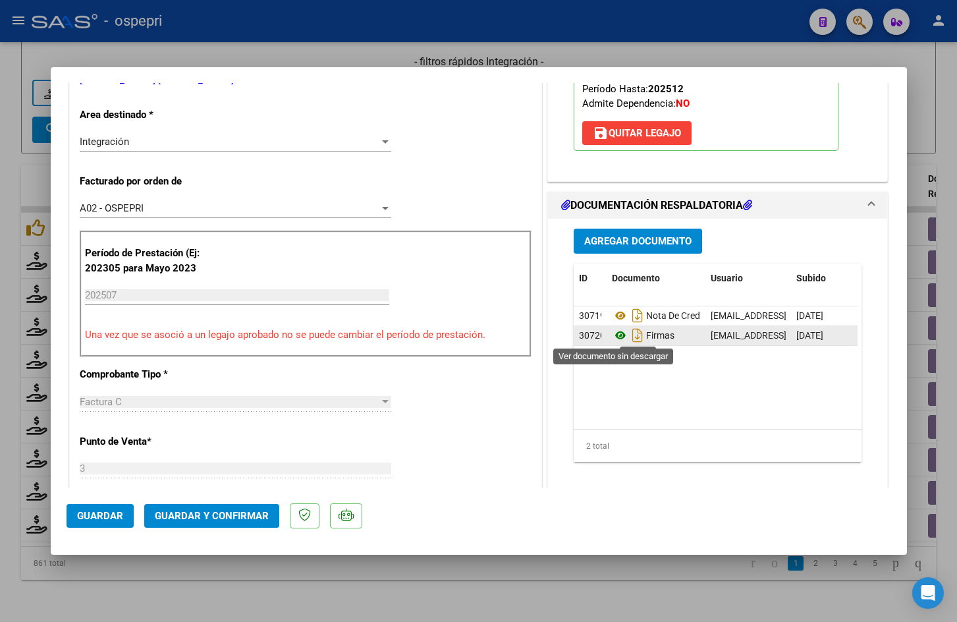
click at [618, 331] on icon at bounding box center [620, 335] width 17 height 16
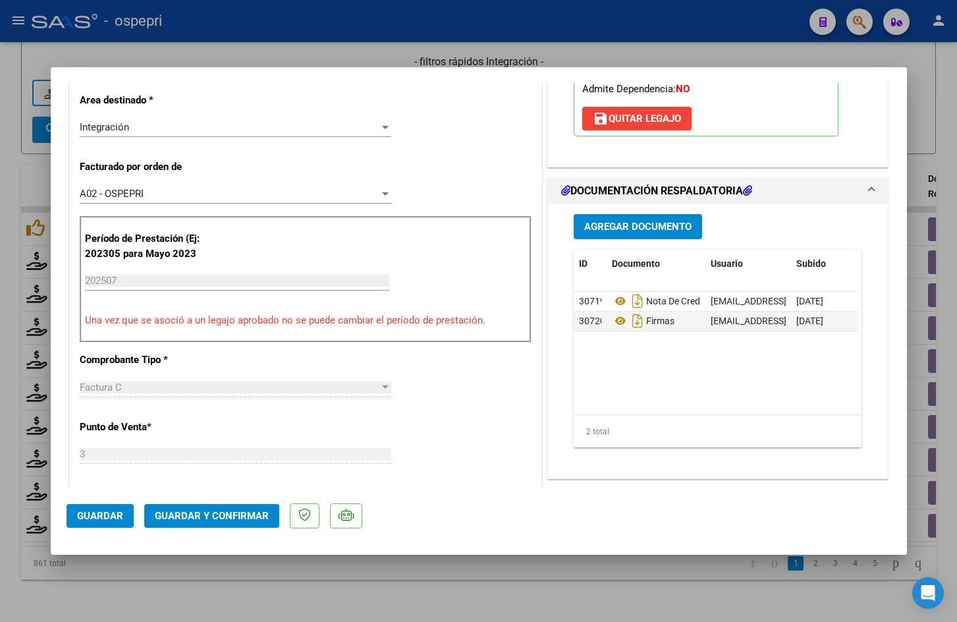
scroll to position [198, 0]
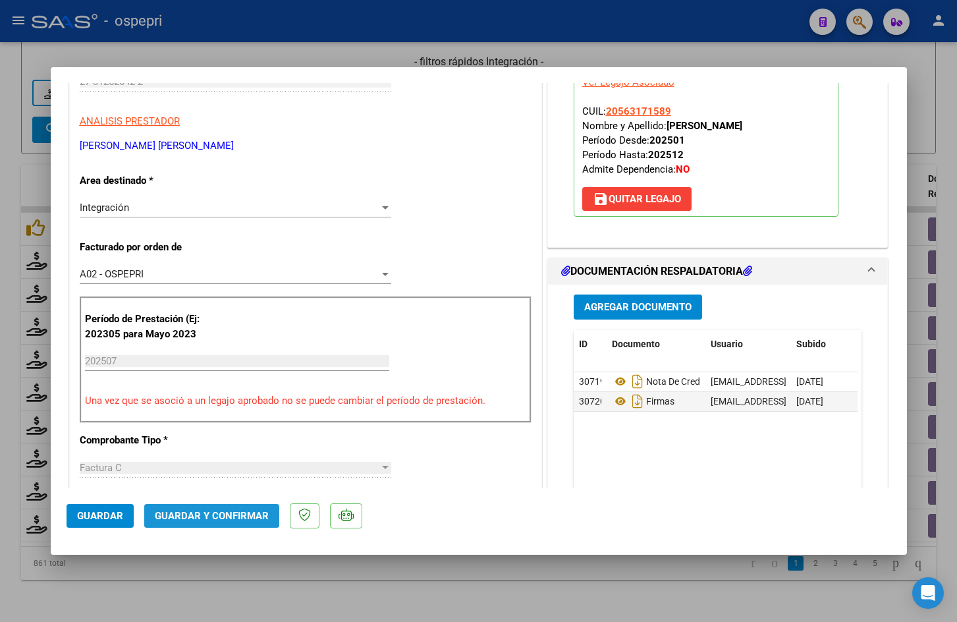
click at [223, 512] on span "Guardar y Confirmar" at bounding box center [212, 516] width 114 height 12
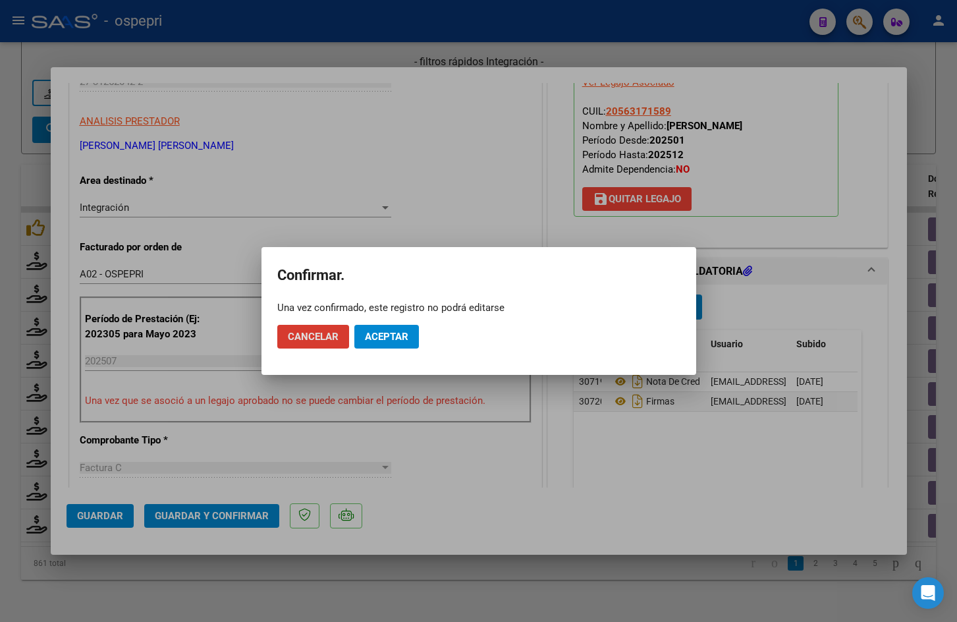
click at [398, 335] on span "Aceptar" at bounding box center [386, 337] width 43 height 12
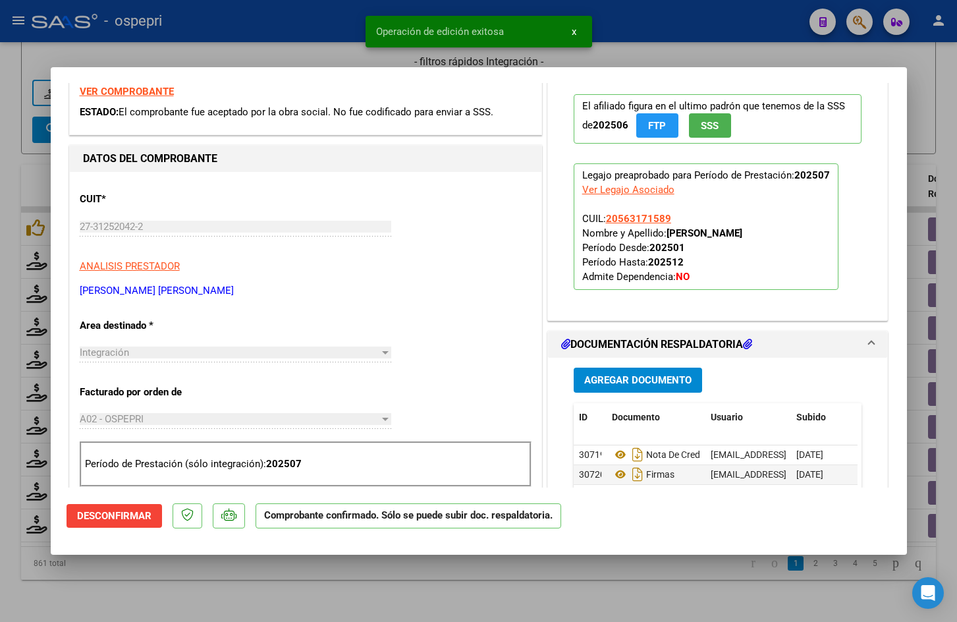
scroll to position [0, 0]
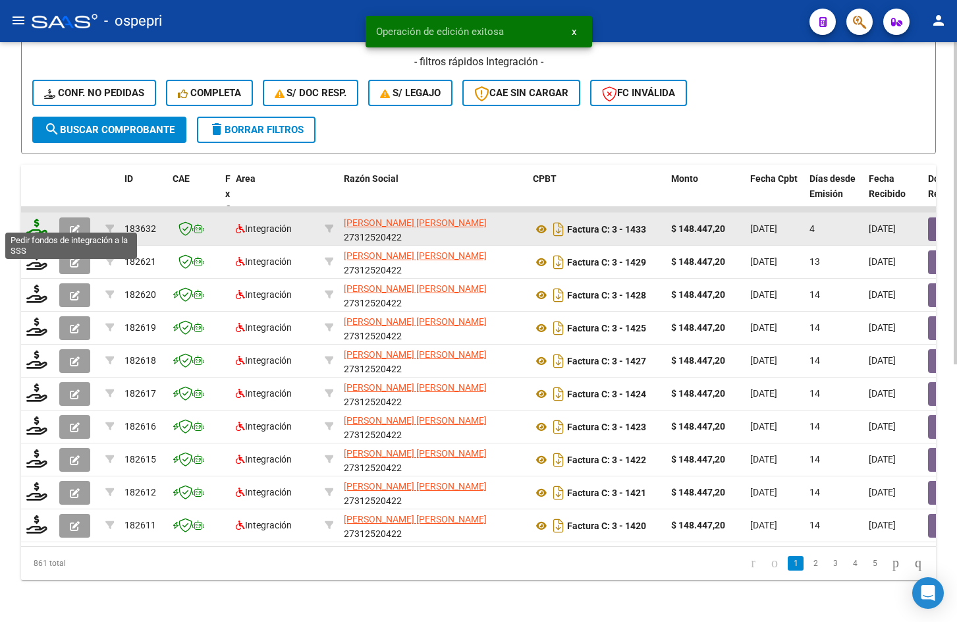
click at [36, 223] on icon at bounding box center [36, 228] width 21 height 18
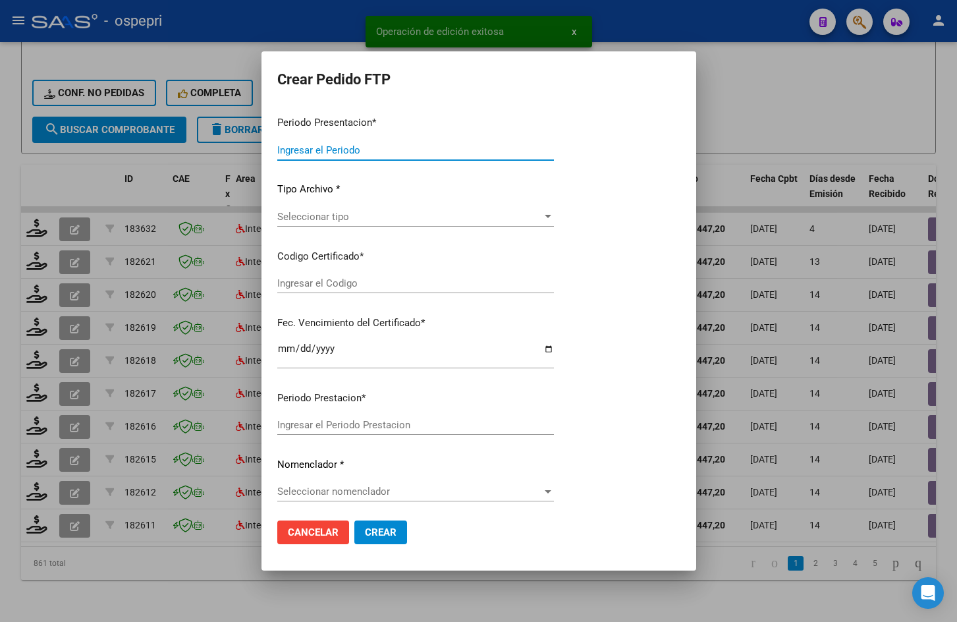
type input "202507"
type input "$ 148.447,20"
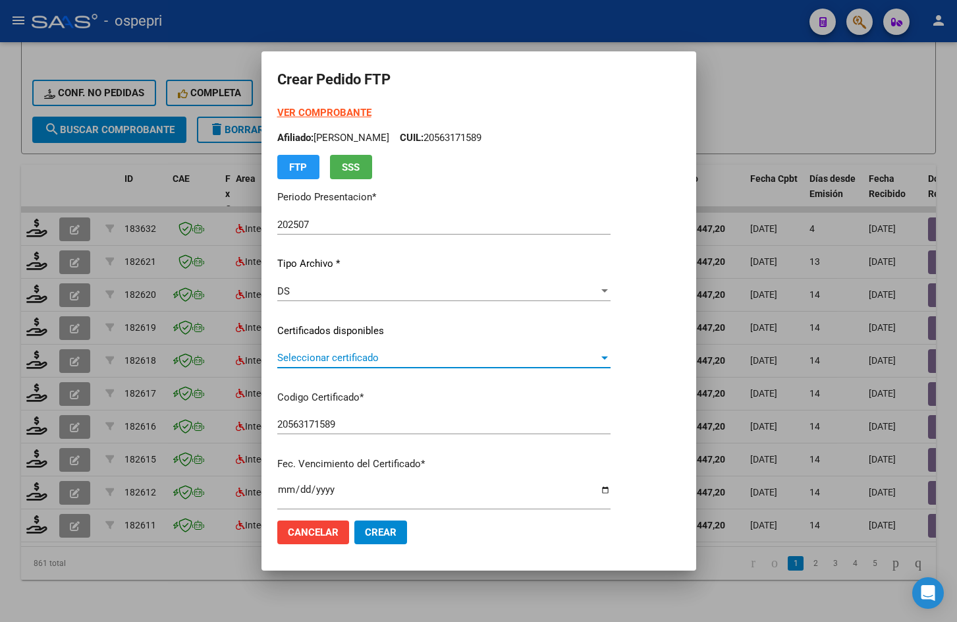
click at [358, 356] on span "Seleccionar certificado" at bounding box center [437, 358] width 321 height 12
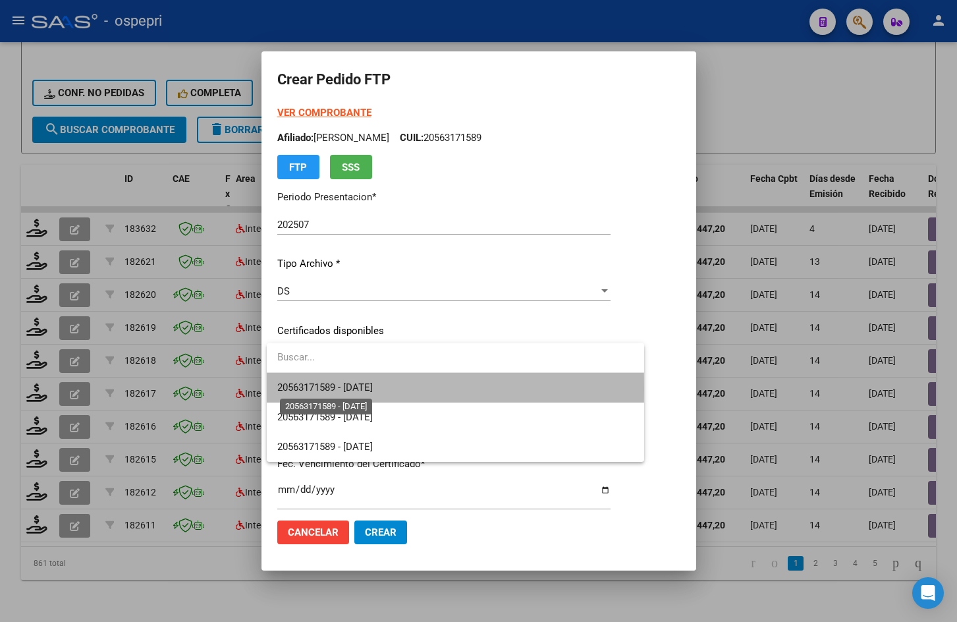
click at [357, 389] on span "20563171589 - 2026-01-20" at bounding box center [325, 387] width 96 height 12
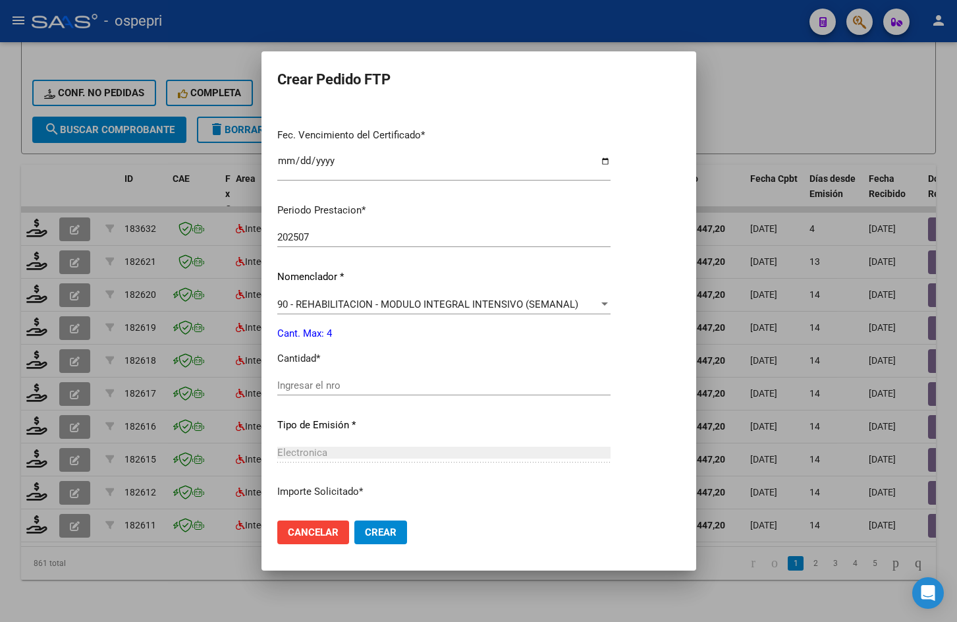
scroll to position [329, 0]
click at [345, 381] on input "Ingresar el nro" at bounding box center [443, 385] width 333 height 12
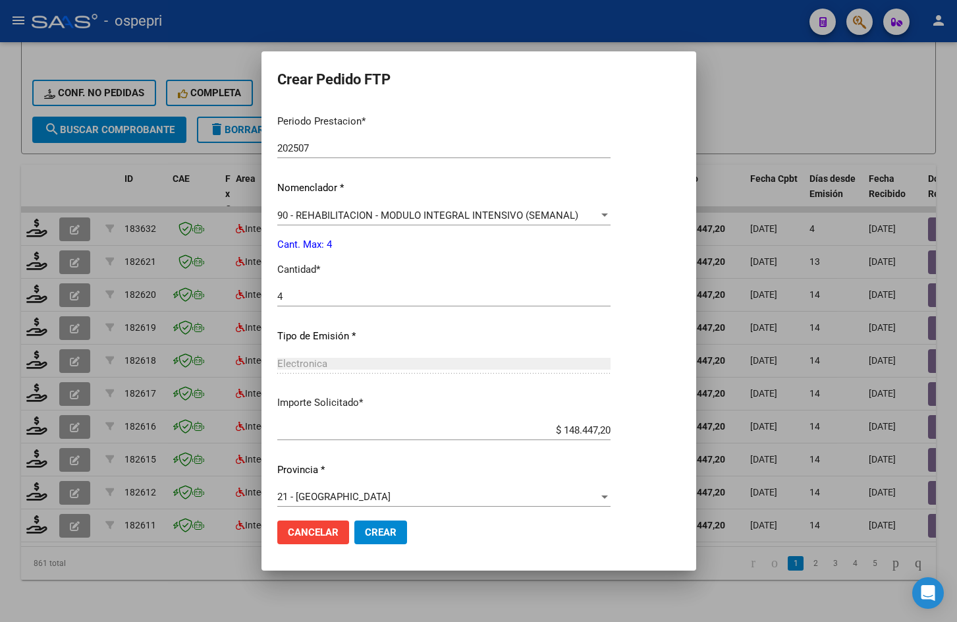
scroll to position [427, 0]
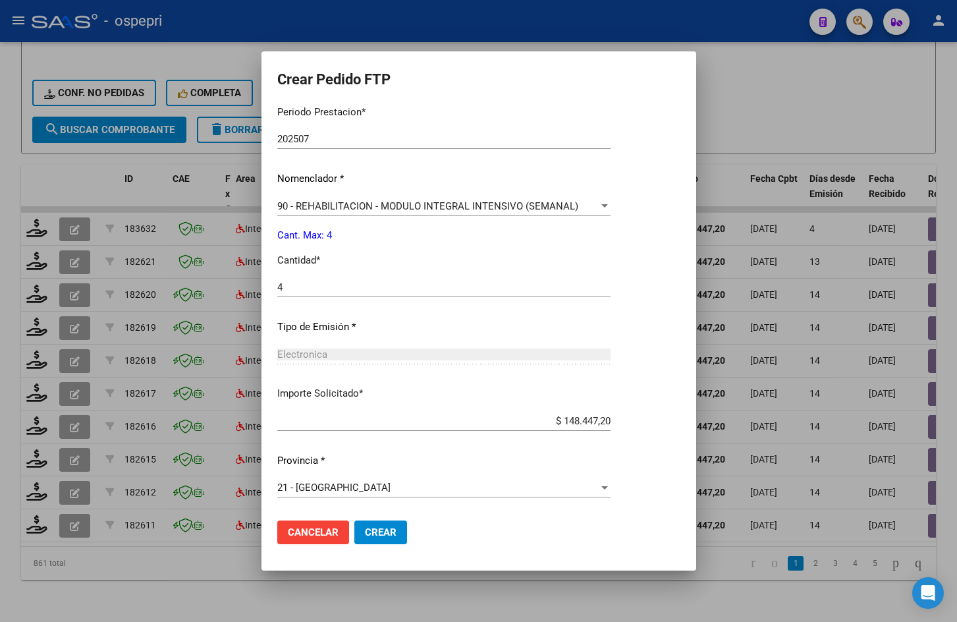
click at [371, 528] on span "Crear" at bounding box center [381, 532] width 32 height 12
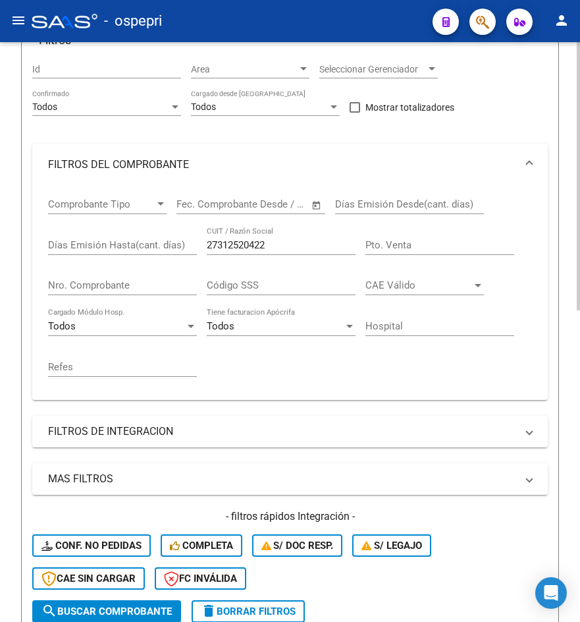
scroll to position [0, 0]
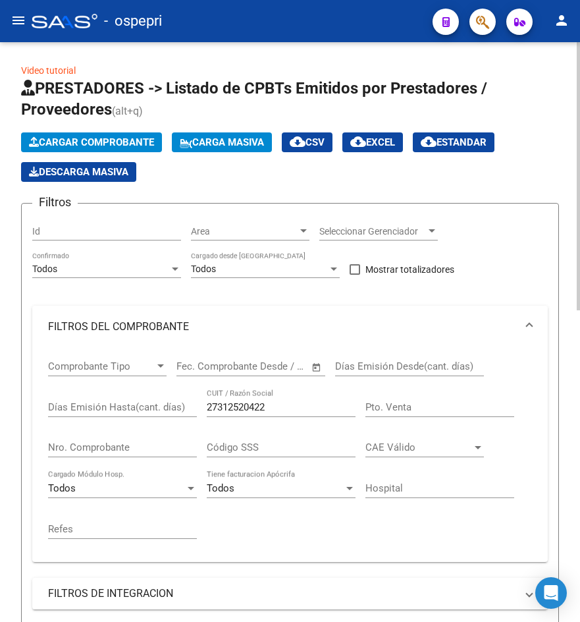
click at [213, 143] on span "Carga Masiva" at bounding box center [222, 142] width 84 height 12
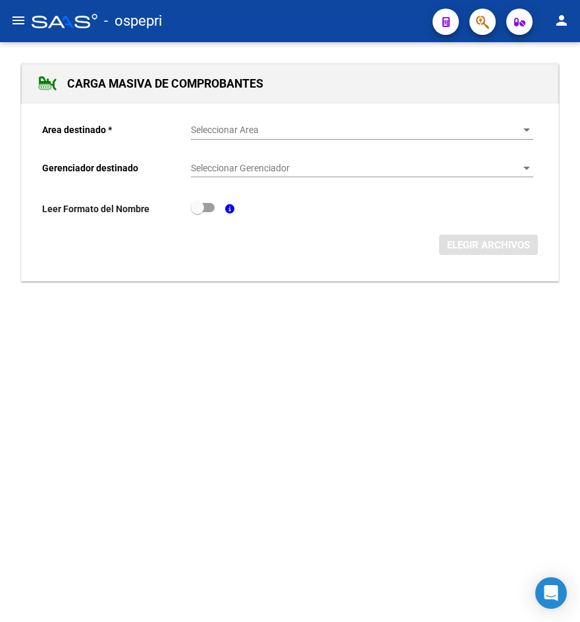
click at [244, 129] on span "Seleccionar Area" at bounding box center [356, 129] width 331 height 11
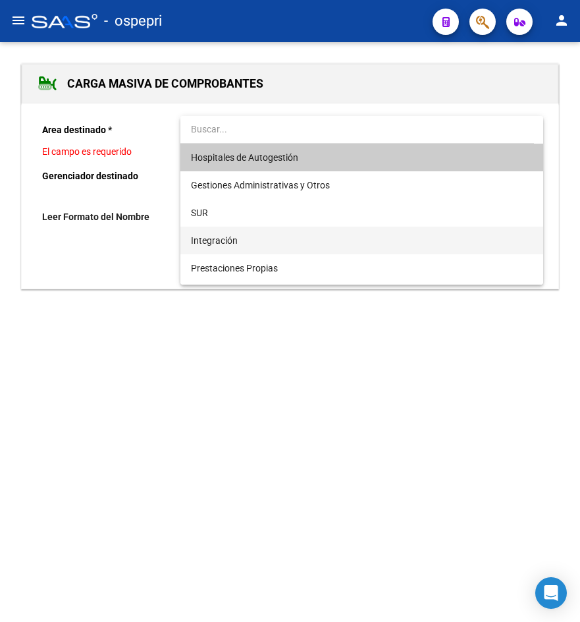
click at [249, 238] on span "Integración" at bounding box center [362, 241] width 343 height 28
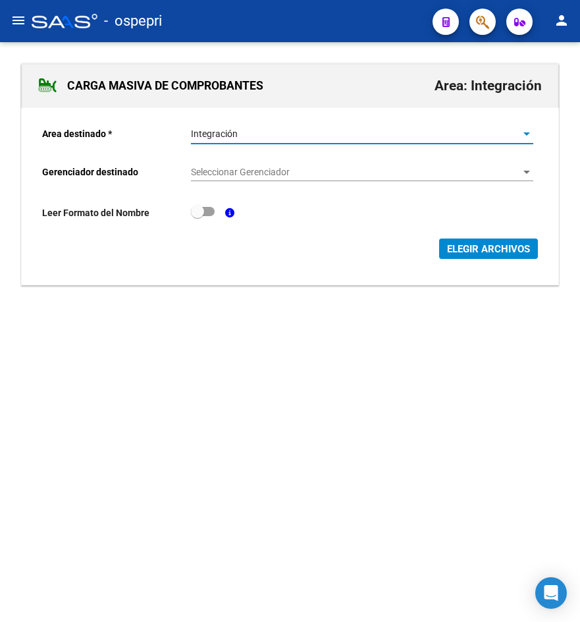
click at [248, 177] on span "Seleccionar Gerenciador" at bounding box center [356, 172] width 331 height 11
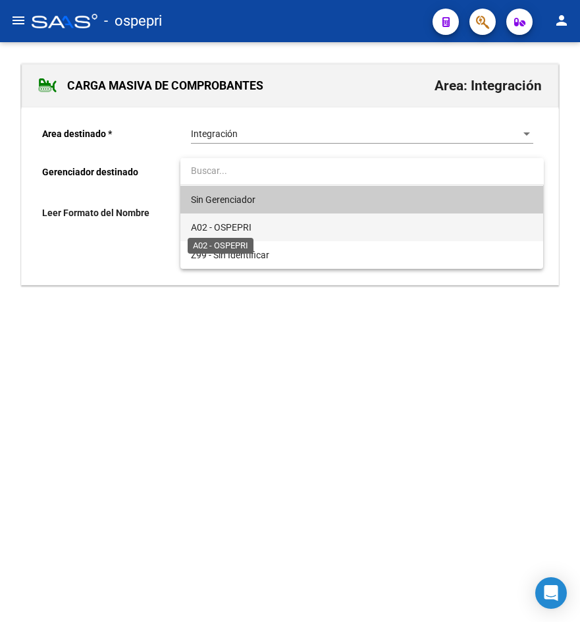
click at [244, 225] on span "A02 - OSPEPRI" at bounding box center [221, 227] width 61 height 11
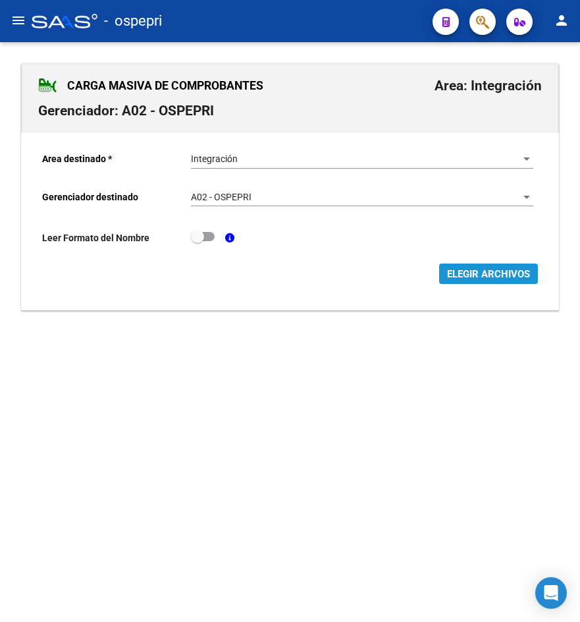
click at [468, 271] on span "ELEGIR ARCHIVOS" at bounding box center [488, 274] width 83 height 12
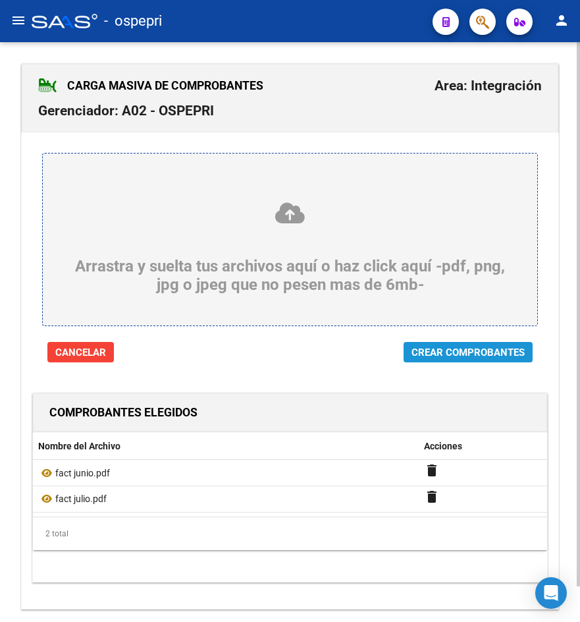
click at [463, 354] on span "Crear Comprobantes" at bounding box center [468, 352] width 113 height 12
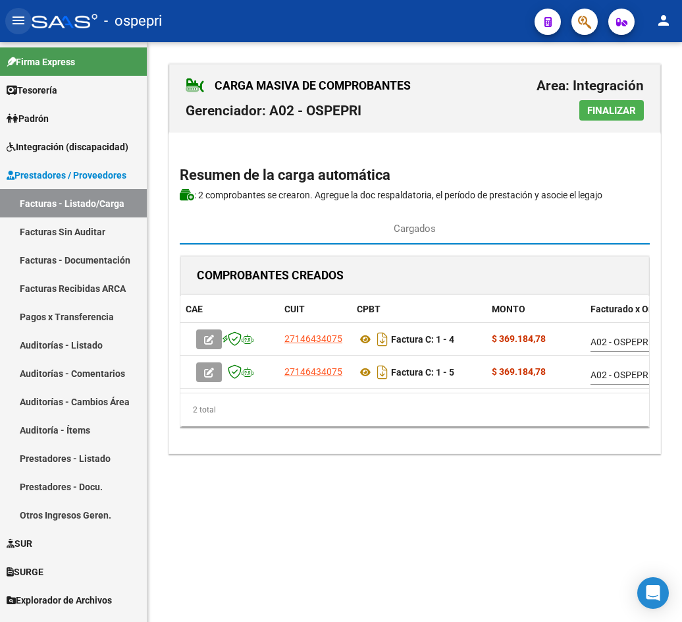
click at [16, 22] on mat-icon "menu" at bounding box center [19, 21] width 16 height 16
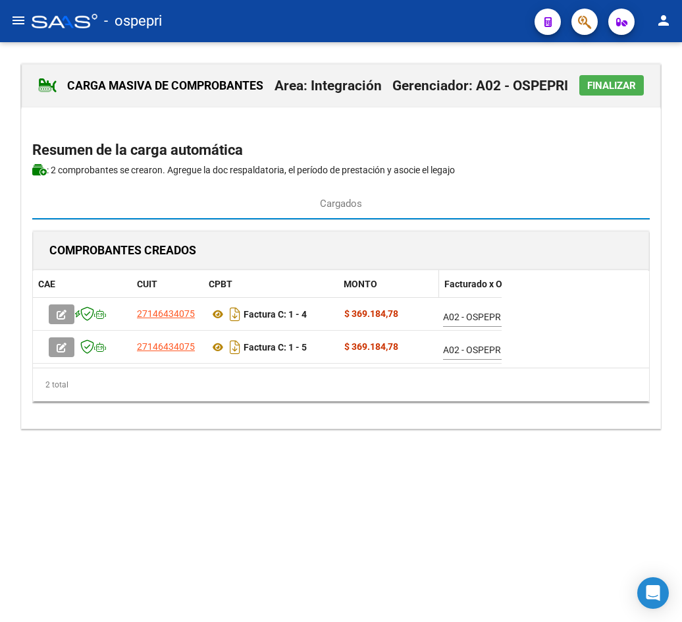
click at [436, 287] on span at bounding box center [436, 284] width 6 height 28
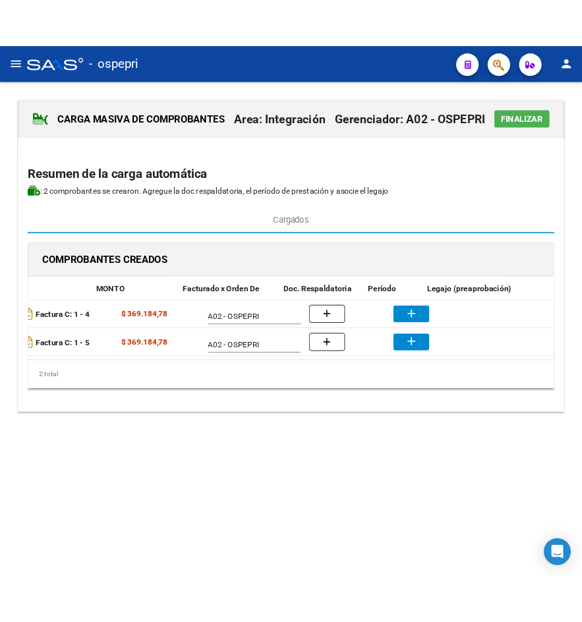
scroll to position [0, 240]
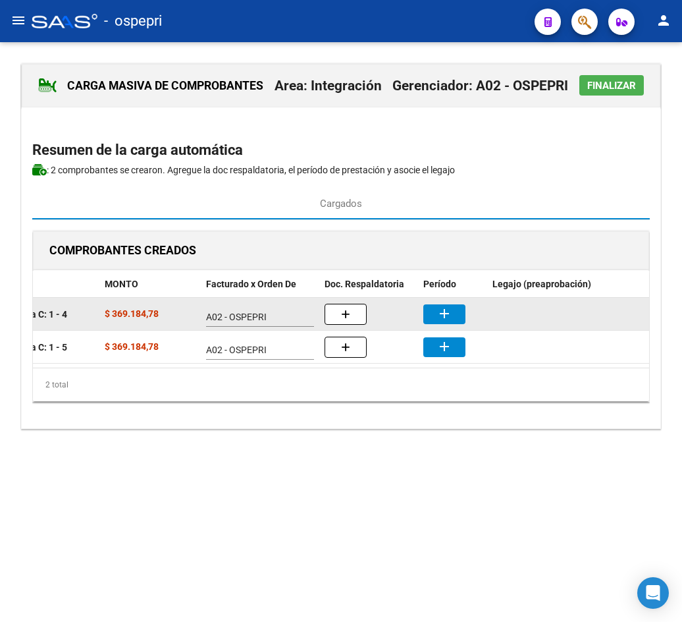
click at [454, 314] on button "add" at bounding box center [445, 314] width 42 height 20
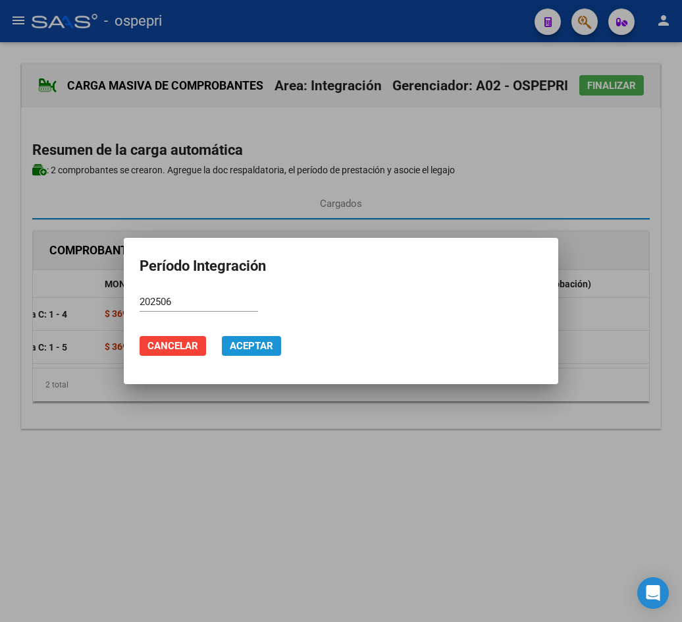
click at [243, 349] on span "Aceptar" at bounding box center [251, 346] width 43 height 12
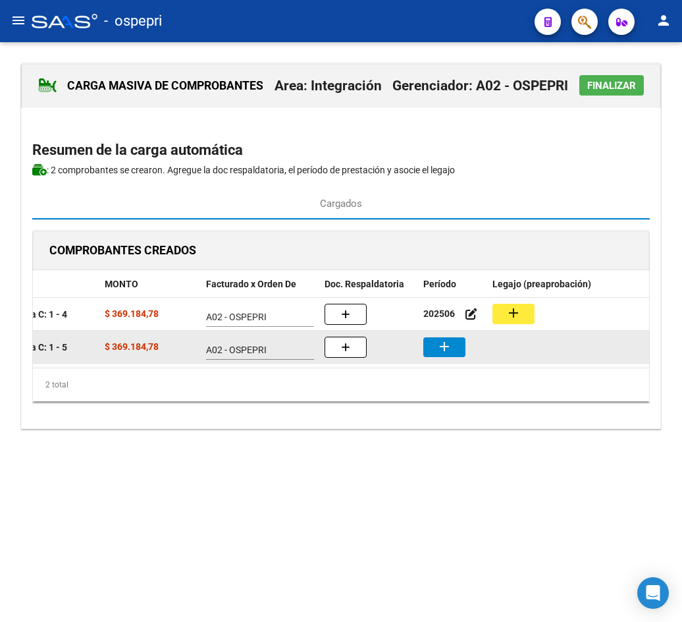
click at [442, 350] on mat-icon "add" at bounding box center [445, 347] width 16 height 16
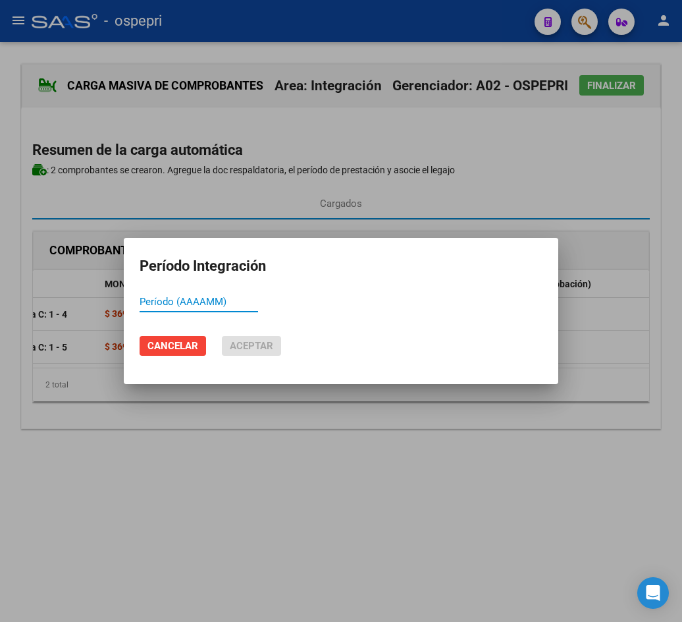
click at [194, 304] on input "Período (AAAAMM)" at bounding box center [199, 302] width 119 height 12
click at [244, 341] on span "Aceptar" at bounding box center [251, 346] width 43 height 12
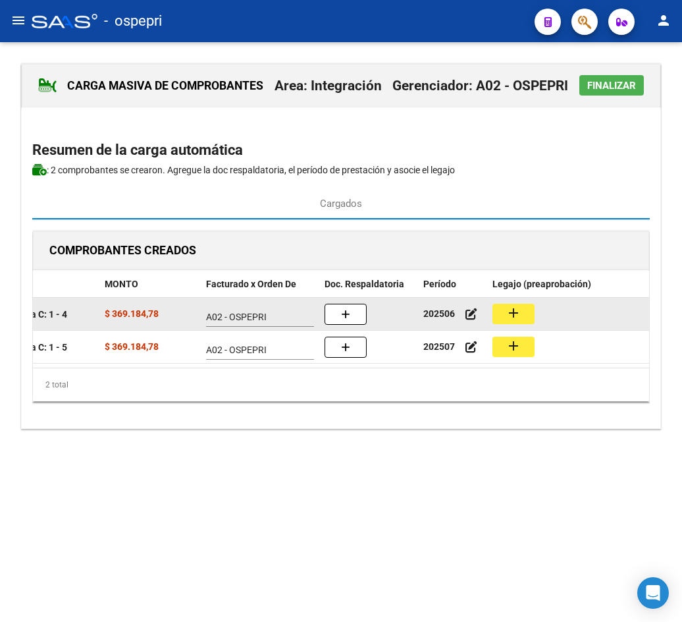
click at [510, 308] on mat-icon "add" at bounding box center [514, 313] width 16 height 16
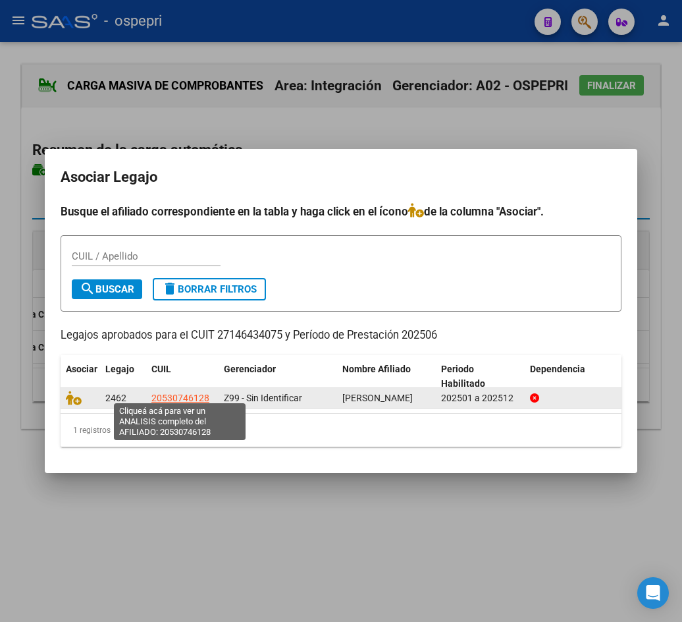
click at [182, 393] on span "20530746128" at bounding box center [180, 398] width 58 height 11
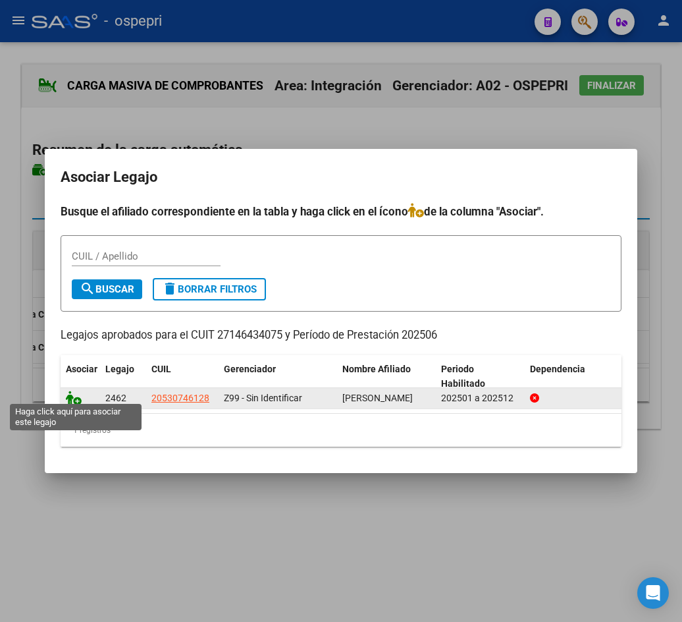
click at [70, 396] on icon at bounding box center [74, 398] width 16 height 14
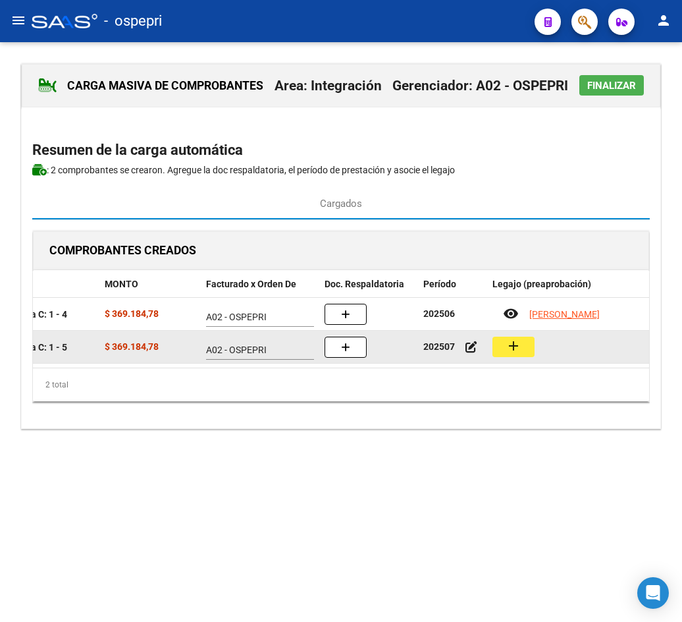
click at [508, 349] on mat-icon "add" at bounding box center [514, 346] width 16 height 16
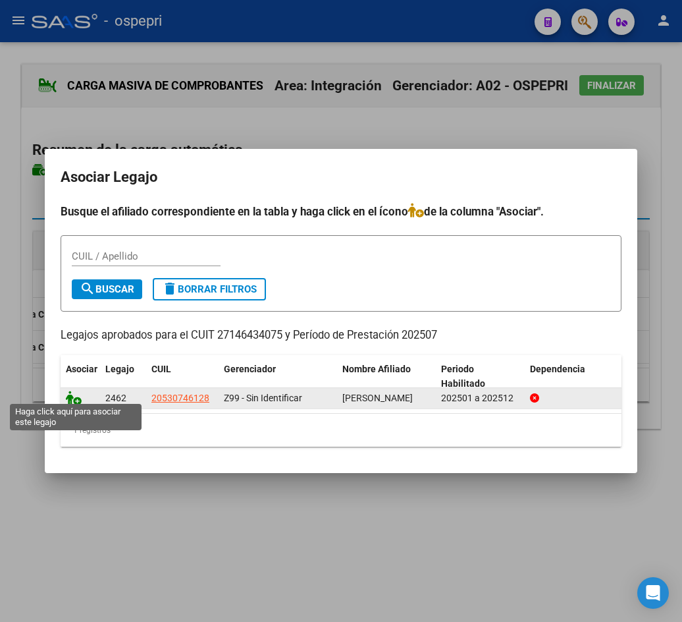
click at [77, 393] on icon at bounding box center [74, 398] width 16 height 14
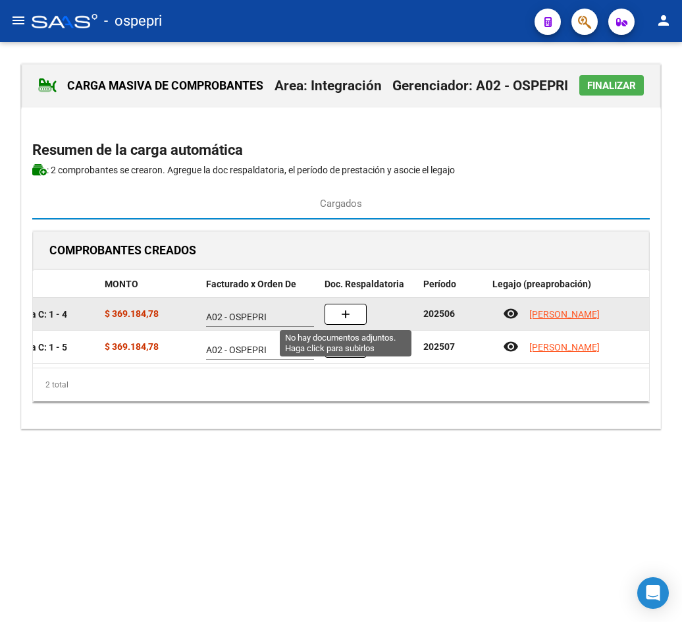
click at [342, 314] on icon "button" at bounding box center [345, 315] width 9 height 10
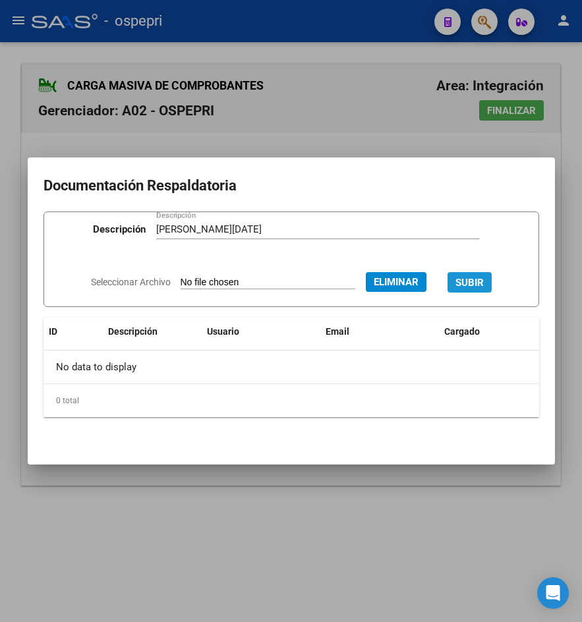
click at [483, 277] on span "SUBIR" at bounding box center [469, 283] width 28 height 12
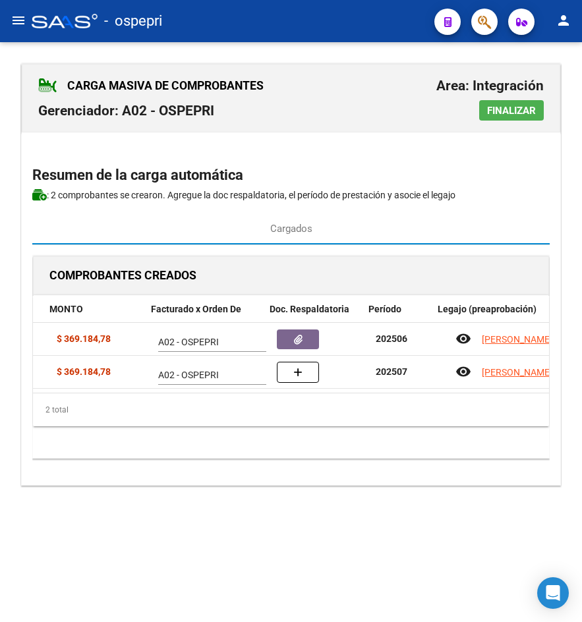
scroll to position [0, 303]
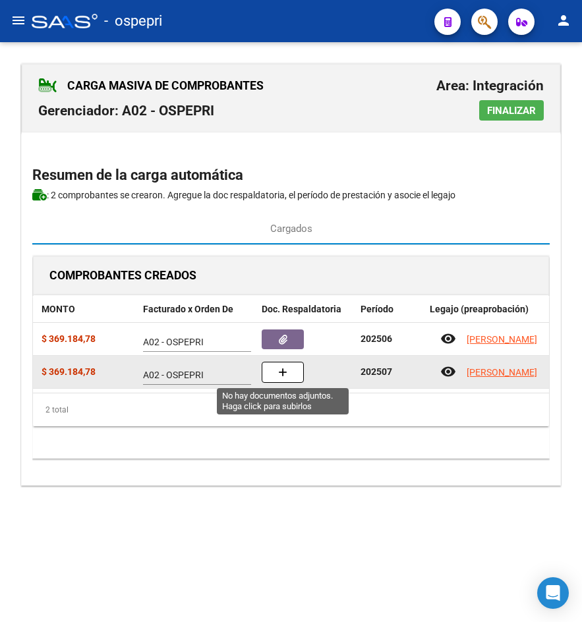
click at [285, 375] on icon "button" at bounding box center [282, 373] width 9 height 10
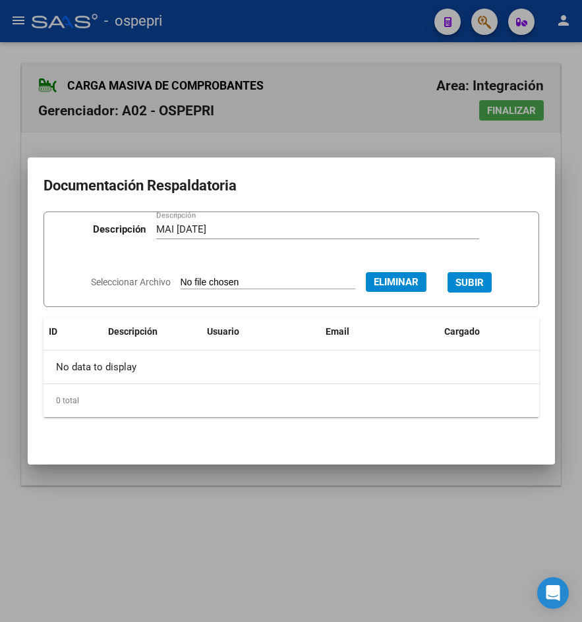
click at [491, 271] on div "Seleccionar Archivo Eliminar SUBIR" at bounding box center [291, 280] width 400 height 38
click at [483, 282] on span "SUBIR" at bounding box center [469, 283] width 28 height 12
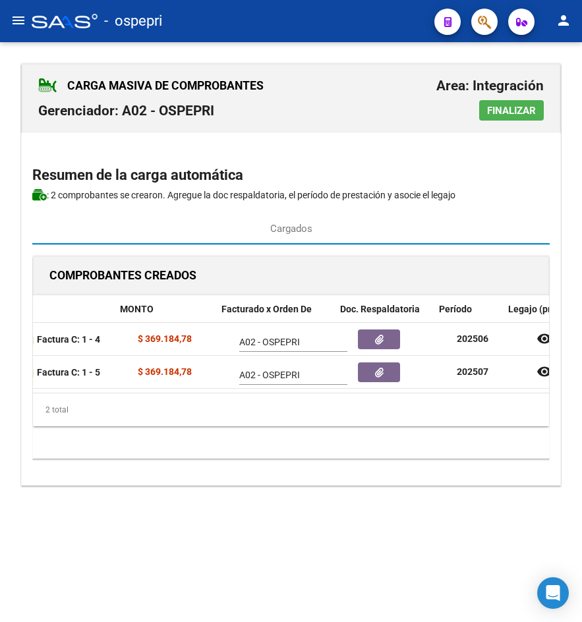
scroll to position [0, 376]
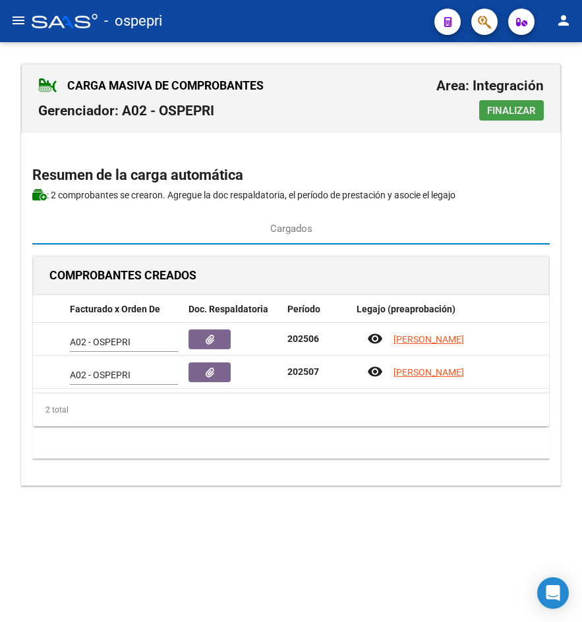
click at [510, 109] on span "Finalizar" at bounding box center [511, 111] width 49 height 12
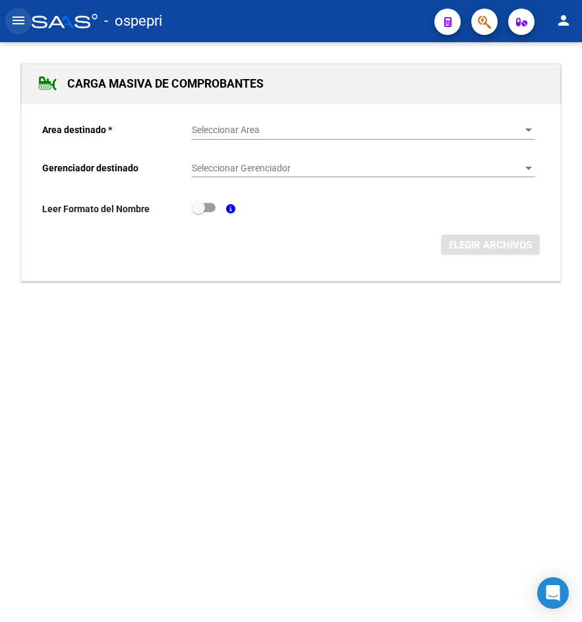
click at [19, 19] on mat-icon "menu" at bounding box center [19, 21] width 16 height 16
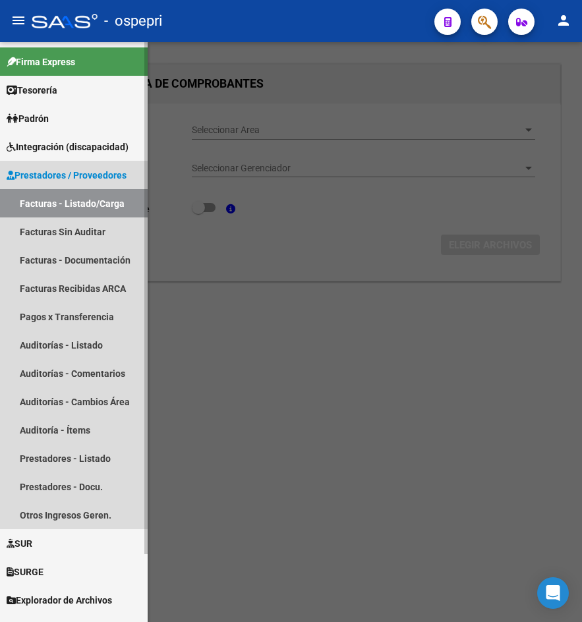
click at [86, 197] on link "Facturas - Listado/Carga" at bounding box center [74, 203] width 148 height 28
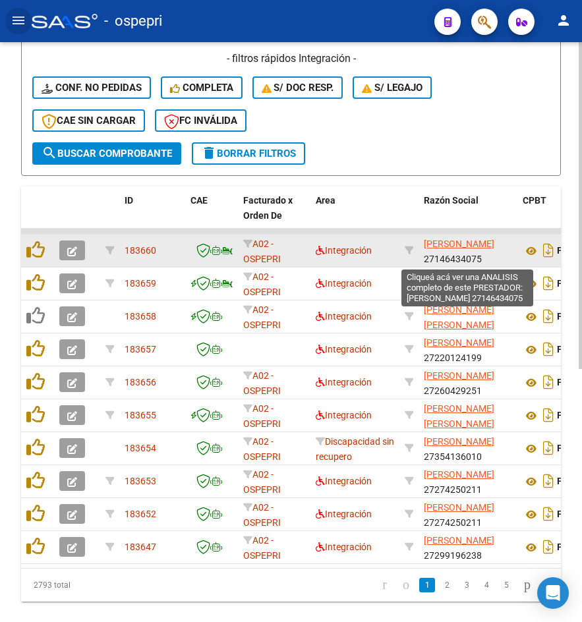
scroll to position [17, 0]
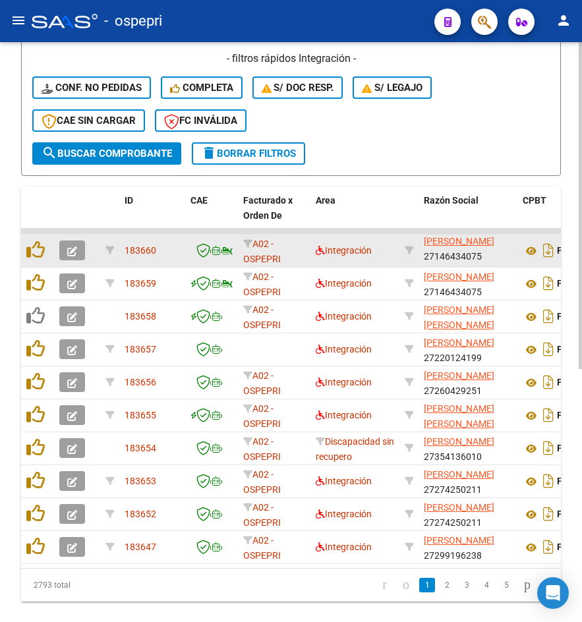
drag, startPoint x: 428, startPoint y: 252, endPoint x: 491, endPoint y: 253, distance: 62.6
click at [491, 253] on div "THOMPSON RAQUEL EBE 27146434075" at bounding box center [468, 250] width 88 height 28
copy div "27146434075"
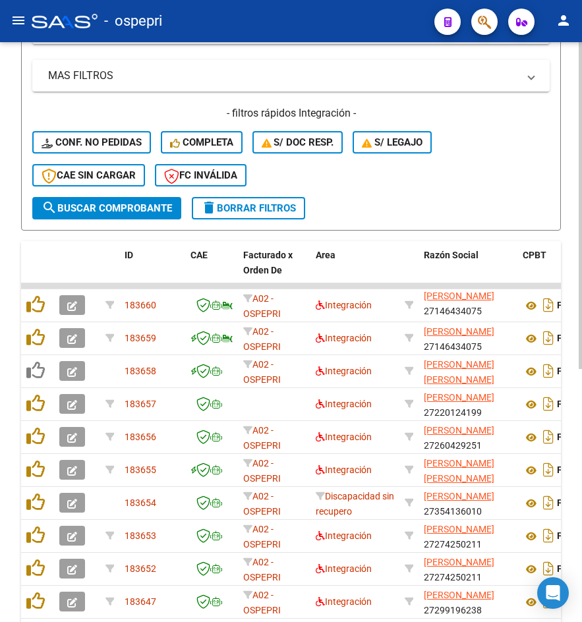
scroll to position [0, 0]
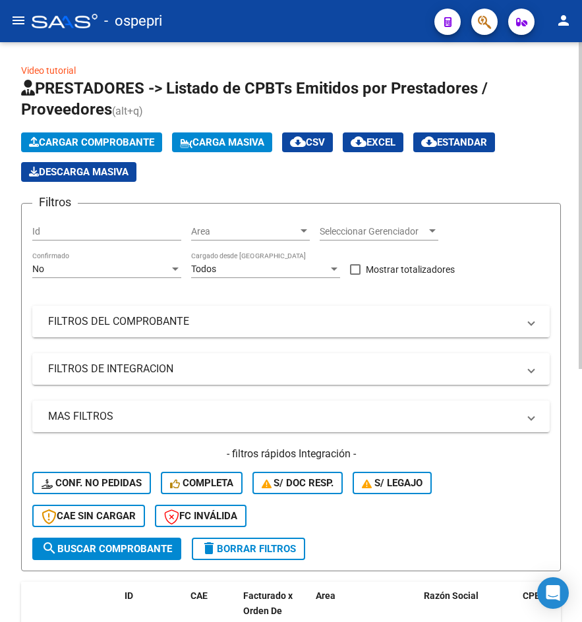
click at [156, 316] on mat-panel-title "FILTROS DEL COMPROBANTE" at bounding box center [283, 321] width 470 height 14
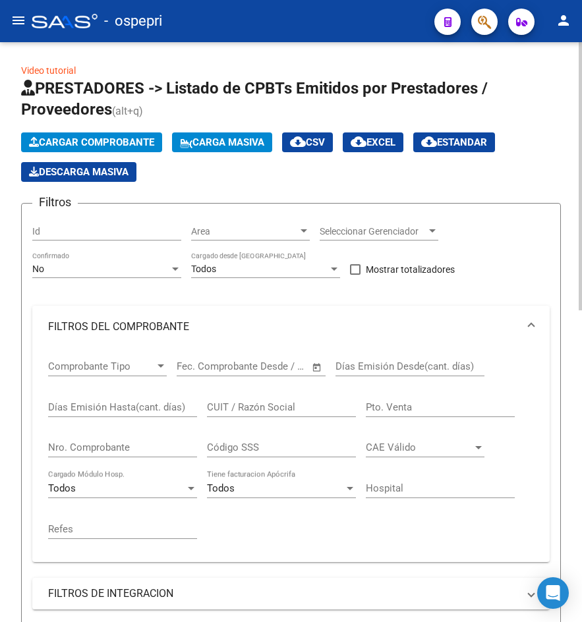
click at [67, 262] on div "No Confirmado" at bounding box center [106, 265] width 149 height 26
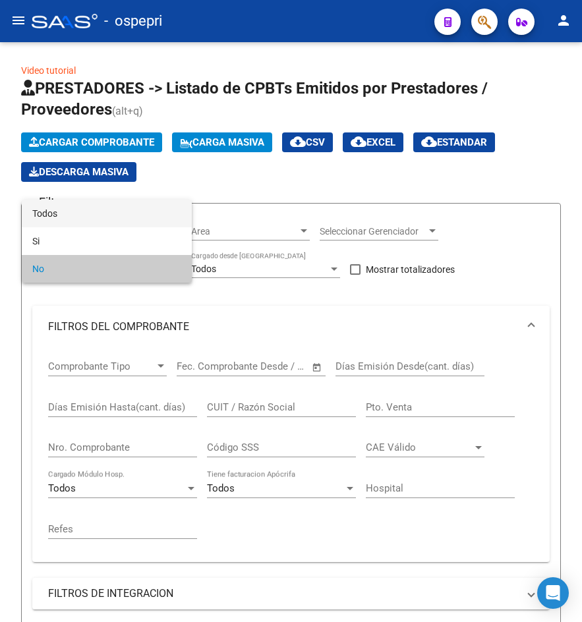
click at [85, 213] on span "Todos" at bounding box center [106, 214] width 149 height 28
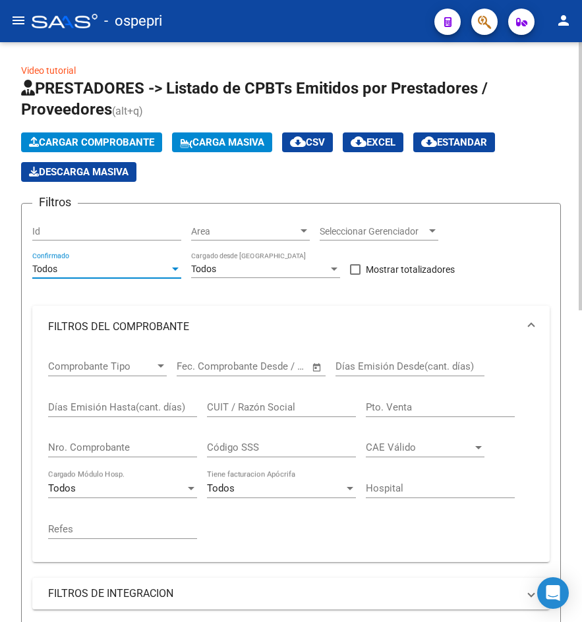
click at [238, 407] on input "CUIT / Razón Social" at bounding box center [281, 407] width 149 height 12
paste input "27146434075"
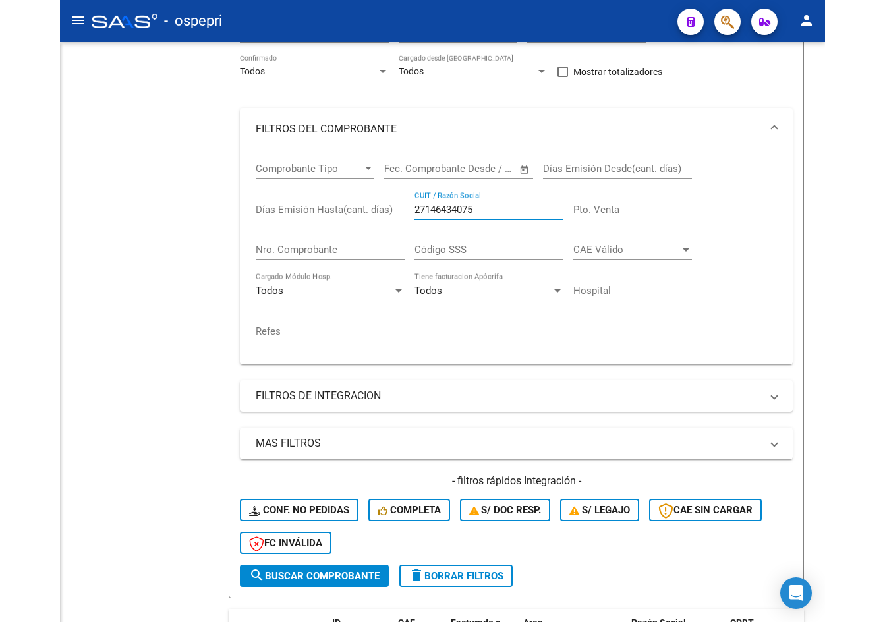
scroll to position [151, 0]
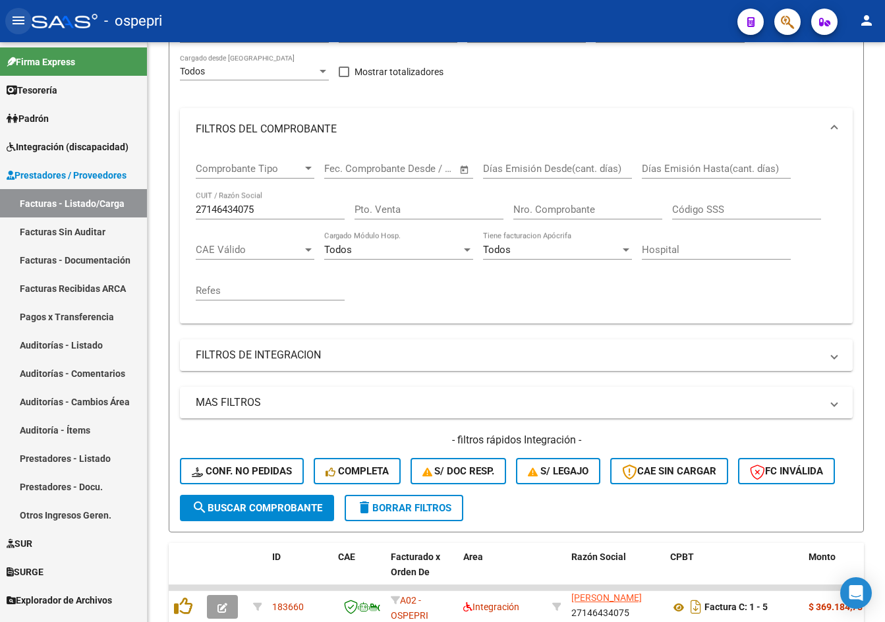
click at [16, 16] on mat-icon "menu" at bounding box center [19, 21] width 16 height 16
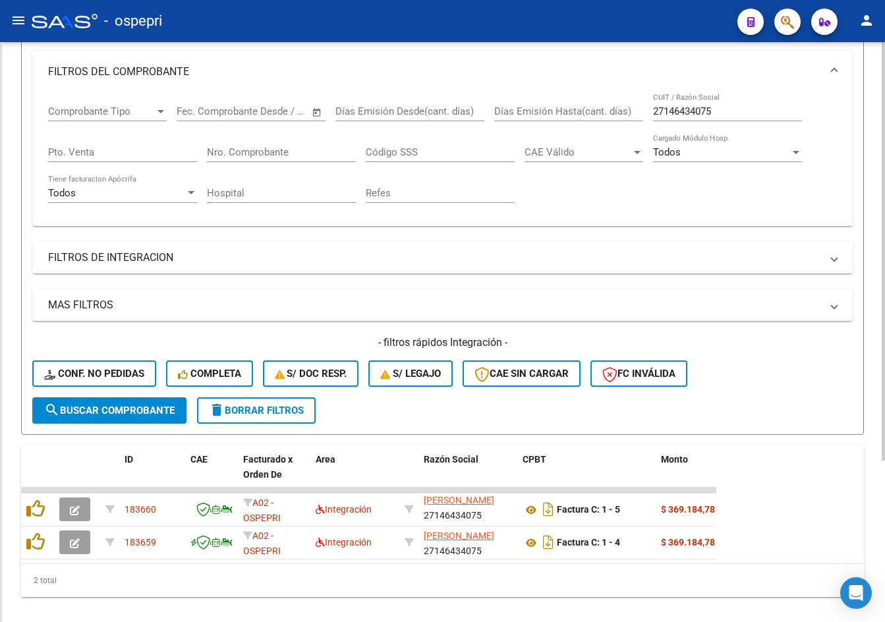
scroll to position [224, 0]
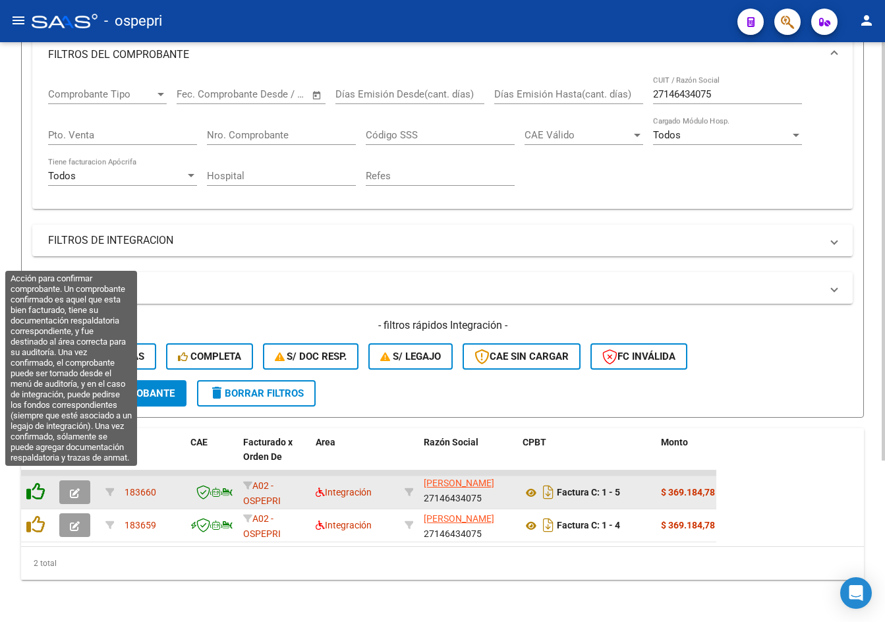
click at [37, 482] on icon at bounding box center [35, 491] width 18 height 18
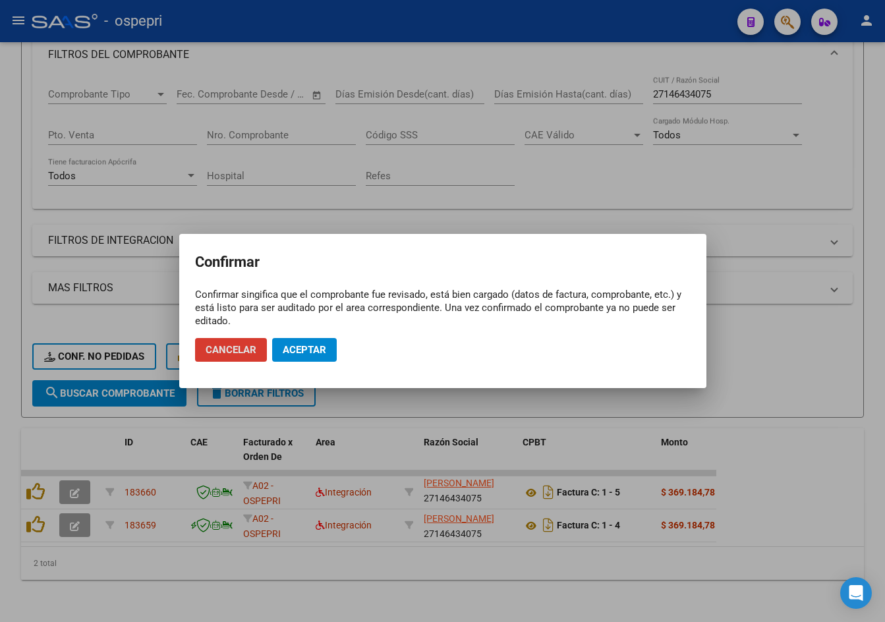
click at [332, 341] on button "Aceptar" at bounding box center [304, 350] width 65 height 24
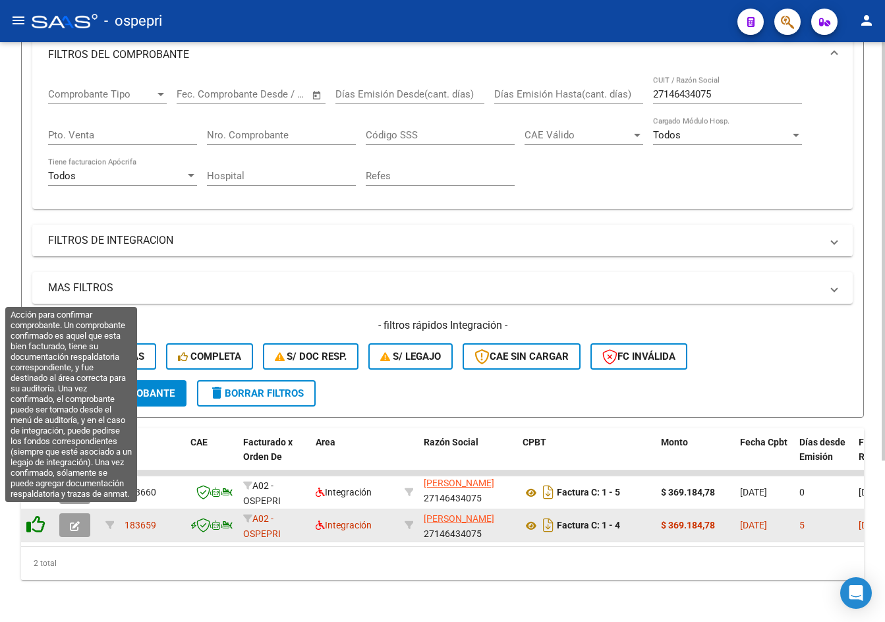
click at [35, 515] on icon at bounding box center [35, 524] width 18 height 18
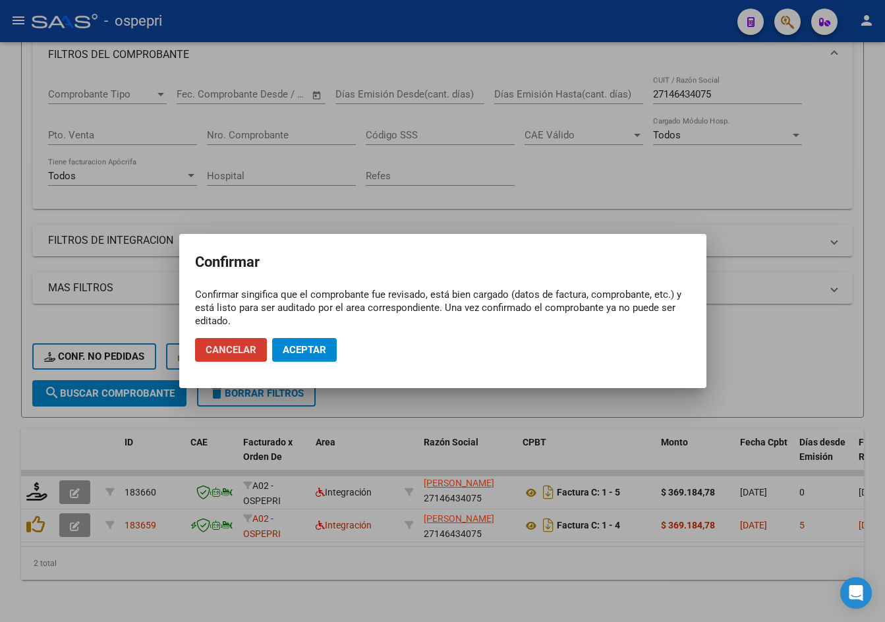
click at [292, 342] on button "Aceptar" at bounding box center [304, 350] width 65 height 24
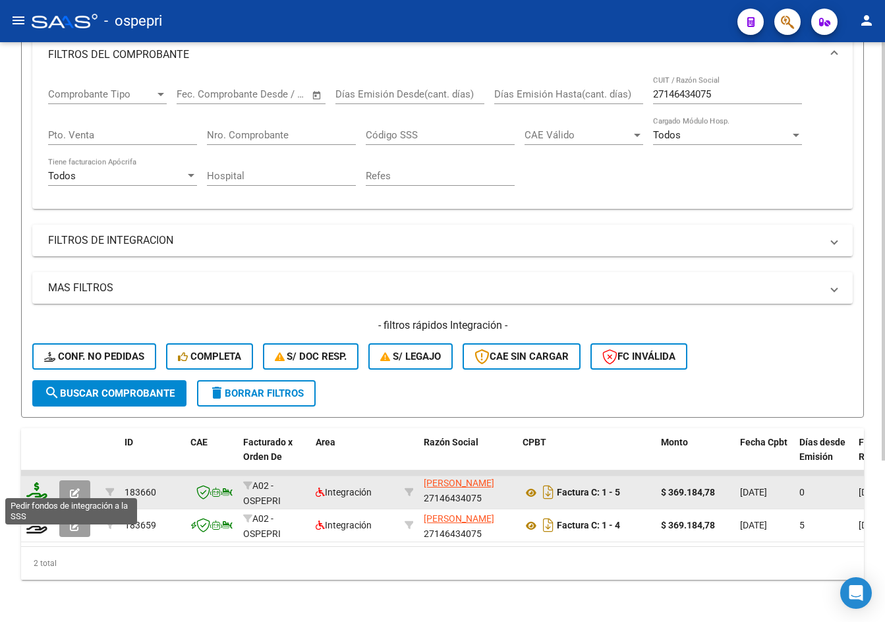
click at [34, 482] on icon at bounding box center [36, 491] width 21 height 18
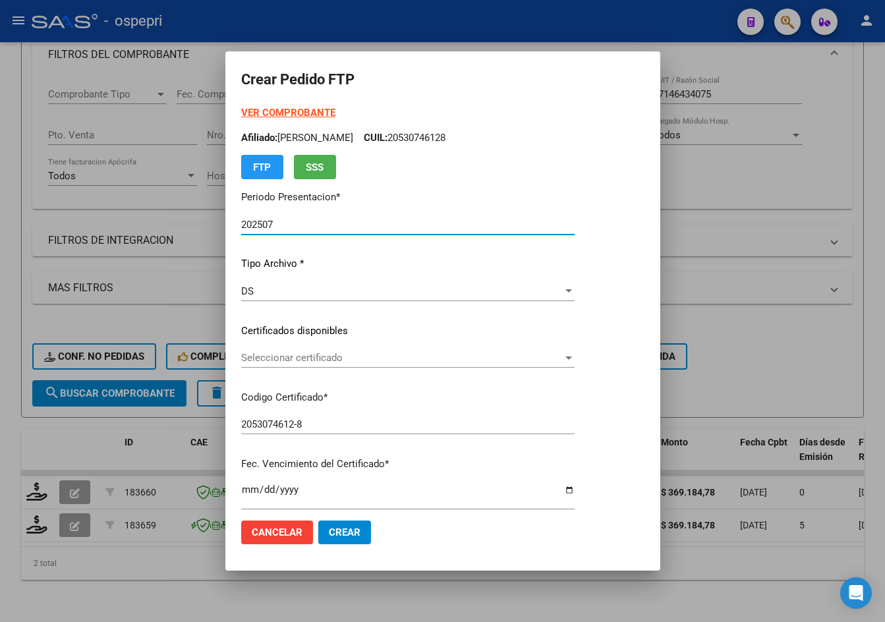
click at [311, 356] on span "Seleccionar certificado" at bounding box center [401, 358] width 321 height 12
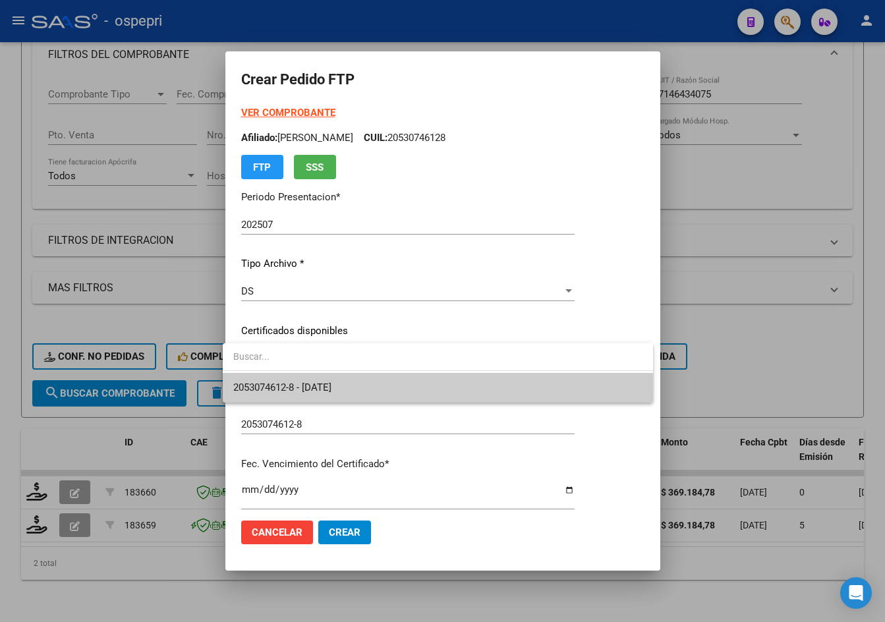
click at [325, 381] on span "2053074612-8 - 2029-10-01" at bounding box center [437, 388] width 409 height 30
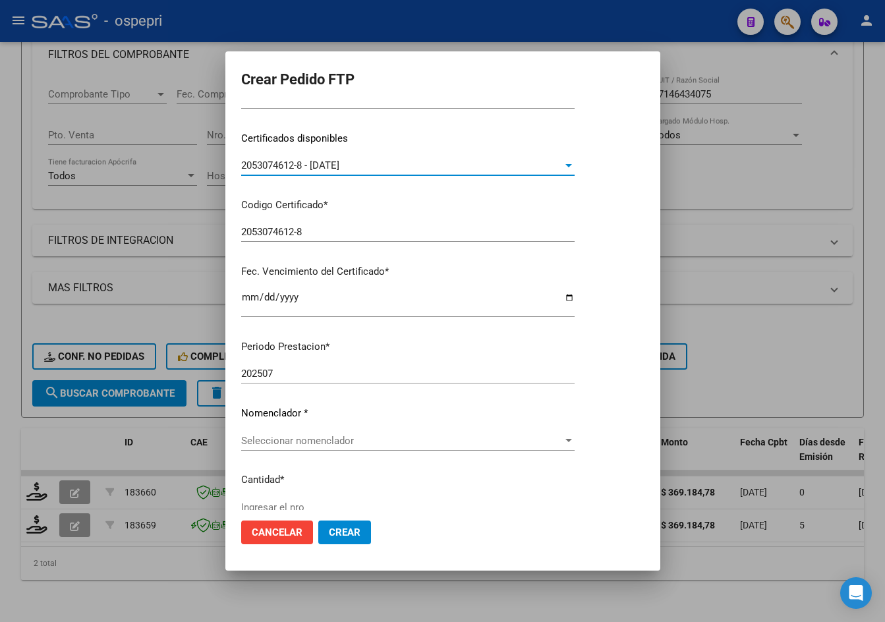
scroll to position [198, 0]
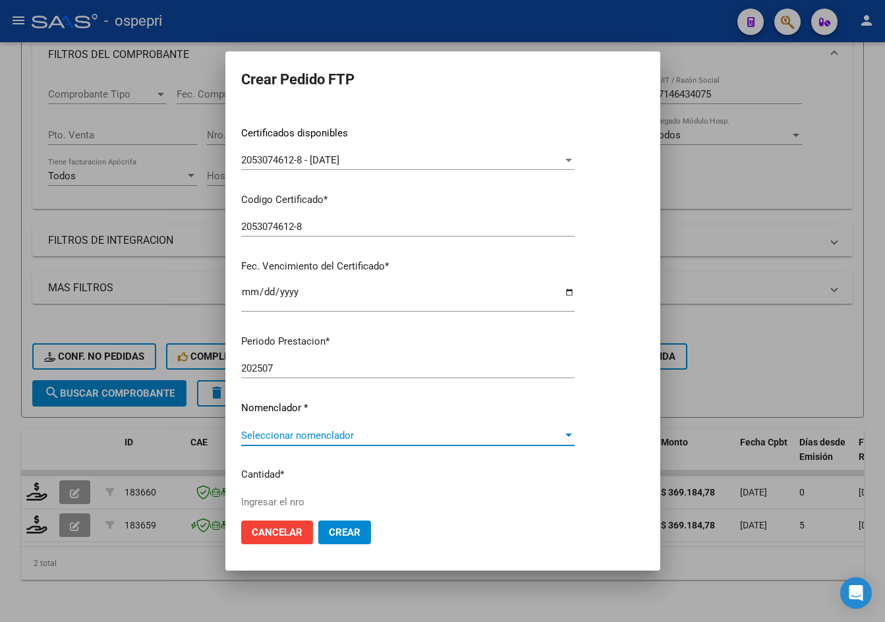
click at [317, 433] on span "Seleccionar nomenclador" at bounding box center [401, 435] width 321 height 12
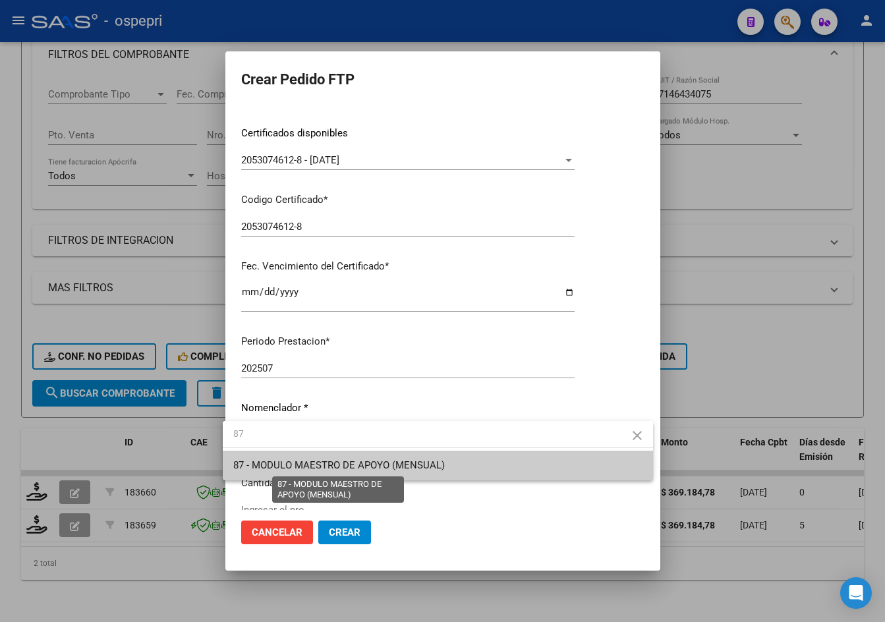
click at [321, 465] on span "87 - MODULO MAESTRO DE APOYO (MENSUAL)" at bounding box center [338, 465] width 211 height 12
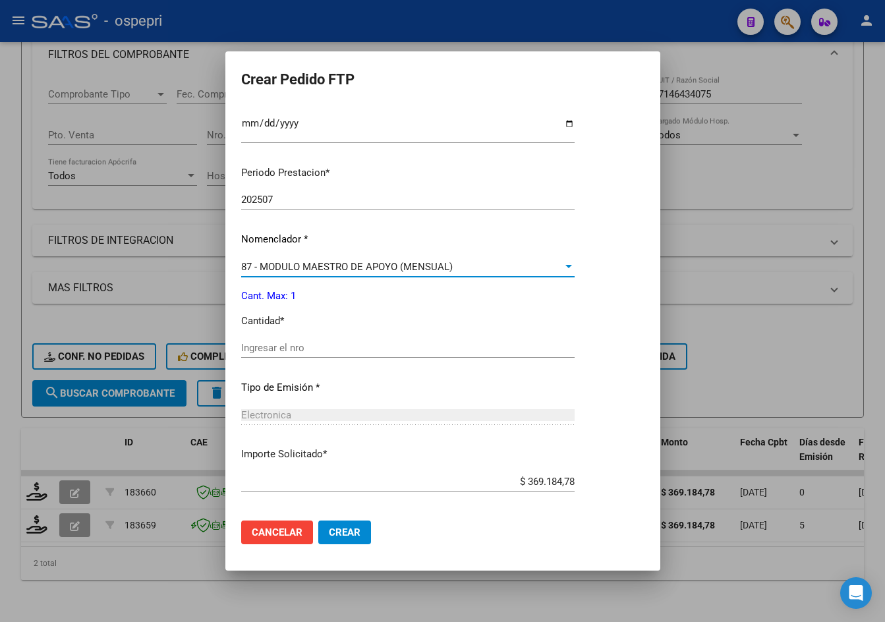
scroll to position [395, 0]
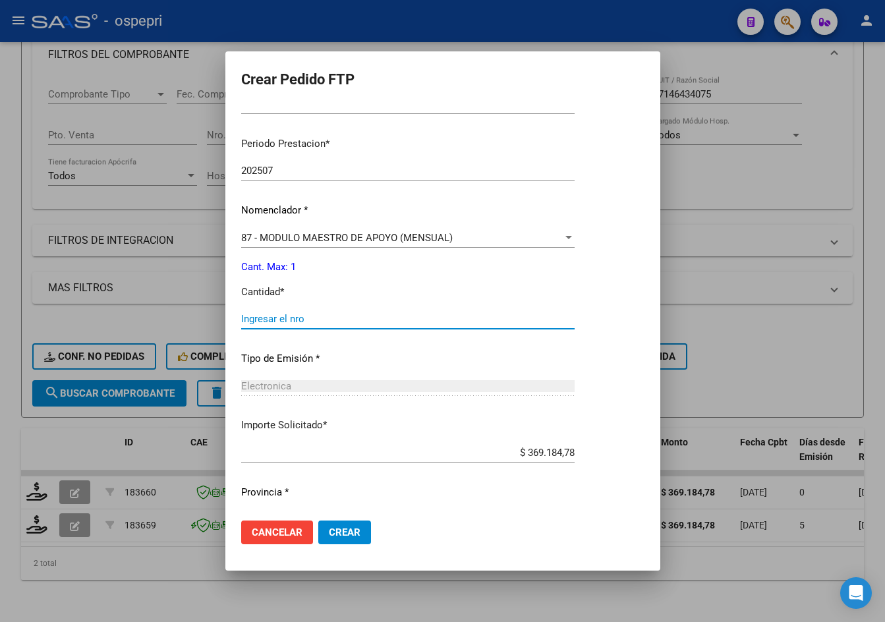
click at [265, 317] on input "Ingresar el nro" at bounding box center [407, 319] width 333 height 12
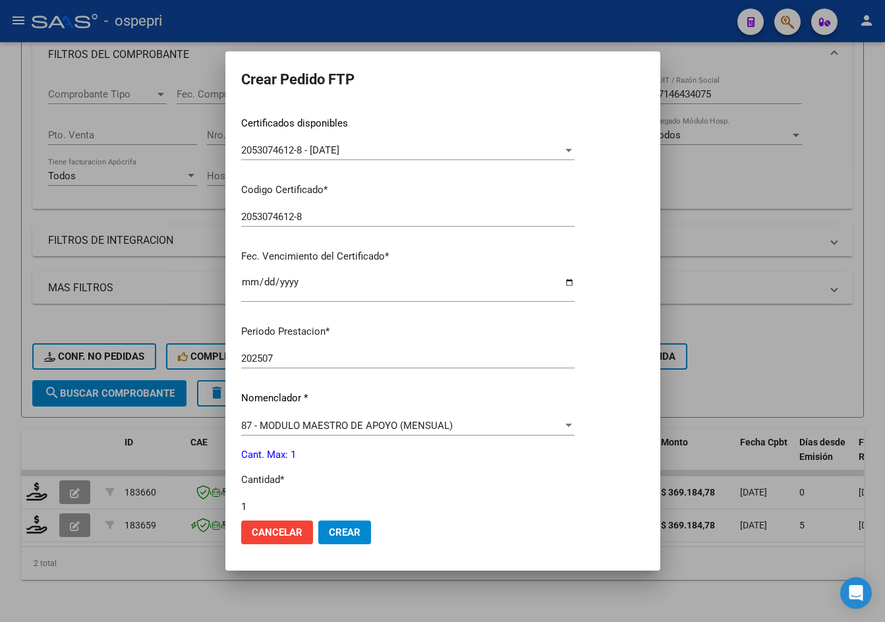
scroll to position [0, 0]
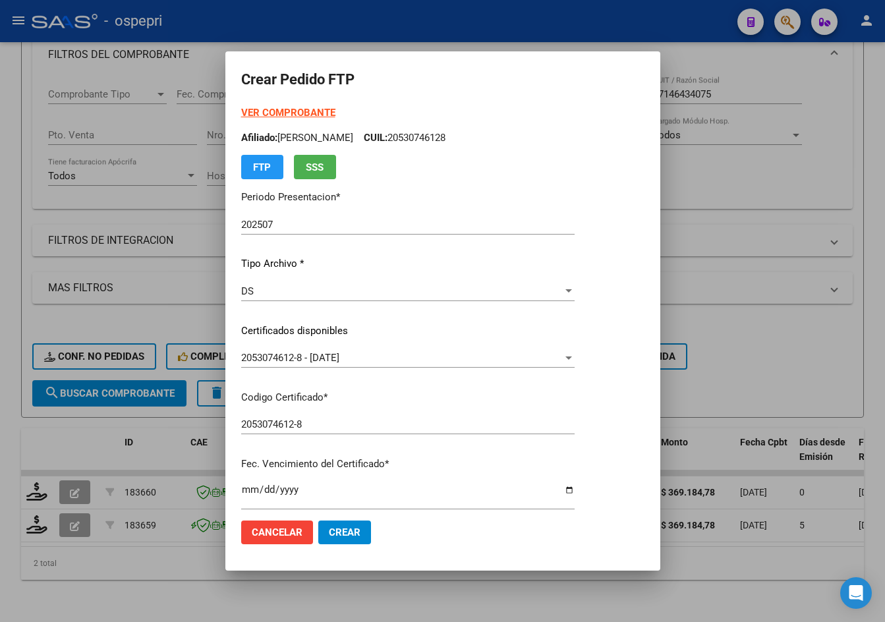
click at [277, 113] on strong "VER COMPROBANTE" at bounding box center [288, 113] width 94 height 12
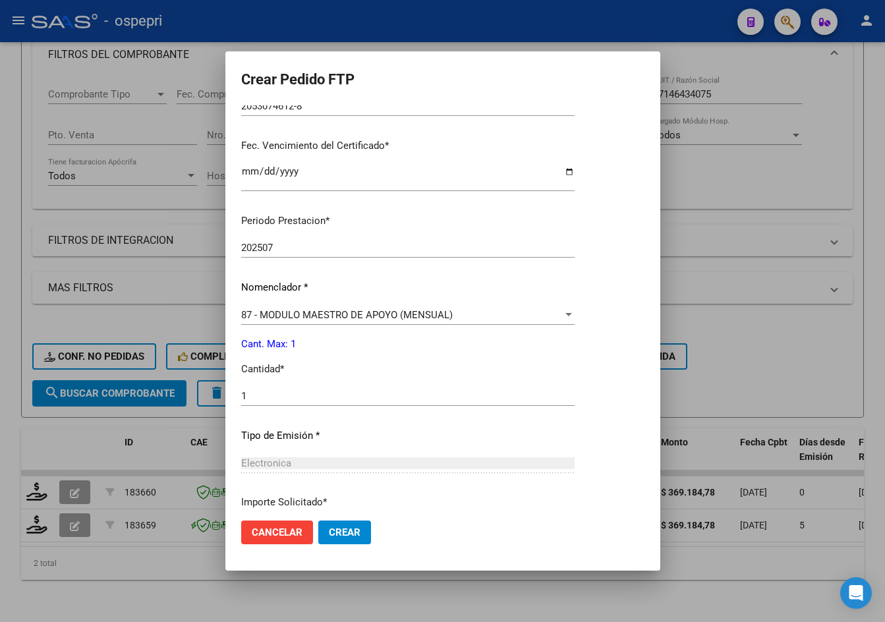
scroll to position [427, 0]
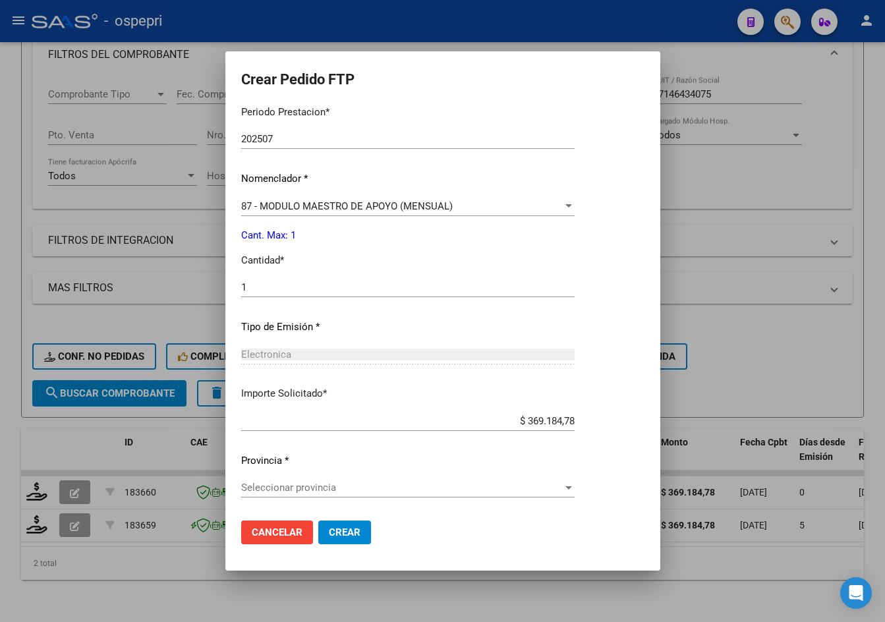
click at [311, 486] on span "Seleccionar provincia" at bounding box center [401, 487] width 321 height 12
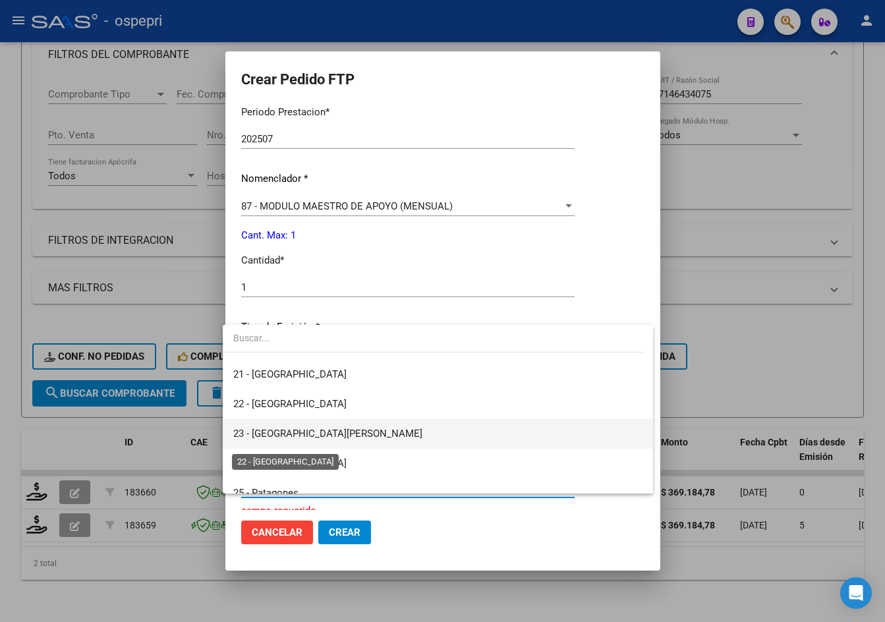
scroll to position [98, 0]
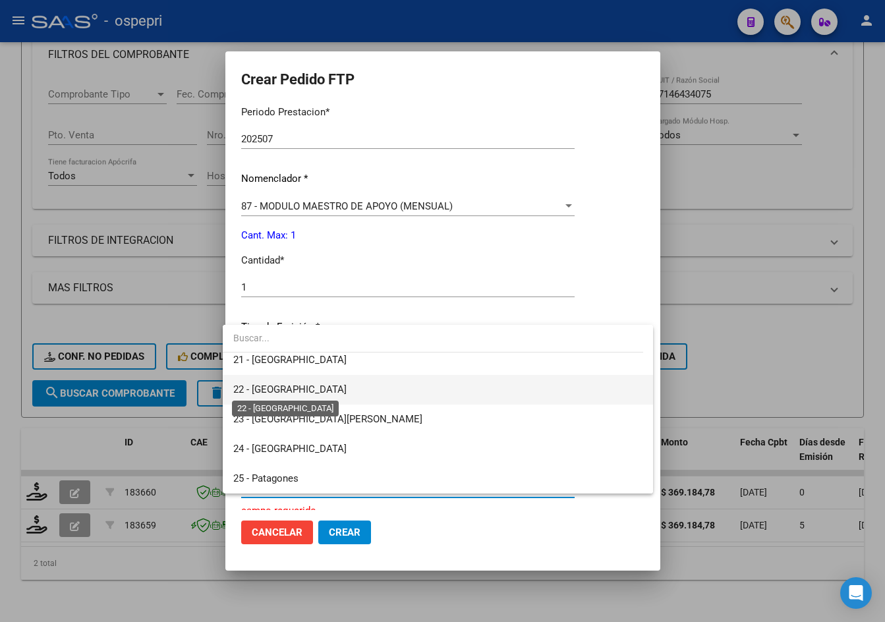
click at [290, 389] on span "22 - Rio Negro" at bounding box center [289, 389] width 113 height 12
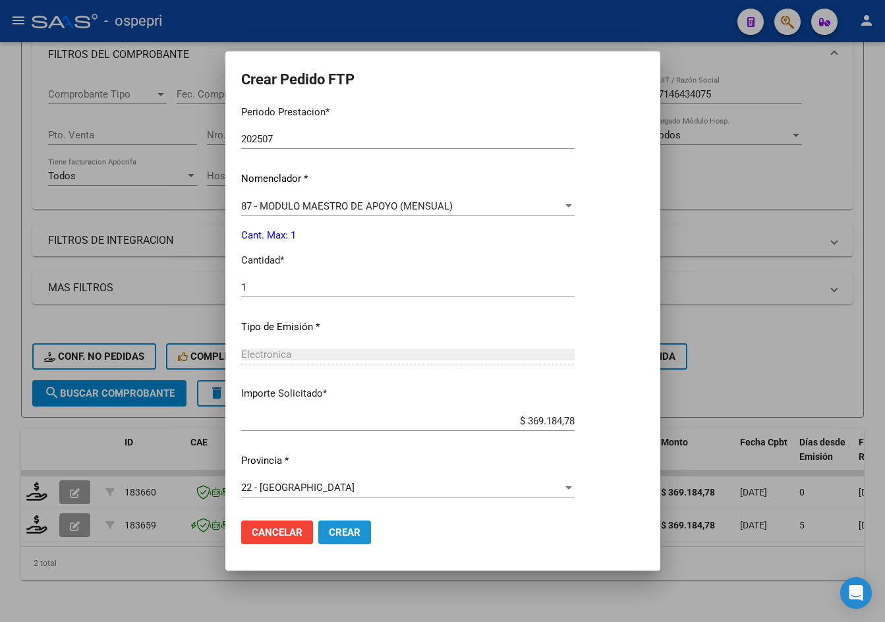
click at [348, 535] on span "Crear" at bounding box center [345, 532] width 32 height 12
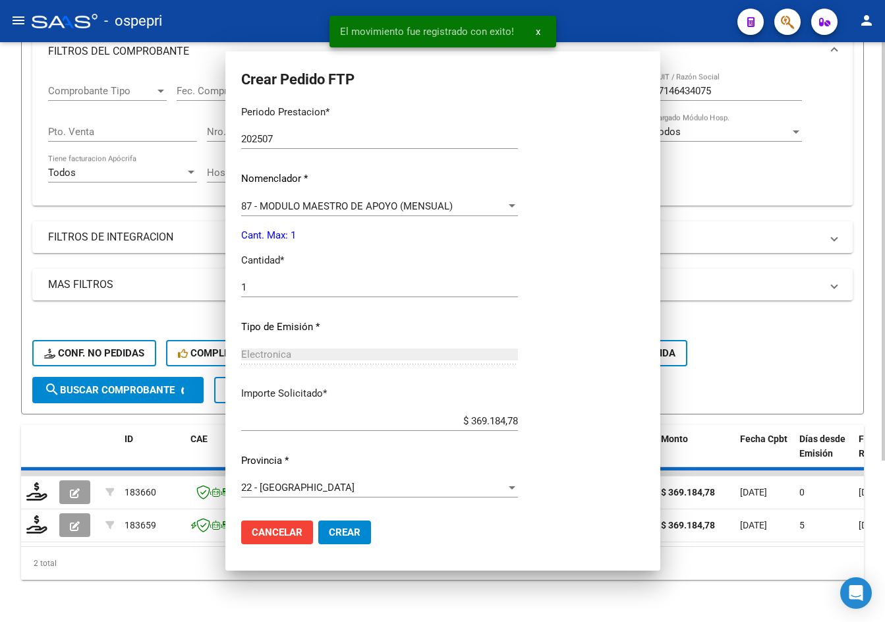
scroll to position [0, 0]
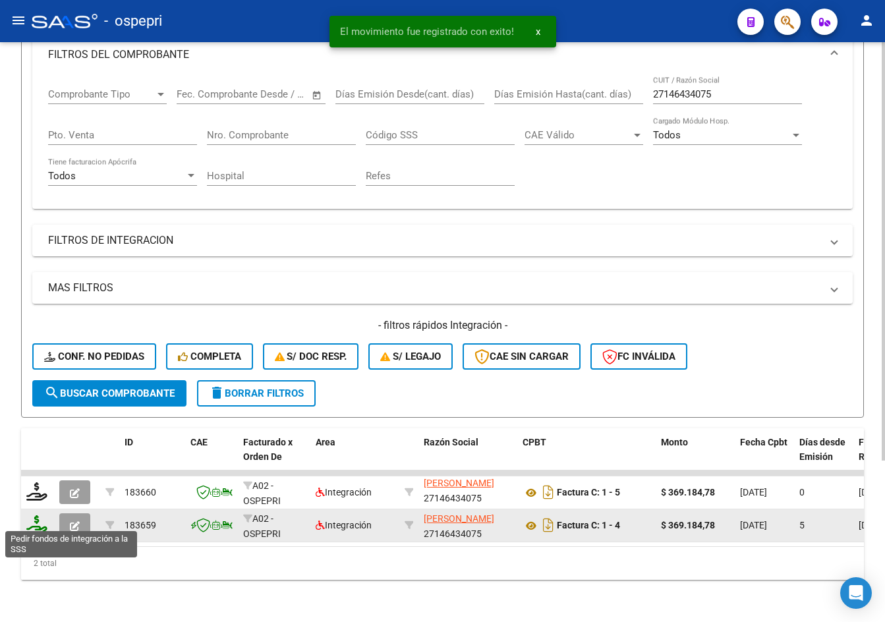
click at [33, 515] on icon at bounding box center [36, 524] width 21 height 18
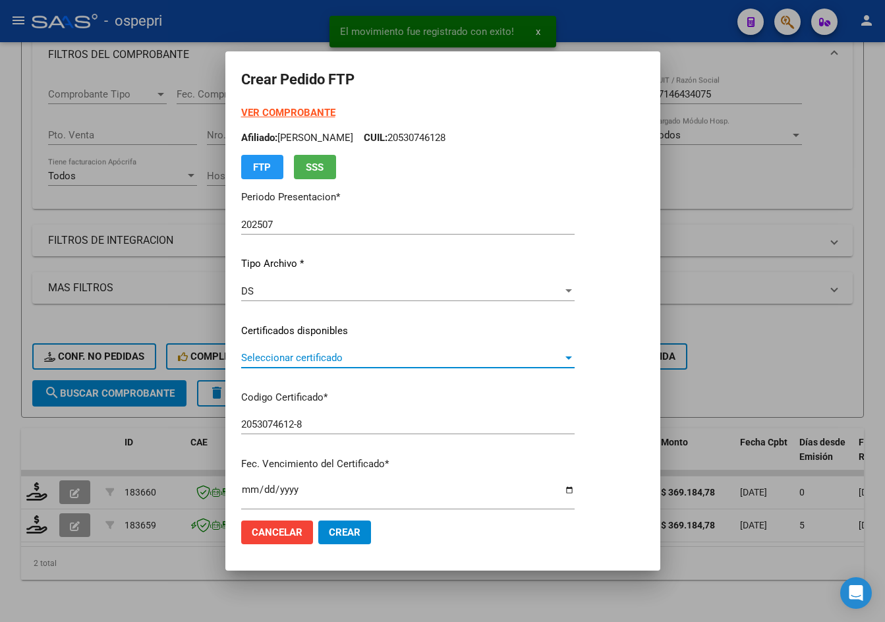
click at [312, 360] on span "Seleccionar certificado" at bounding box center [401, 358] width 321 height 12
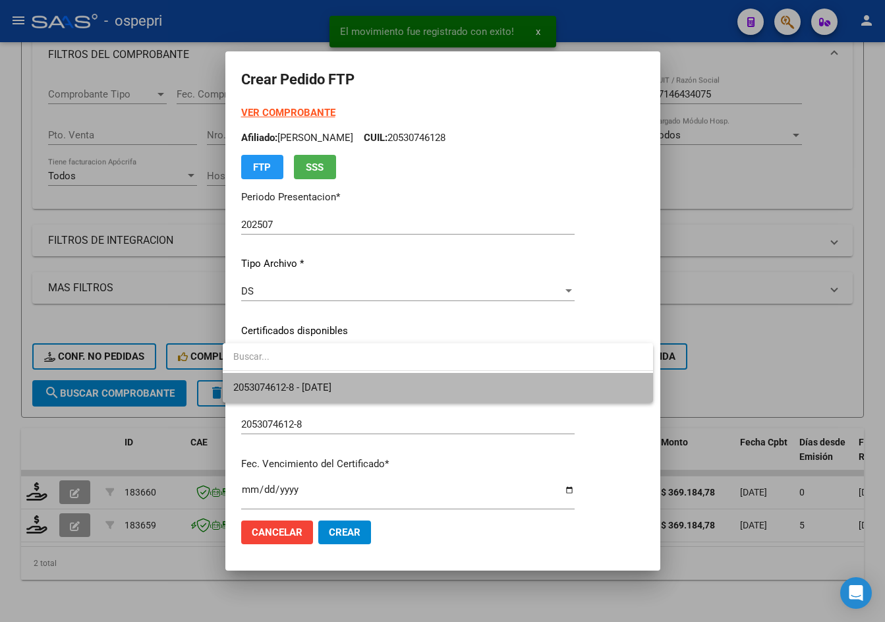
click at [318, 380] on span "2053074612-8 - 2029-10-01" at bounding box center [437, 388] width 409 height 30
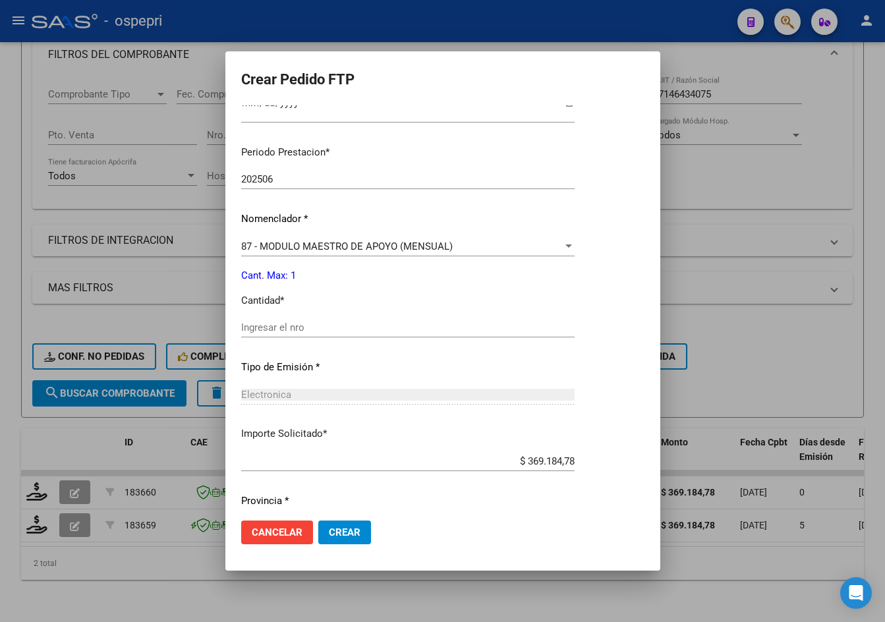
scroll to position [427, 0]
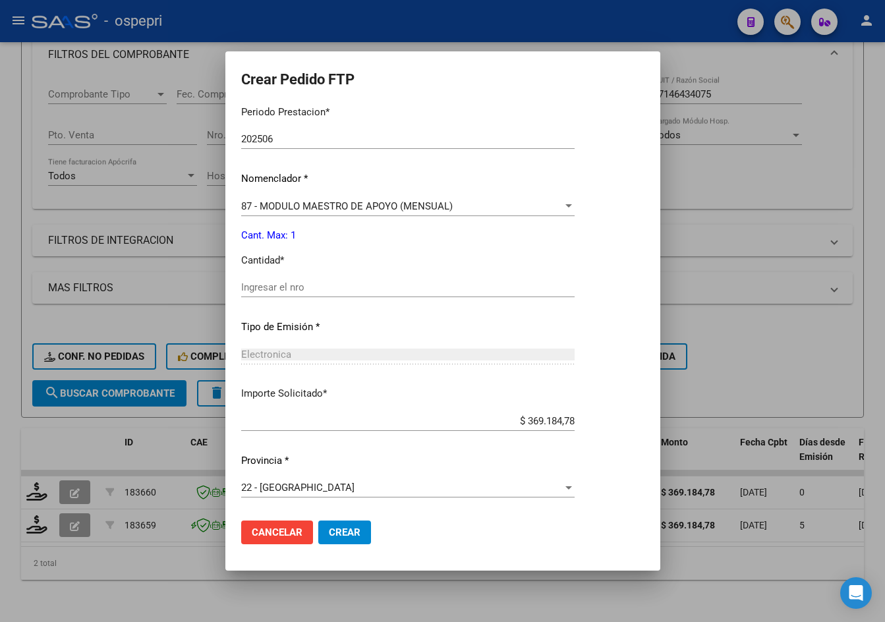
click at [292, 282] on input "Ingresar el nro" at bounding box center [407, 287] width 333 height 12
click at [335, 530] on span "Crear" at bounding box center [345, 532] width 32 height 12
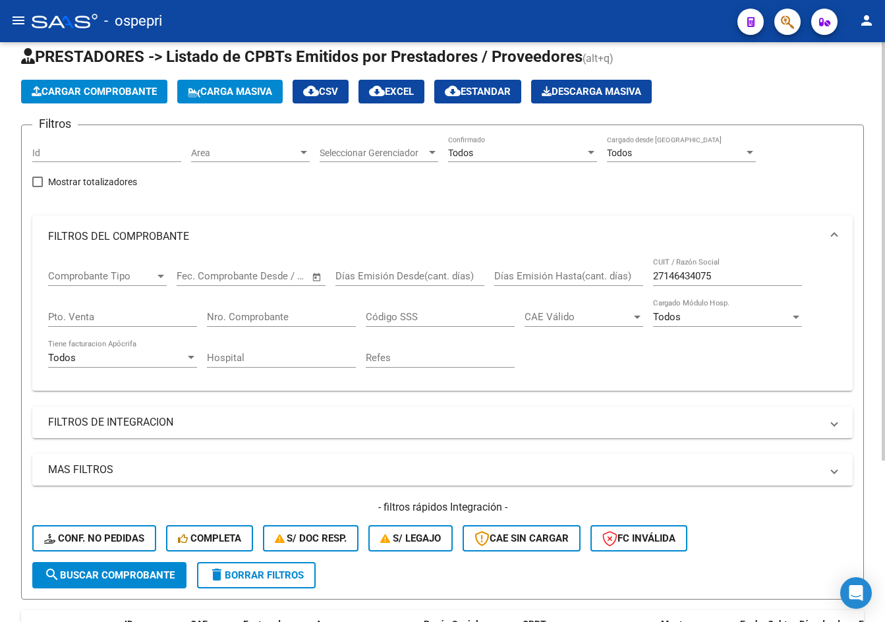
scroll to position [26, 0]
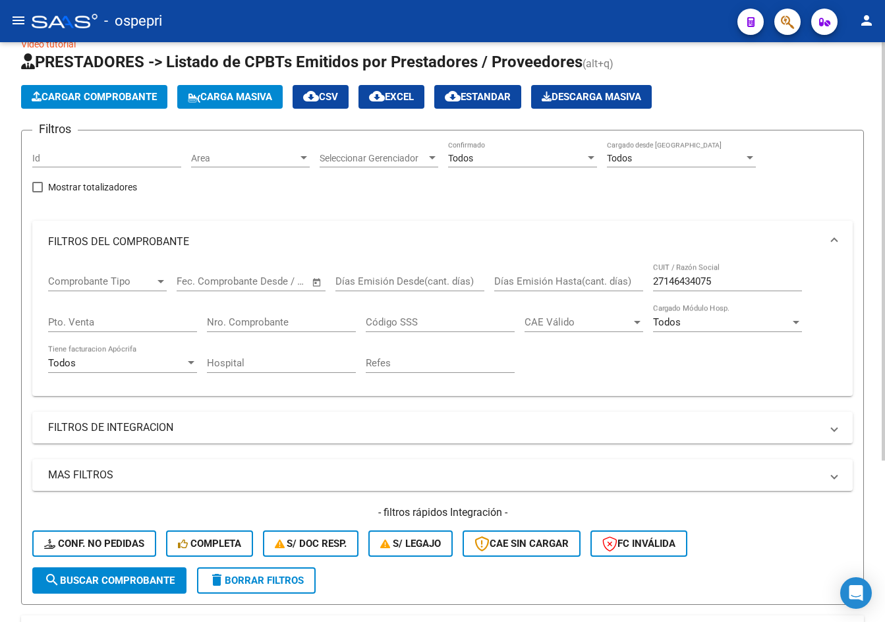
click at [752, 277] on input "27146434075" at bounding box center [727, 281] width 149 height 12
paste input "247969336"
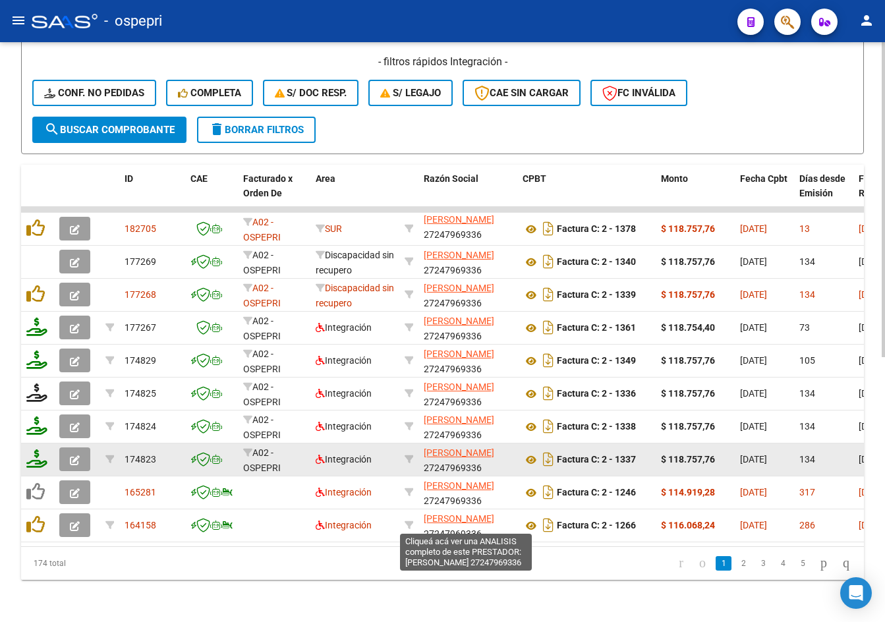
scroll to position [487, 0]
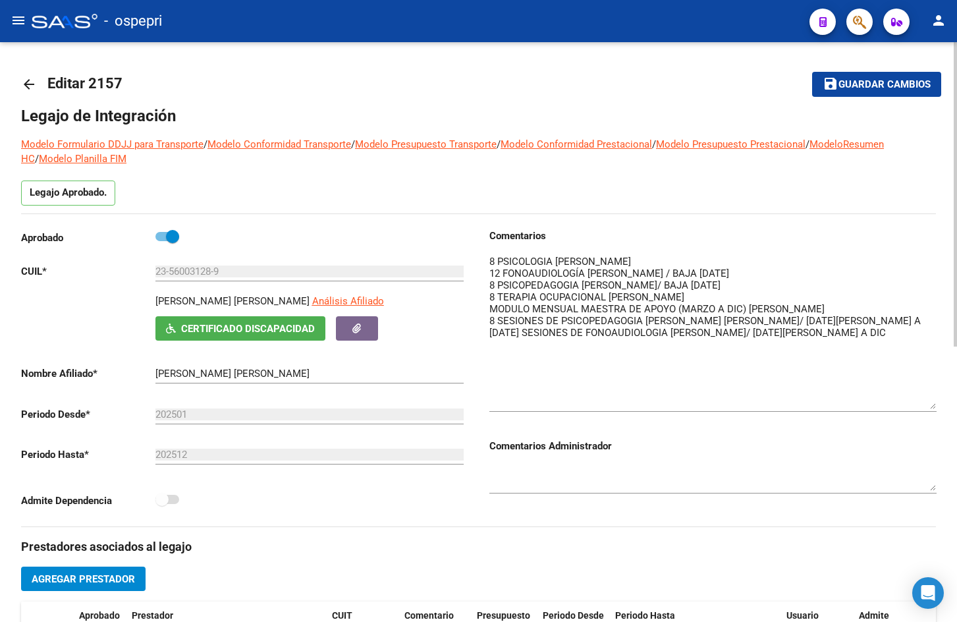
click at [26, 85] on mat-icon "arrow_back" at bounding box center [29, 84] width 16 height 16
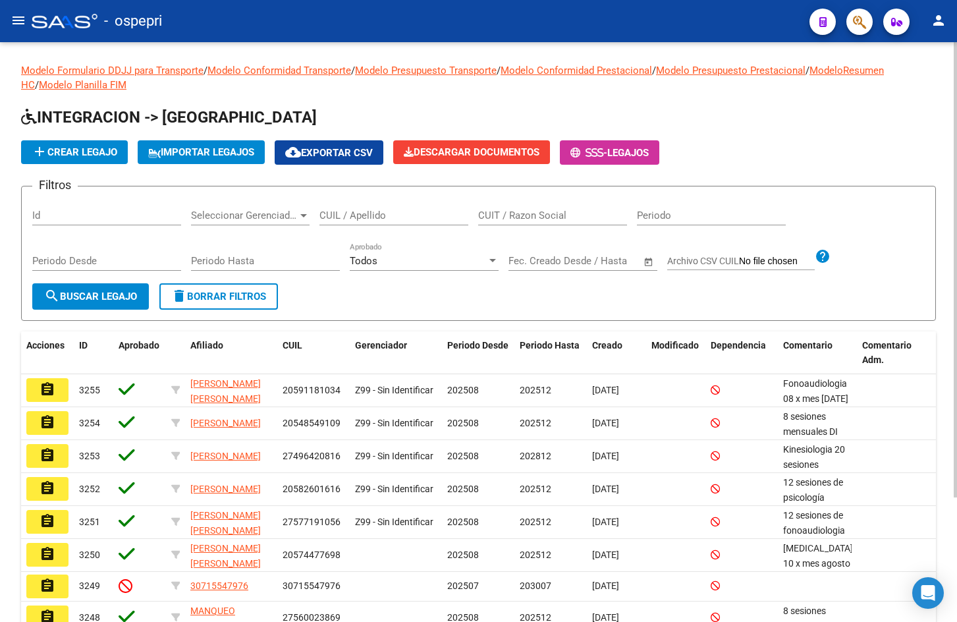
click at [388, 215] on input "CUIL / Apellido" at bounding box center [393, 215] width 149 height 12
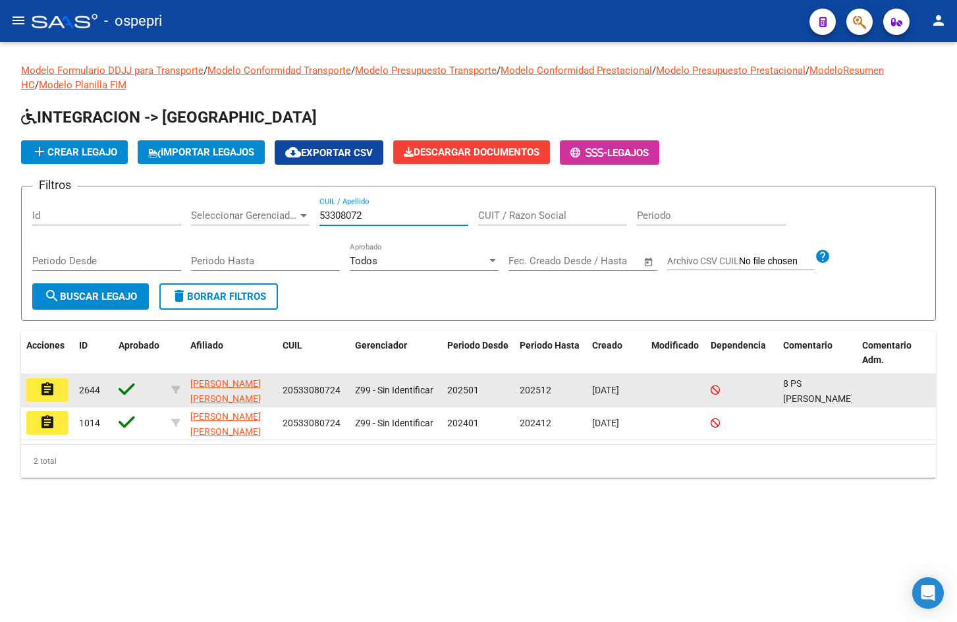
type input "53308072"
click at [57, 387] on button "assignment" at bounding box center [47, 390] width 42 height 24
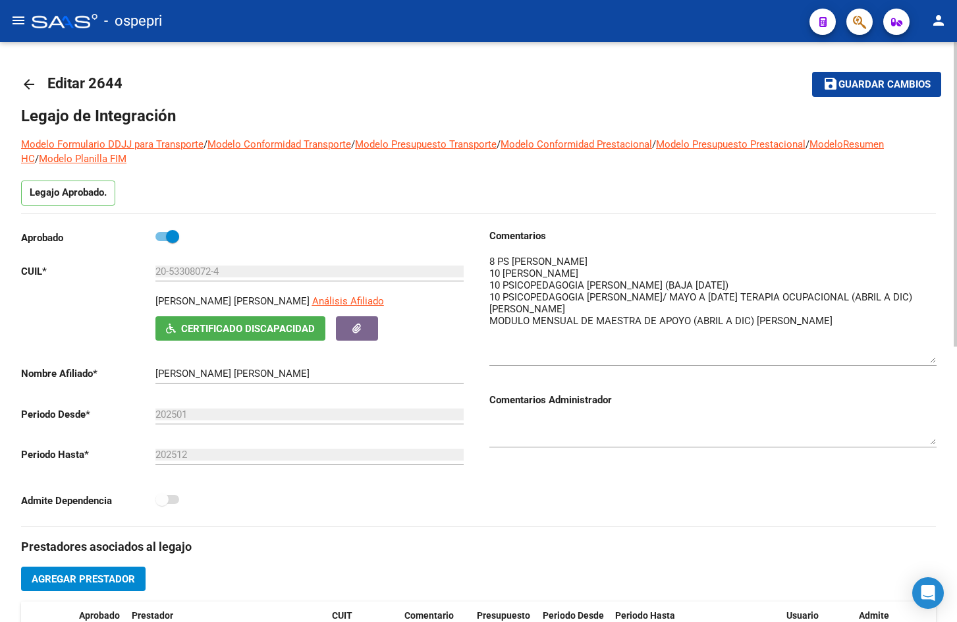
drag, startPoint x: 931, startPoint y: 277, endPoint x: 934, endPoint y: 359, distance: 81.7
click at [934, 359] on textarea at bounding box center [712, 308] width 447 height 109
click at [32, 81] on mat-icon "arrow_back" at bounding box center [29, 84] width 16 height 16
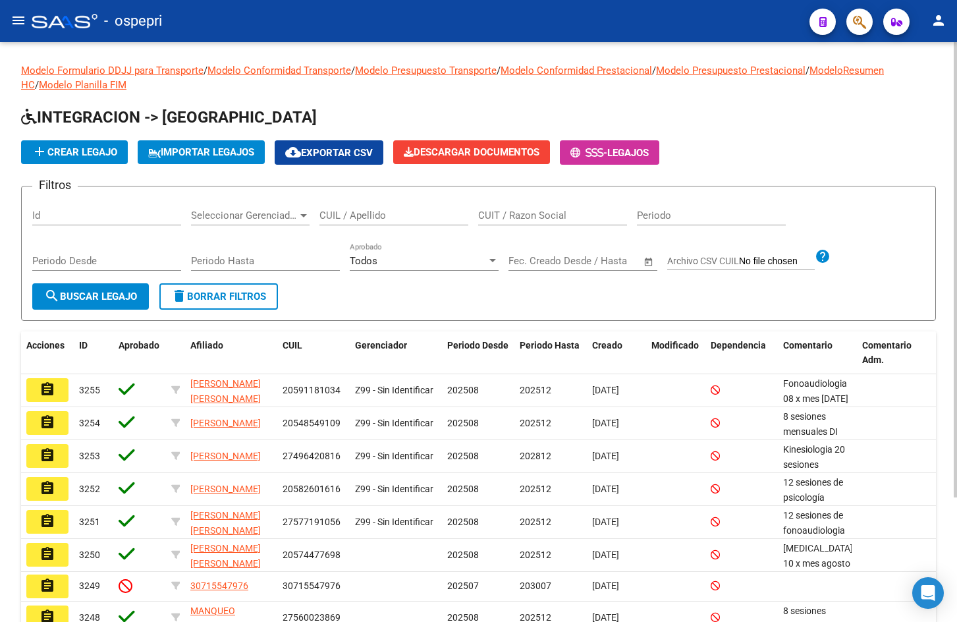
click at [371, 211] on input "CUIL / Apellido" at bounding box center [393, 215] width 149 height 12
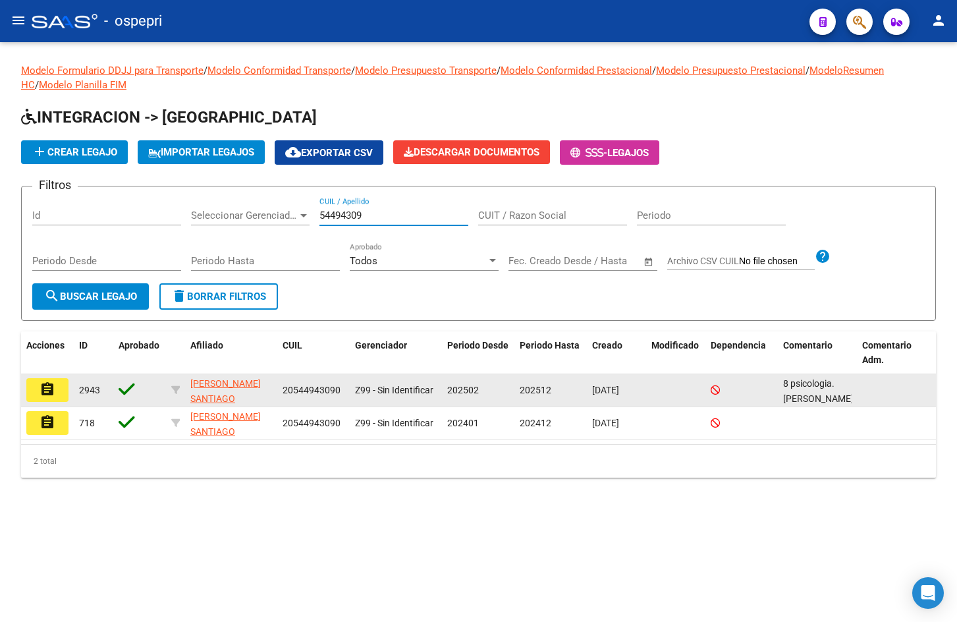
type input "54494309"
click at [51, 380] on button "assignment" at bounding box center [47, 390] width 42 height 24
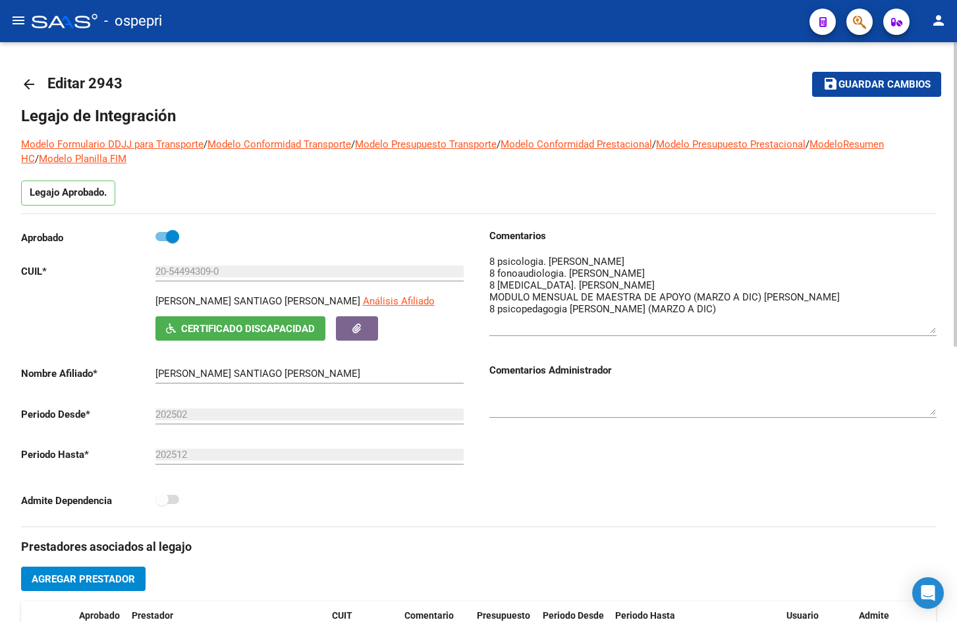
drag, startPoint x: 933, startPoint y: 277, endPoint x: 938, endPoint y: 330, distance: 53.0
click at [938, 330] on div "arrow_back Editar 2943 save Guardar cambios Legajo de Integración Modelo Formul…" at bounding box center [478, 594] width 957 height 1105
click at [27, 79] on mat-icon "arrow_back" at bounding box center [29, 84] width 16 height 16
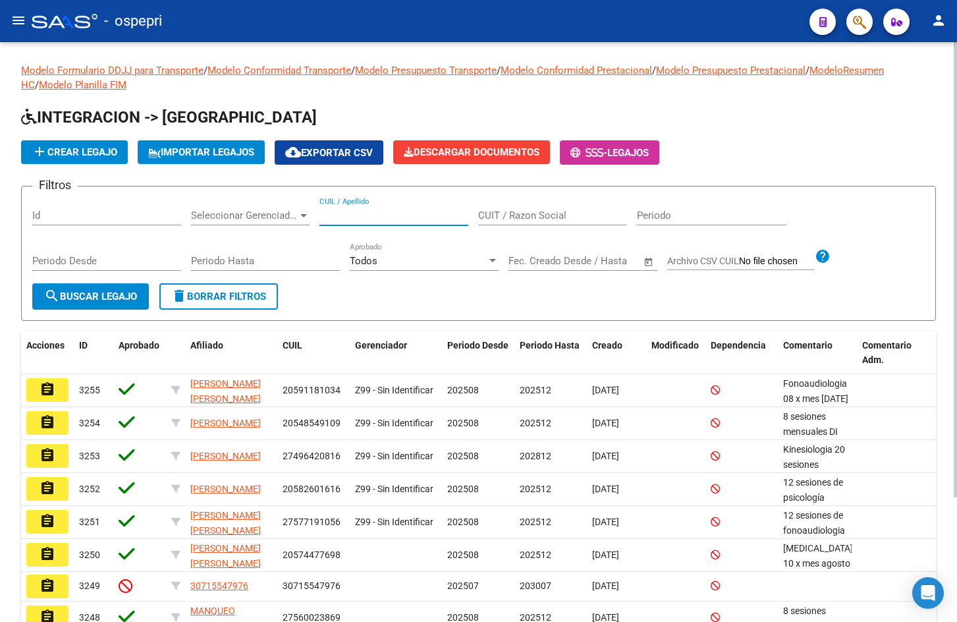
click at [418, 219] on input "CUIL / Apellido" at bounding box center [393, 215] width 149 height 12
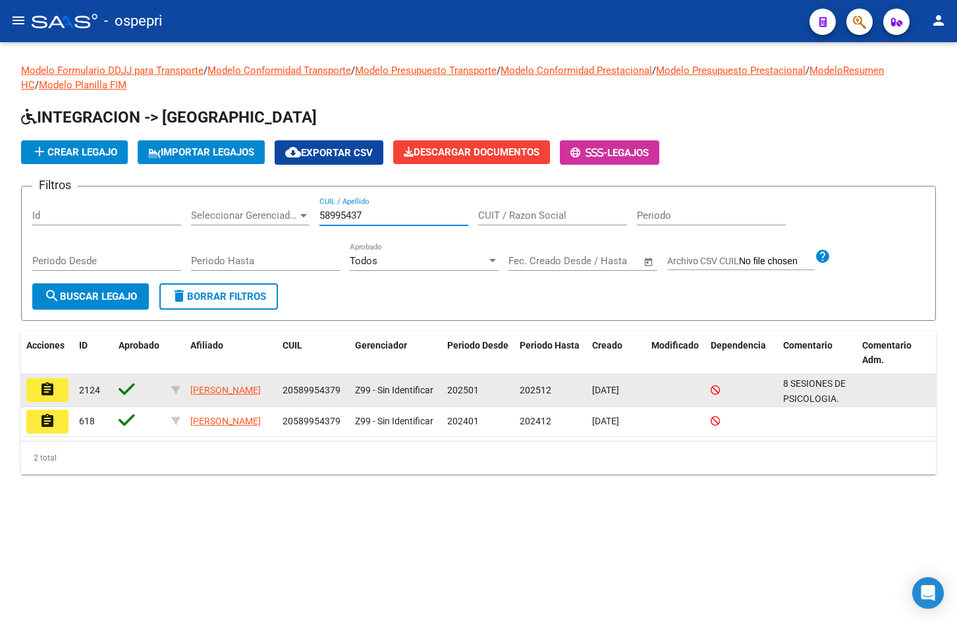
type input "58995437"
click at [61, 390] on button "assignment" at bounding box center [47, 390] width 42 height 24
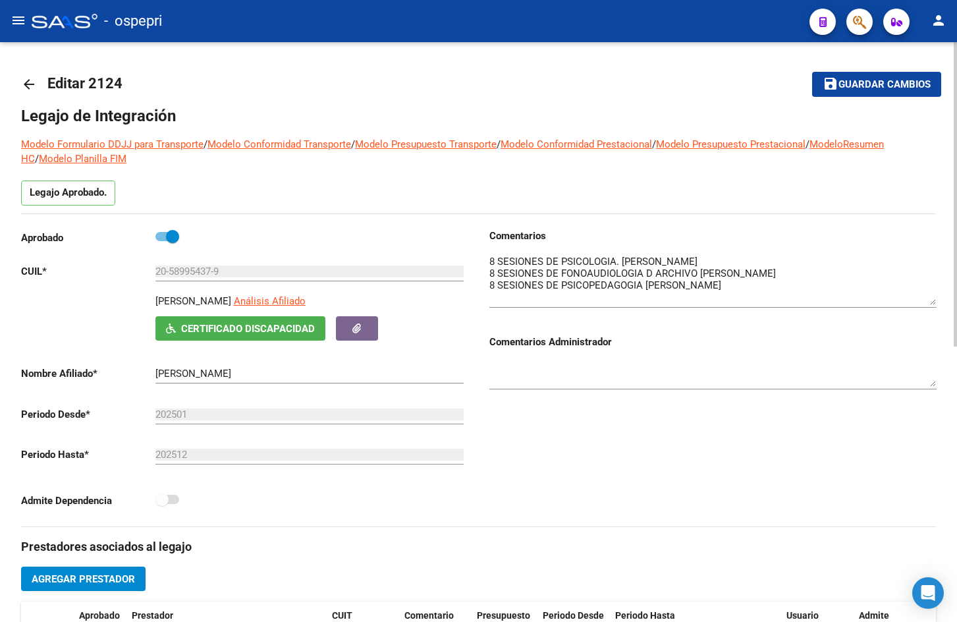
drag, startPoint x: 931, startPoint y: 275, endPoint x: 936, endPoint y: 299, distance: 24.8
click at [936, 299] on div "arrow_back Editar 2124 save Guardar cambios Legajo de Integración Modelo Formul…" at bounding box center [478, 594] width 957 height 1105
click at [24, 84] on mat-icon "arrow_back" at bounding box center [29, 84] width 16 height 16
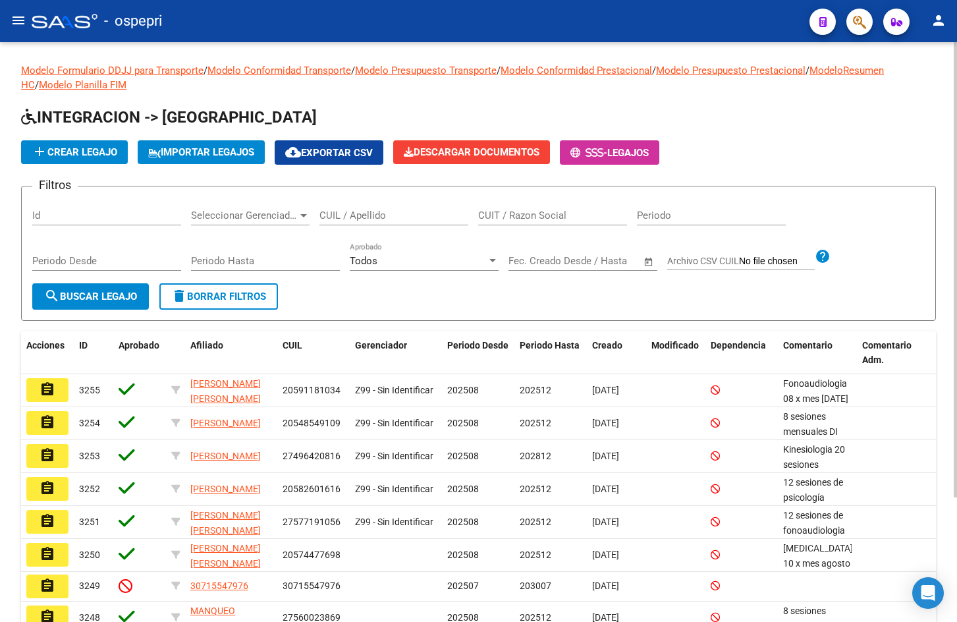
click at [368, 211] on input "CUIL / Apellido" at bounding box center [393, 215] width 149 height 12
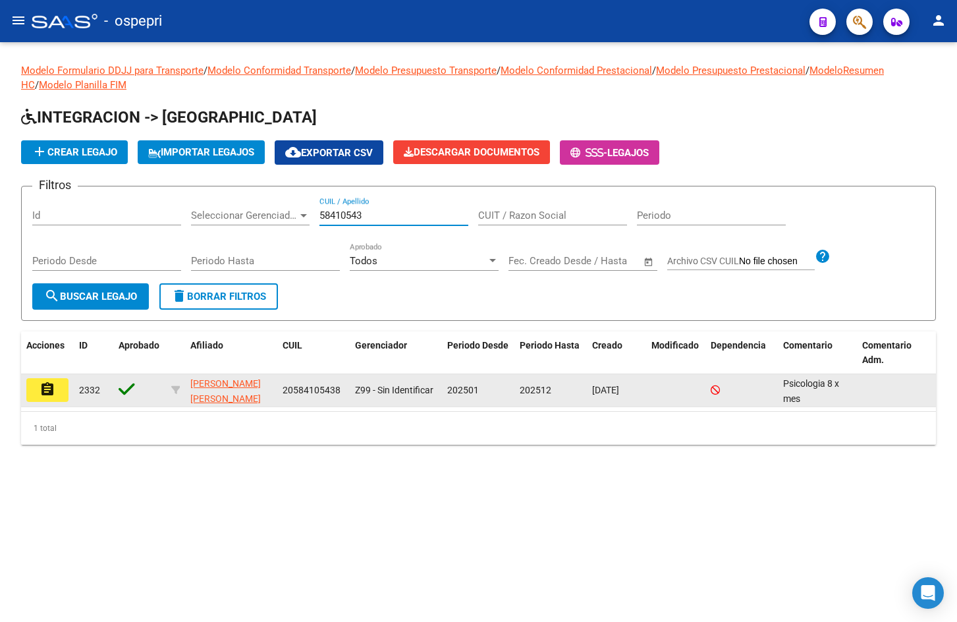
type input "58410543"
click at [51, 387] on mat-icon "assignment" at bounding box center [48, 389] width 16 height 16
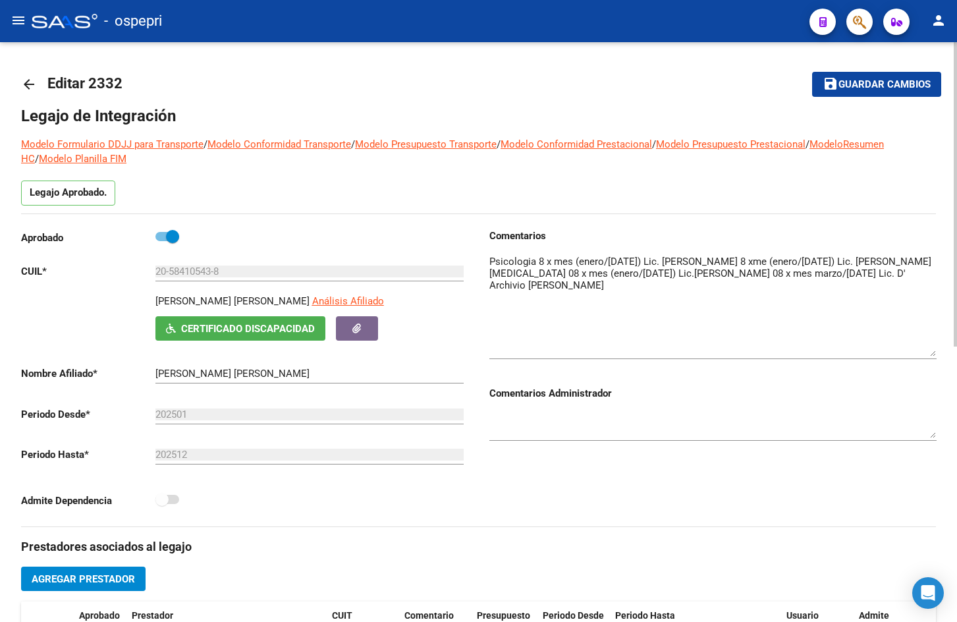
drag, startPoint x: 931, startPoint y: 275, endPoint x: 938, endPoint y: 352, distance: 77.4
click at [938, 352] on div "arrow_back Editar 2332 save Guardar cambios Legajo de Integración Modelo Formul…" at bounding box center [478, 594] width 957 height 1105
click at [28, 86] on mat-icon "arrow_back" at bounding box center [29, 84] width 16 height 16
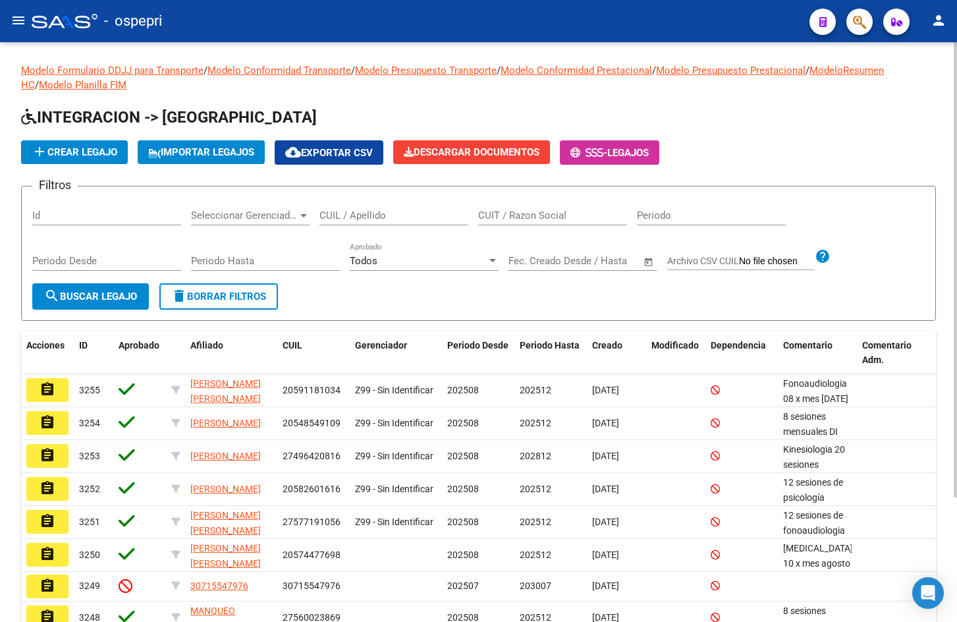
click at [347, 209] on div "CUIL / Apellido" at bounding box center [393, 211] width 149 height 28
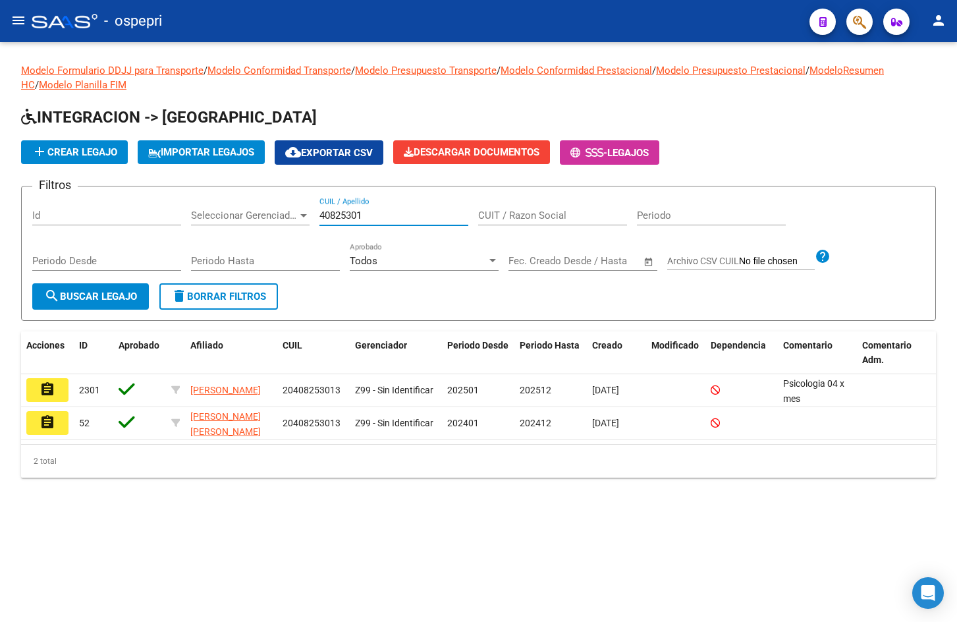
click at [372, 215] on input "40825301" at bounding box center [393, 215] width 149 height 12
drag, startPoint x: 358, startPoint y: 215, endPoint x: 332, endPoint y: 215, distance: 26.4
click at [332, 215] on input "56506" at bounding box center [393, 215] width 149 height 12
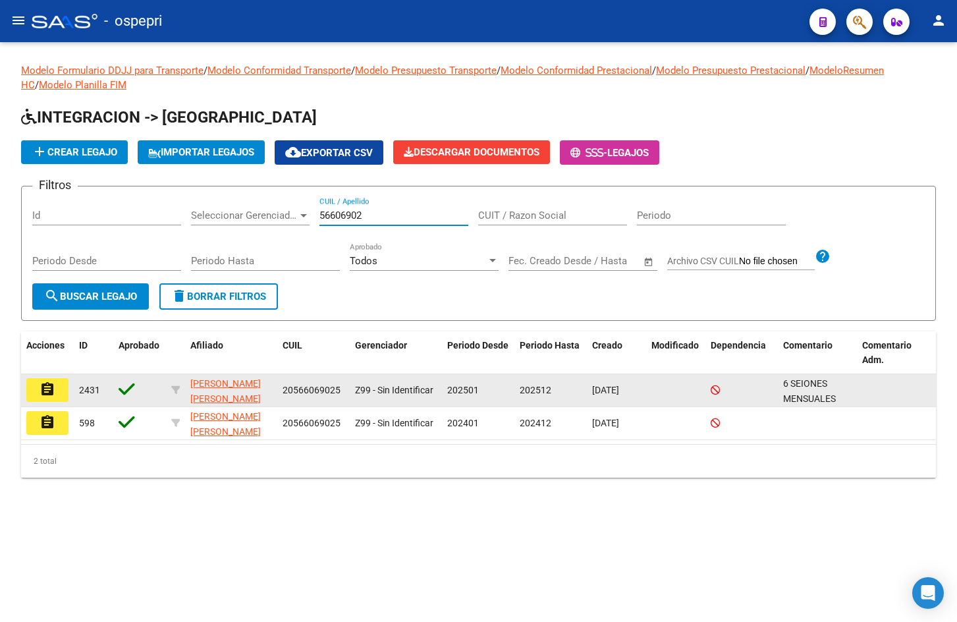
type input "56606902"
click at [56, 389] on button "assignment" at bounding box center [47, 390] width 42 height 24
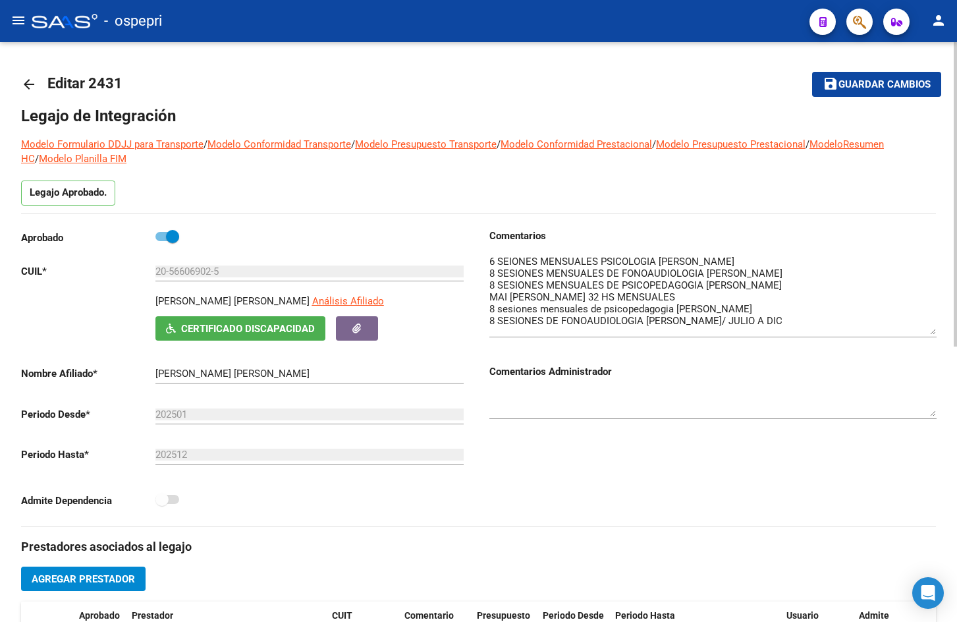
drag, startPoint x: 932, startPoint y: 278, endPoint x: 929, endPoint y: 332, distance: 54.1
click at [929, 332] on textarea at bounding box center [712, 294] width 447 height 80
click at [30, 82] on mat-icon "arrow_back" at bounding box center [29, 84] width 16 height 16
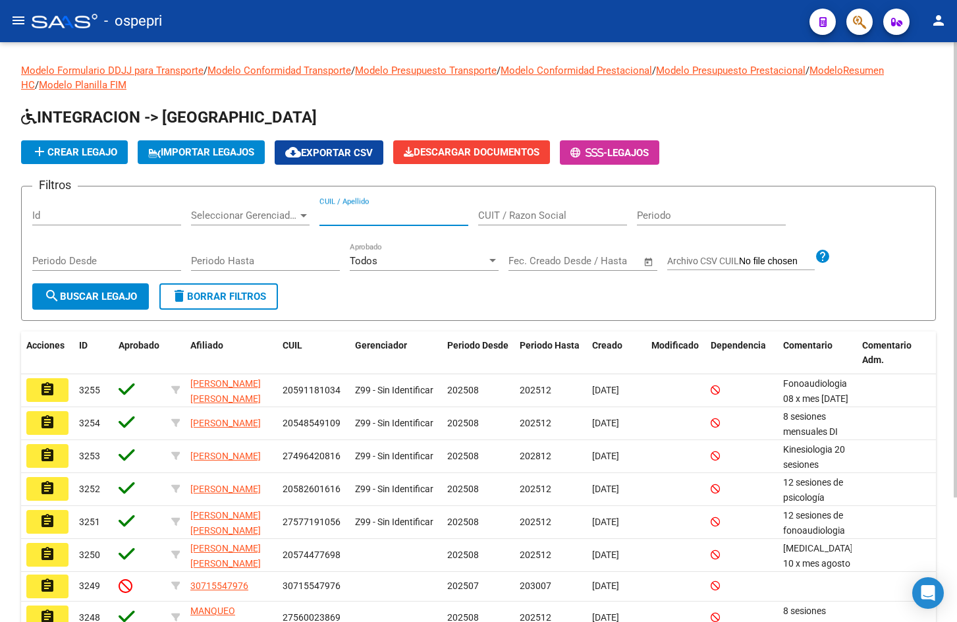
click at [364, 220] on input "CUIL / Apellido" at bounding box center [393, 215] width 149 height 12
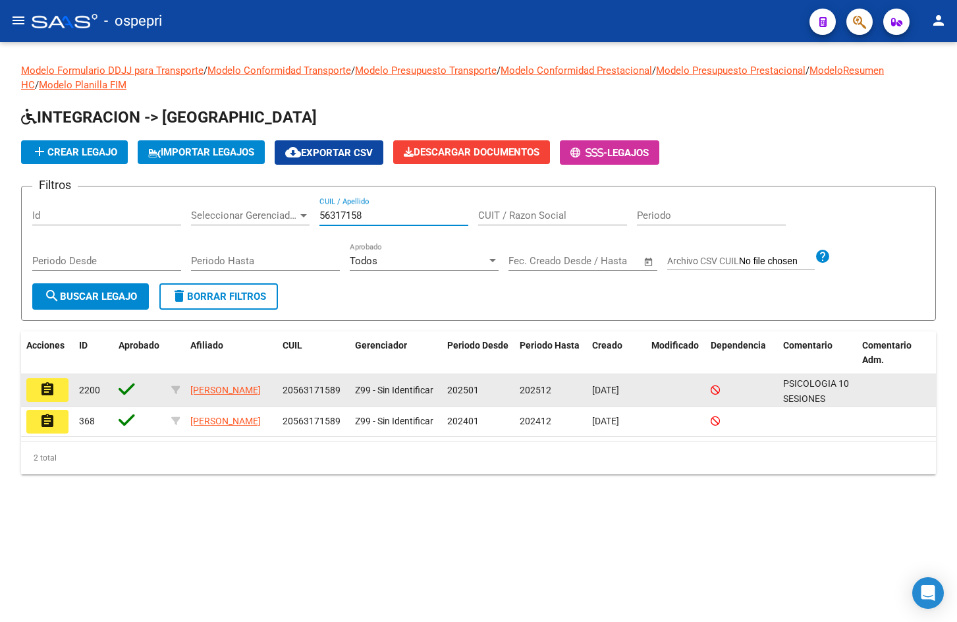
type input "56317158"
click at [50, 391] on mat-icon "assignment" at bounding box center [48, 389] width 16 height 16
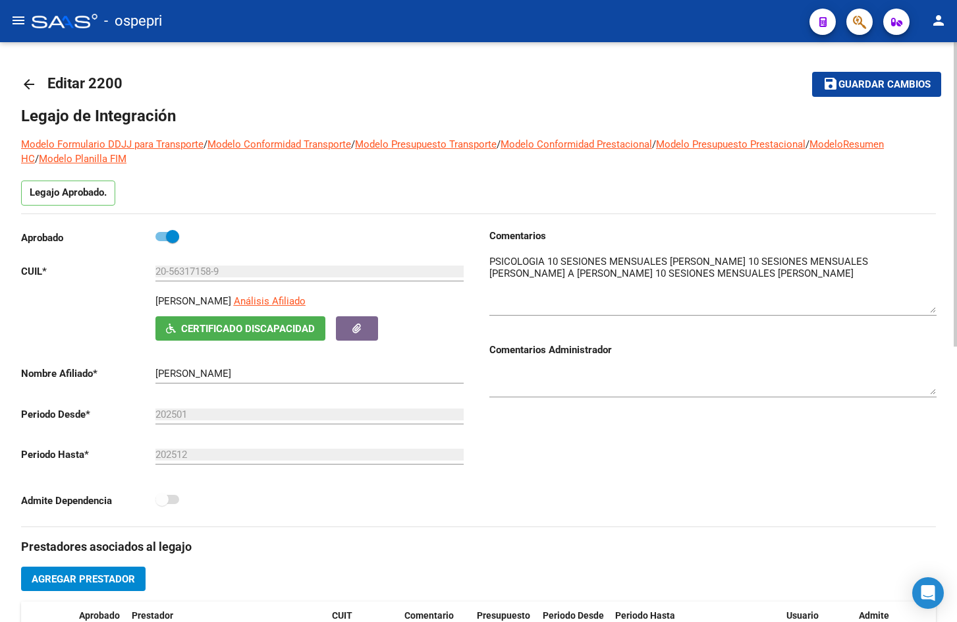
drag, startPoint x: 933, startPoint y: 273, endPoint x: 933, endPoint y: 308, distance: 34.3
click at [933, 308] on textarea at bounding box center [712, 283] width 447 height 59
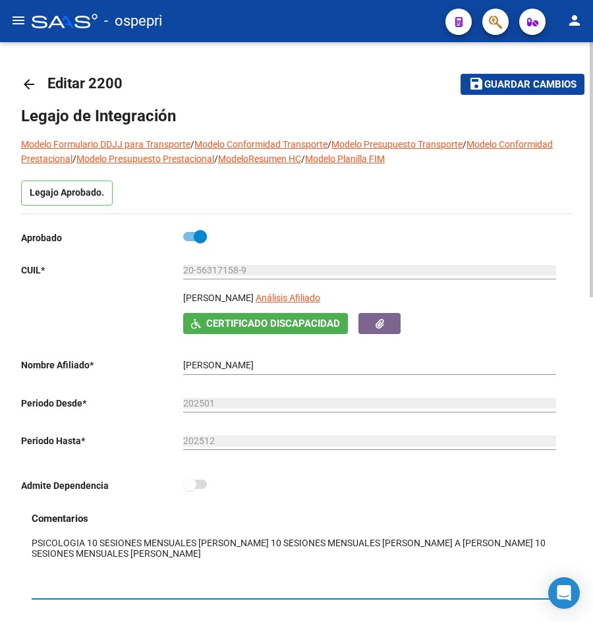
click at [32, 88] on mat-icon "arrow_back" at bounding box center [29, 84] width 16 height 16
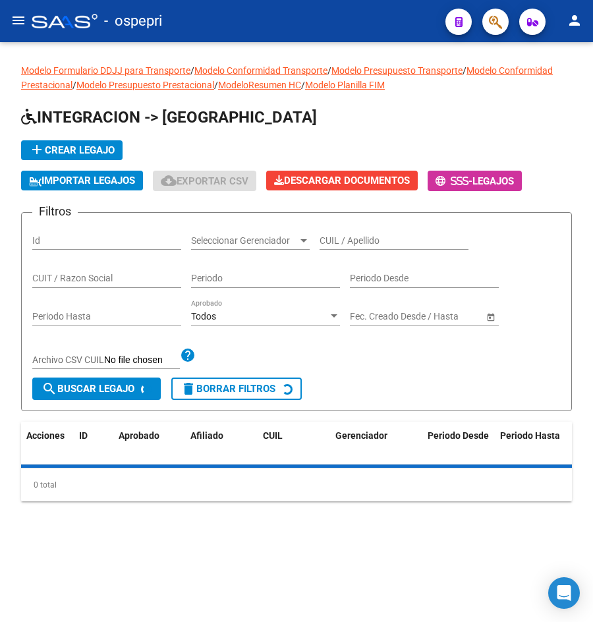
click at [111, 280] on input "CUIT / Razon Social" at bounding box center [106, 278] width 149 height 11
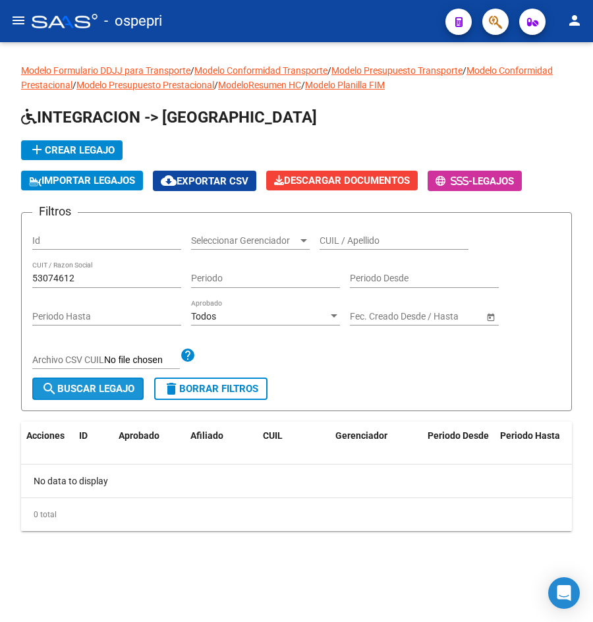
click at [96, 384] on span "search Buscar Legajo" at bounding box center [87, 389] width 93 height 12
click at [82, 279] on input "53074612" at bounding box center [106, 278] width 149 height 11
type input "5"
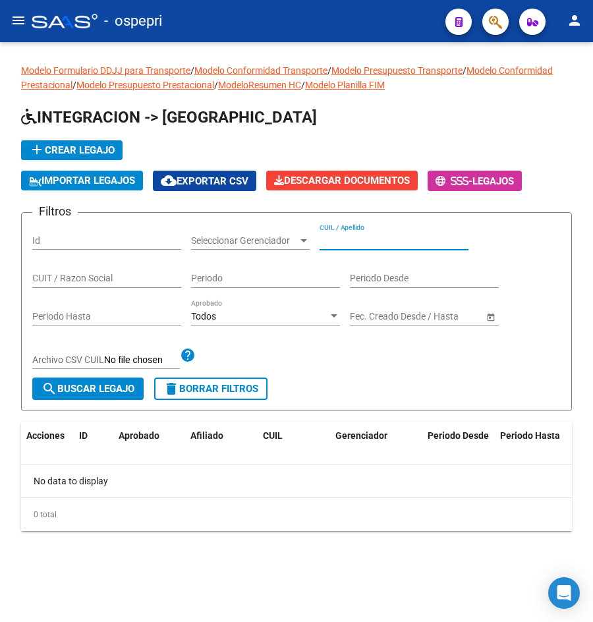
click at [393, 240] on input "CUIL / Apellido" at bounding box center [393, 240] width 149 height 11
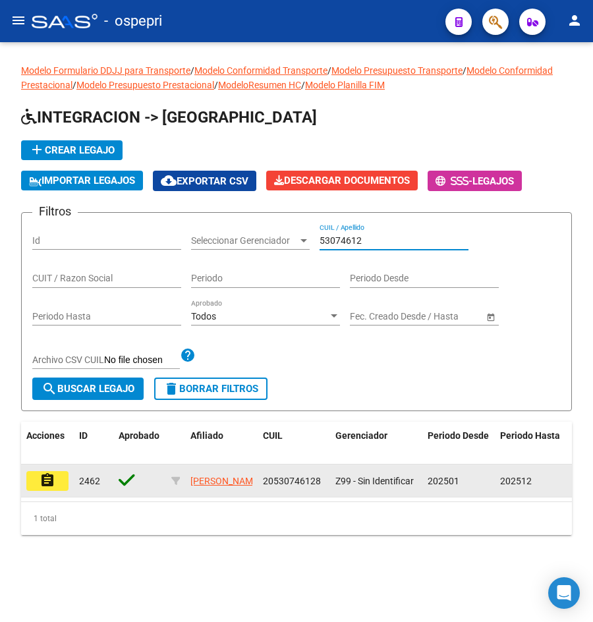
type input "53074612"
click at [52, 482] on mat-icon "assignment" at bounding box center [48, 480] width 16 height 16
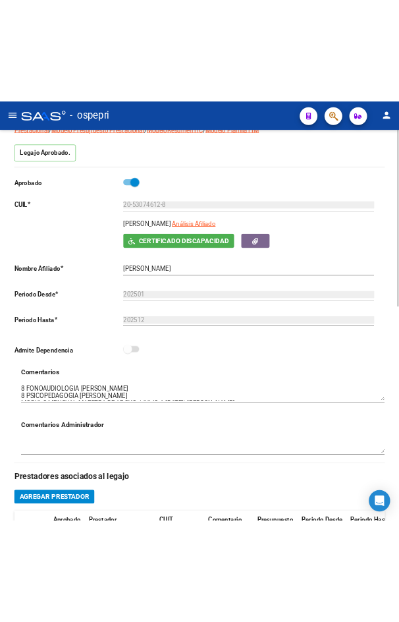
scroll to position [132, 0]
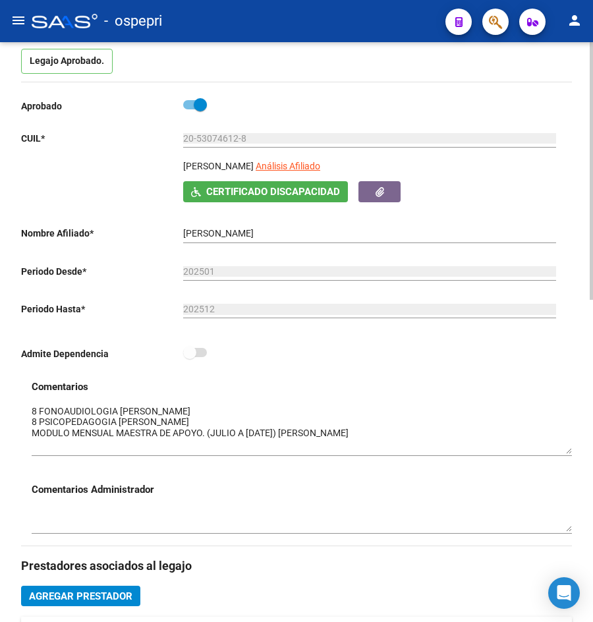
drag, startPoint x: 569, startPoint y: 429, endPoint x: 584, endPoint y: 454, distance: 28.4
click at [584, 454] on div "arrow_back Editar 2462 save Guardar cambios Legajo de Integración Modelo Formul…" at bounding box center [296, 562] width 593 height 1304
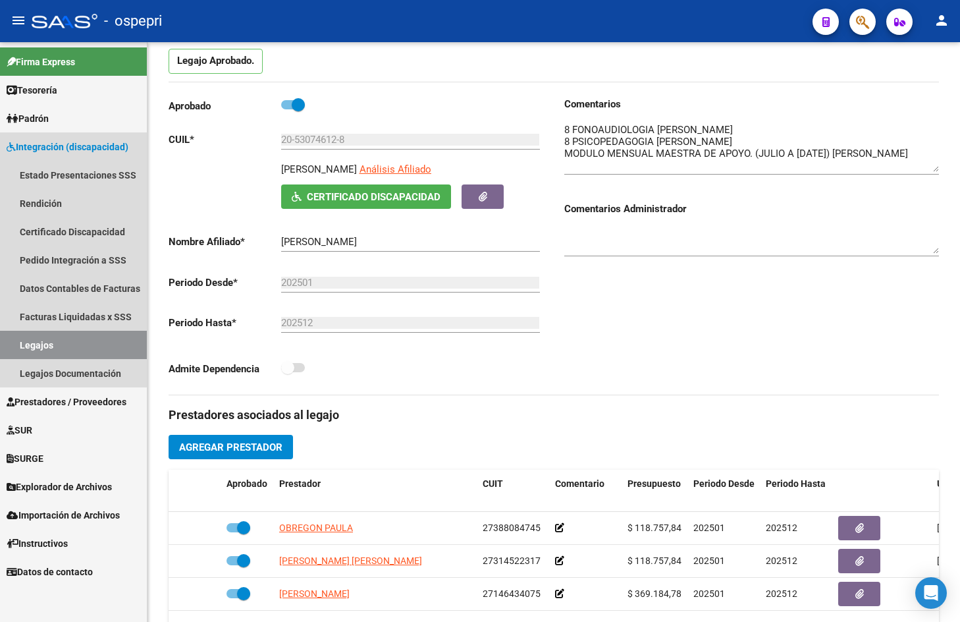
click at [60, 143] on span "Integración (discapacidad)" at bounding box center [68, 147] width 122 height 14
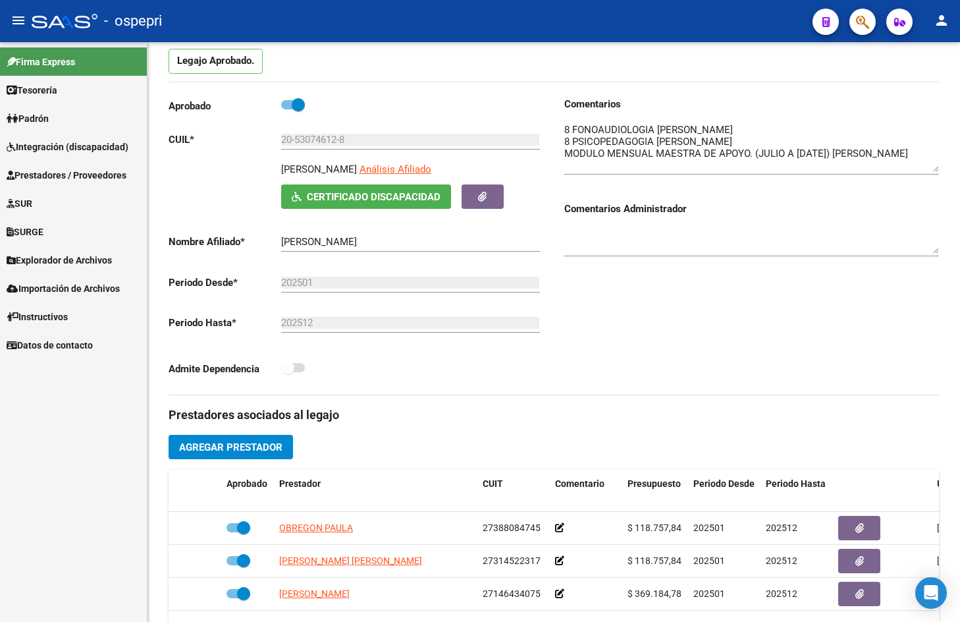
click at [60, 143] on span "Integración (discapacidad)" at bounding box center [68, 147] width 122 height 14
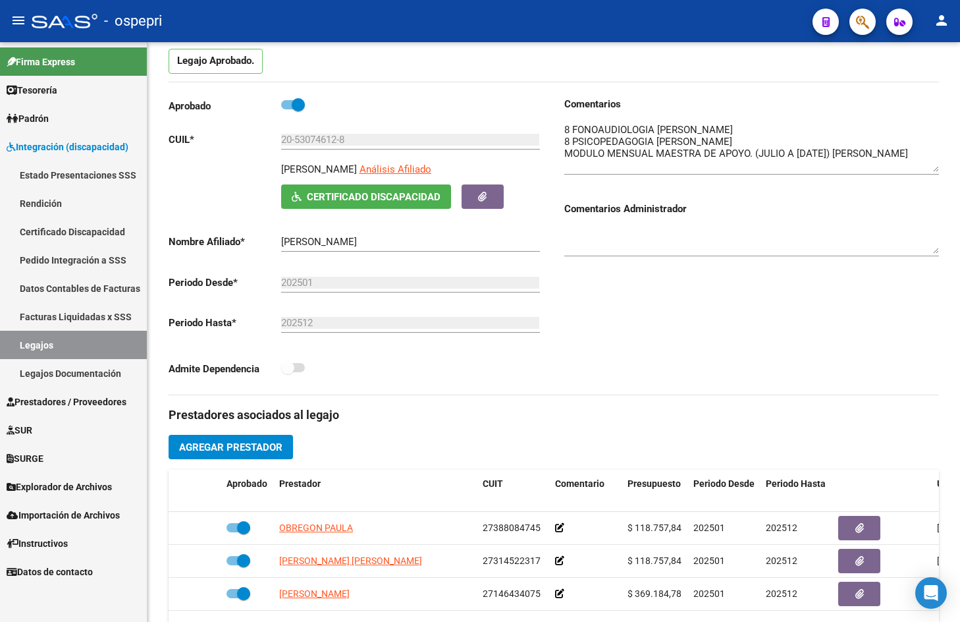
click at [55, 350] on link "Legajos" at bounding box center [73, 345] width 147 height 28
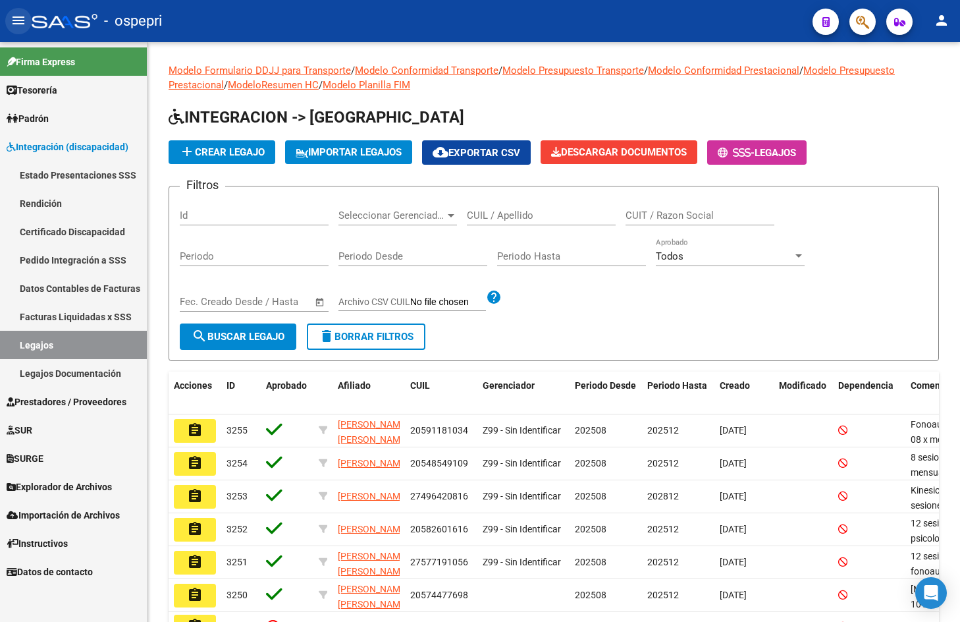
click at [26, 16] on mat-icon "menu" at bounding box center [19, 21] width 16 height 16
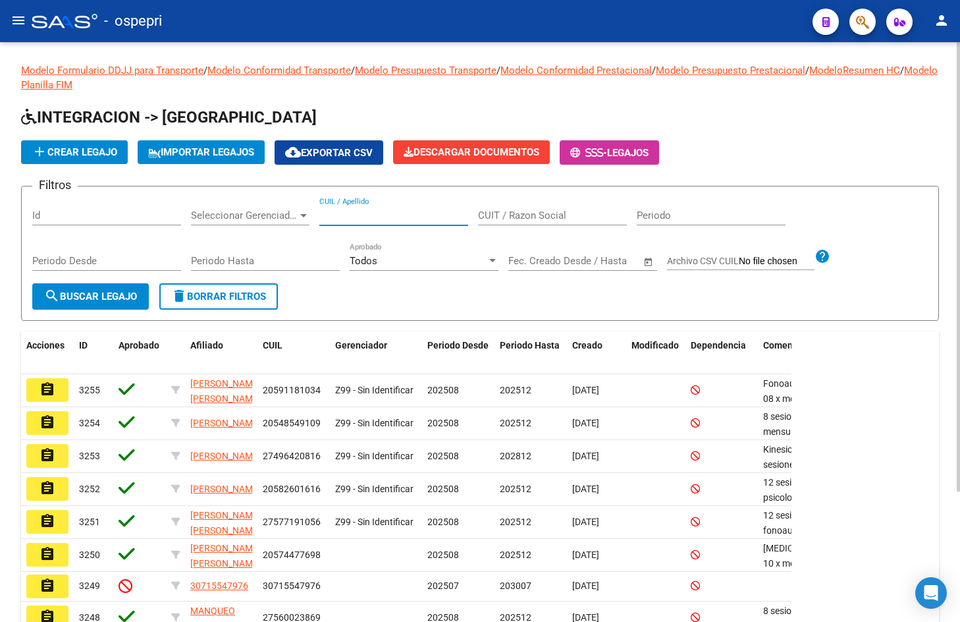
click at [376, 221] on input "CUIL / Apellido" at bounding box center [393, 215] width 149 height 12
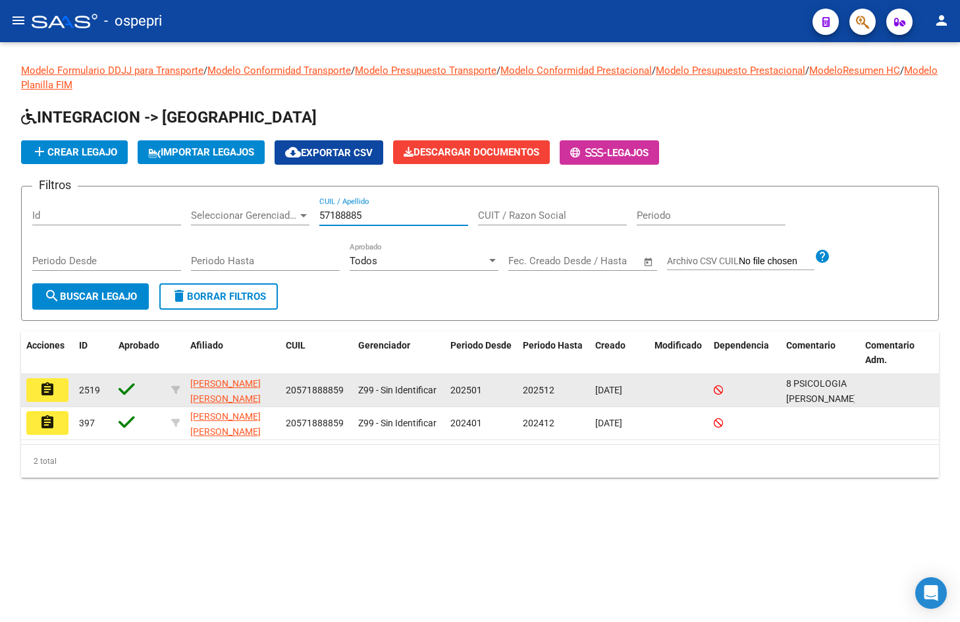
type input "57188885"
click at [49, 387] on mat-icon "assignment" at bounding box center [48, 389] width 16 height 16
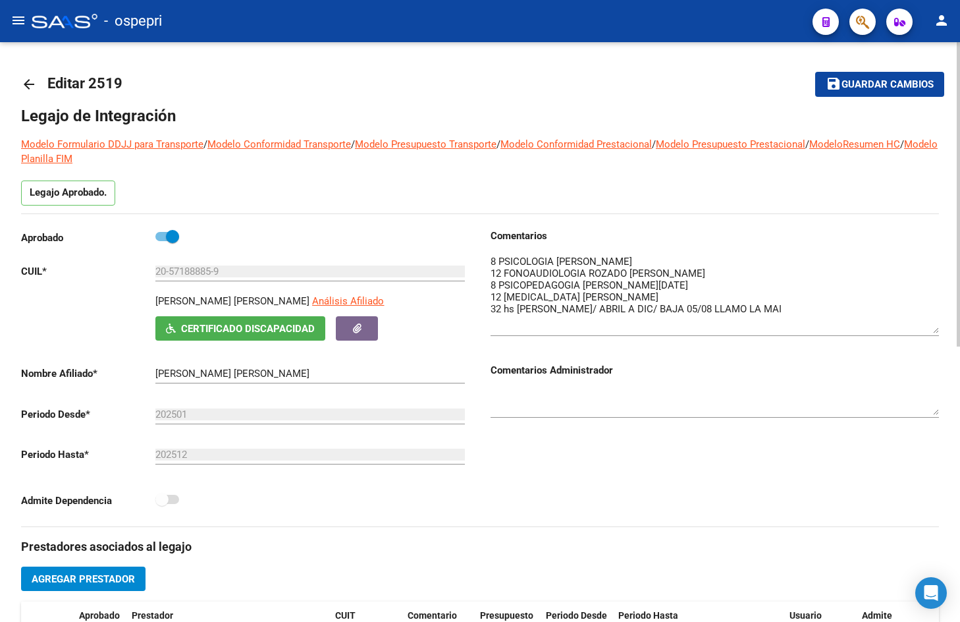
drag, startPoint x: 931, startPoint y: 273, endPoint x: 943, endPoint y: 326, distance: 53.9
click at [943, 326] on div "arrow_back Editar 2519 save Guardar cambios Legajo de Integración Modelo Formul…" at bounding box center [480, 594] width 960 height 1105
click at [22, 82] on mat-icon "arrow_back" at bounding box center [29, 84] width 16 height 16
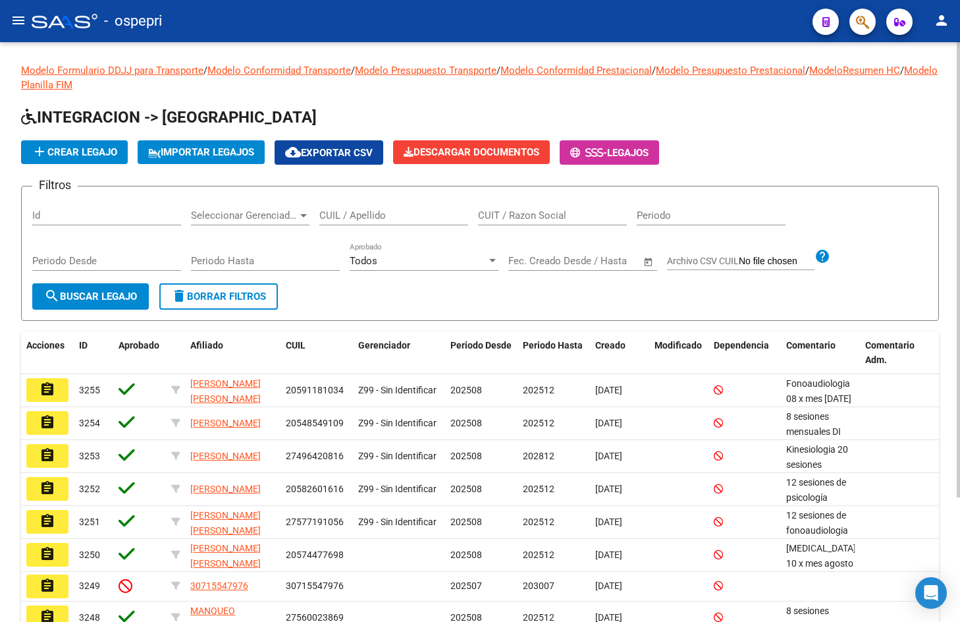
drag, startPoint x: 344, startPoint y: 221, endPoint x: 320, endPoint y: 210, distance: 26.8
click at [343, 221] on input "CUIL / Apellido" at bounding box center [393, 215] width 149 height 12
type input "5"
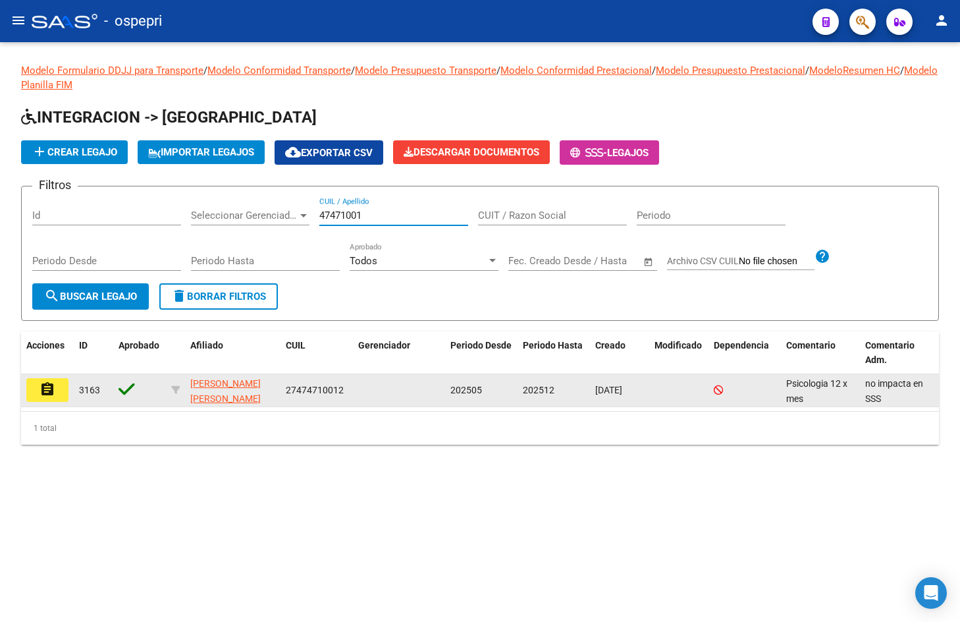
type input "47471001"
click at [53, 393] on mat-icon "assignment" at bounding box center [48, 389] width 16 height 16
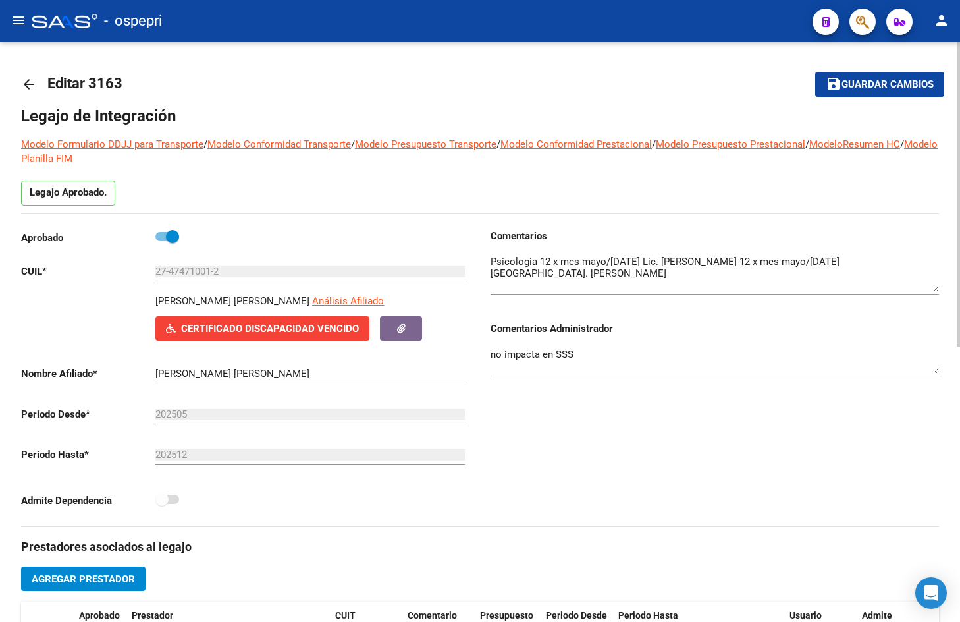
drag, startPoint x: 936, startPoint y: 278, endPoint x: 940, endPoint y: 289, distance: 11.9
click at [940, 289] on div "arrow_back Editar 3163 save Guardar cambios Legajo de Integración Modelo Formul…" at bounding box center [480, 594] width 960 height 1105
drag, startPoint x: 170, startPoint y: 271, endPoint x: 211, endPoint y: 269, distance: 41.5
click at [211, 269] on input "27-47471001-2" at bounding box center [310, 271] width 310 height 12
drag, startPoint x: 157, startPoint y: 298, endPoint x: 302, endPoint y: 302, distance: 144.3
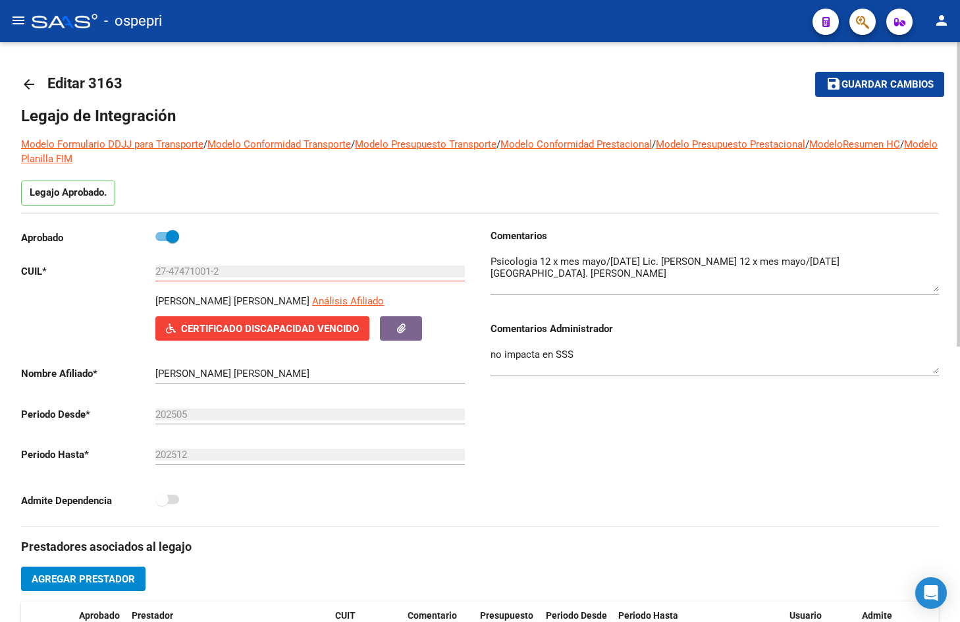
click at [302, 302] on p "NAGY HUBER PRISCILLA ABIGAIL" at bounding box center [232, 301] width 154 height 14
copy p "NAGY HUBER PRISCILLA ABIGAIL"
click at [26, 90] on mat-icon "arrow_back" at bounding box center [29, 84] width 16 height 16
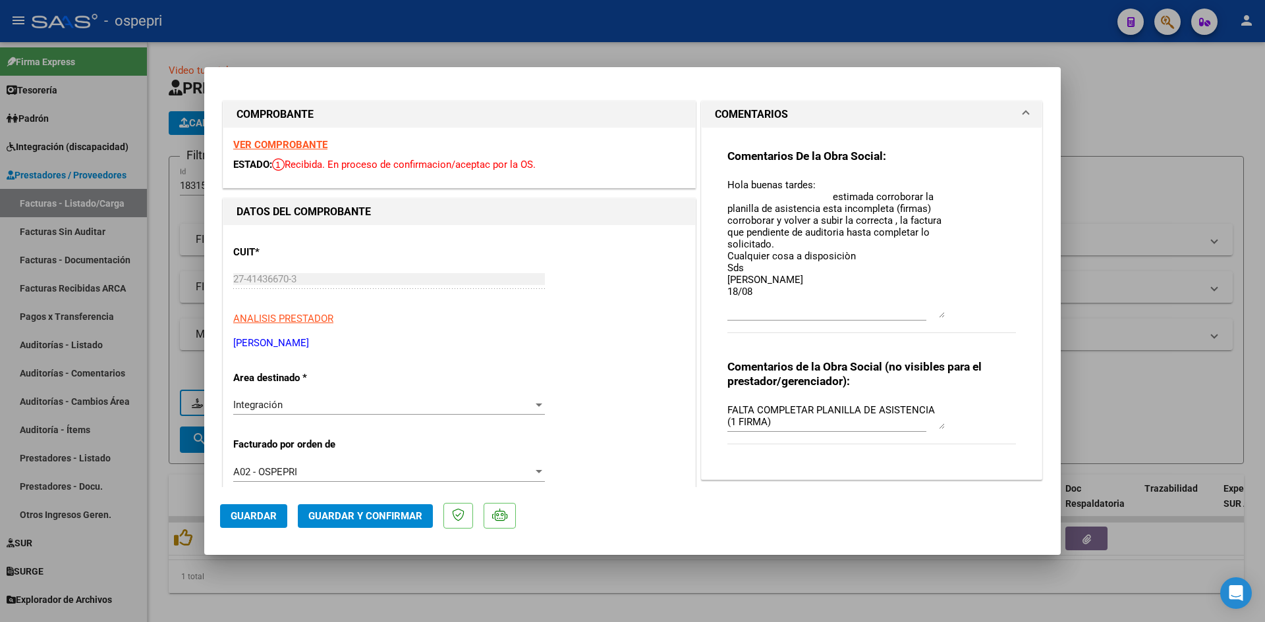
drag, startPoint x: 936, startPoint y: 198, endPoint x: 945, endPoint y: 312, distance: 114.3
click at [945, 312] on div "Comentarios De la Obra Social: Hola buenas tardes: estimada corroborar la plani…" at bounding box center [871, 248] width 288 height 199
type input "$ 0,00"
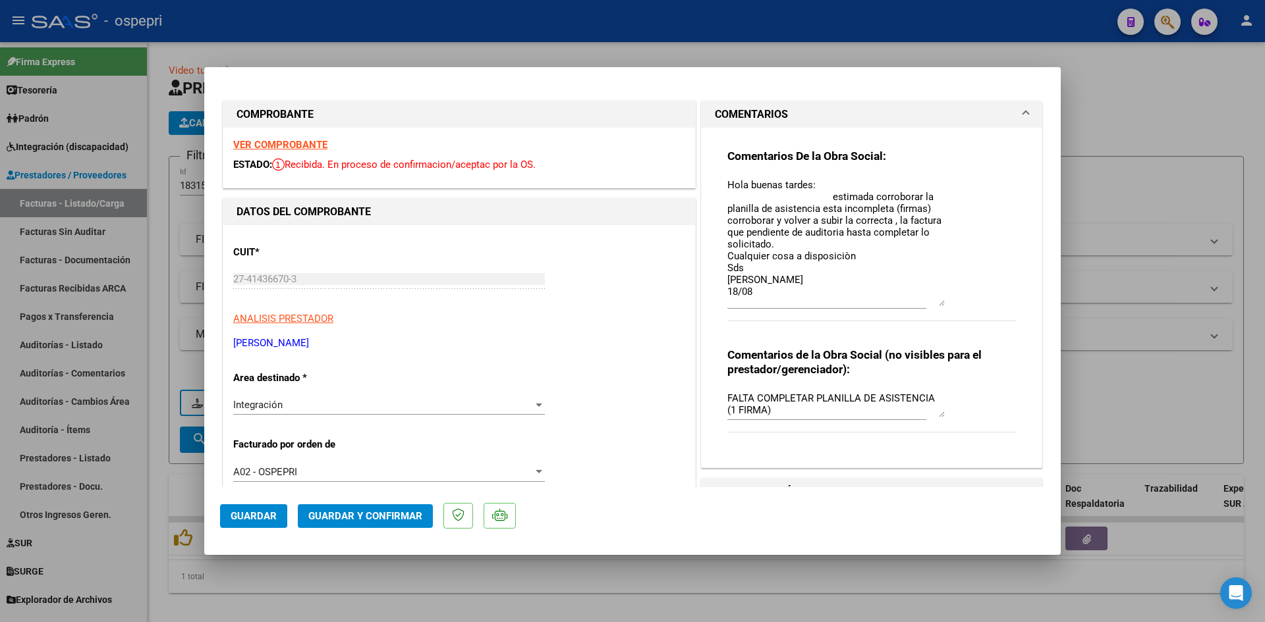
drag, startPoint x: 933, startPoint y: 200, endPoint x: 948, endPoint y: 300, distance: 101.4
click at [948, 300] on div "Comentarios De la Obra Social: Hola buenas tardes: estimada corroborar la plani…" at bounding box center [871, 242] width 288 height 187
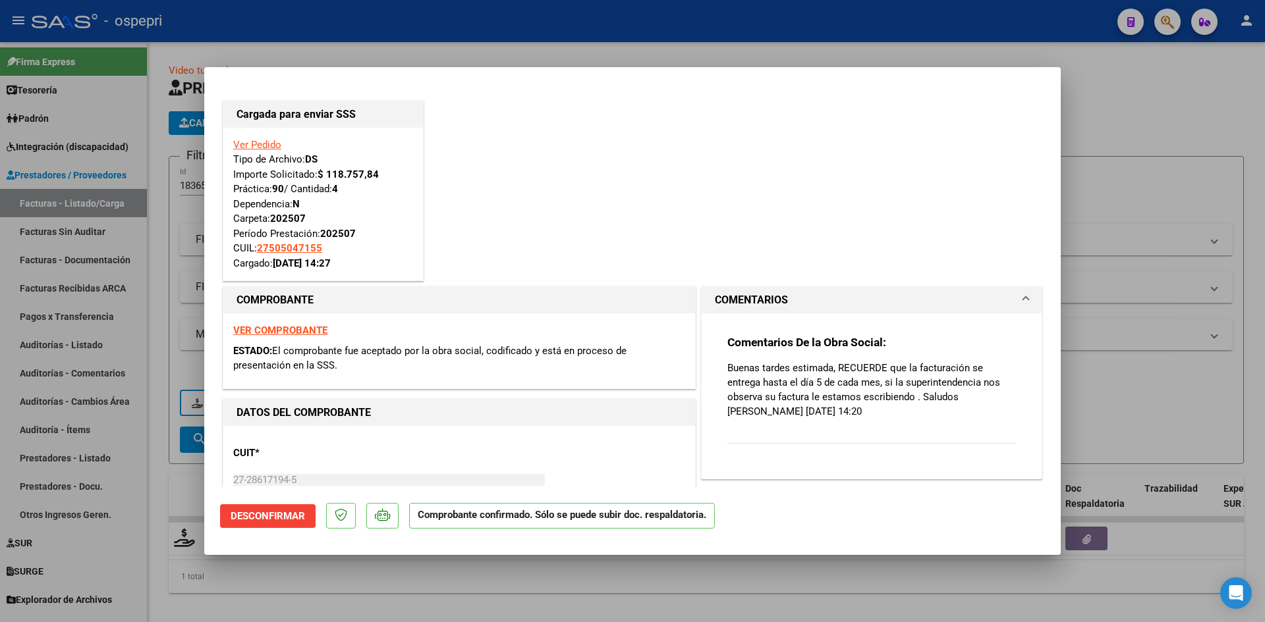
type input "$ 0,00"
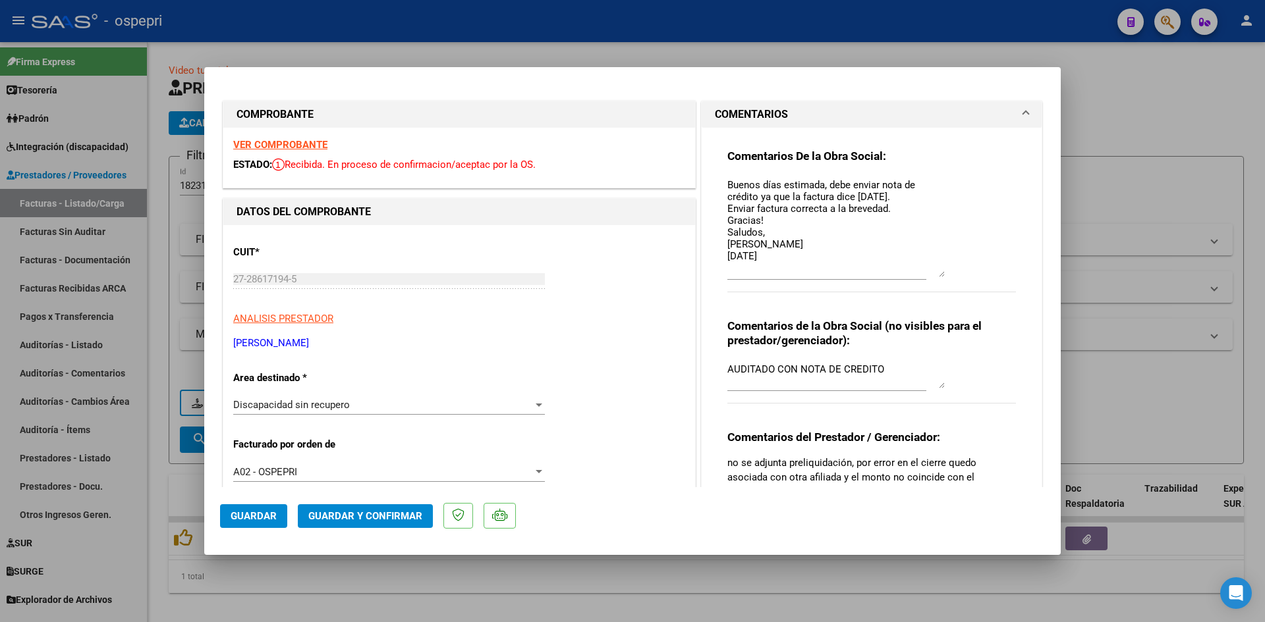
drag, startPoint x: 931, startPoint y: 198, endPoint x: 952, endPoint y: 271, distance: 75.9
click at [952, 271] on div "Comentarios De la Obra Social: Buenos días estimada, debe enviar nota de crédit…" at bounding box center [871, 228] width 288 height 158
type input "$ 0,00"
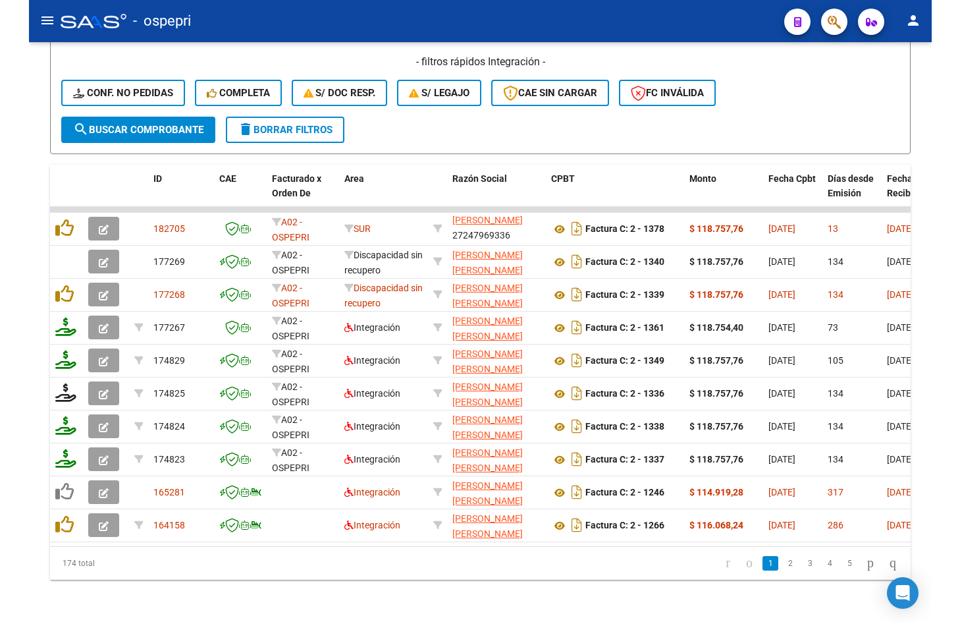
scroll to position [463, 0]
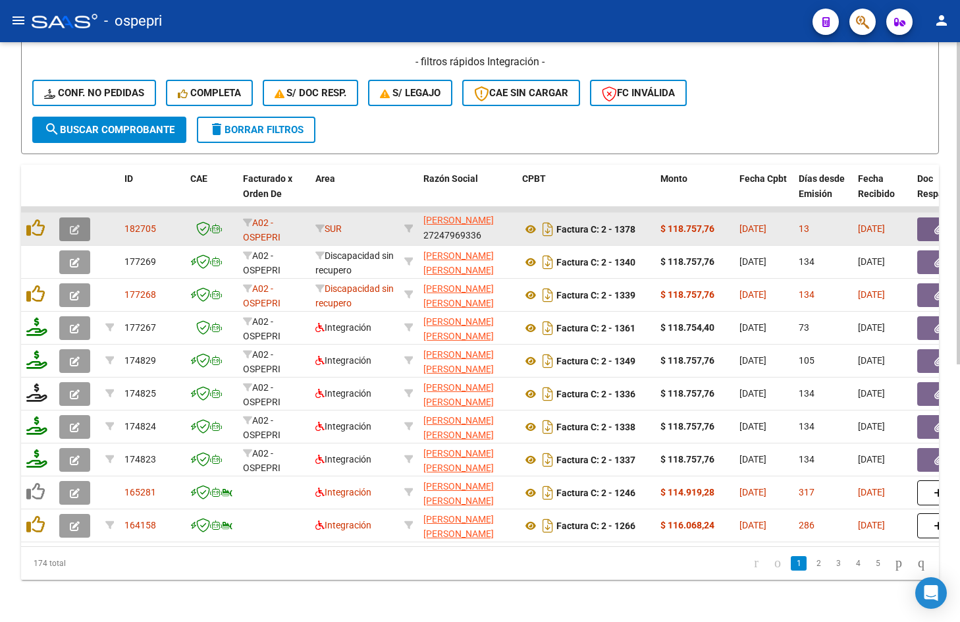
click at [71, 225] on icon "button" at bounding box center [75, 230] width 10 height 10
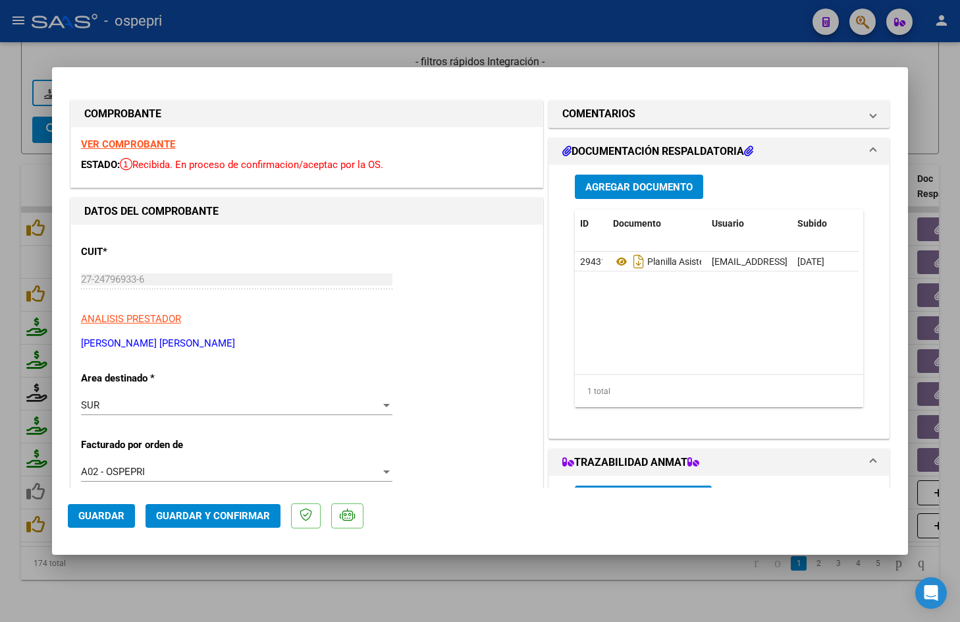
click at [92, 143] on strong "VER COMPROBANTE" at bounding box center [128, 144] width 94 height 12
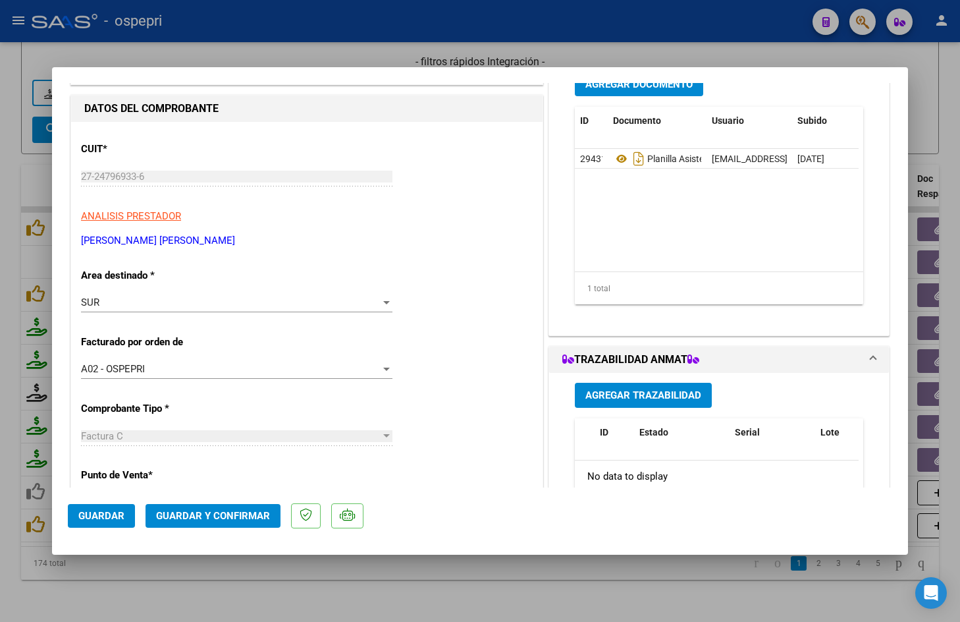
scroll to position [198, 0]
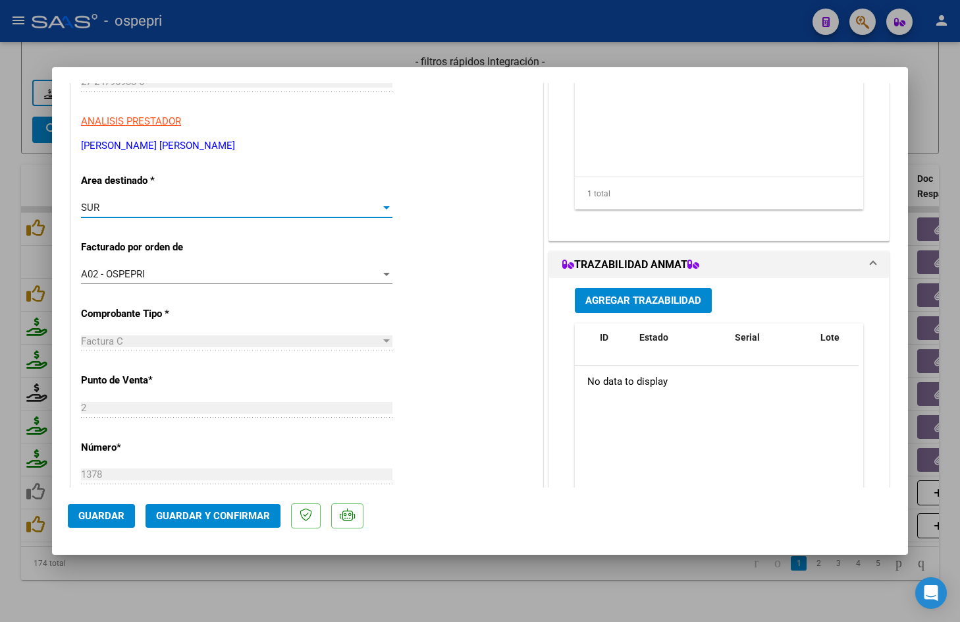
click at [166, 209] on div "SUR" at bounding box center [231, 208] width 300 height 12
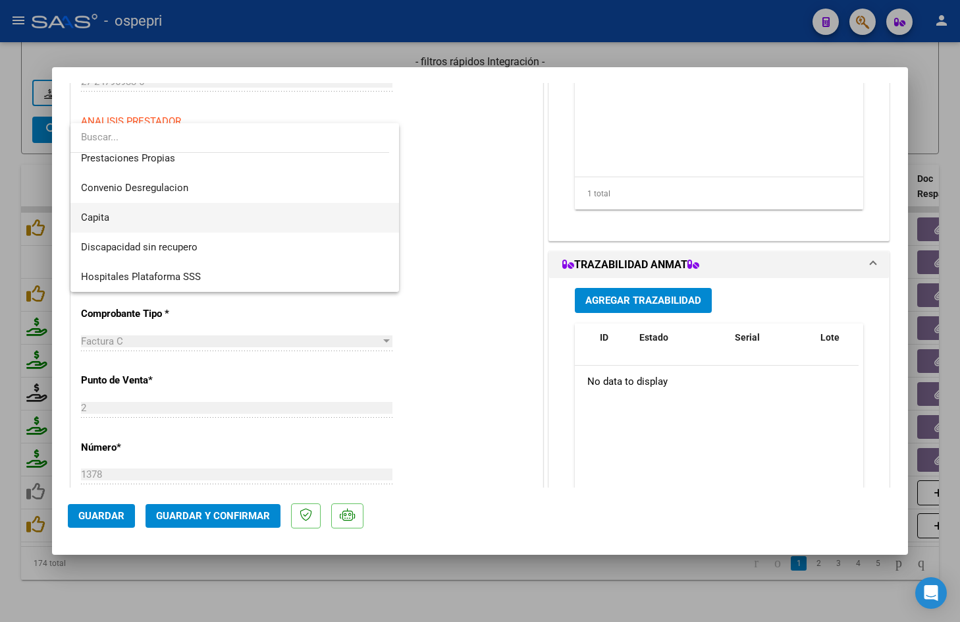
scroll to position [0, 0]
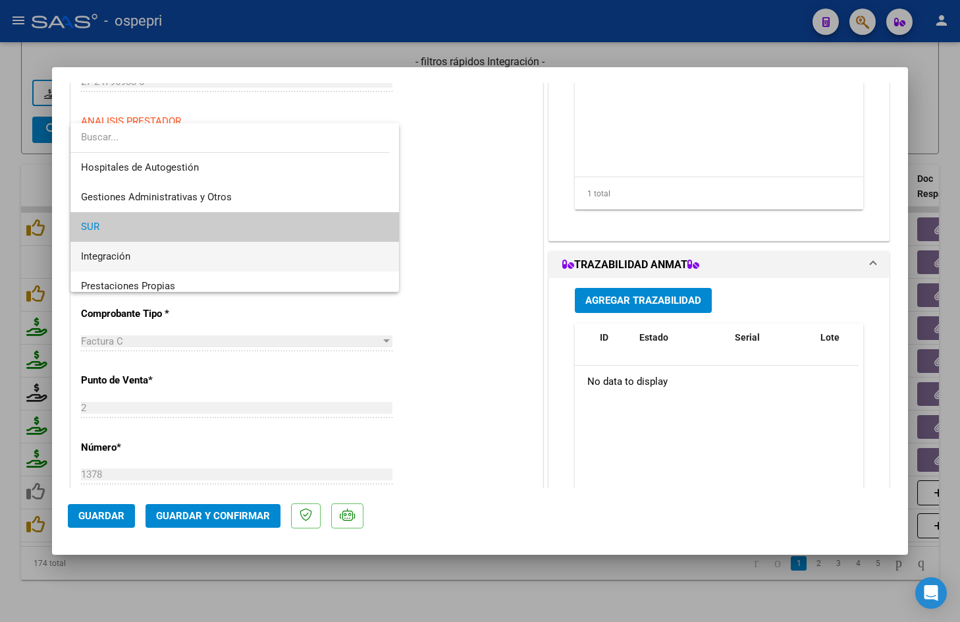
click at [151, 256] on span "Integración" at bounding box center [235, 257] width 308 height 30
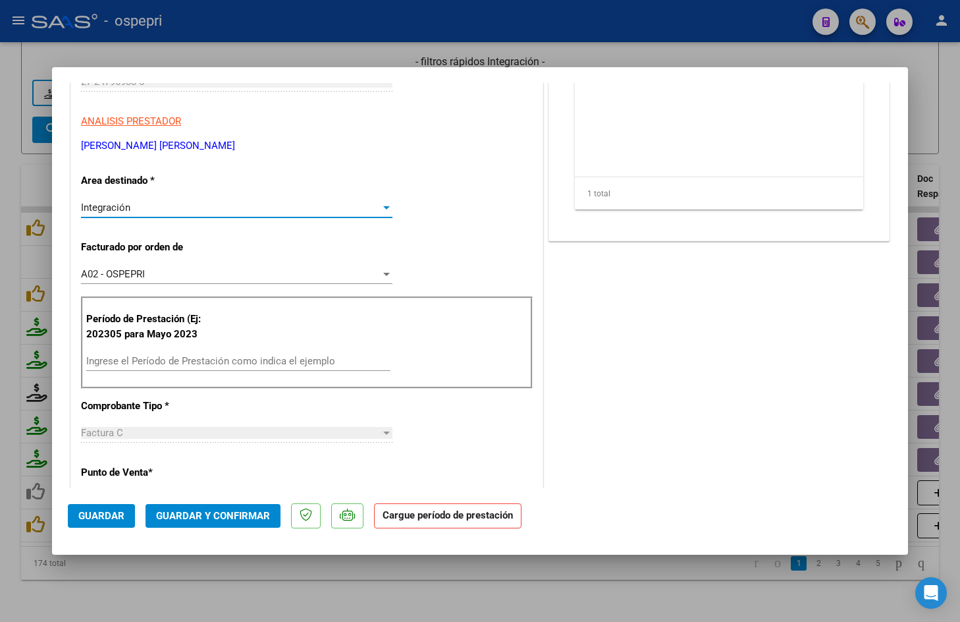
click at [178, 362] on input "Ingrese el Período de Prestación como indica el ejemplo" at bounding box center [238, 361] width 304 height 12
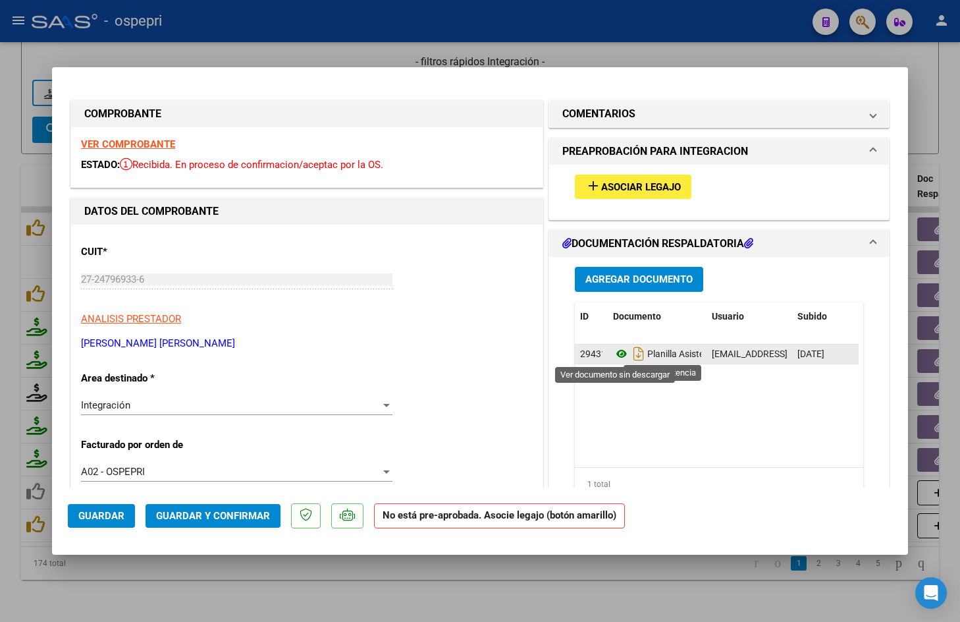
type input "202506"
click at [615, 352] on icon at bounding box center [621, 354] width 17 height 16
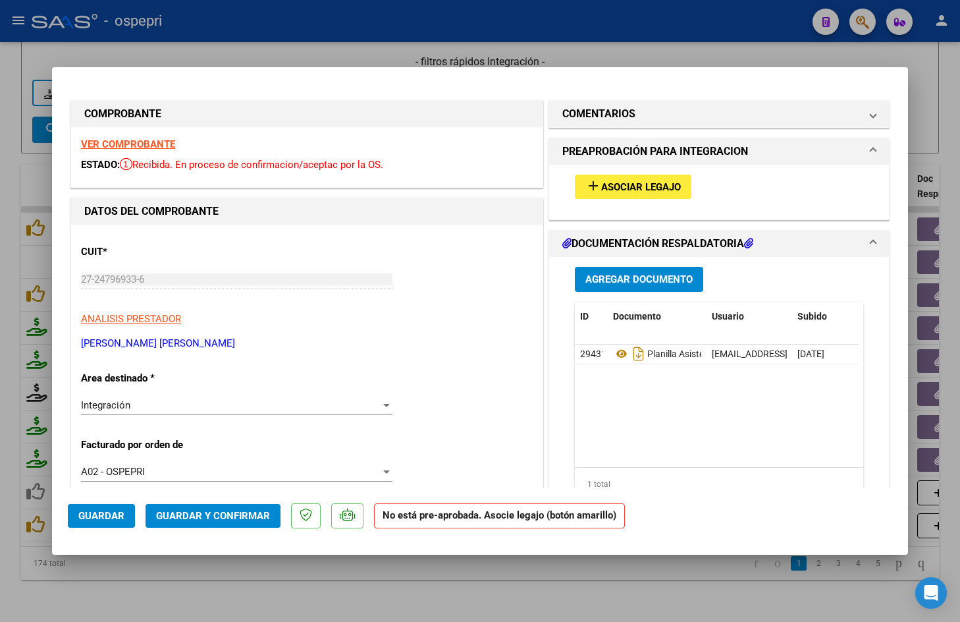
click at [613, 187] on span "Asociar Legajo" at bounding box center [641, 187] width 80 height 12
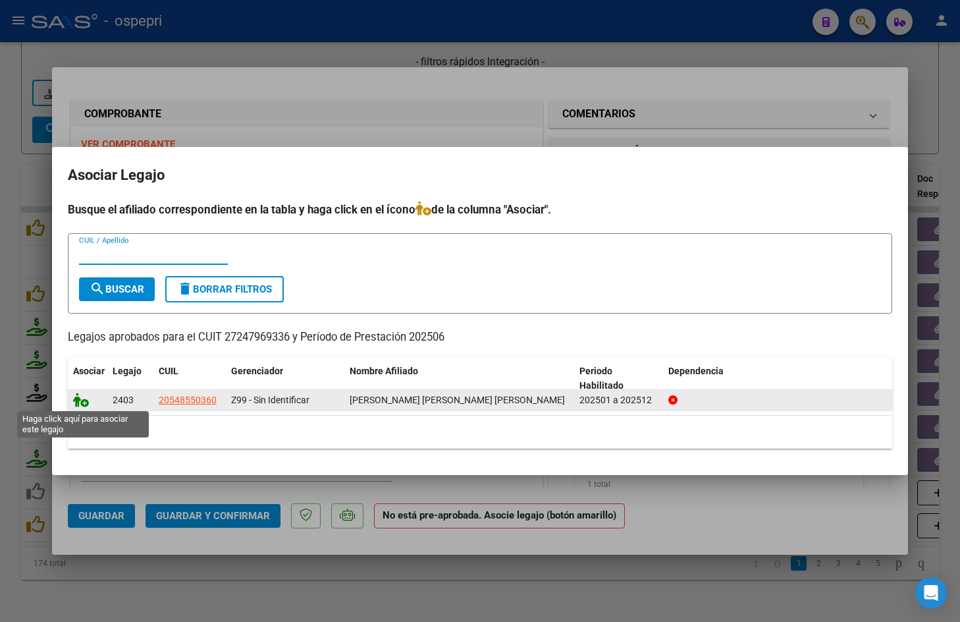
click at [81, 398] on icon at bounding box center [81, 400] width 16 height 14
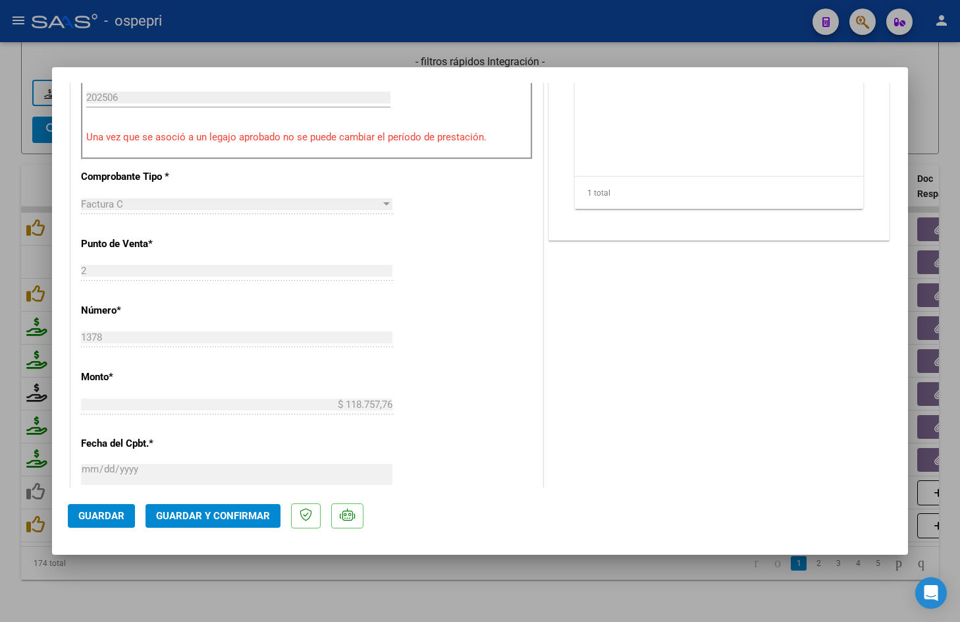
scroll to position [593, 0]
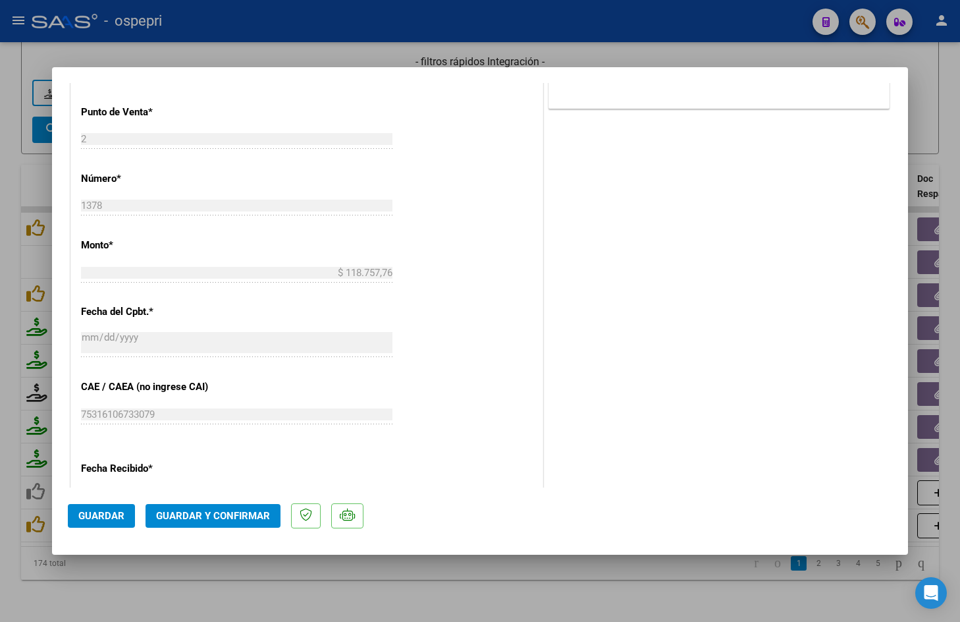
click at [211, 514] on span "Guardar y Confirmar" at bounding box center [213, 516] width 114 height 12
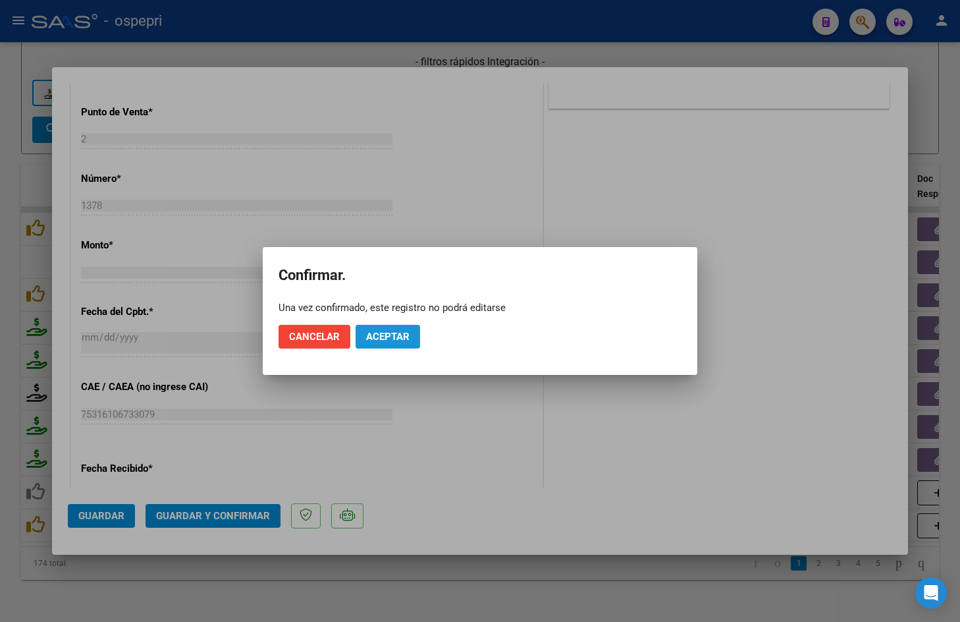
click at [386, 334] on span "Aceptar" at bounding box center [387, 337] width 43 height 12
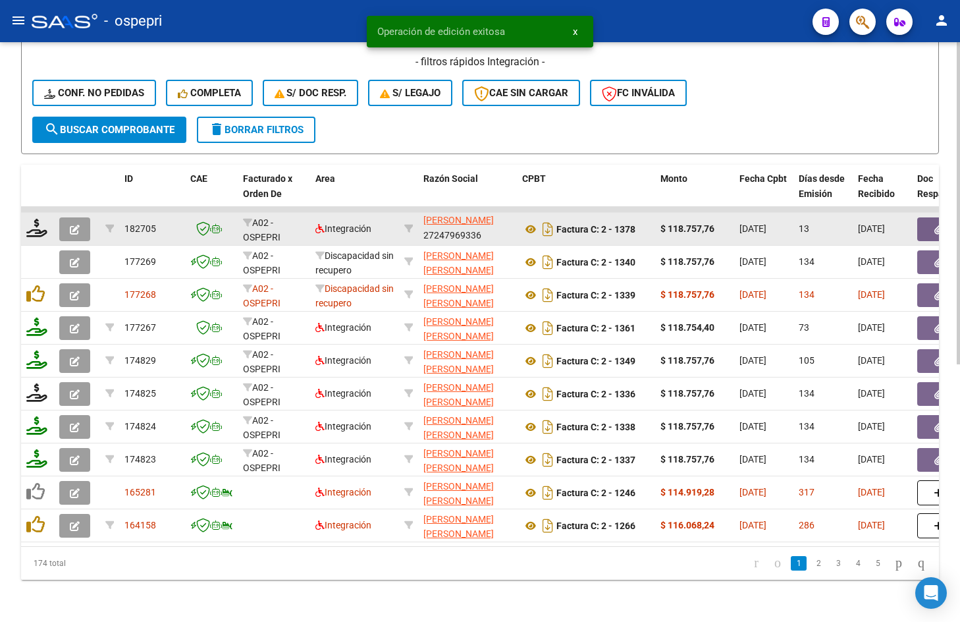
scroll to position [0, 0]
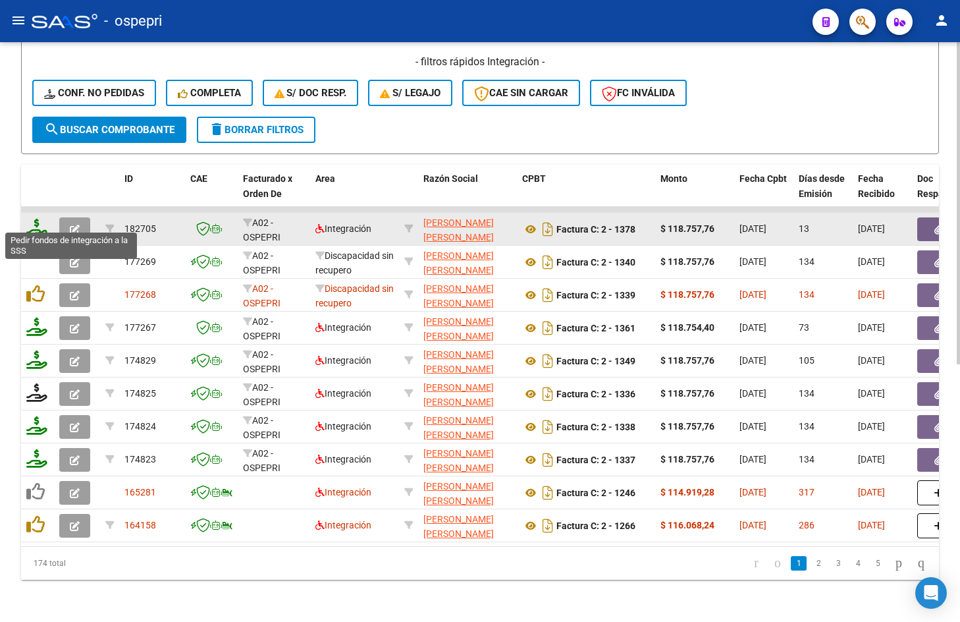
click at [34, 224] on icon at bounding box center [36, 228] width 21 height 18
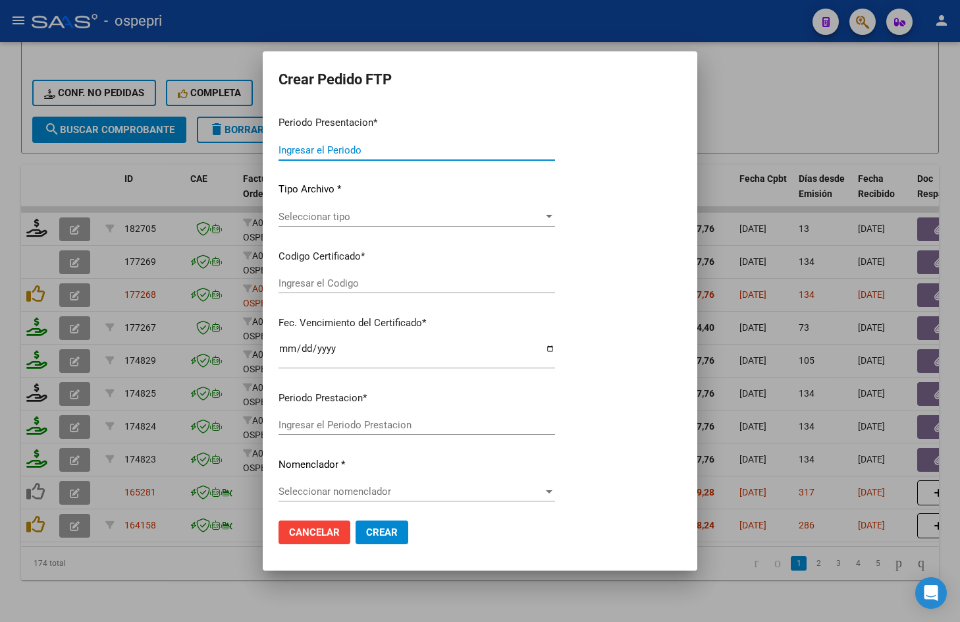
type input "202507"
type input "202506"
type input "$ 118.757,76"
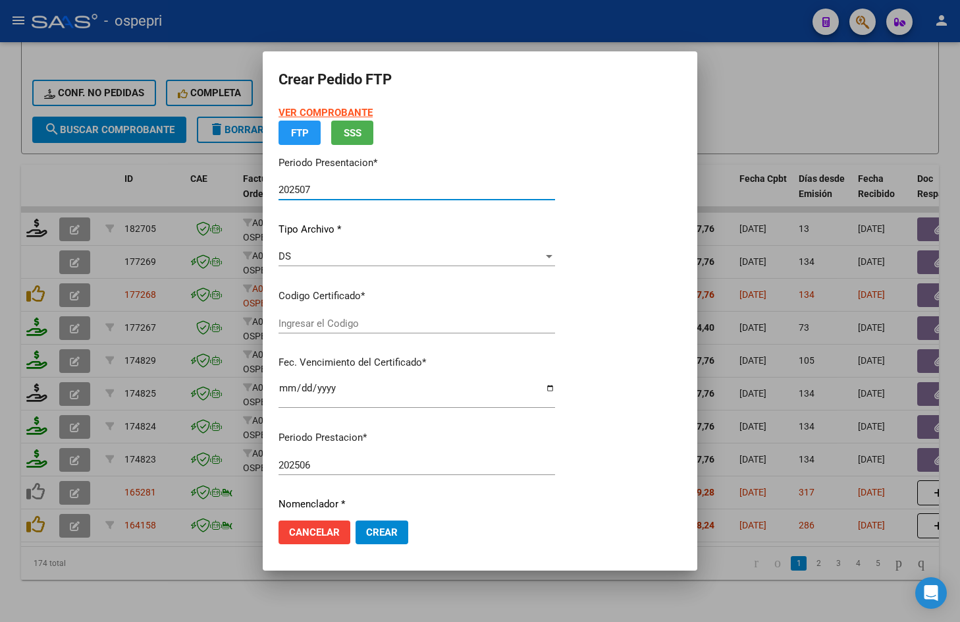
type input "2054855036-0"
type input "2029-02-06"
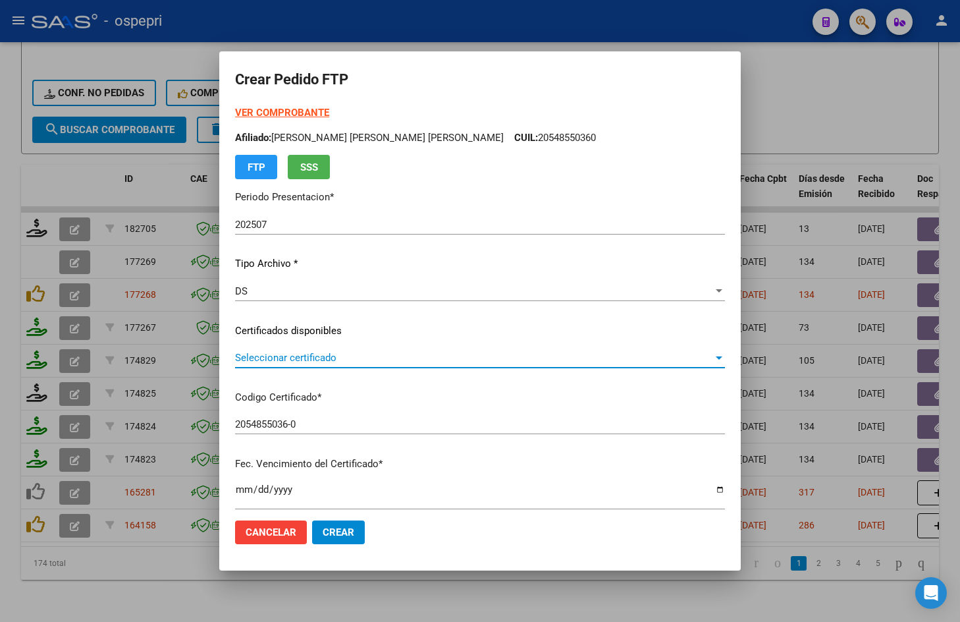
click at [312, 355] on span "Seleccionar certificado" at bounding box center [474, 358] width 478 height 12
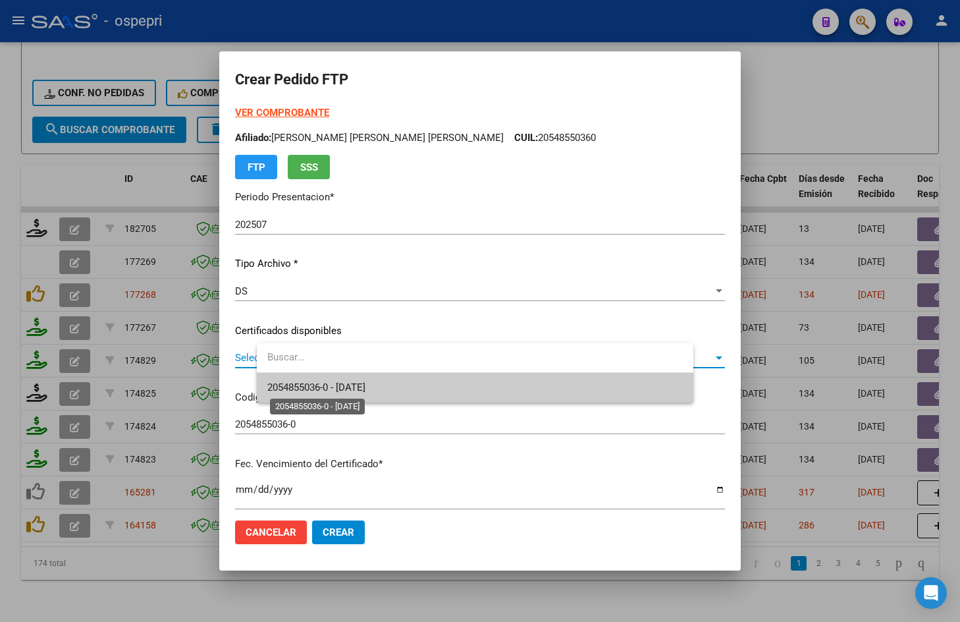
click at [329, 389] on span "2054855036-0 - 2029-02-06" at bounding box center [316, 387] width 98 height 12
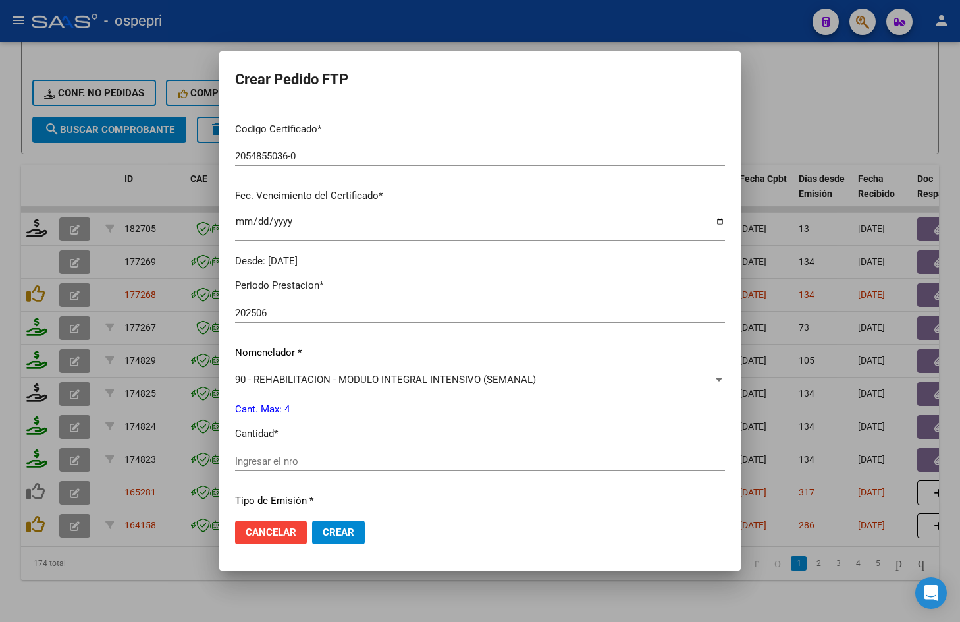
scroll to position [329, 0]
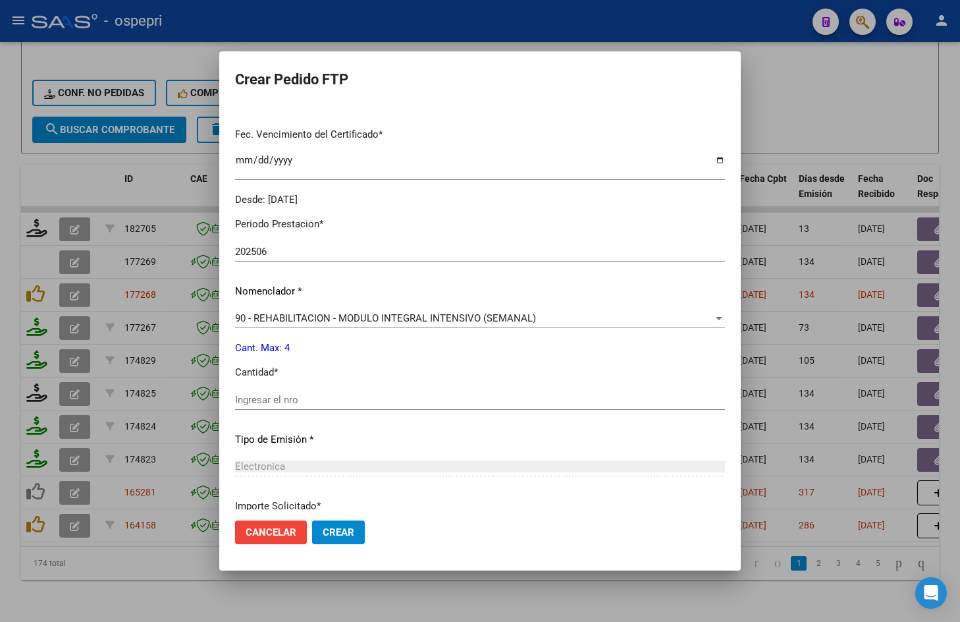
click at [329, 400] on input "Ingresar el nro" at bounding box center [480, 400] width 490 height 12
type input "4"
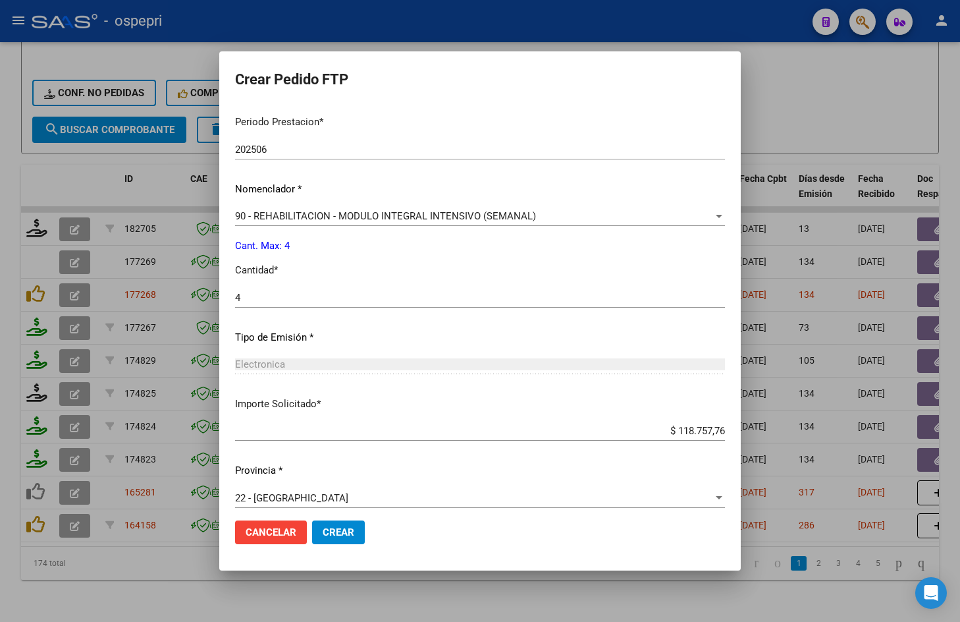
scroll to position [441, 0]
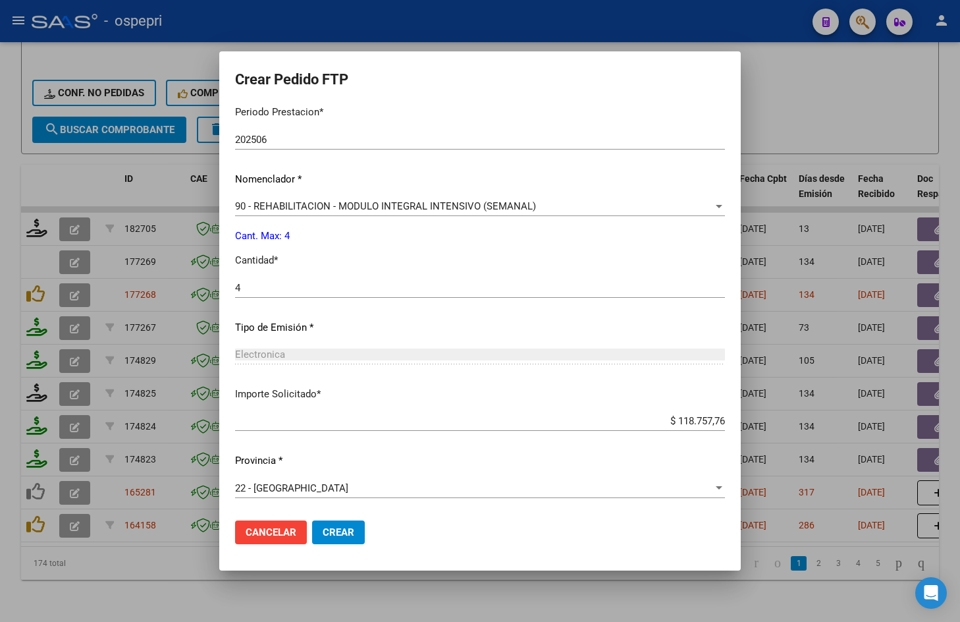
click at [365, 523] on button "Crear" at bounding box center [338, 532] width 53 height 24
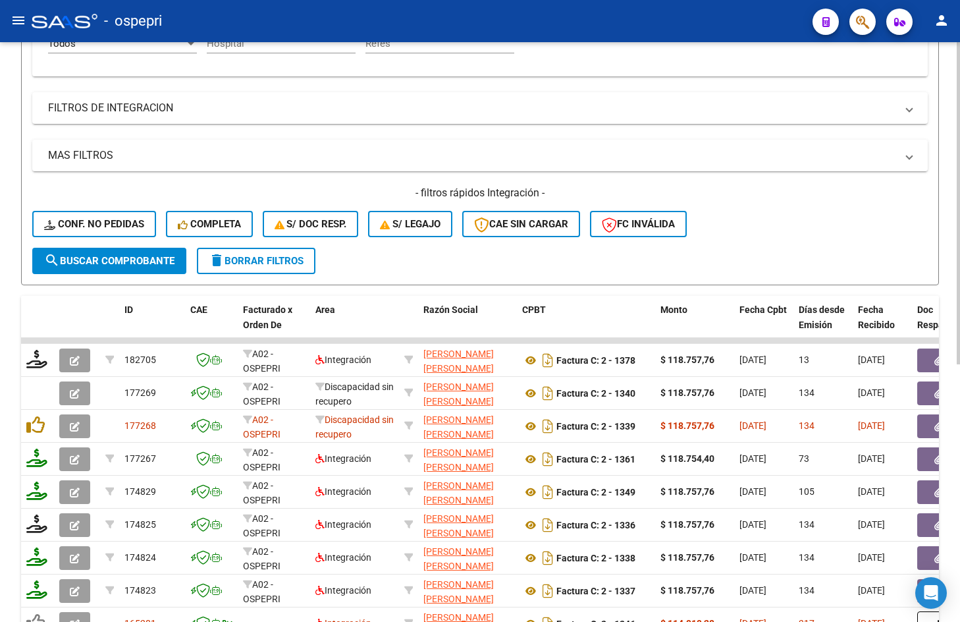
scroll to position [0, 0]
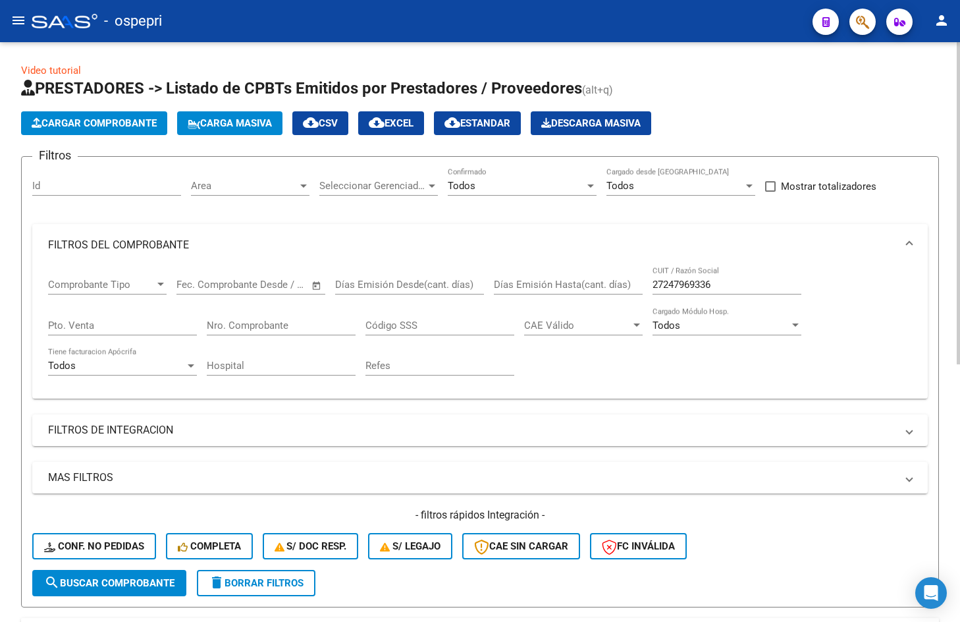
click at [729, 284] on input "27247969336" at bounding box center [727, 285] width 149 height 12
paste input "3315329574"
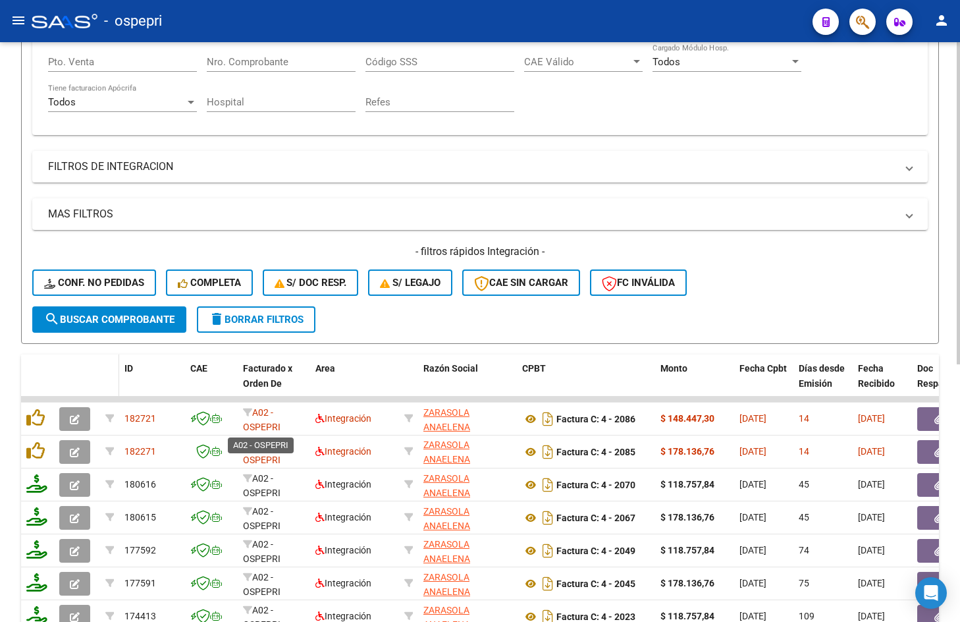
scroll to position [2, 0]
type input "23315329574"
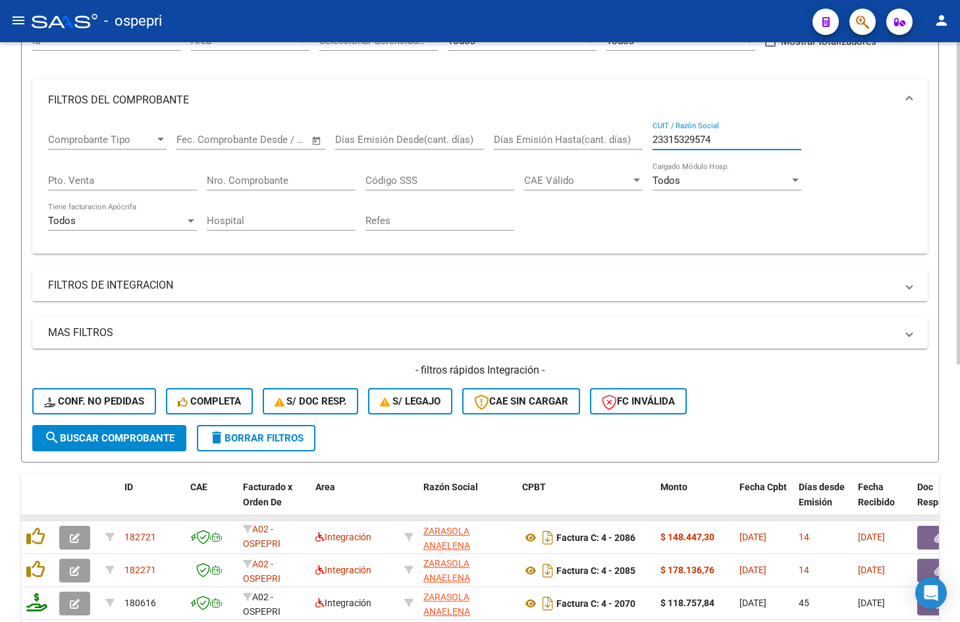
scroll to position [263, 0]
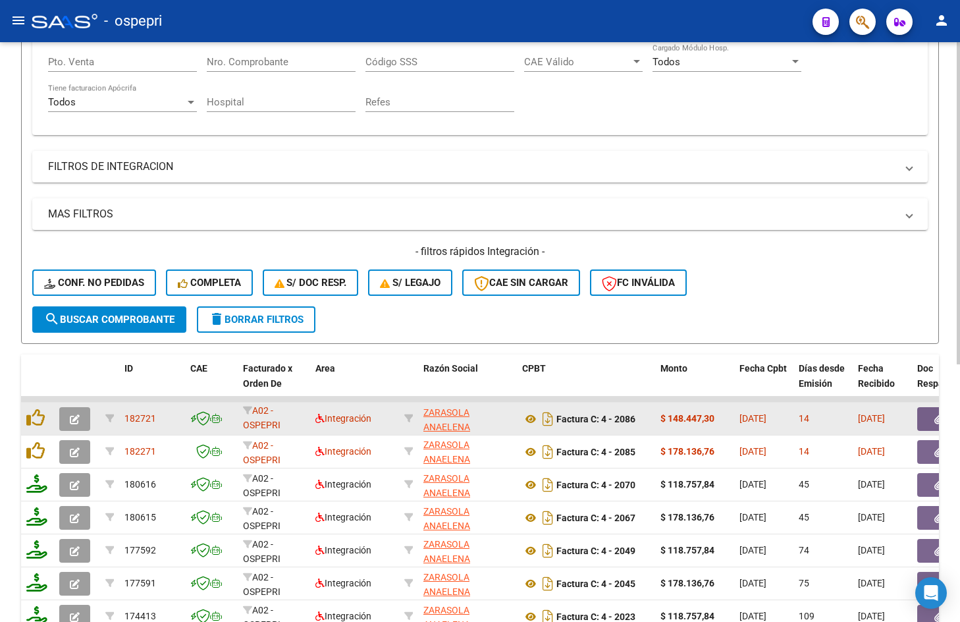
click at [74, 418] on icon "button" at bounding box center [75, 419] width 10 height 10
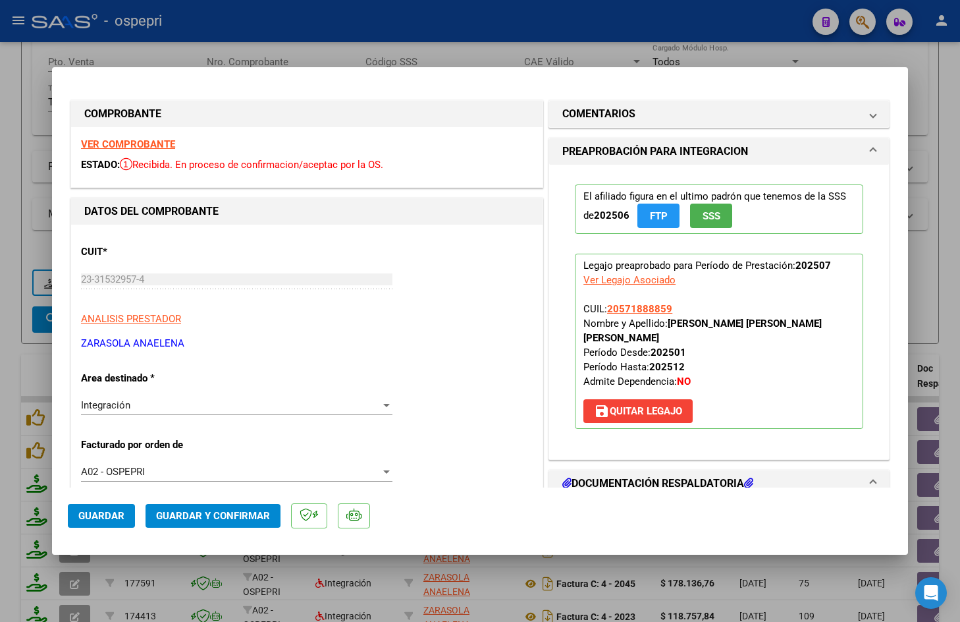
click at [156, 142] on strong "VER COMPROBANTE" at bounding box center [128, 144] width 94 height 12
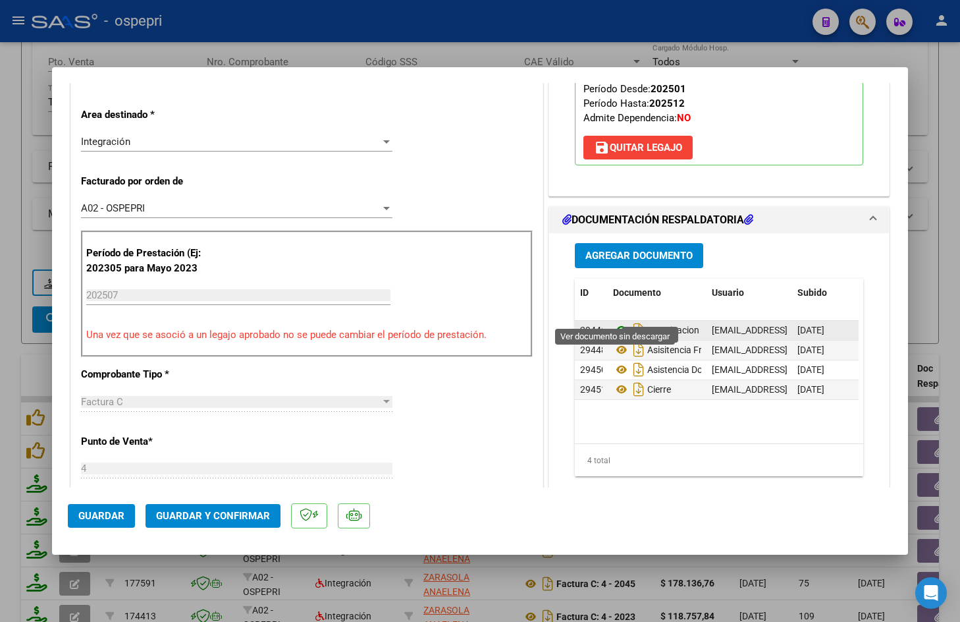
click at [617, 322] on icon at bounding box center [621, 330] width 17 height 16
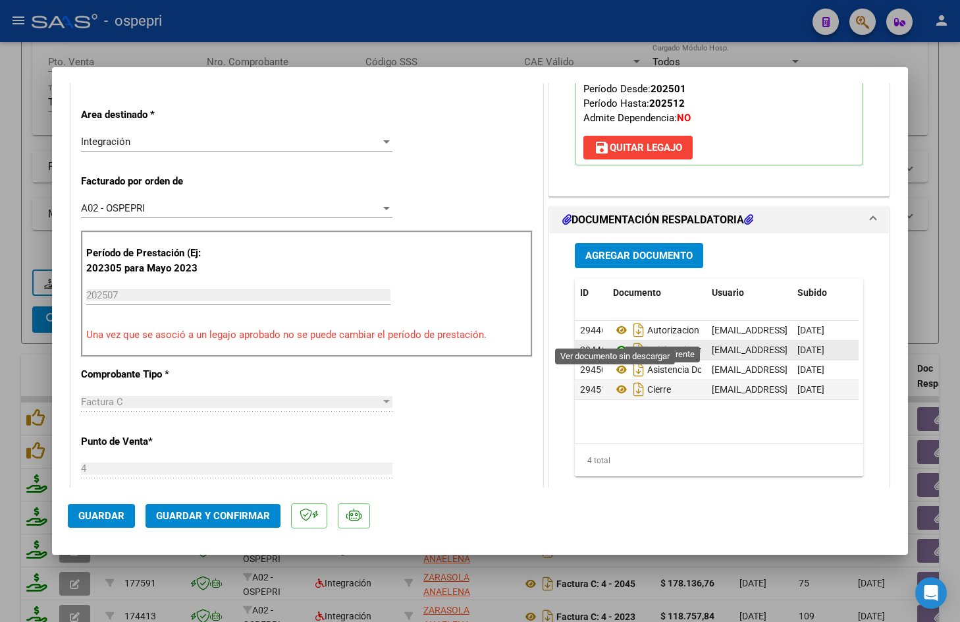
click at [613, 342] on icon at bounding box center [621, 350] width 17 height 16
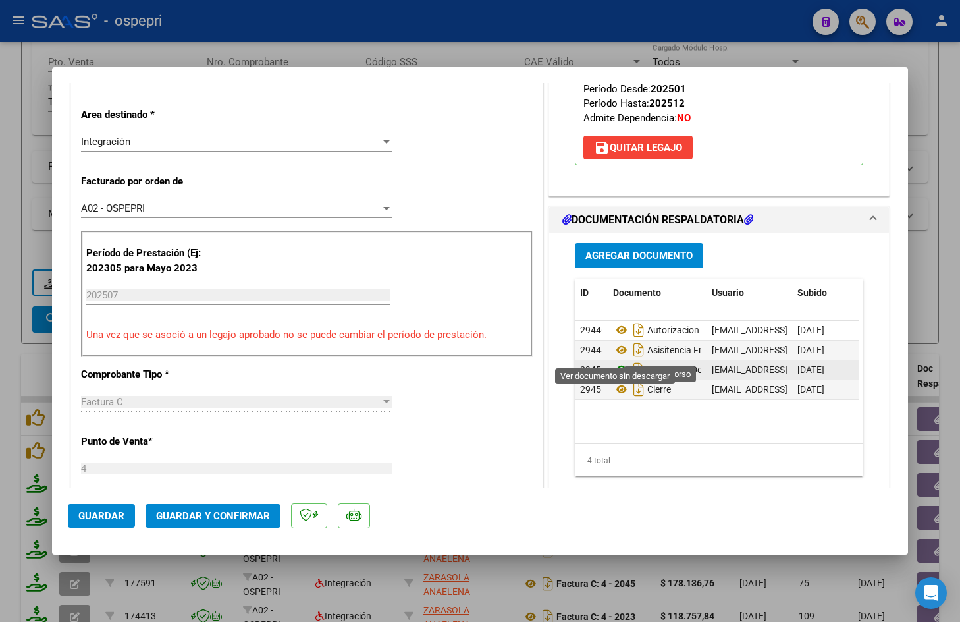
click at [617, 362] on icon at bounding box center [621, 370] width 17 height 16
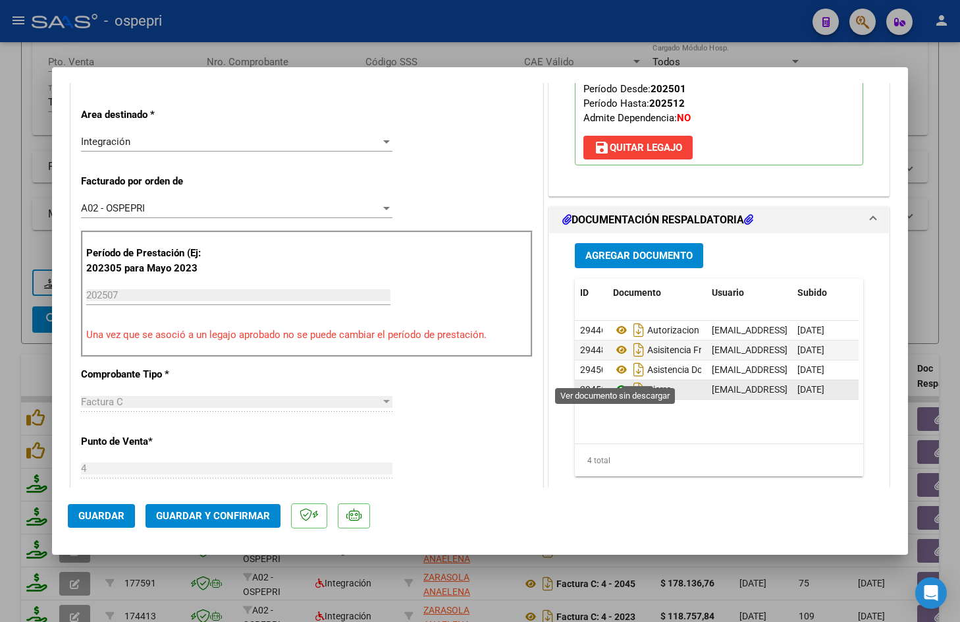
click at [620, 381] on icon at bounding box center [621, 389] width 17 height 16
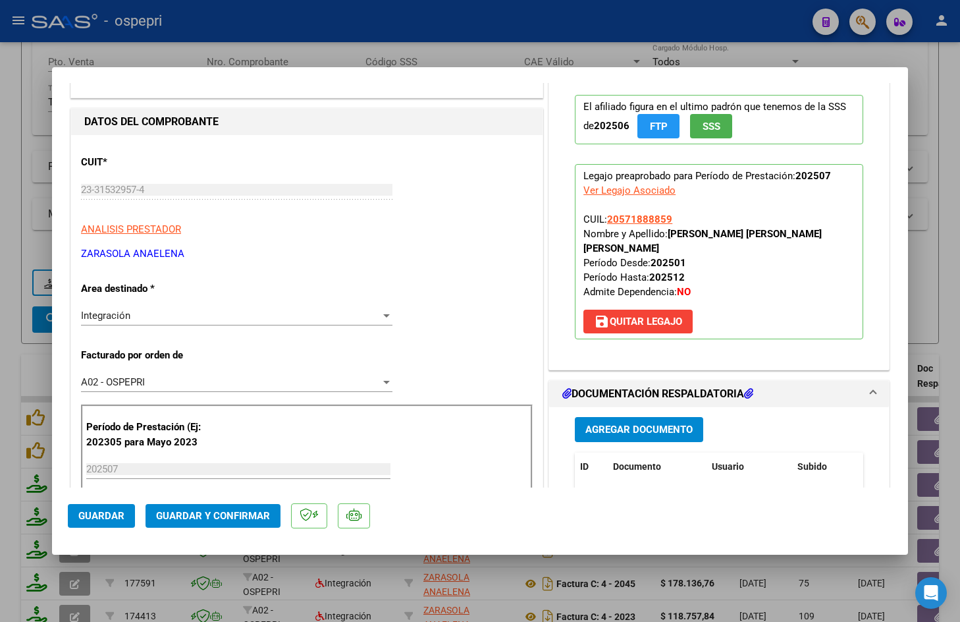
scroll to position [0, 0]
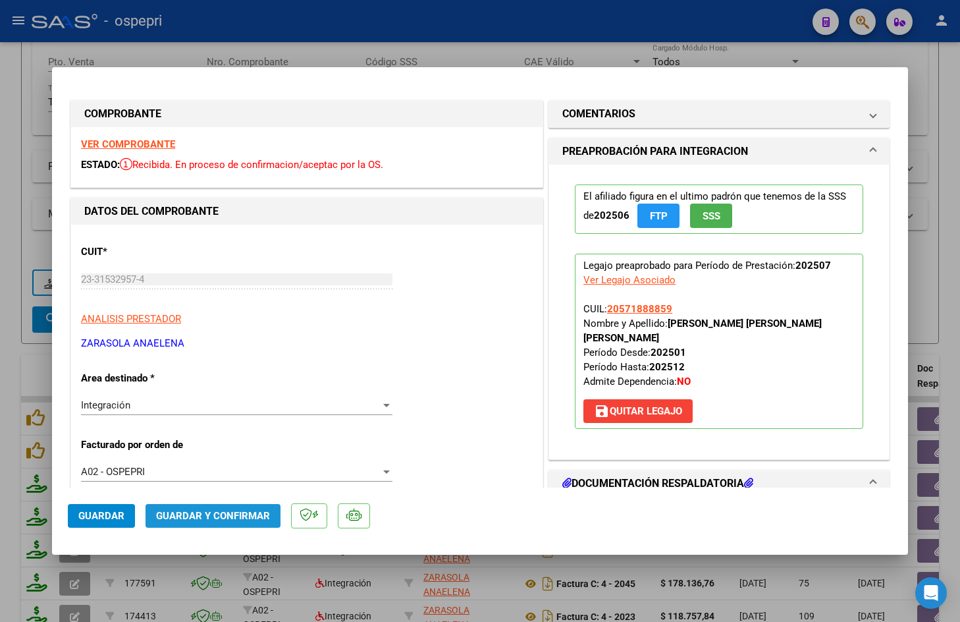
click at [218, 512] on span "Guardar y Confirmar" at bounding box center [213, 516] width 114 height 12
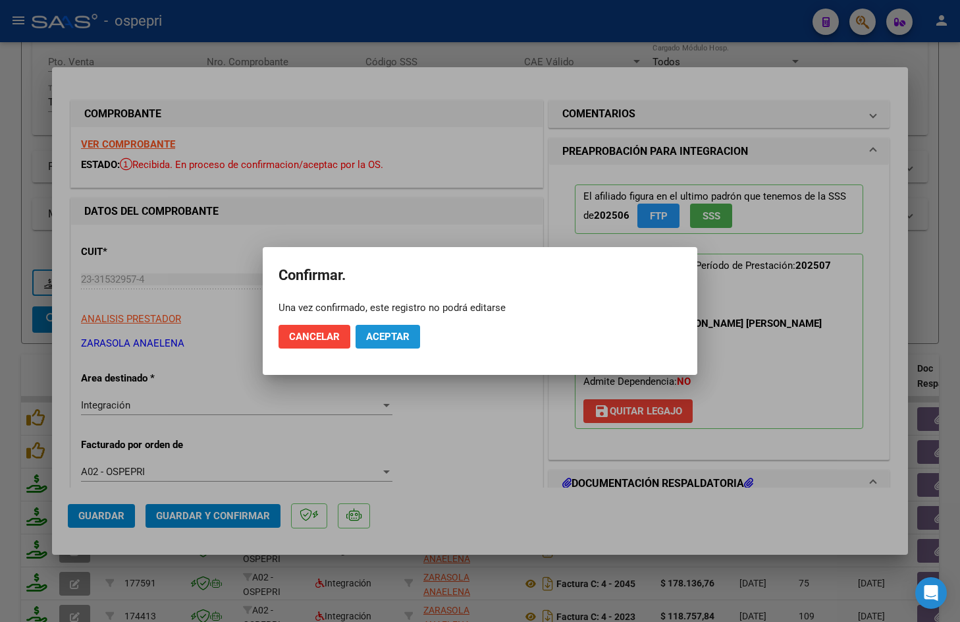
click at [378, 335] on span "Aceptar" at bounding box center [387, 337] width 43 height 12
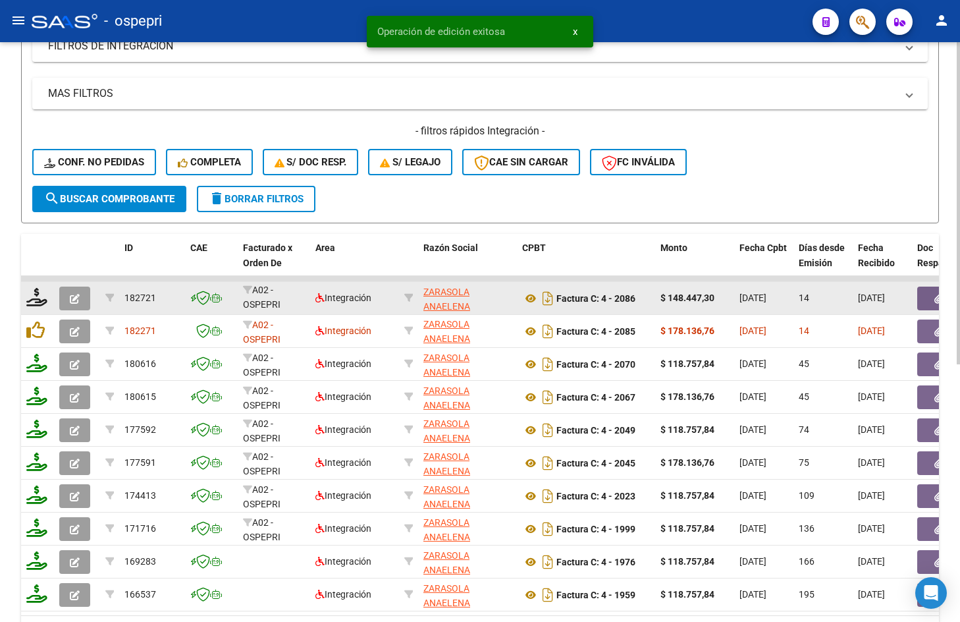
scroll to position [395, 0]
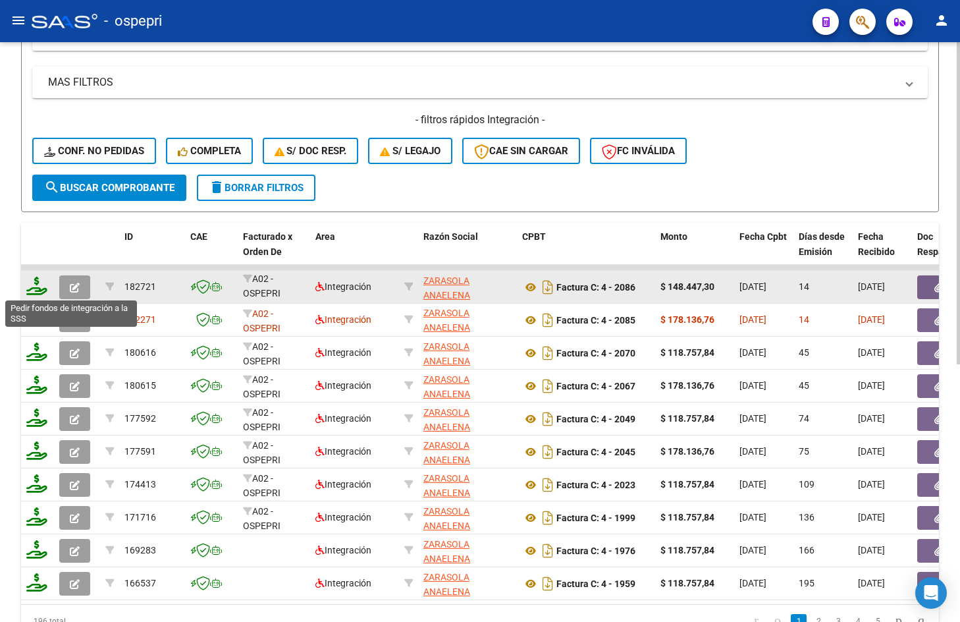
click at [35, 286] on icon at bounding box center [36, 286] width 21 height 18
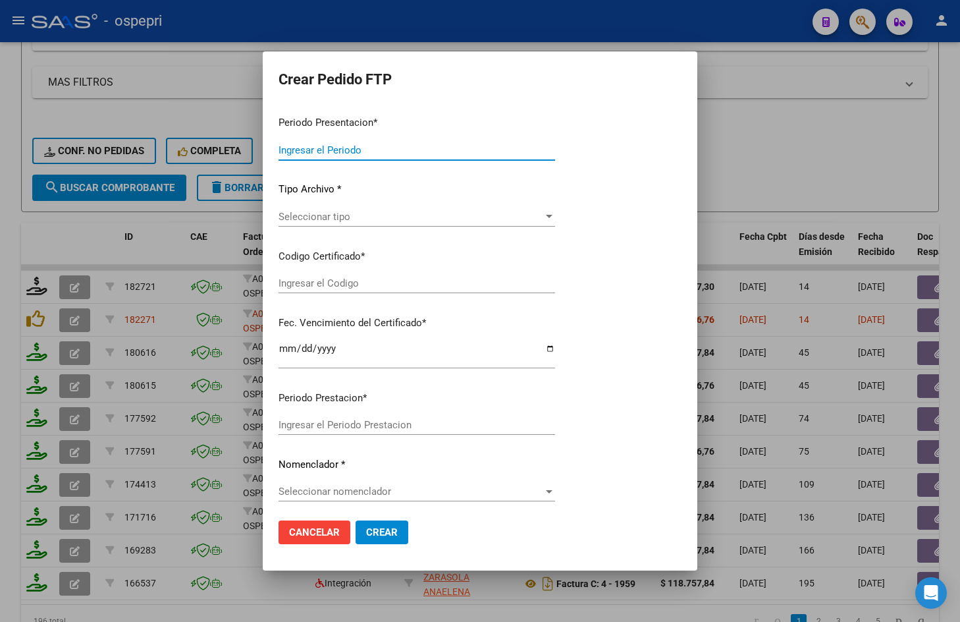
type input "202507"
type input "$ 148.447,30"
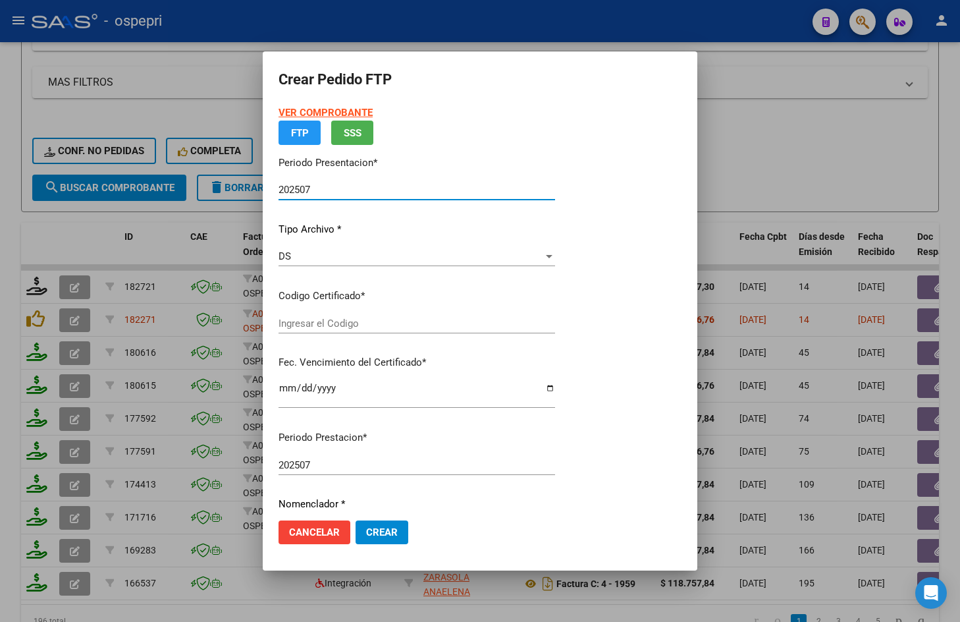
type input "2057188885-9"
type input "2026-10-25"
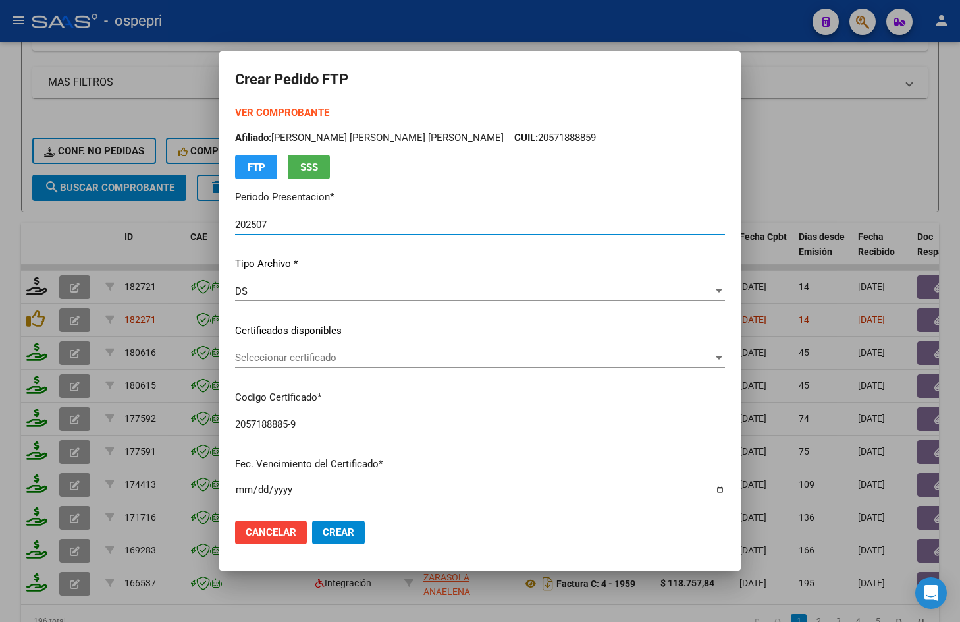
click at [368, 363] on span "Seleccionar certificado" at bounding box center [474, 358] width 478 height 12
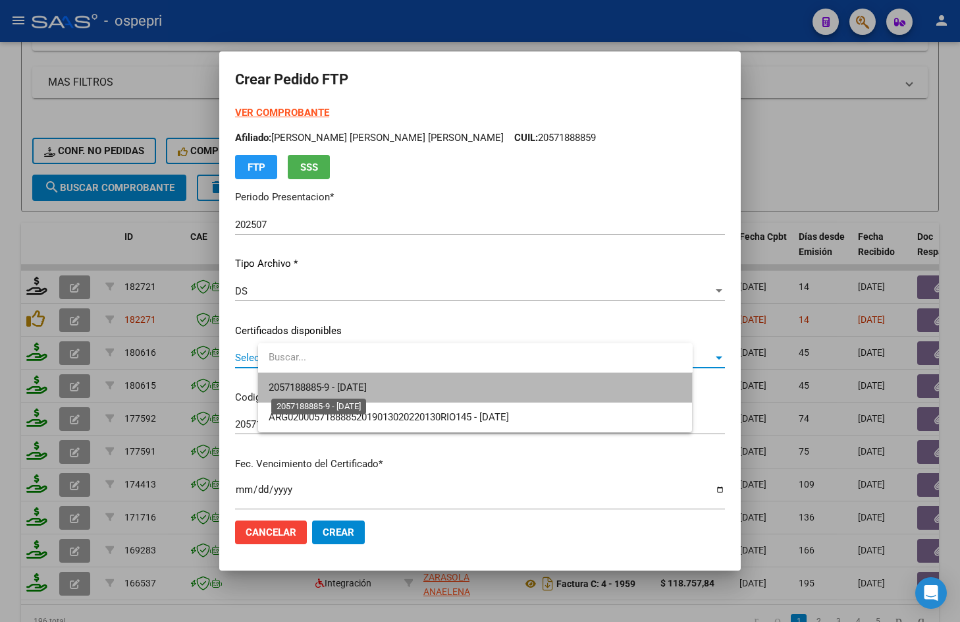
click at [367, 391] on span "2057188885-9 - 2026-10-25" at bounding box center [318, 387] width 98 height 12
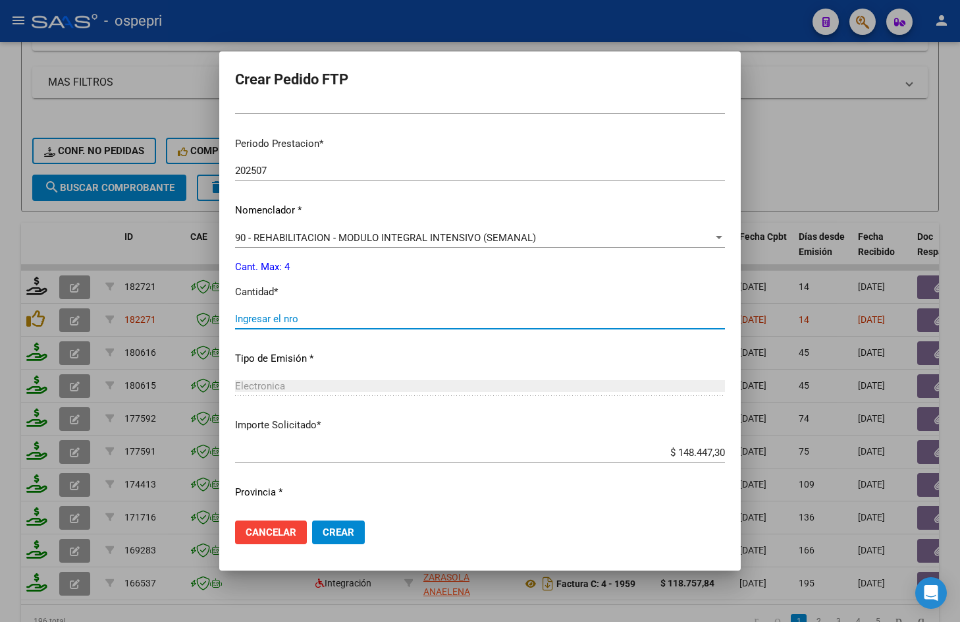
click at [349, 317] on input "Ingresar el nro" at bounding box center [480, 319] width 490 height 12
type input "4"
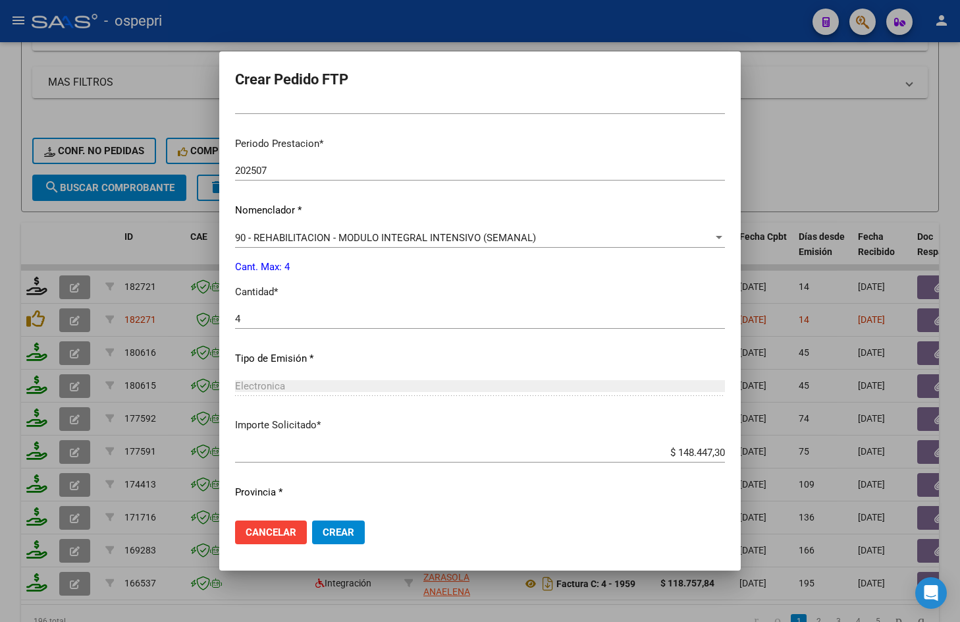
scroll to position [427, 0]
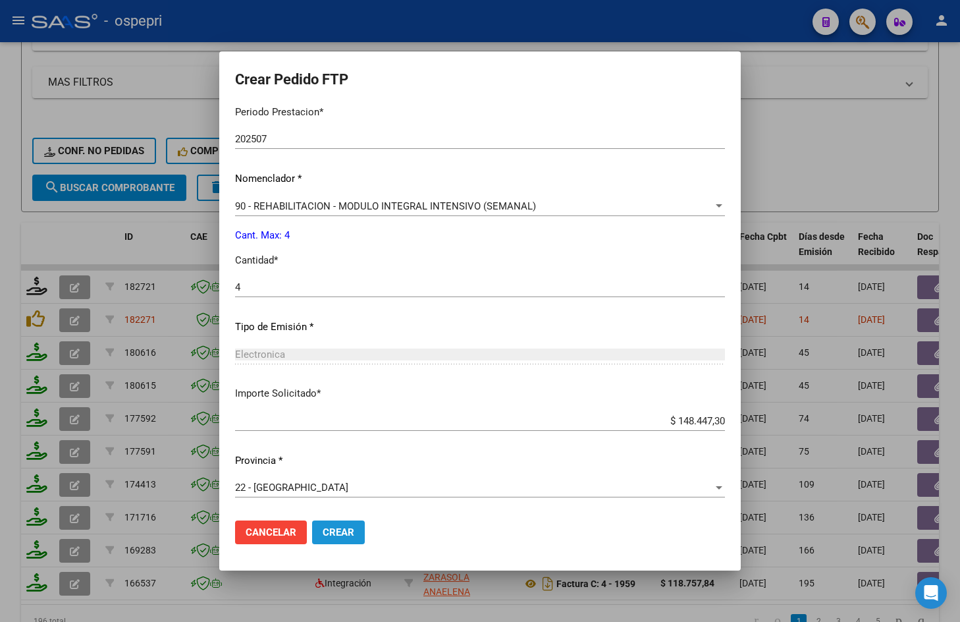
click at [354, 535] on span "Crear" at bounding box center [339, 532] width 32 height 12
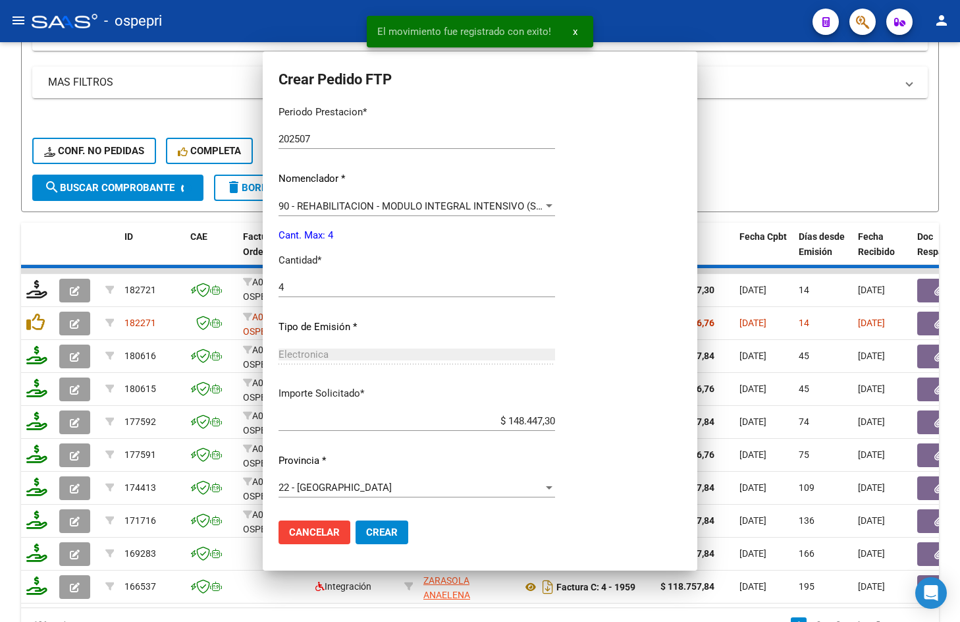
scroll to position [0, 0]
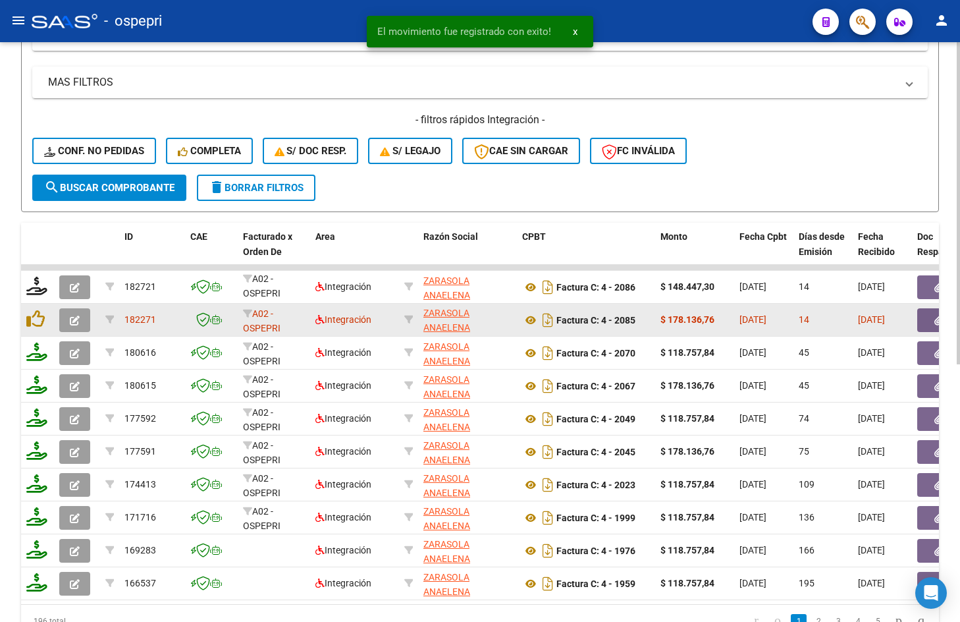
click at [77, 318] on icon "button" at bounding box center [75, 320] width 10 height 10
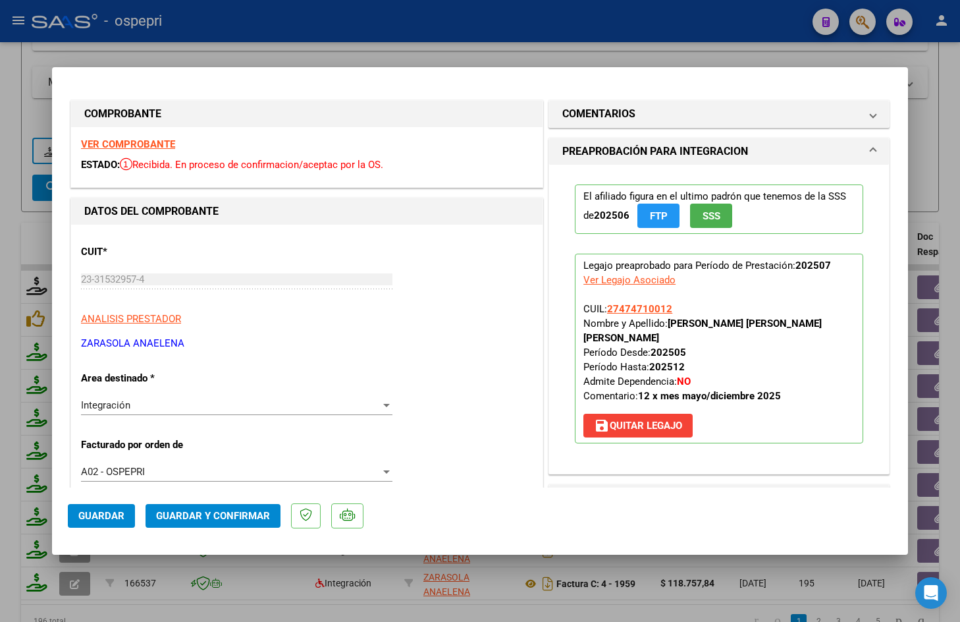
click at [131, 144] on strong "VER COMPROBANTE" at bounding box center [128, 144] width 94 height 12
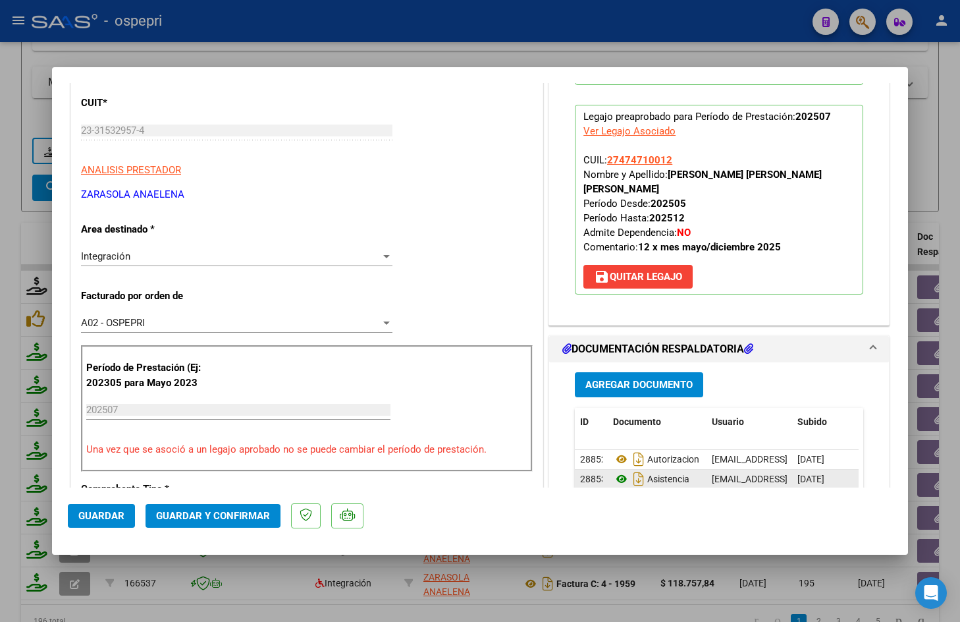
scroll to position [263, 0]
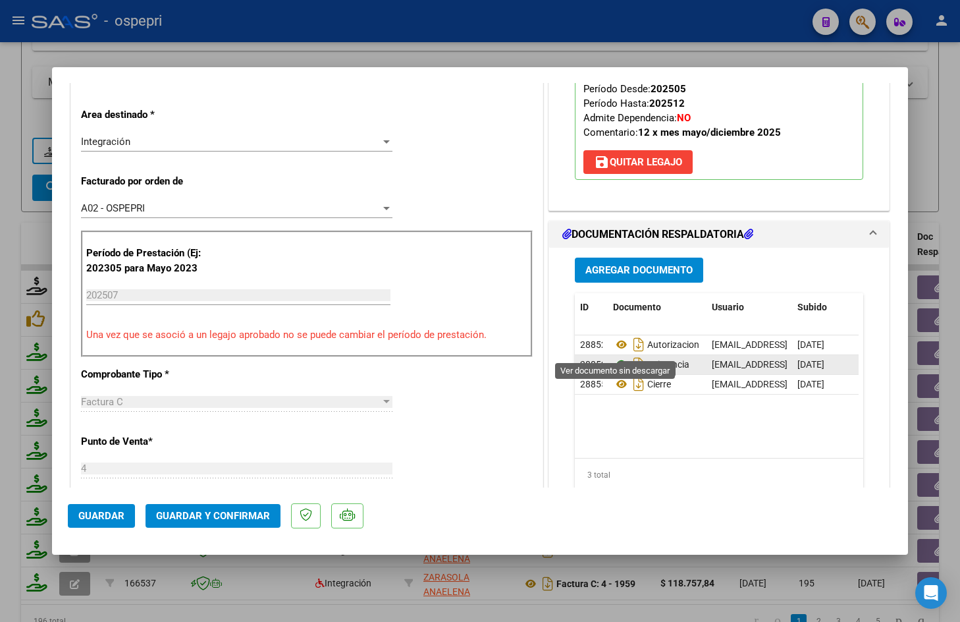
click at [616, 356] on icon at bounding box center [621, 364] width 17 height 16
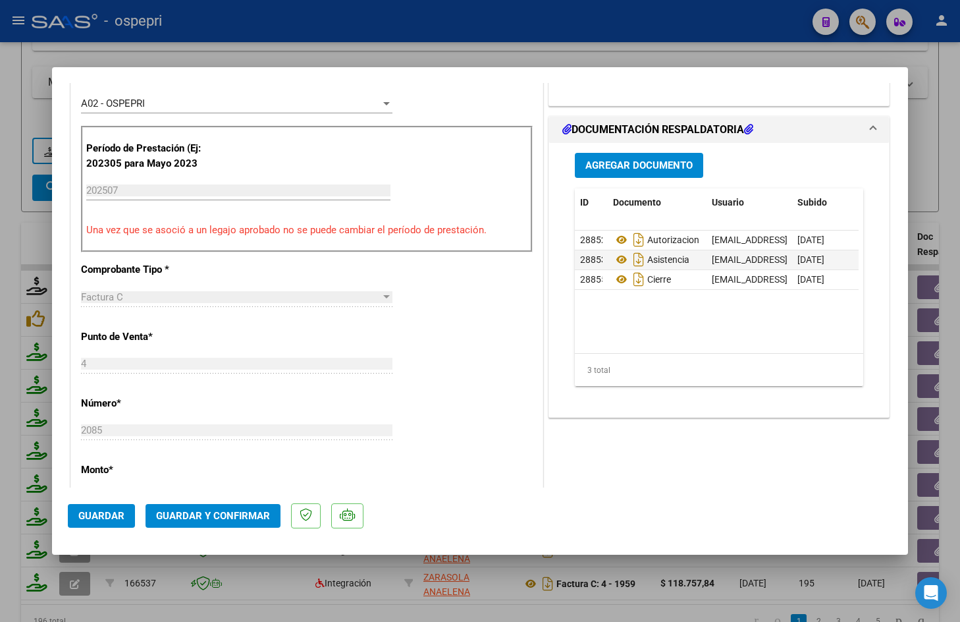
scroll to position [461, 0]
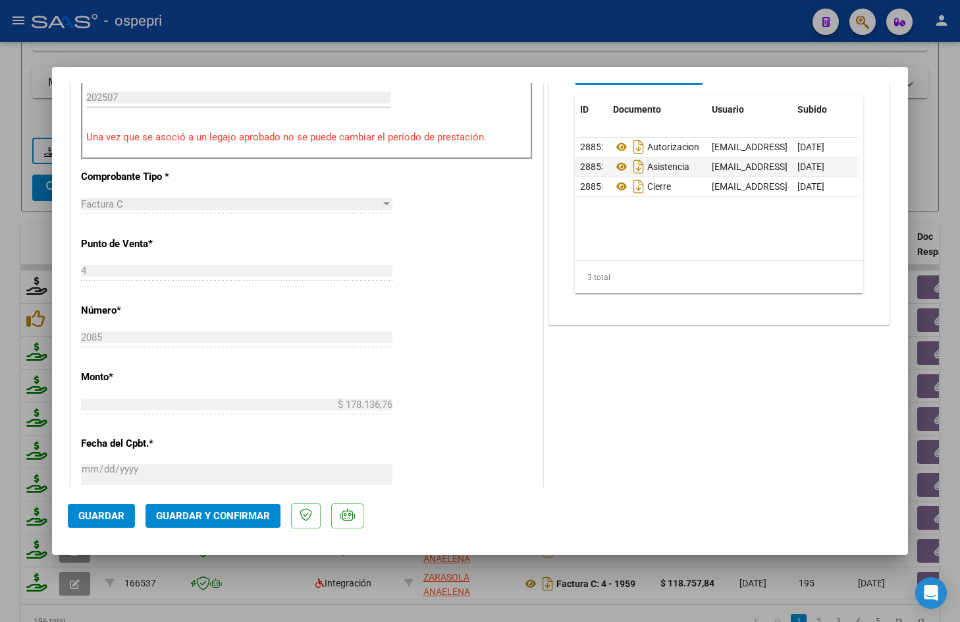
click at [219, 518] on span "Guardar y Confirmar" at bounding box center [213, 516] width 114 height 12
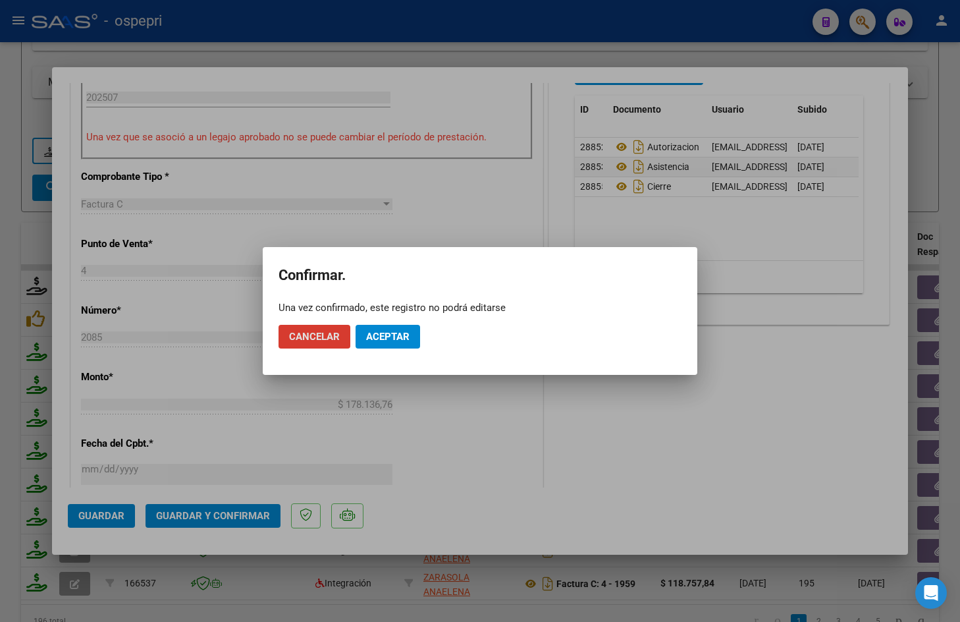
click at [404, 344] on button "Aceptar" at bounding box center [388, 337] width 65 height 24
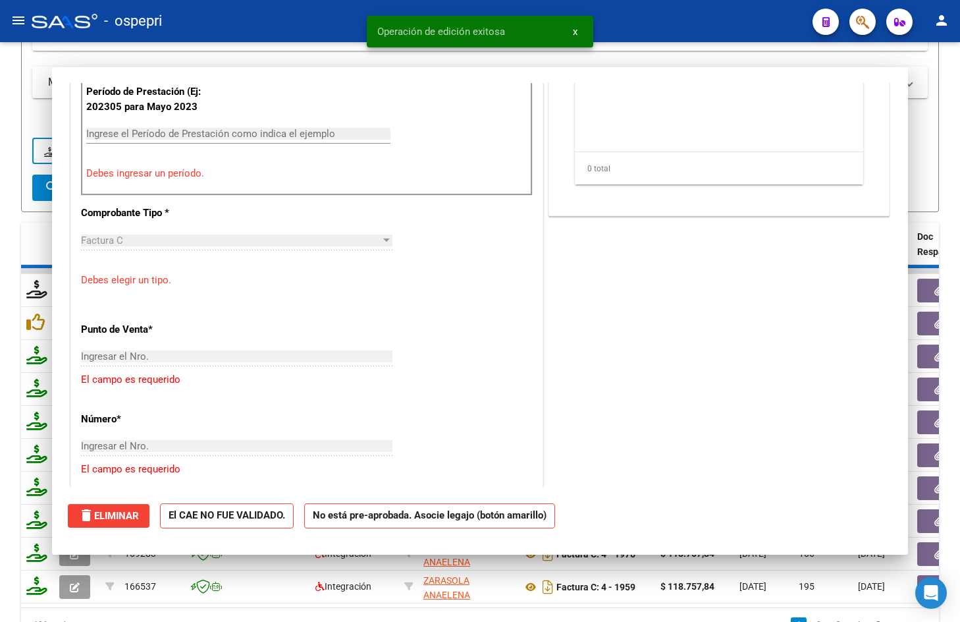
scroll to position [0, 0]
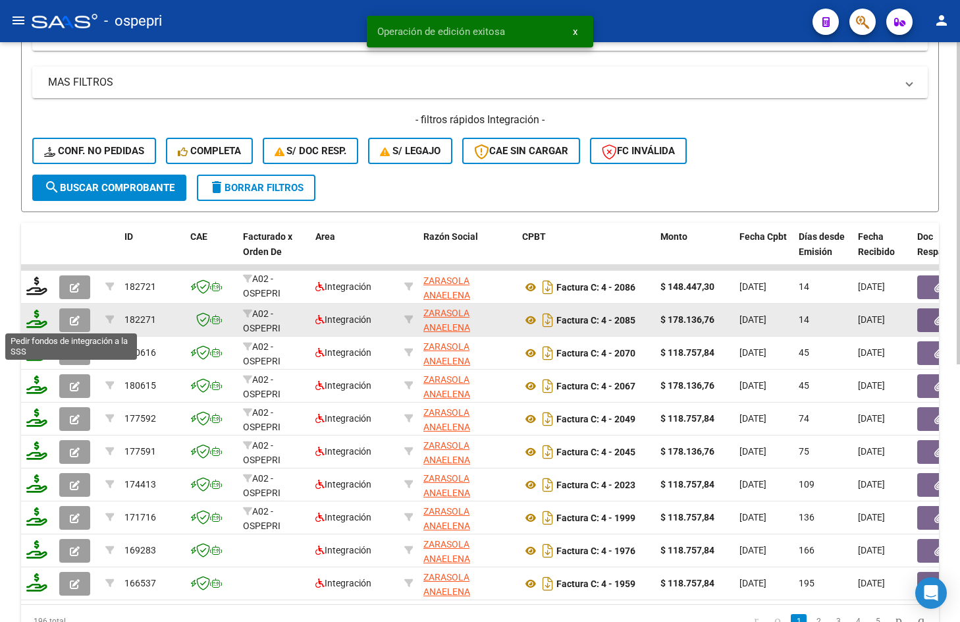
click at [34, 319] on icon at bounding box center [36, 319] width 21 height 18
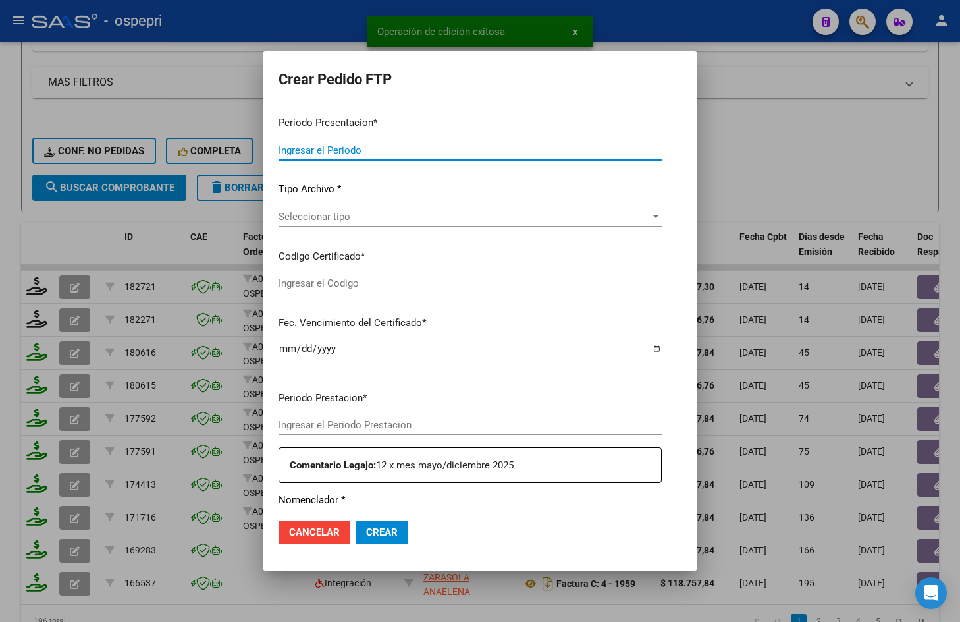
type input "202507"
type input "$ 178.136,76"
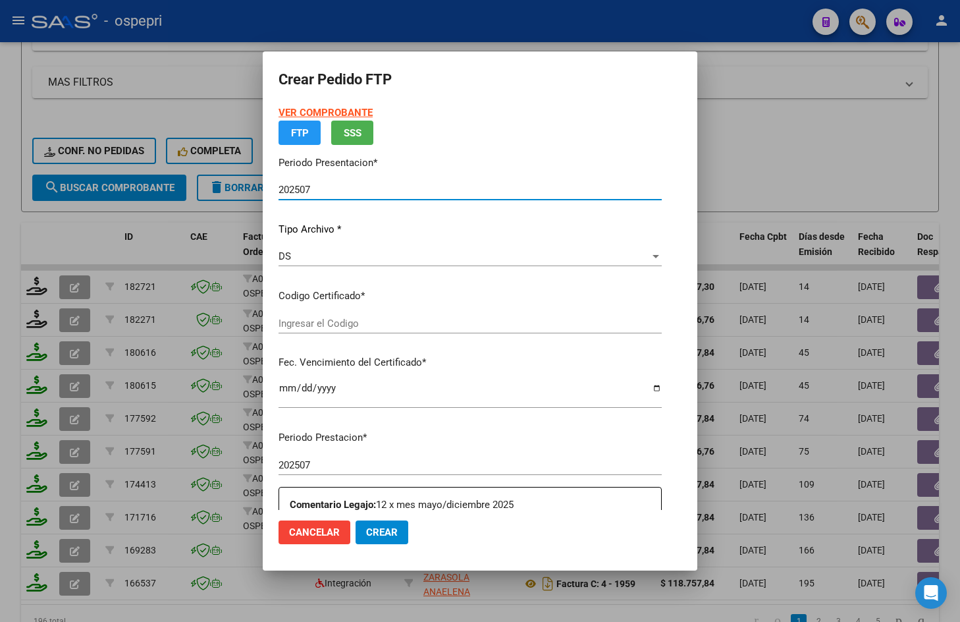
type input "27474710012"
type input "2026-08-30"
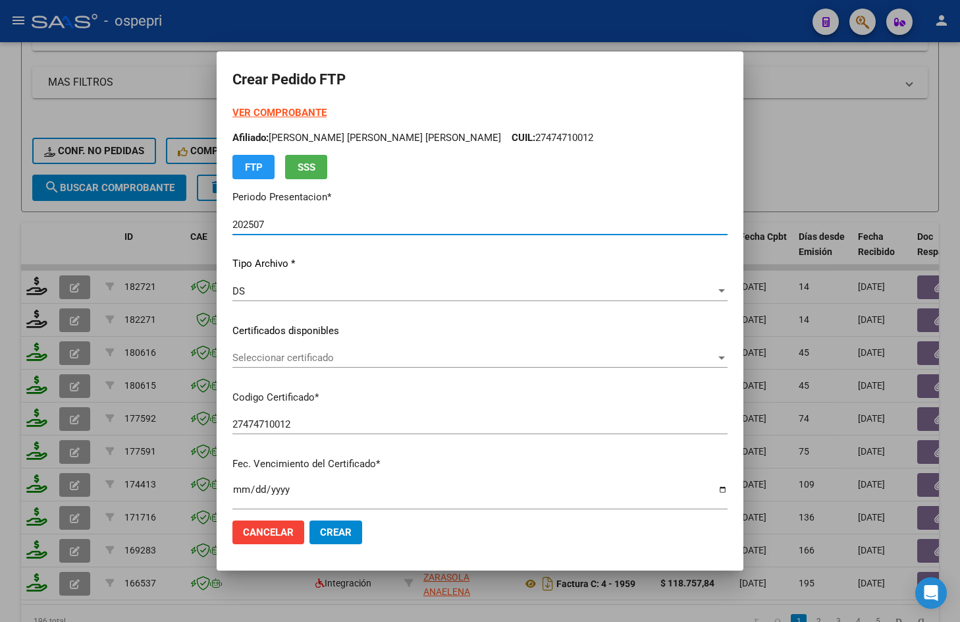
click at [344, 355] on span "Seleccionar certificado" at bounding box center [474, 358] width 483 height 12
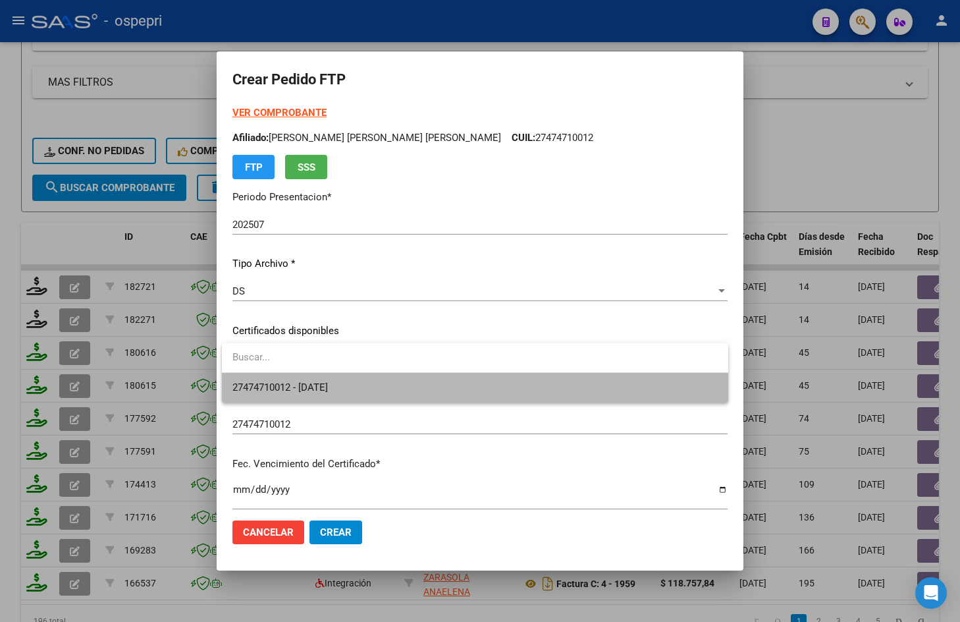
click at [352, 391] on span "27474710012 - 2026-08-30" at bounding box center [475, 388] width 485 height 30
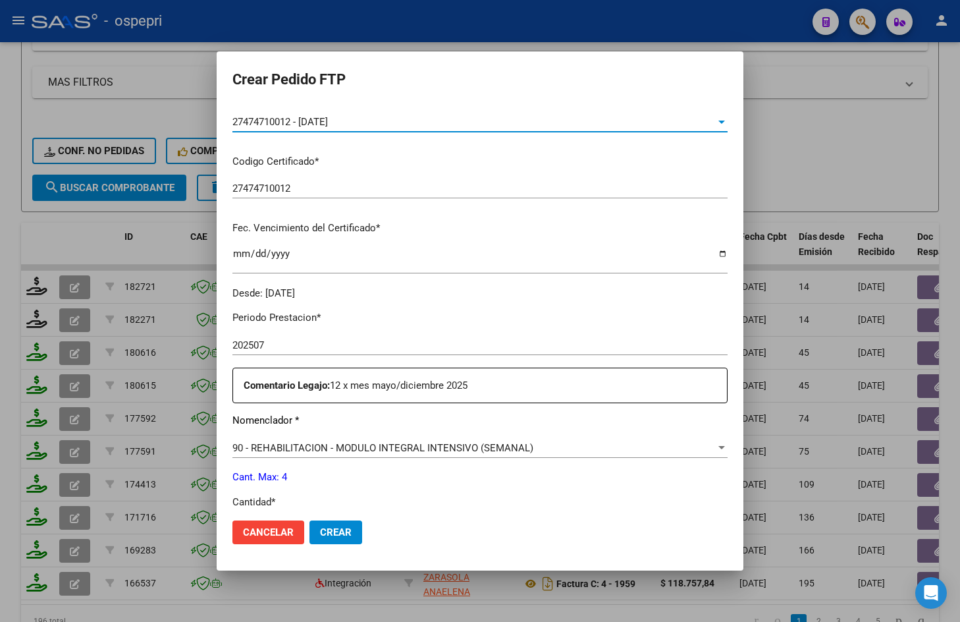
scroll to position [395, 0]
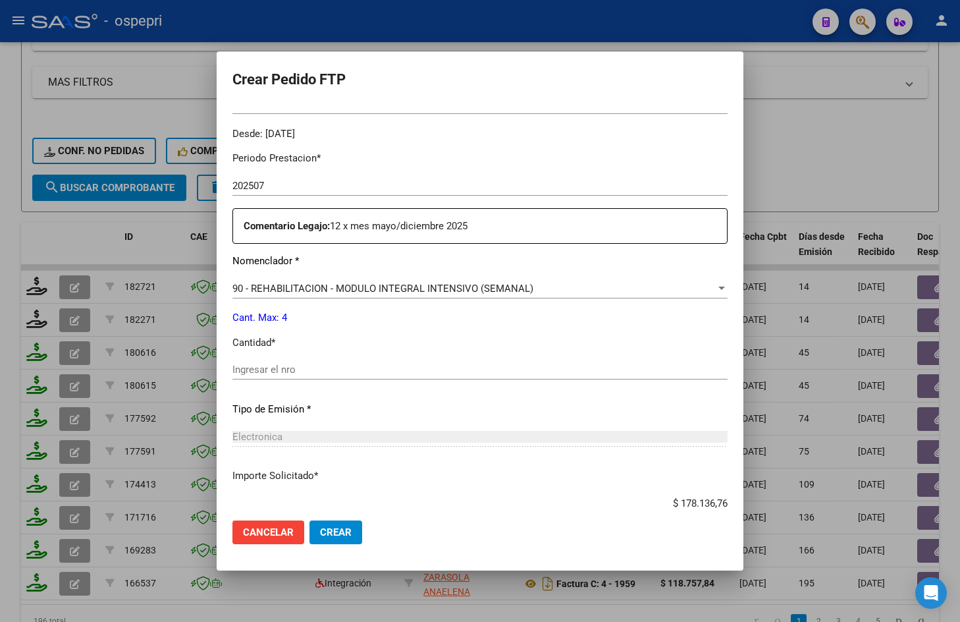
click at [342, 378] on div "Ingresar el nro" at bounding box center [480, 370] width 495 height 20
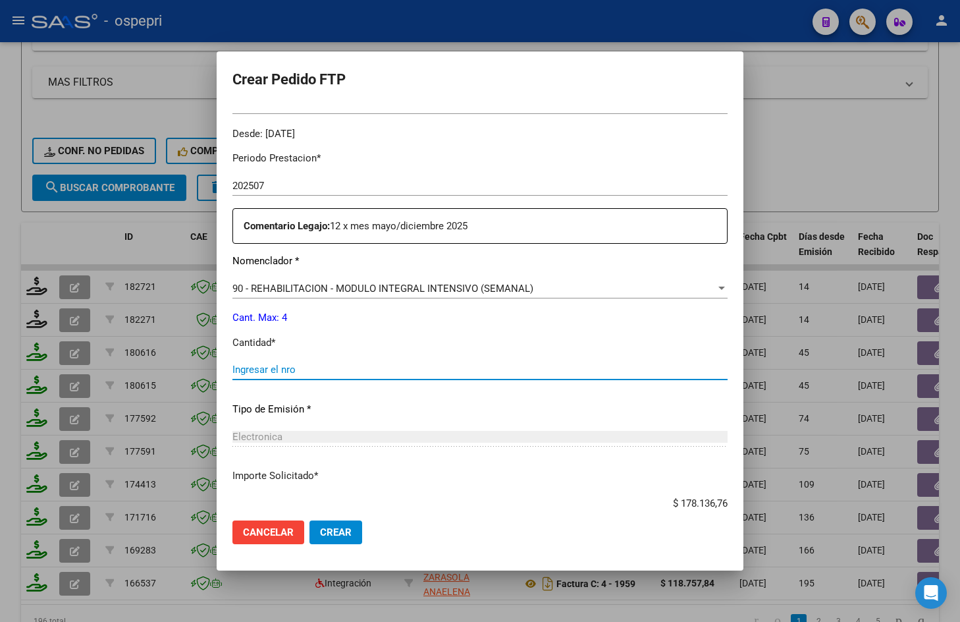
click at [347, 368] on input "Ingresar el nro" at bounding box center [480, 370] width 495 height 12
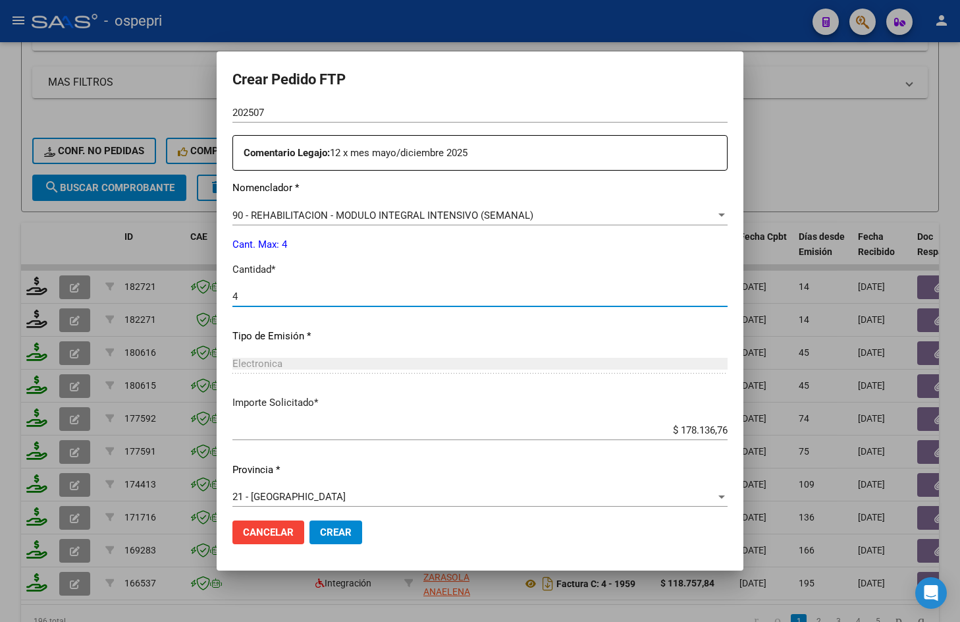
scroll to position [478, 0]
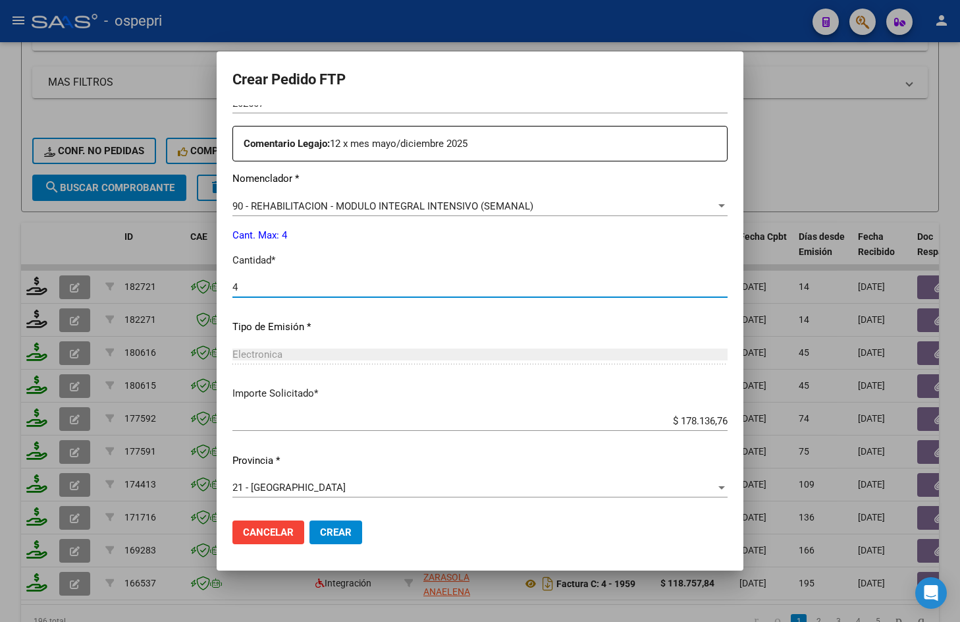
type input "4"
click at [343, 535] on span "Crear" at bounding box center [336, 532] width 32 height 12
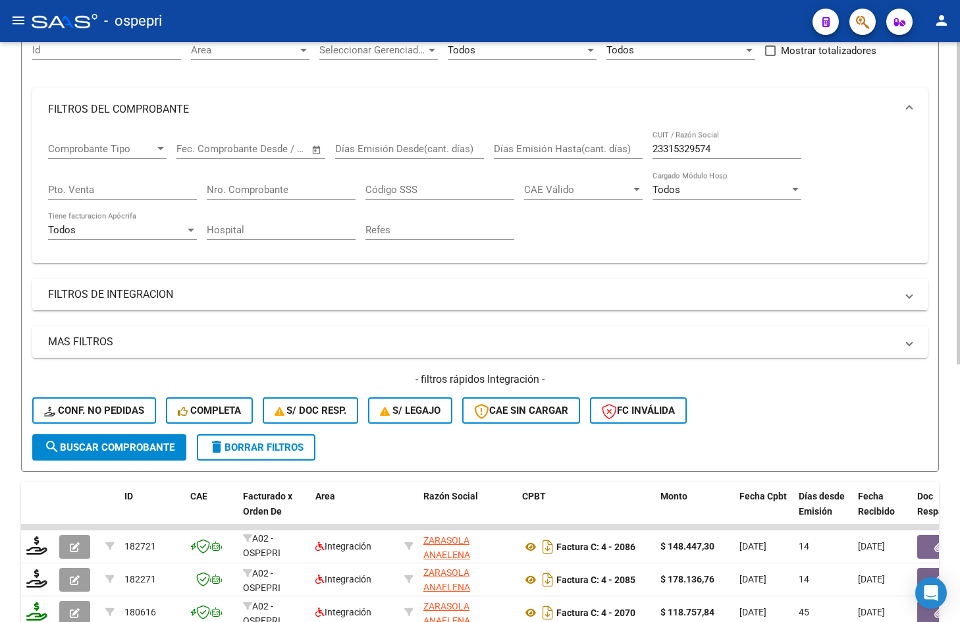
scroll to position [132, 0]
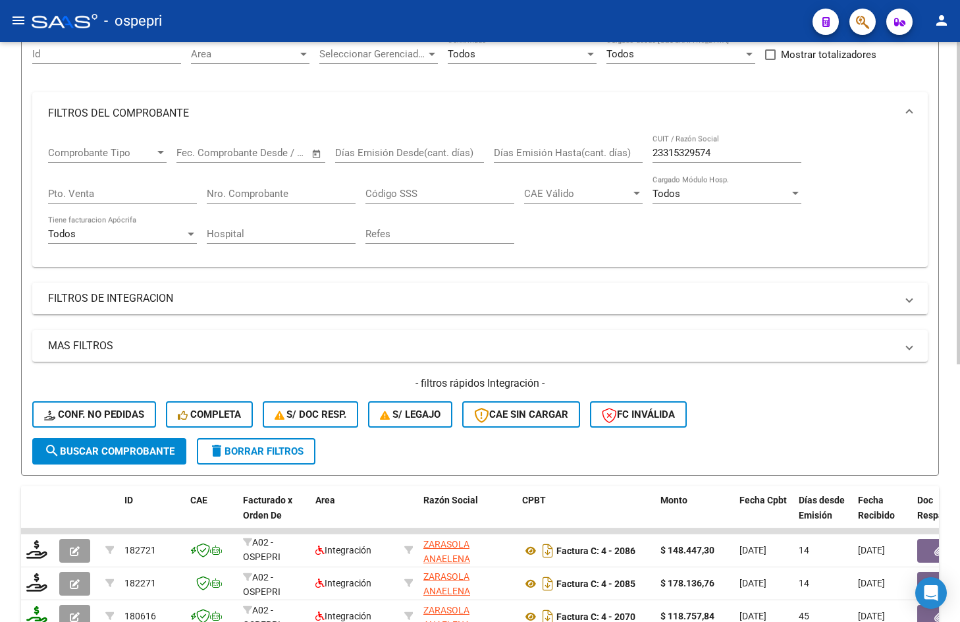
click at [725, 155] on input "23315329574" at bounding box center [727, 153] width 149 height 12
paste input "7276876649"
type input "27276876649"
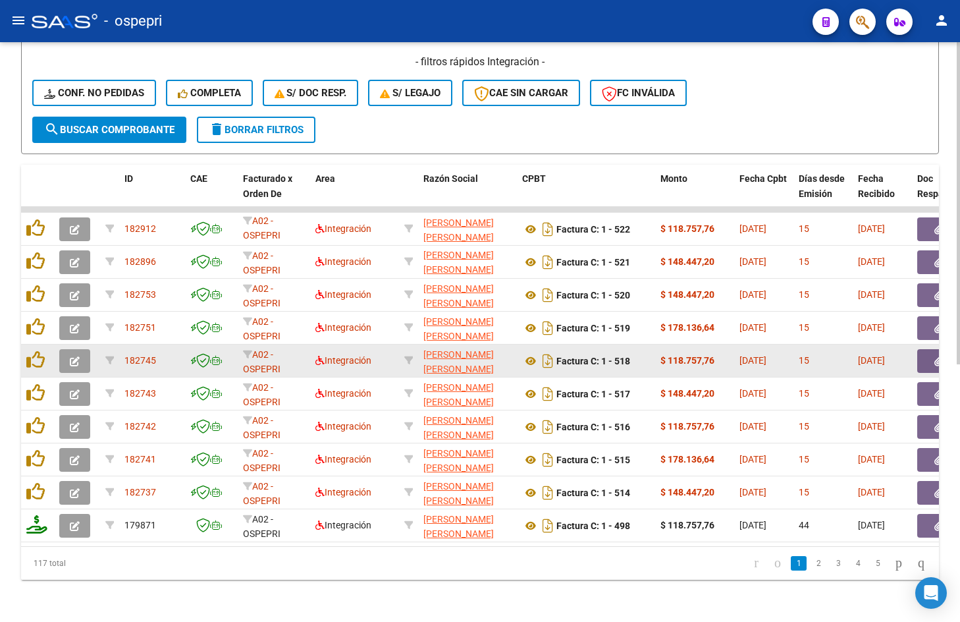
scroll to position [463, 0]
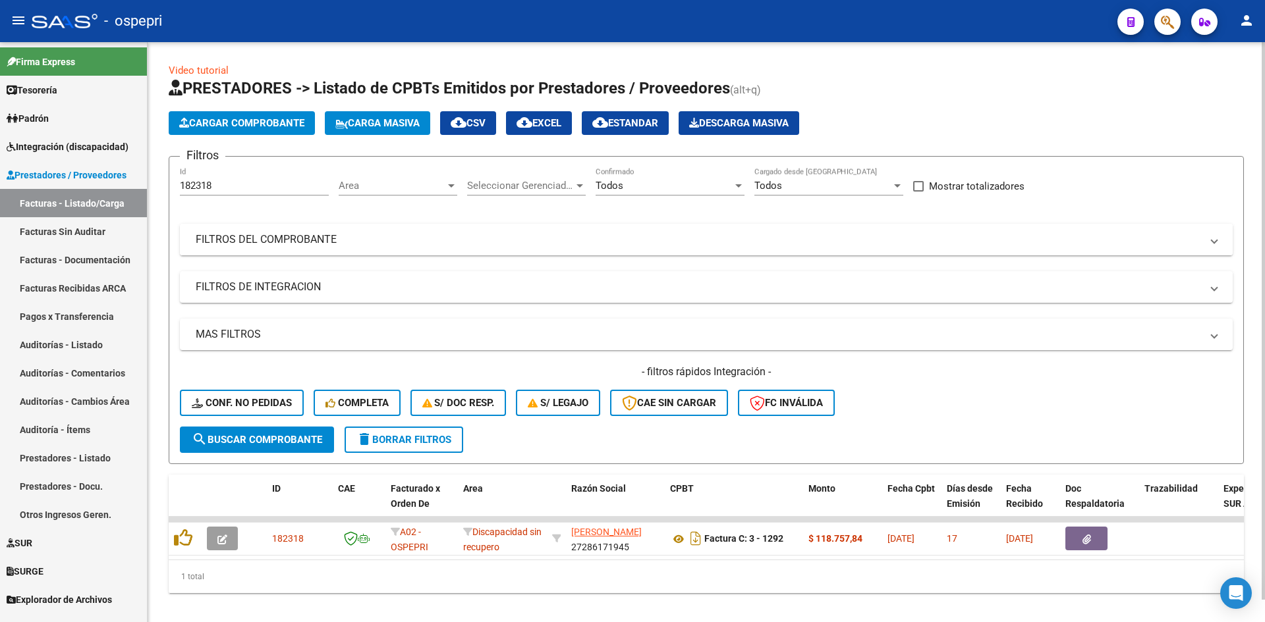
click at [686, 236] on mat-panel-title "FILTROS DEL COMPROBANTE" at bounding box center [698, 240] width 1005 height 14
